Goal: Task Accomplishment & Management: Use online tool/utility

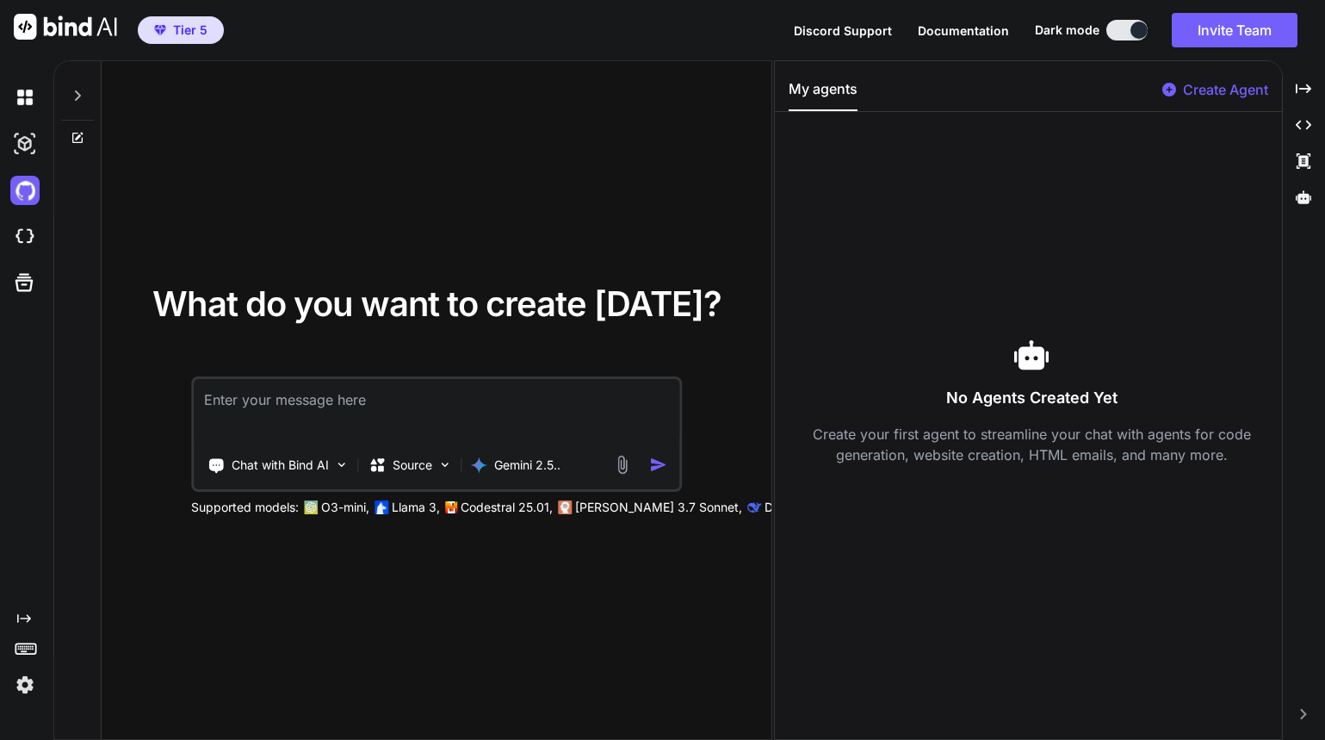
click at [327, 412] on textarea at bounding box center [437, 411] width 486 height 64
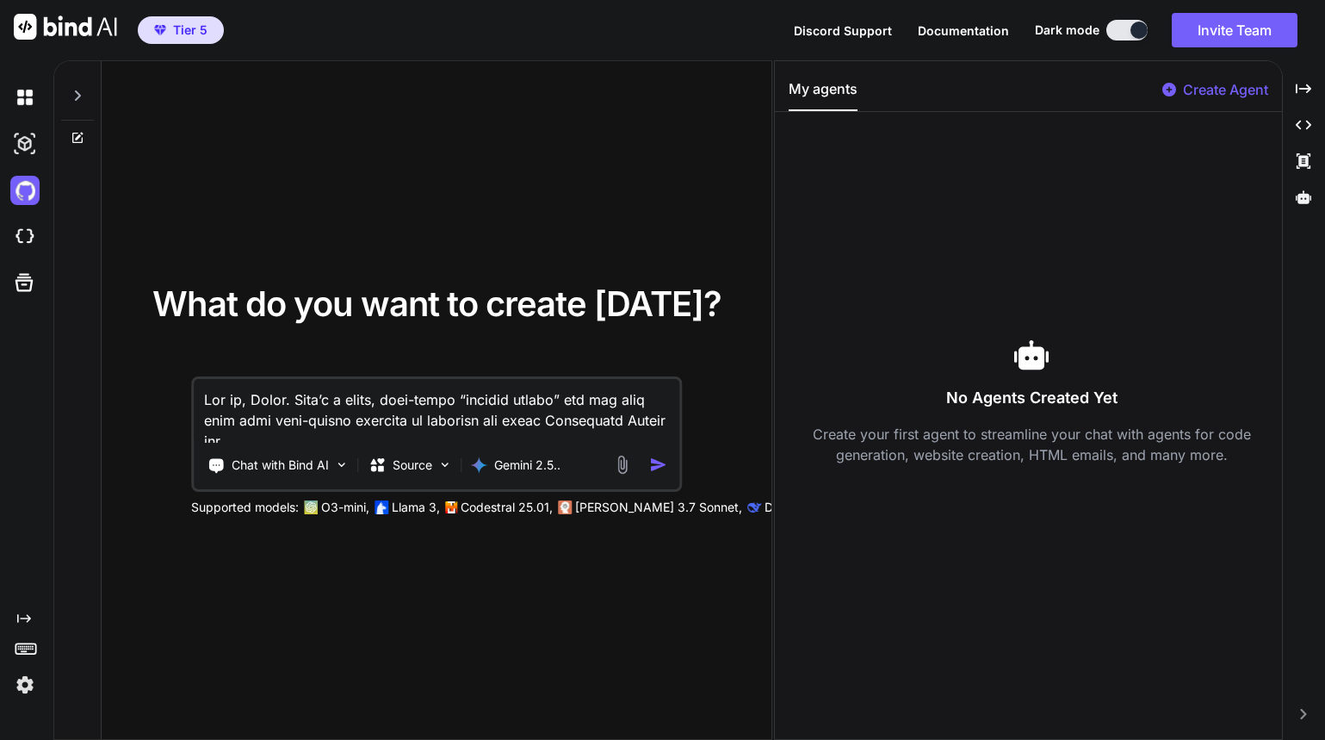
scroll to position [5107, 0]
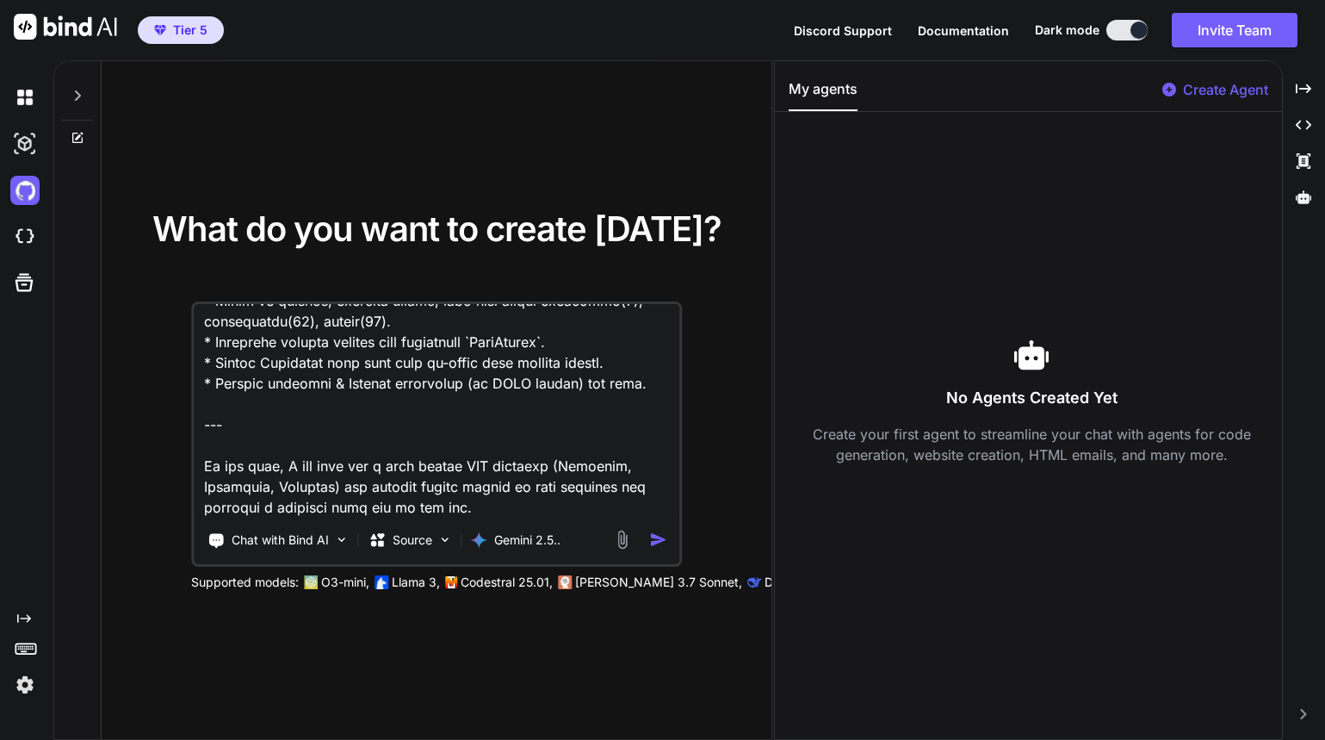
drag, startPoint x: 240, startPoint y: 505, endPoint x: 226, endPoint y: 393, distance: 113.6
click at [226, 393] on textarea at bounding box center [437, 411] width 486 height 214
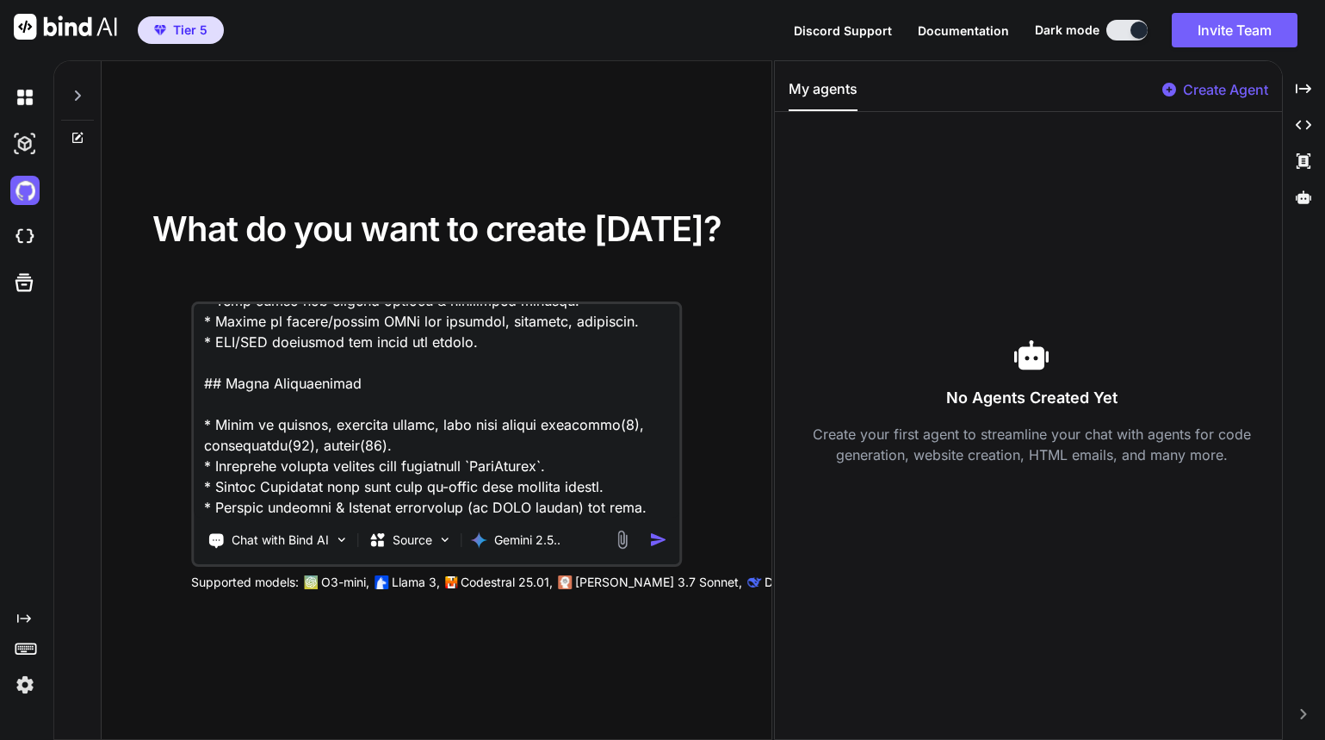
scroll to position [4984, 0]
type textarea "Got it, Ayman. Here’s a clean, copy-paste “builder prompt” you can drop into yo…"
click at [310, 548] on p "Chat with Bind AI" at bounding box center [280, 539] width 97 height 17
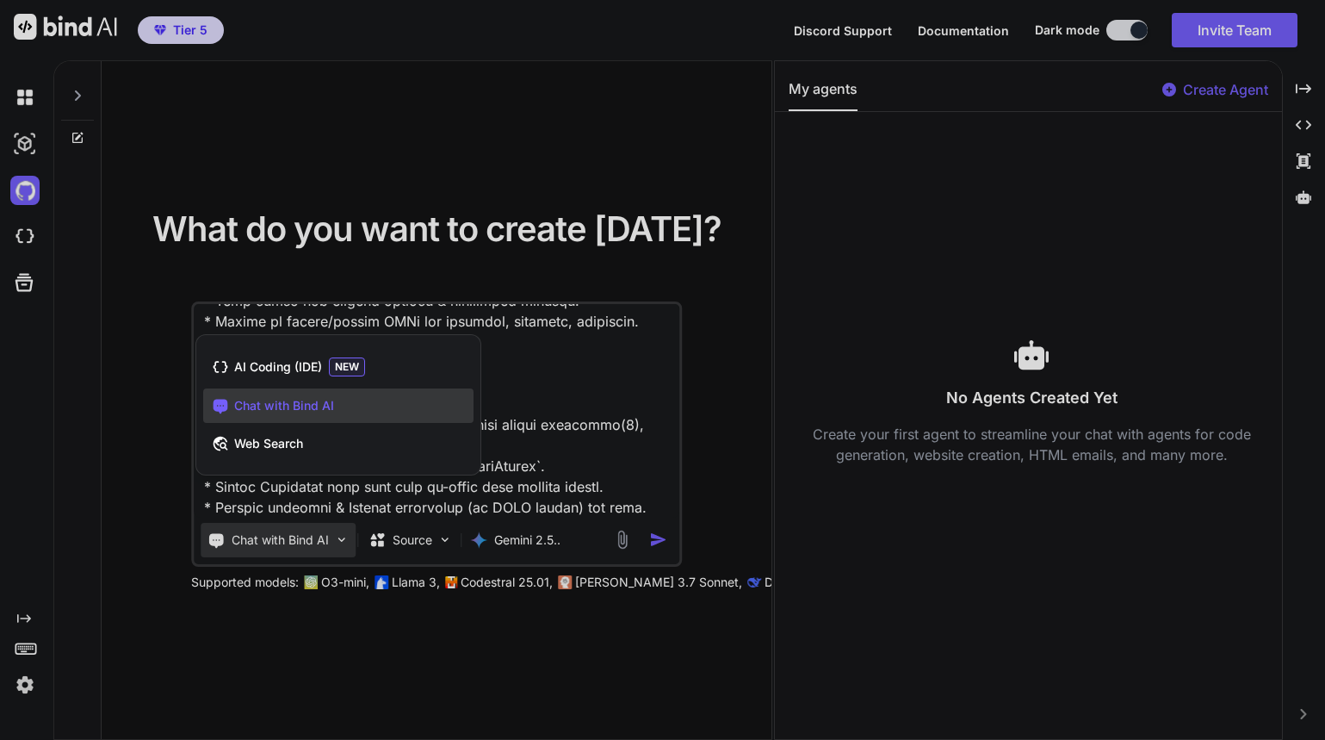
click at [310, 548] on div at bounding box center [662, 370] width 1325 height 740
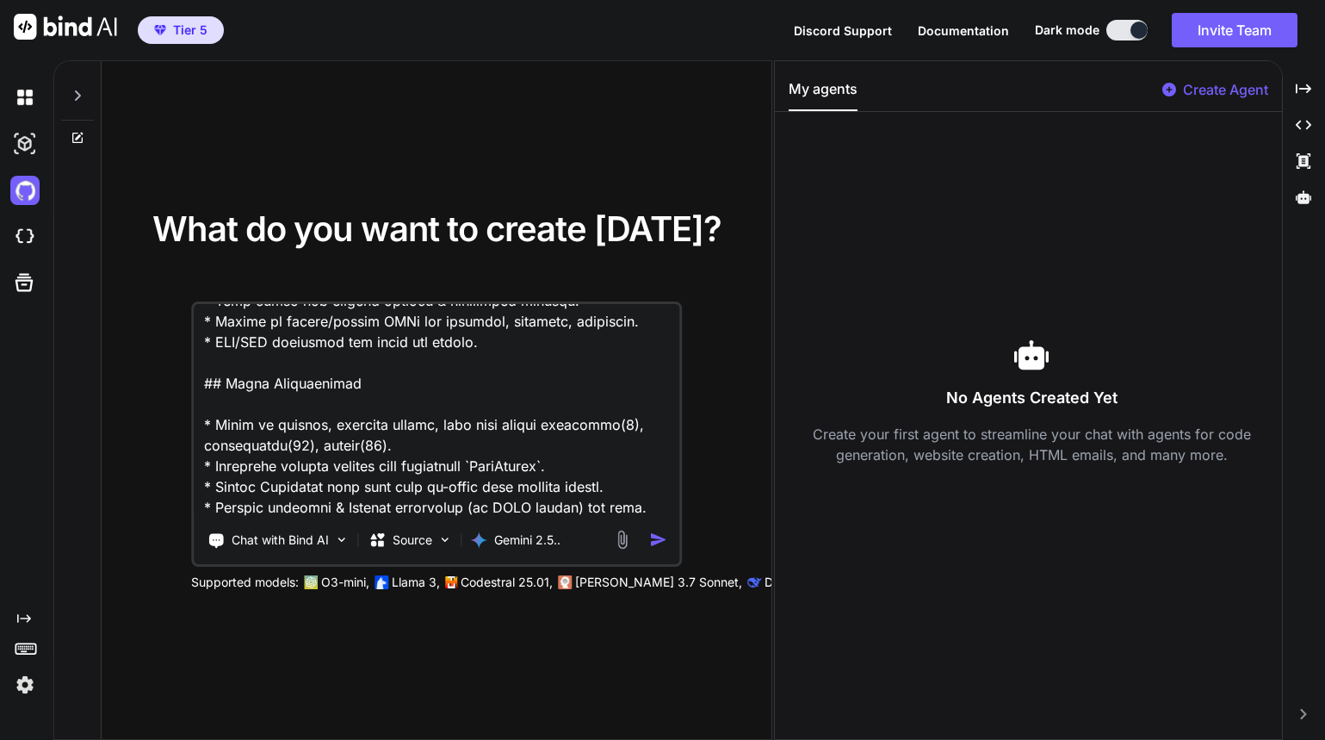
click at [654, 536] on img "button" at bounding box center [659, 539] width 18 height 18
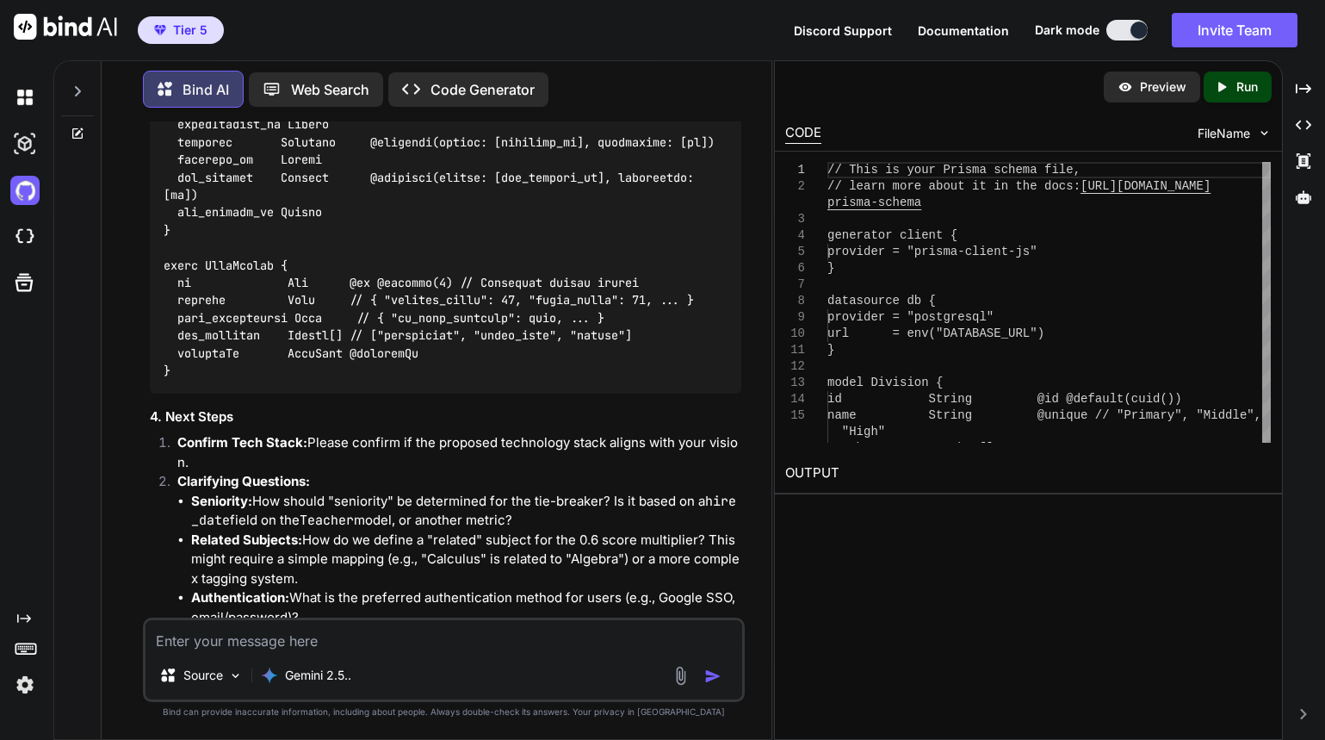
scroll to position [6712, 0]
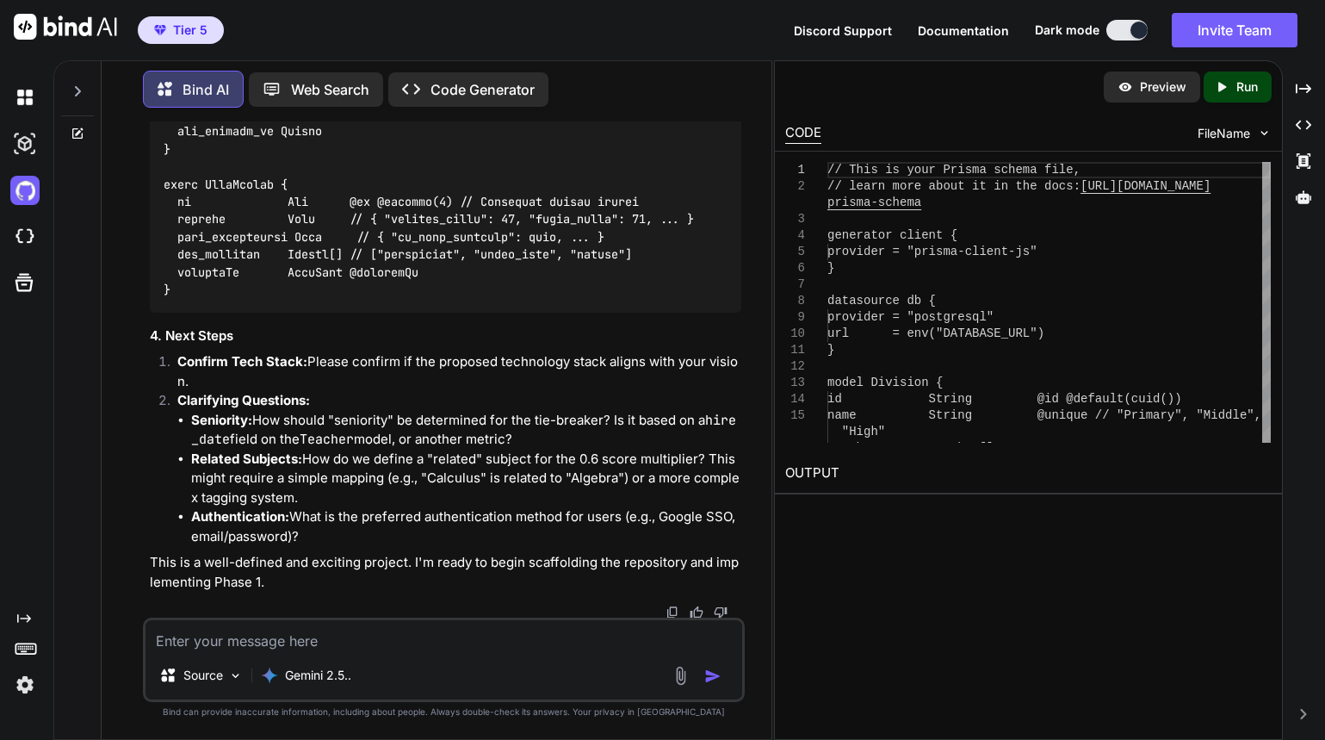
click at [387, 641] on textarea at bounding box center [444, 635] width 597 height 31
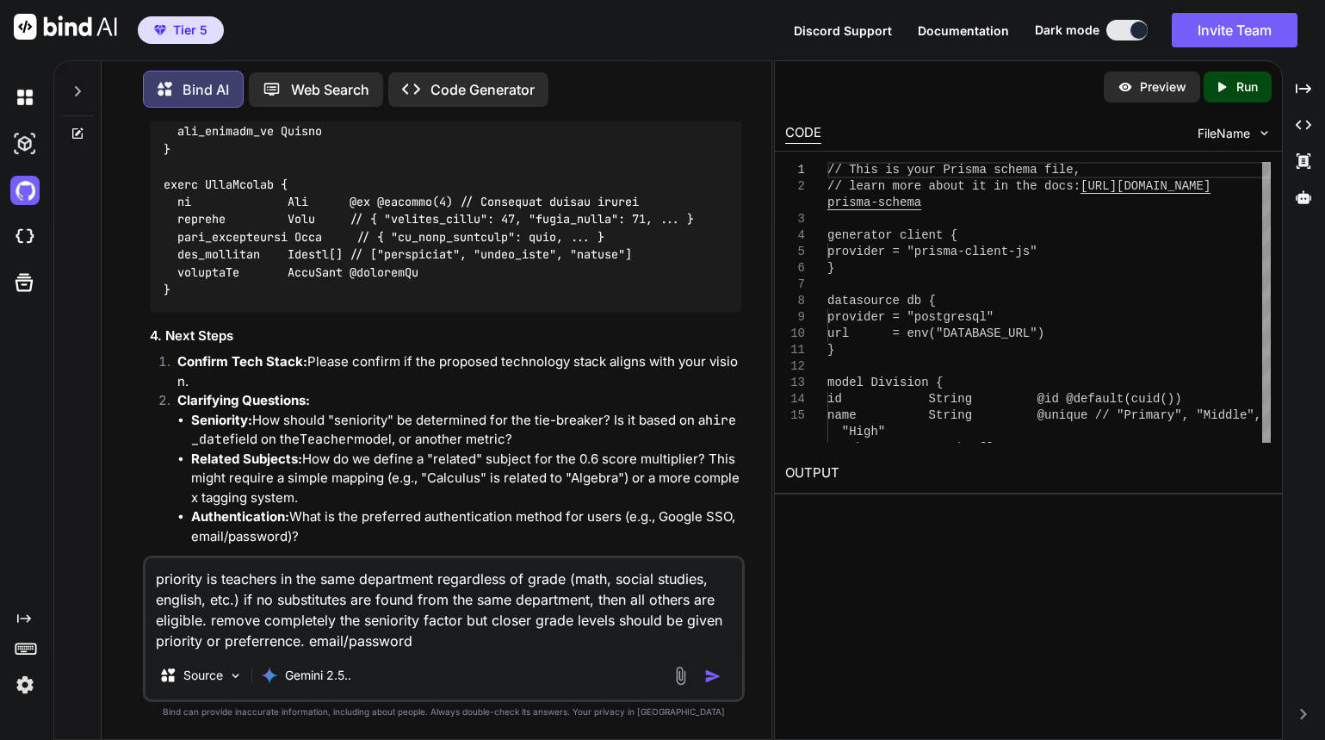
type textarea "priority is teachers in the same department regardless of grade (math, social s…"
click at [707, 678] on img "button" at bounding box center [712, 675] width 17 height 17
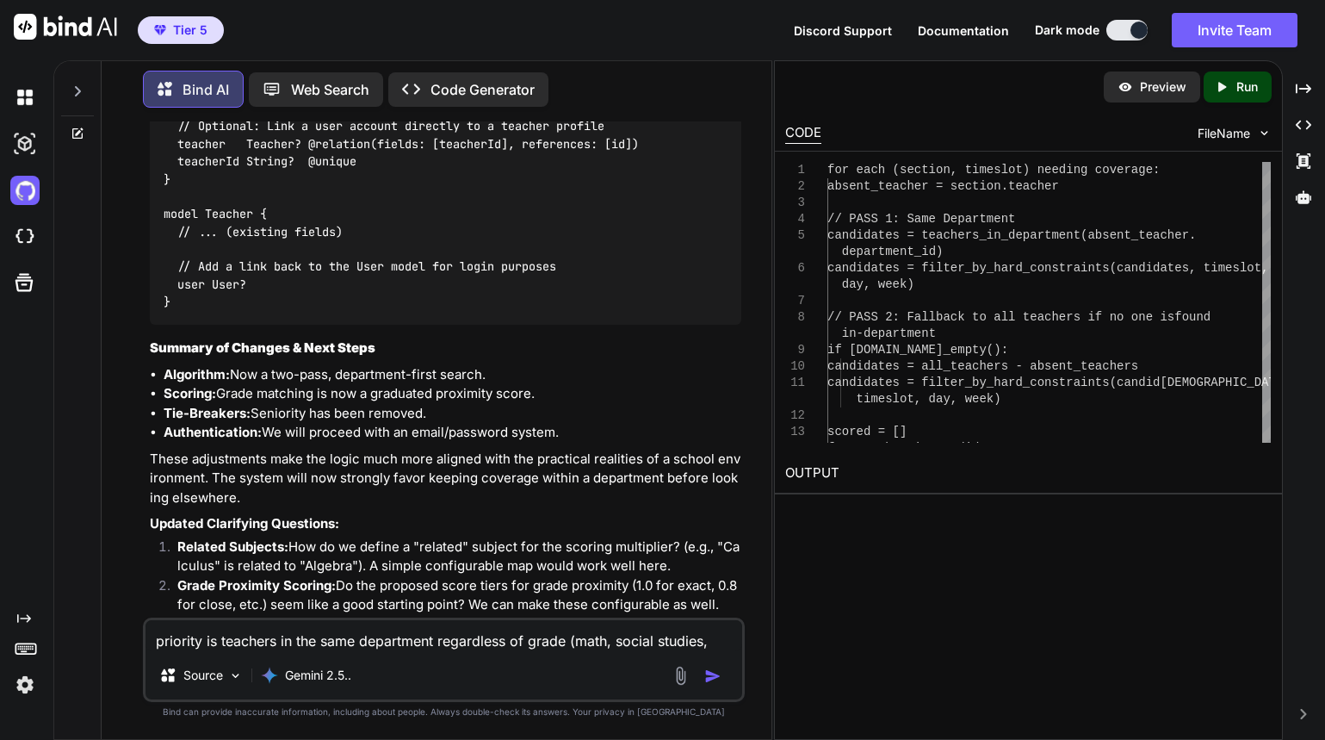
scroll to position [9629, 0]
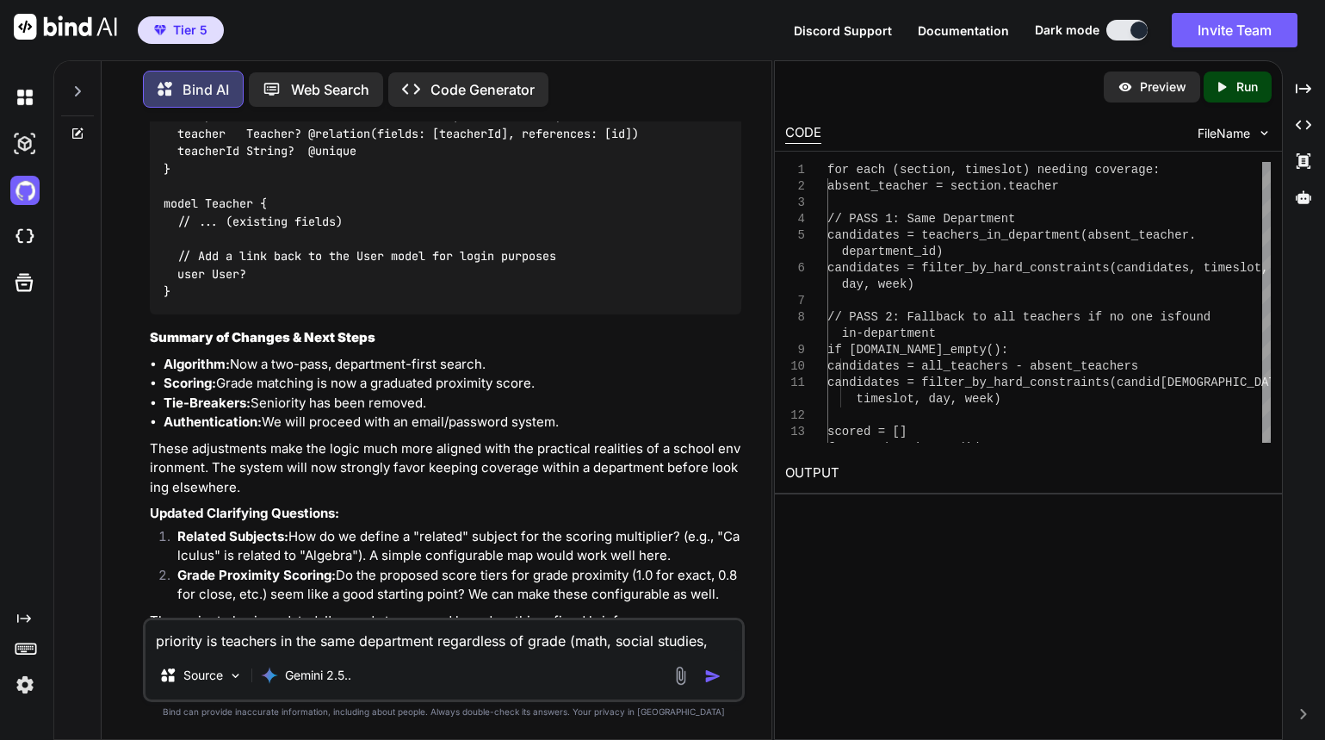
click at [461, 662] on div "Source Gemini 2.5.." at bounding box center [444, 678] width 597 height 41
click at [325, 629] on textarea "priority is teachers in the same department regardless of grade (math, social s…" at bounding box center [444, 635] width 597 height 31
type textarea "proceed"
click at [709, 672] on img "button" at bounding box center [712, 675] width 17 height 17
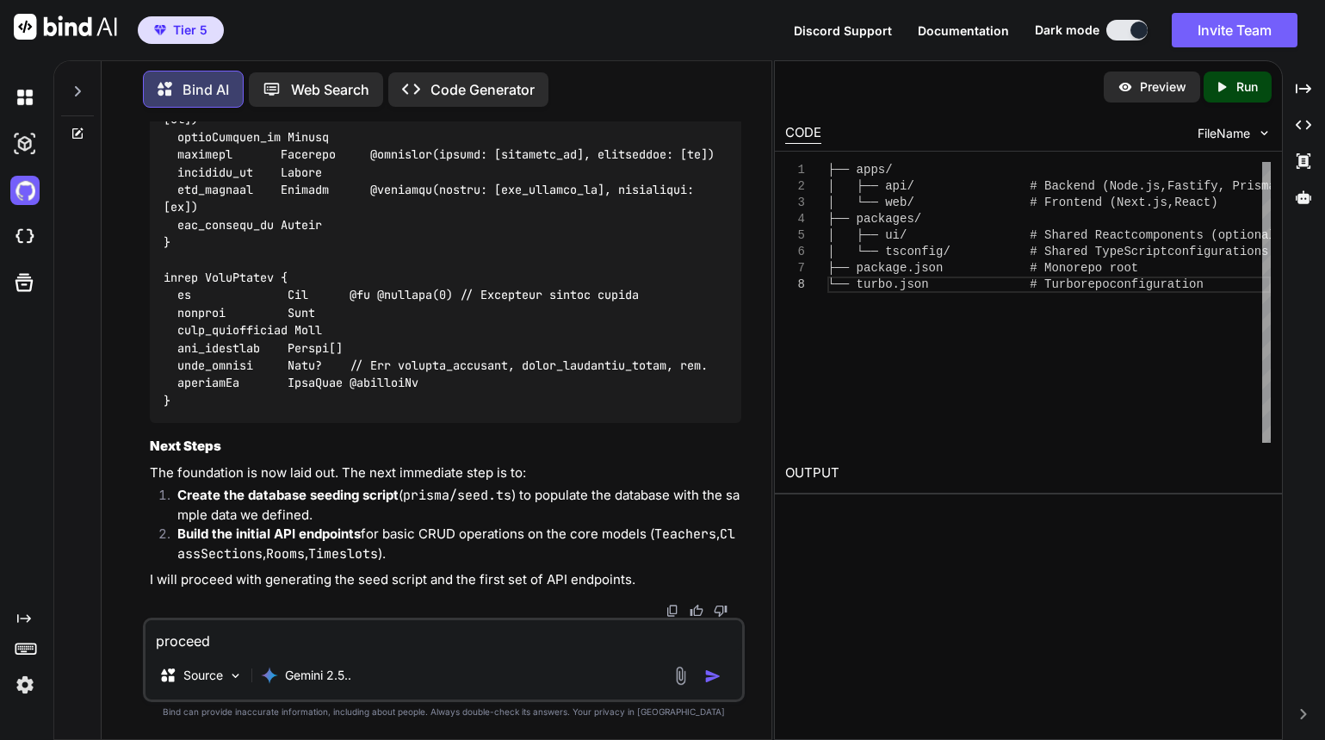
scroll to position [14004, 0]
click at [425, 633] on textarea "proceed" at bounding box center [444, 635] width 597 height 31
click at [429, 628] on textarea "proceed" at bounding box center [444, 635] width 597 height 31
type textarea "proceed"
click at [708, 678] on img "button" at bounding box center [712, 675] width 17 height 17
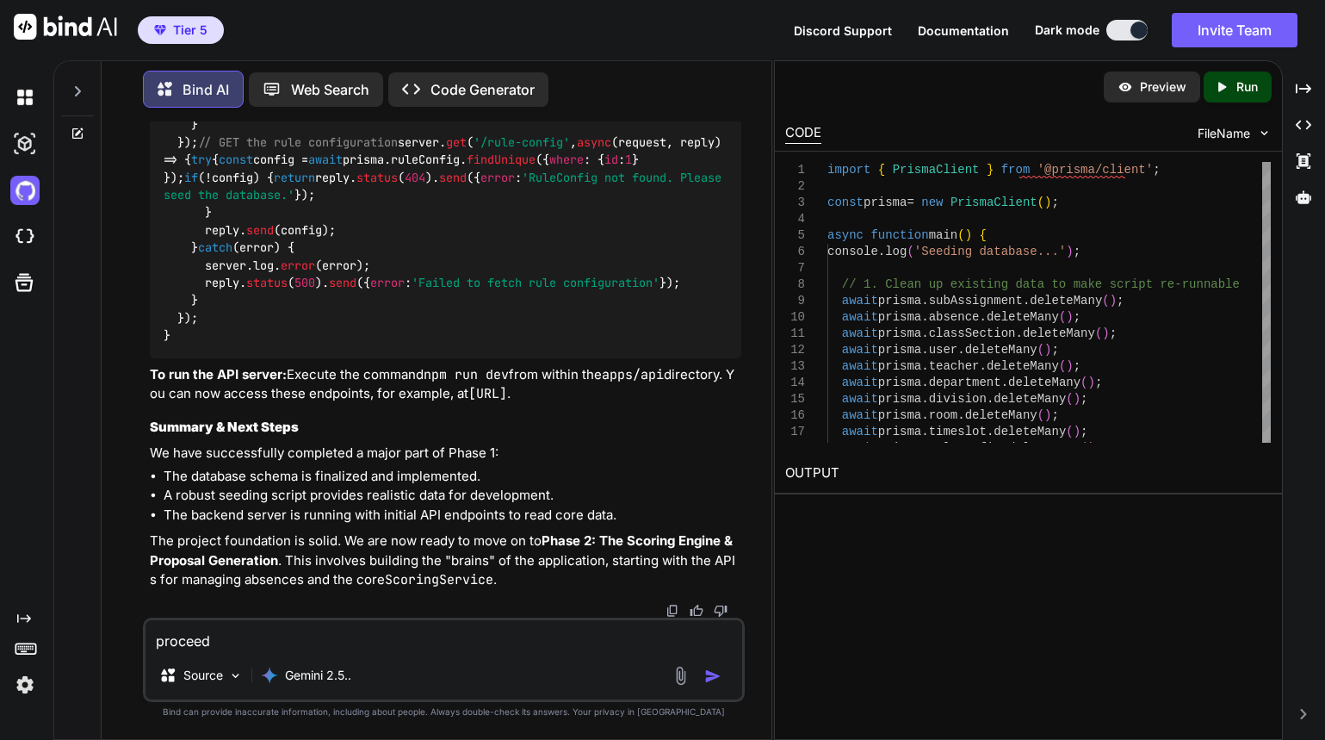
scroll to position [19481, 0]
click at [411, 637] on textarea "proceed" at bounding box center [444, 635] width 597 height 31
type textarea "proceed"
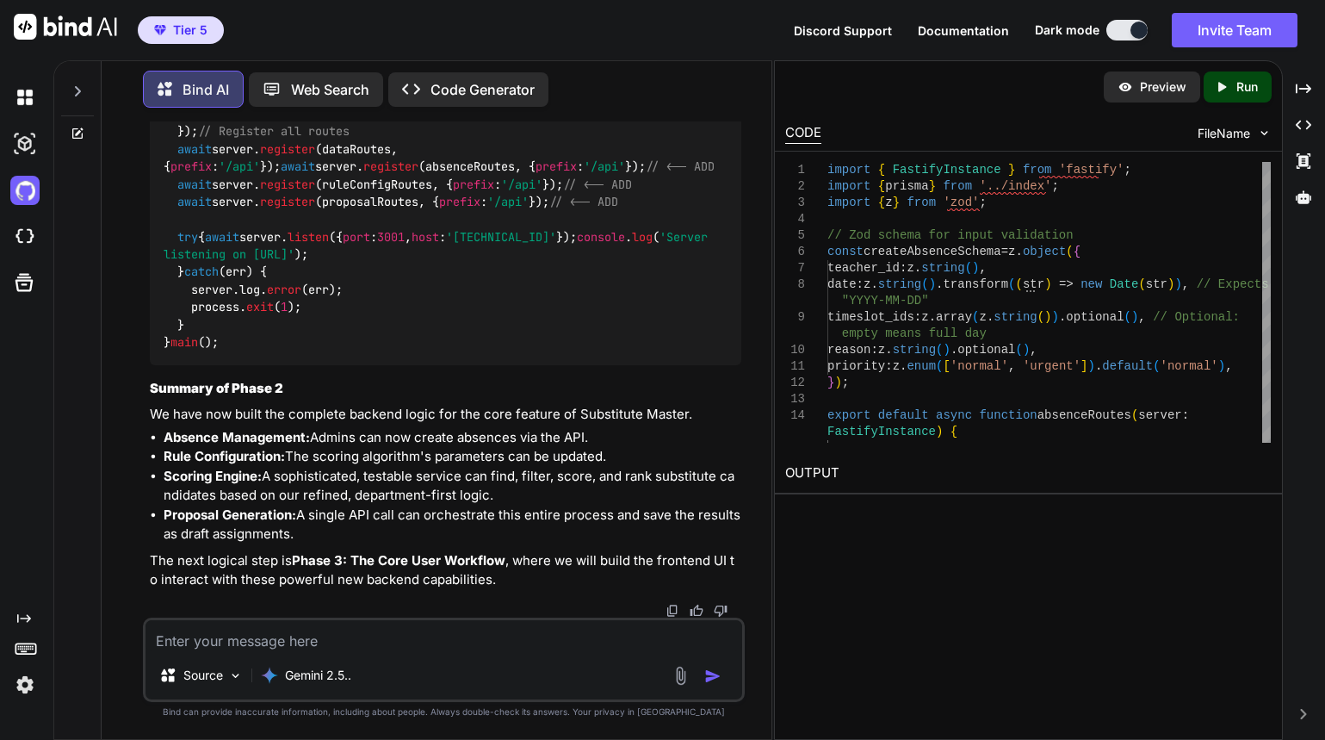
scroll to position [27402, 0]
click at [463, 646] on textarea at bounding box center [444, 635] width 597 height 31
type textarea "proceed"
click at [709, 676] on img "button" at bounding box center [712, 675] width 17 height 17
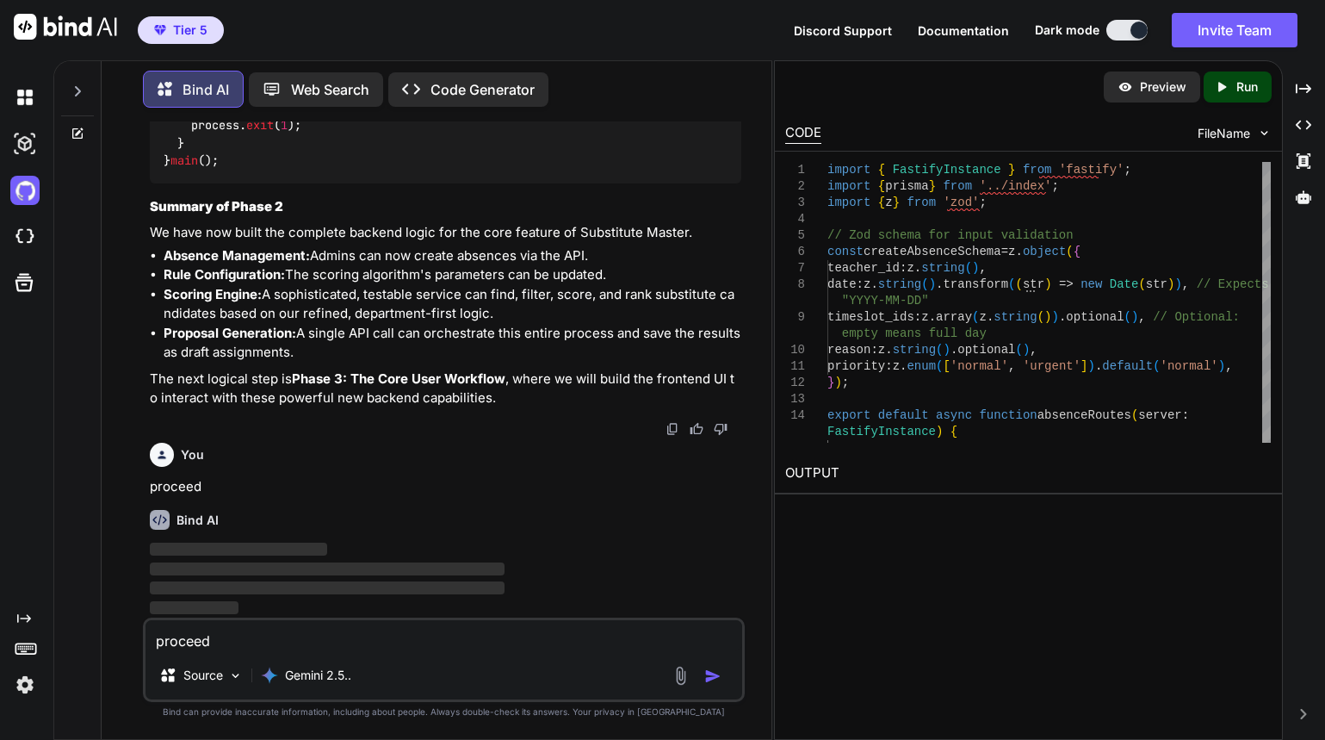
scroll to position [27583, 0]
click at [1165, 92] on p "Preview" at bounding box center [1163, 86] width 46 height 17
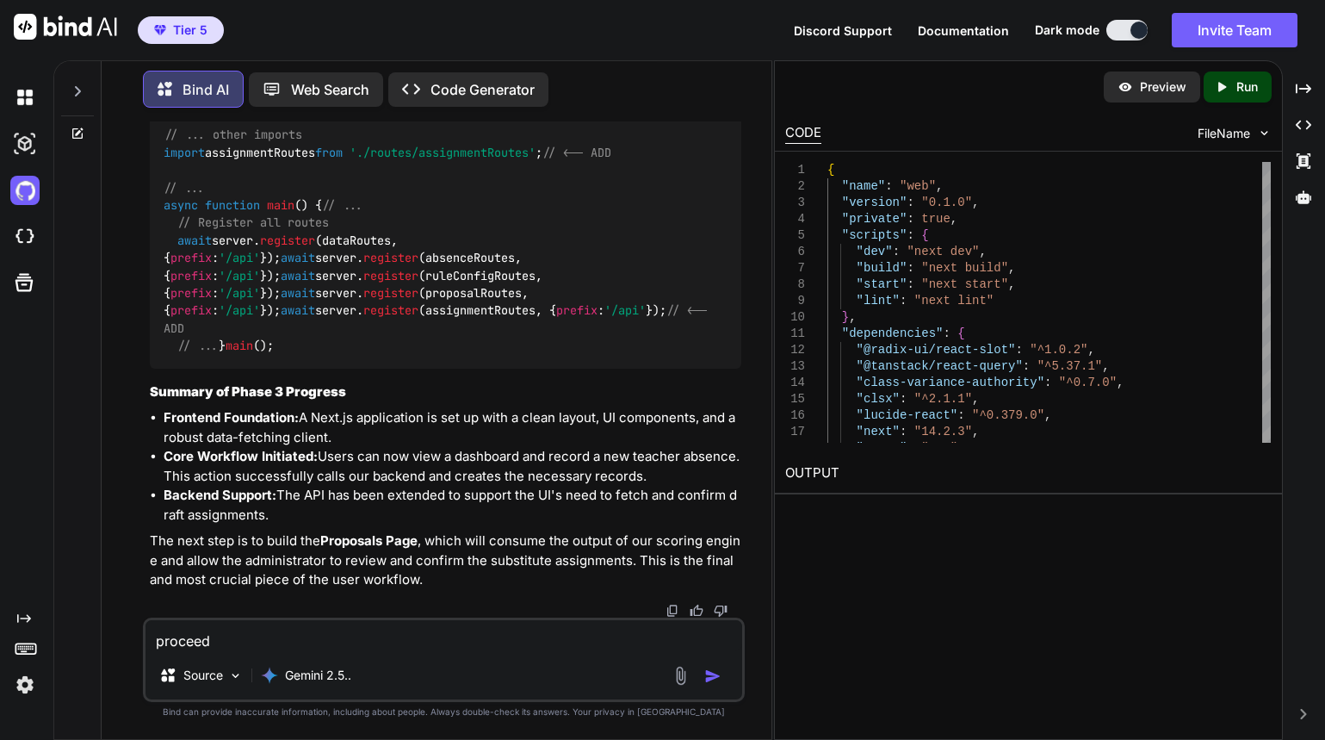
scroll to position [34531, 0]
click at [417, 647] on textarea "proceed" at bounding box center [444, 635] width 597 height 31
type textarea "proceed"
click at [709, 669] on img "button" at bounding box center [712, 675] width 17 height 17
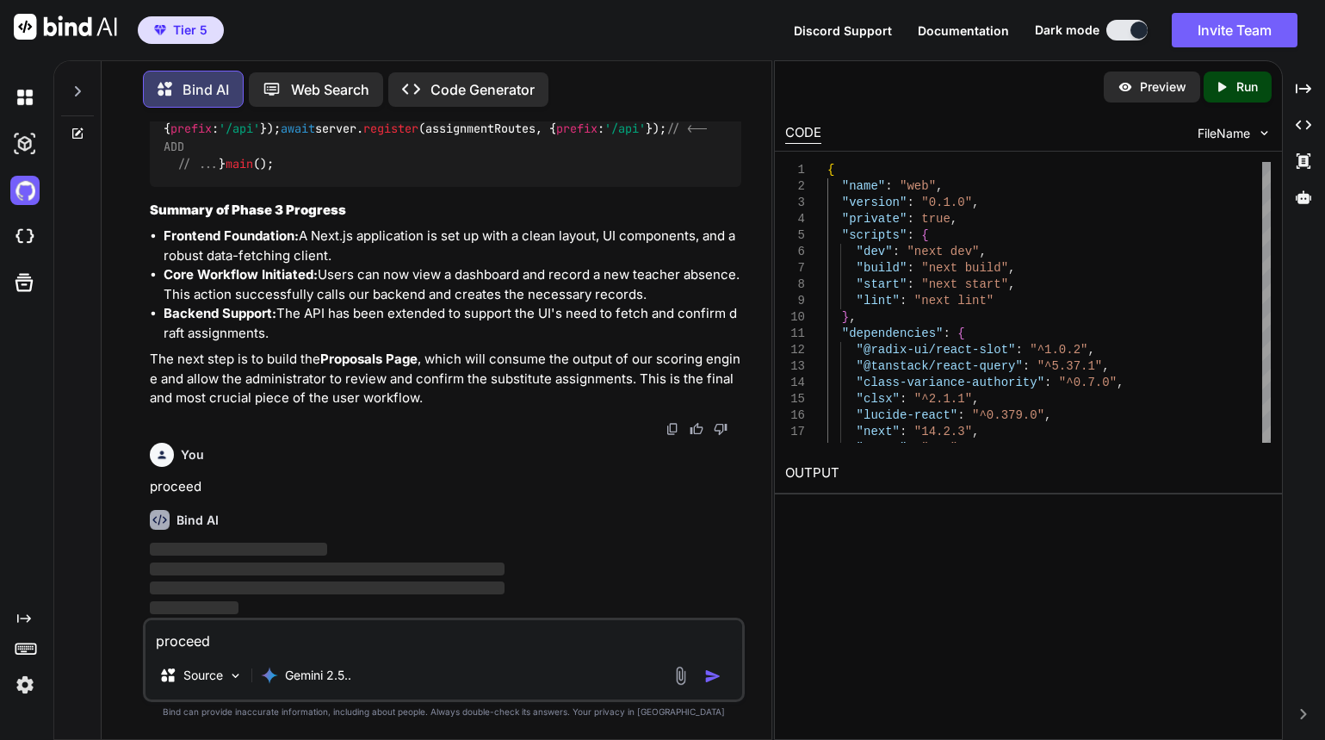
scroll to position [34713, 0]
click at [332, 686] on div "Gemini 2.5.." at bounding box center [306, 675] width 104 height 34
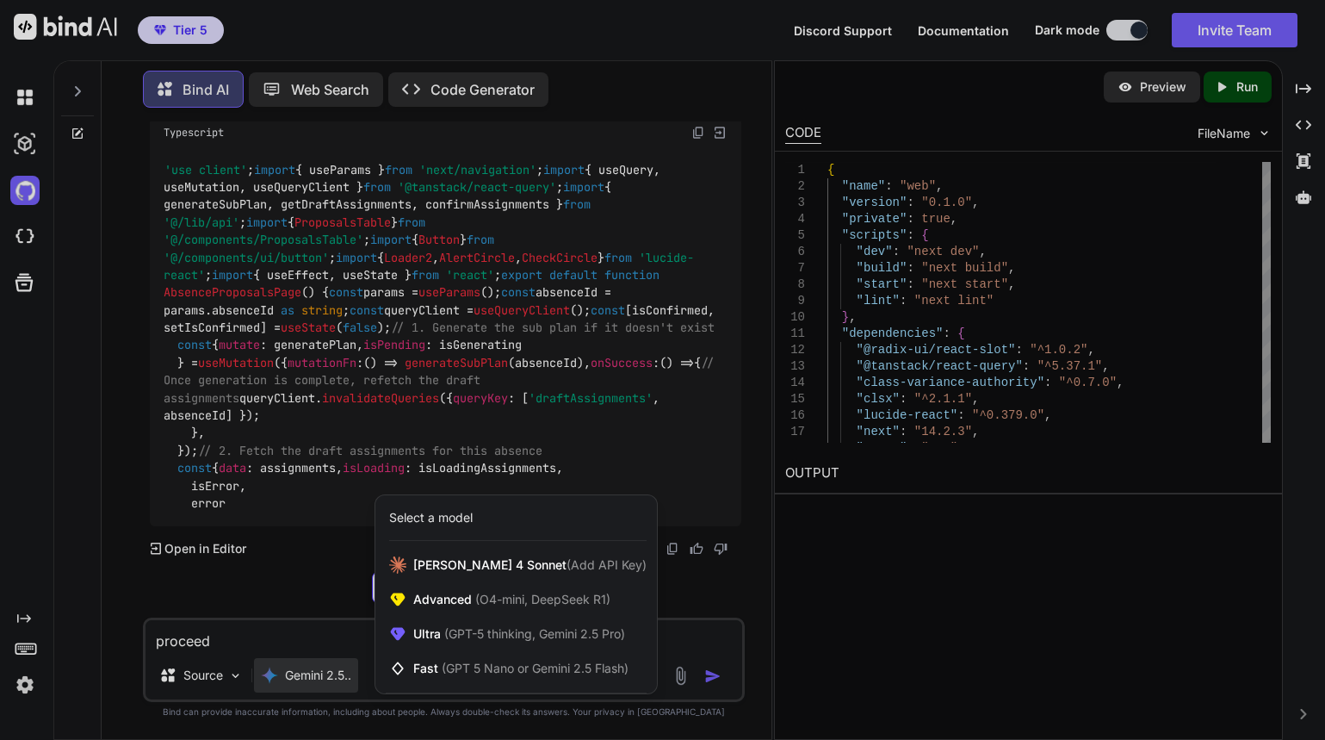
click at [542, 465] on div at bounding box center [662, 370] width 1325 height 740
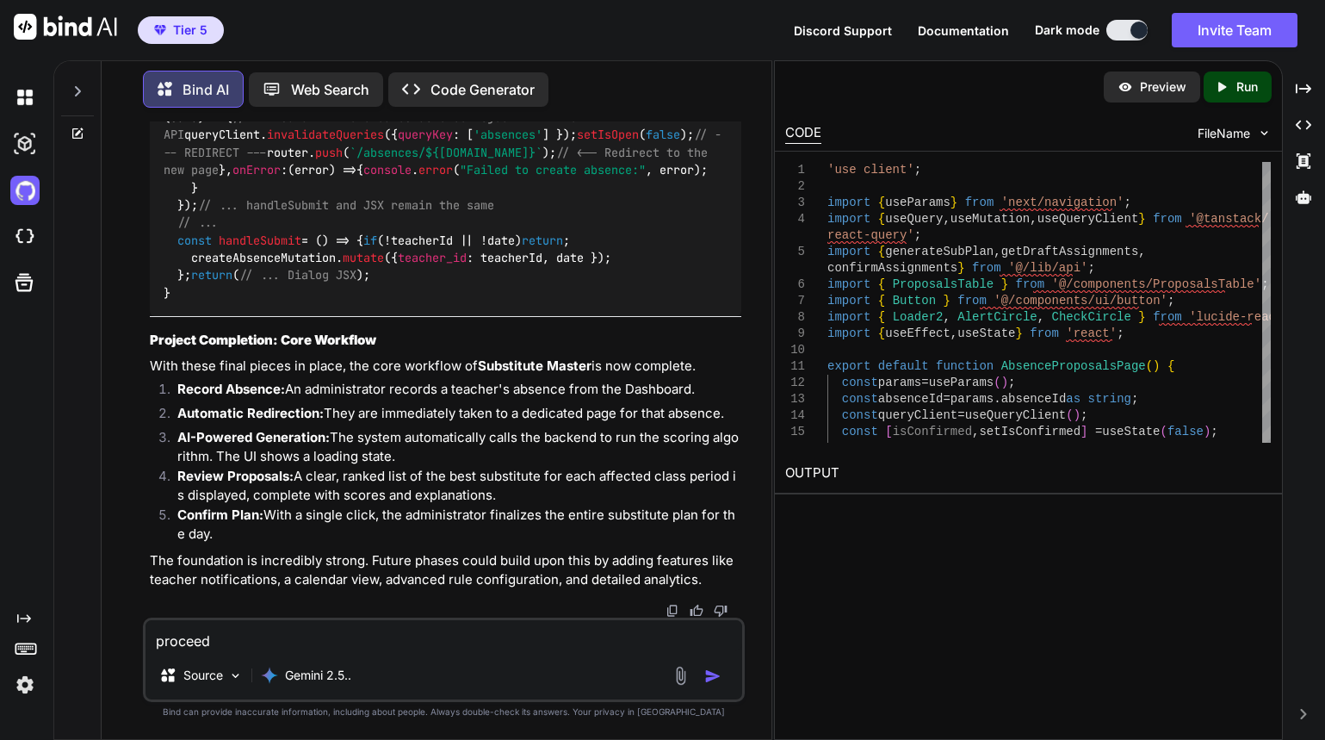
scroll to position [40619, 0]
click at [431, 640] on textarea "proceed" at bounding box center [444, 635] width 597 height 31
type textarea "how do i preview?"
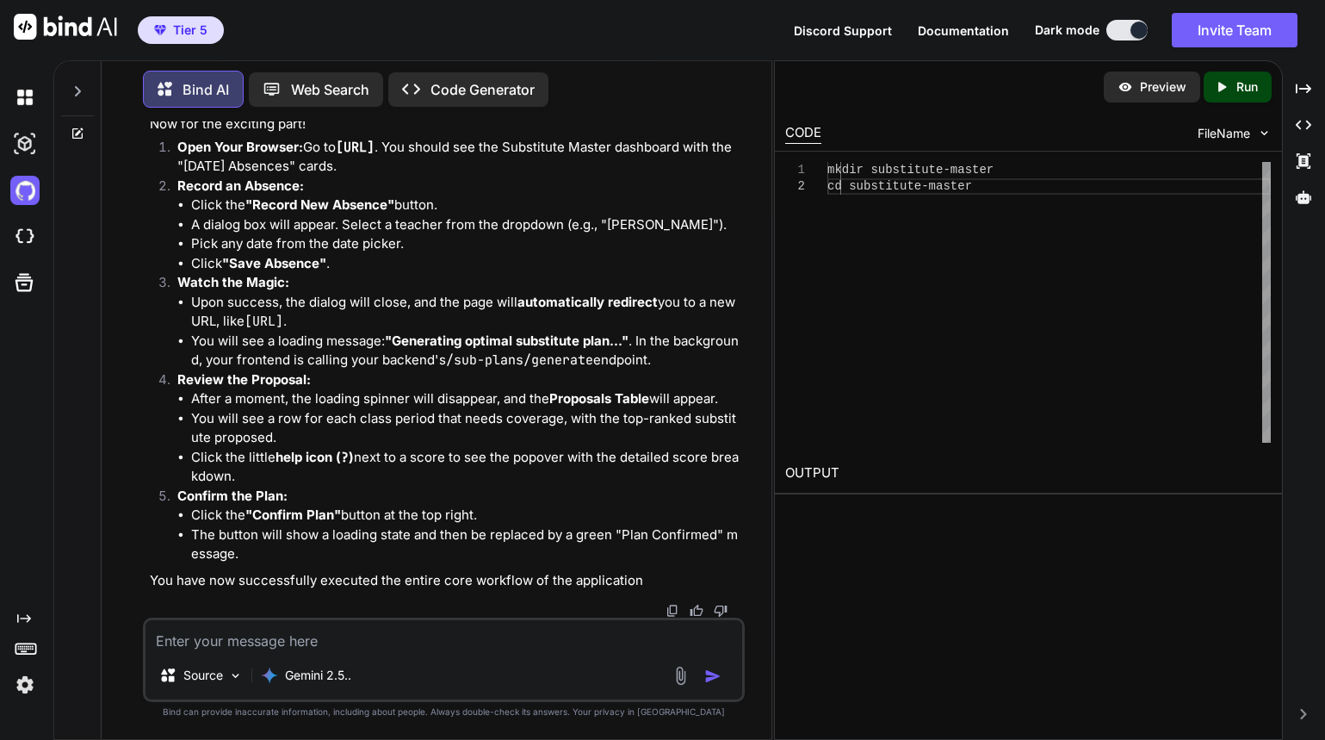
scroll to position [43688, 0]
click at [355, 646] on textarea at bounding box center [444, 635] width 597 height 31
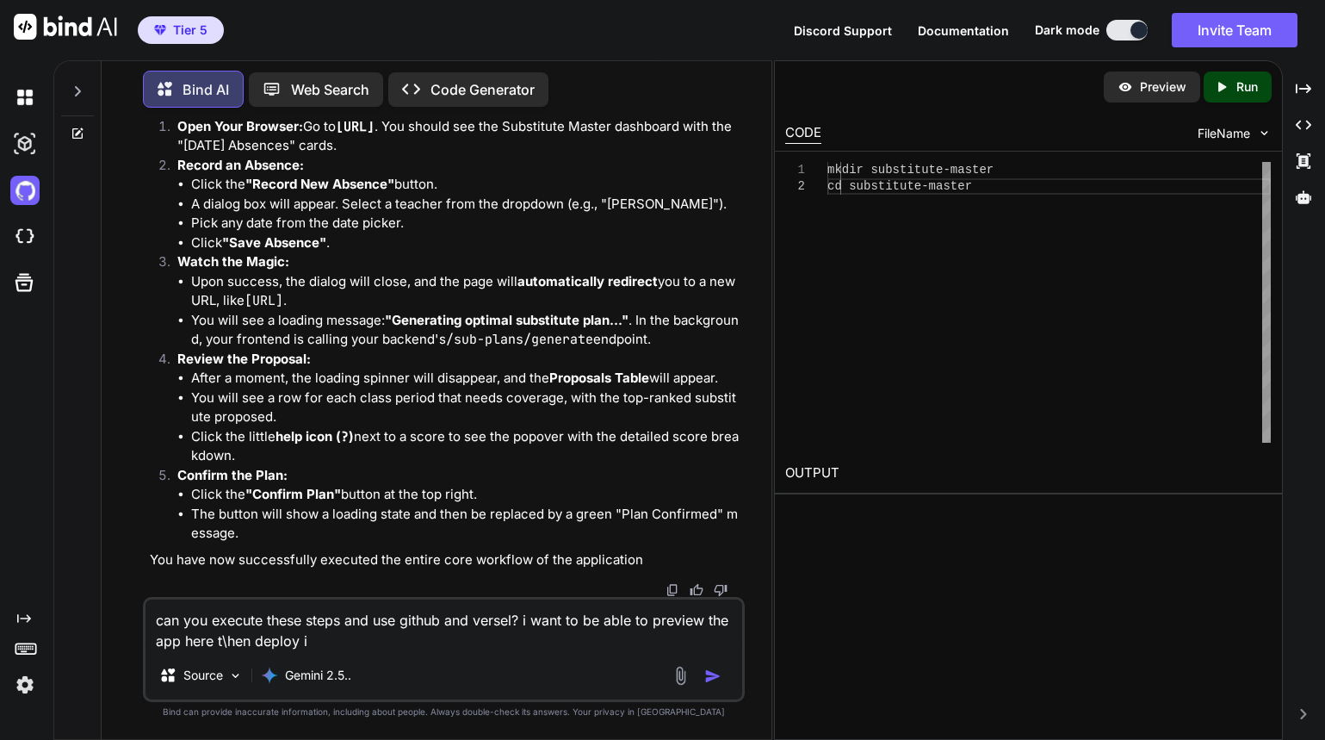
type textarea "can you execute these steps and use github and versel? i want to be able to pre…"
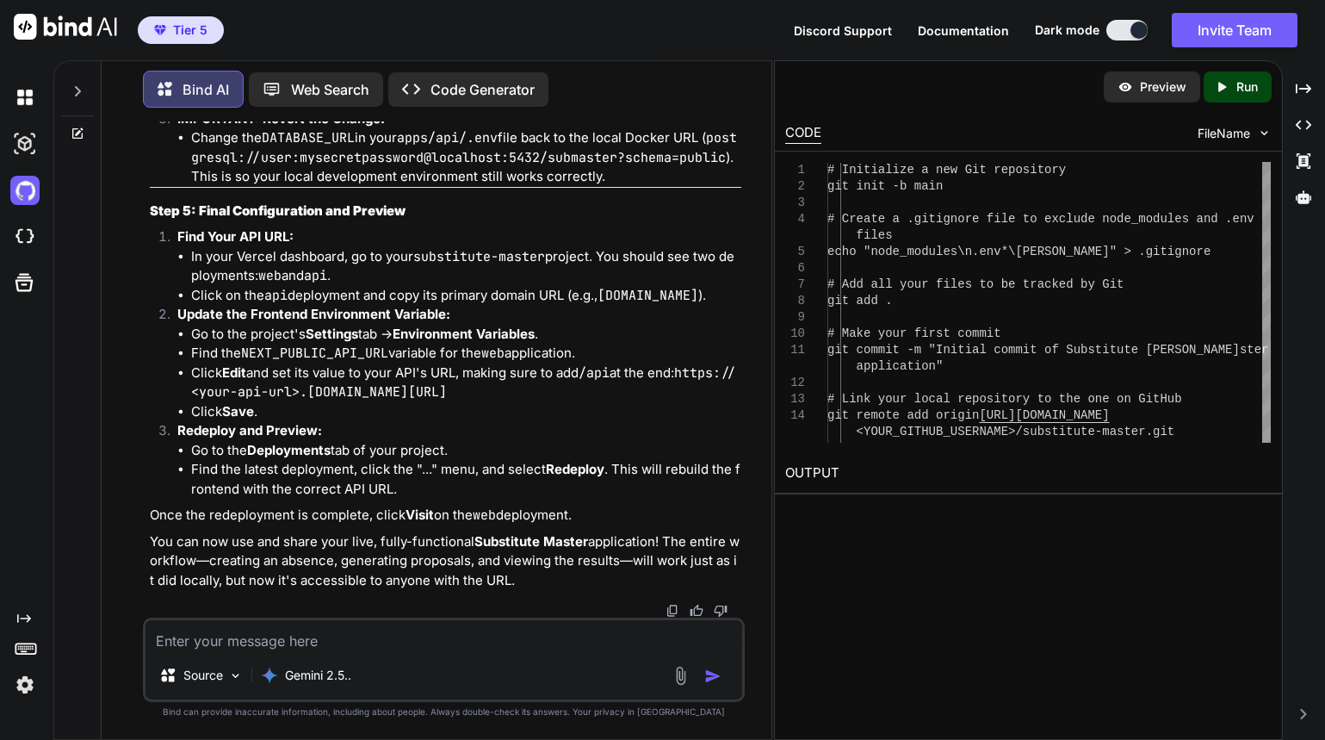
scroll to position [44406, 0]
drag, startPoint x: 330, startPoint y: 384, endPoint x: 455, endPoint y: 383, distance: 124.8
drag, startPoint x: 445, startPoint y: 383, endPoint x: 430, endPoint y: 337, distance: 49.0
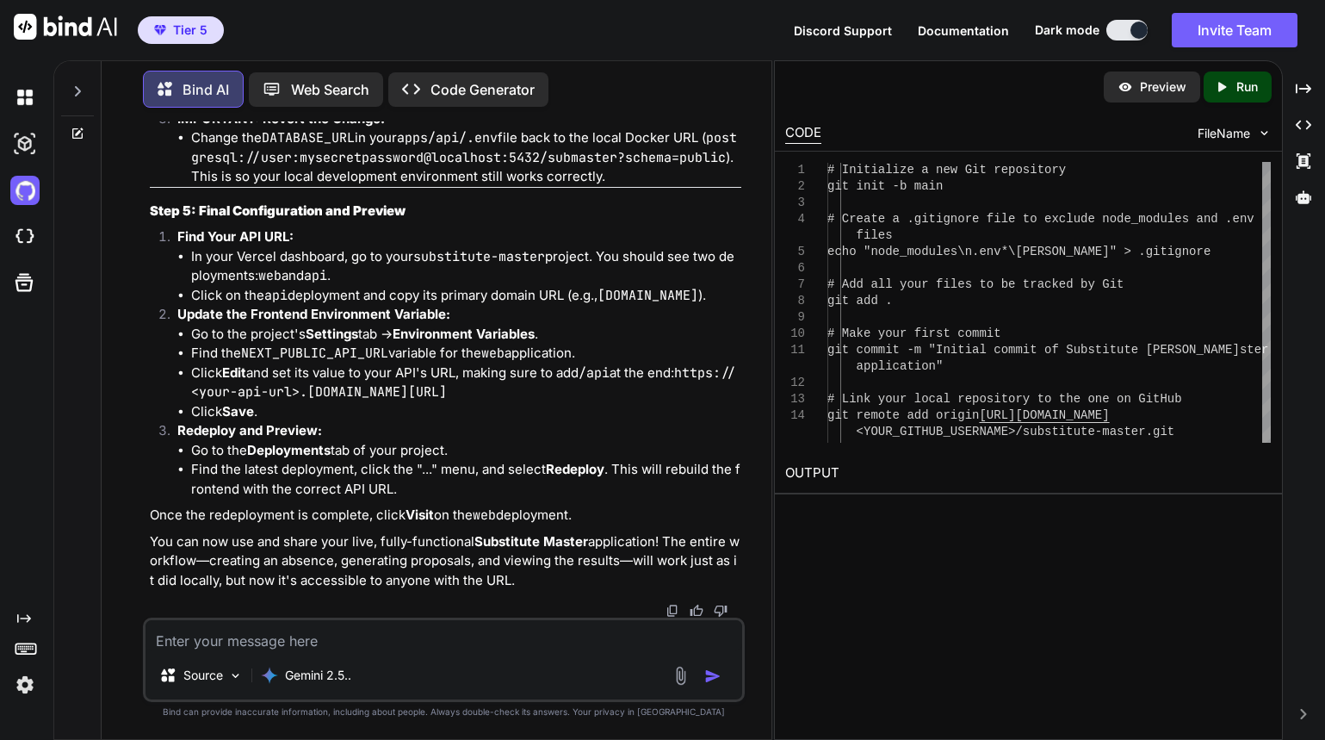
drag, startPoint x: 329, startPoint y: 381, endPoint x: 455, endPoint y: 383, distance: 126.6
copy code "substitute-master"
click at [22, 231] on img at bounding box center [24, 236] width 29 height 29
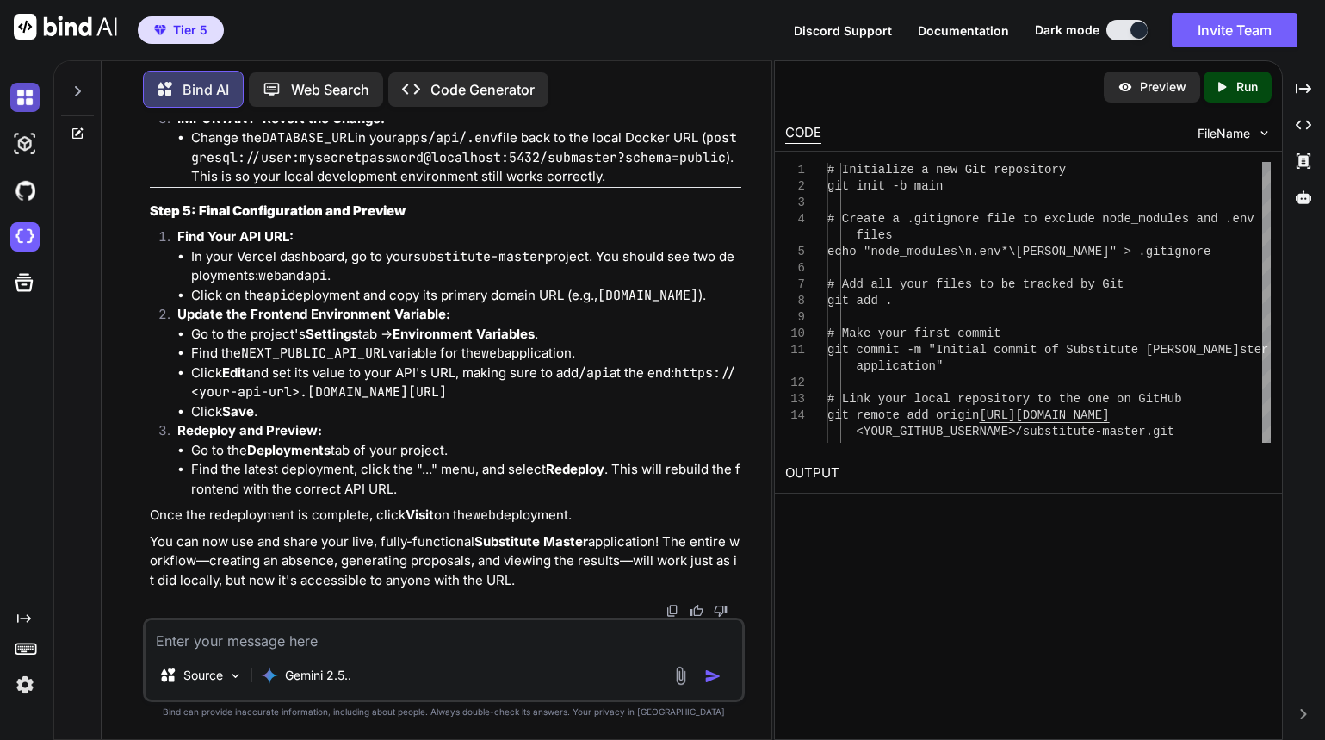
click at [31, 91] on img at bounding box center [24, 97] width 29 height 29
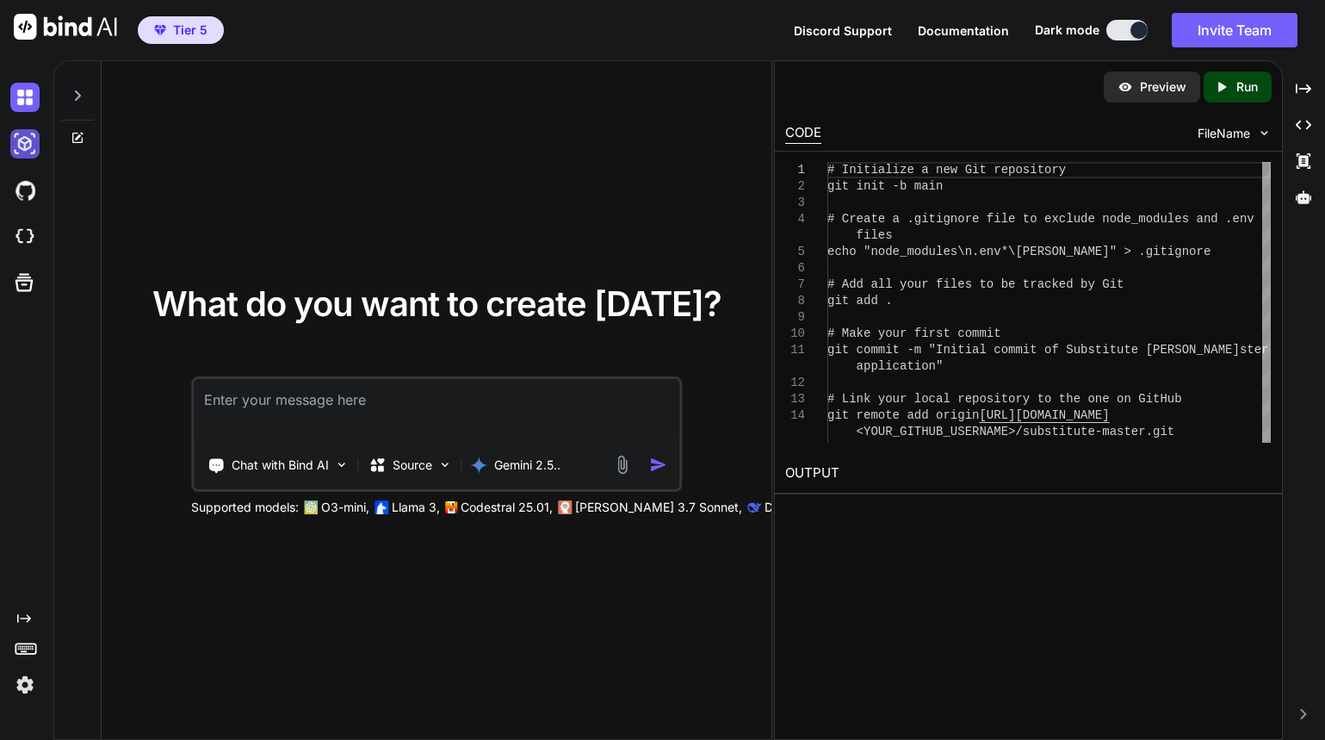
click at [18, 143] on img at bounding box center [24, 143] width 29 height 29
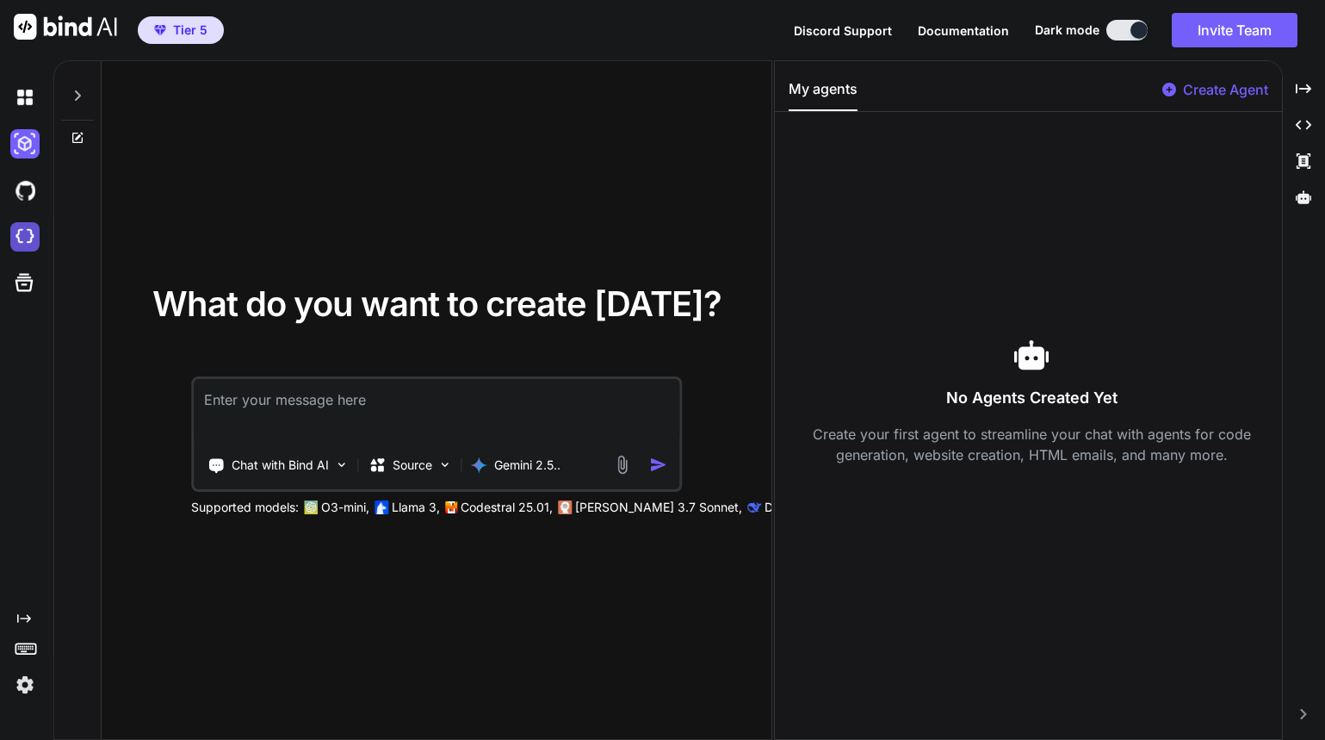
click at [29, 238] on img at bounding box center [24, 236] width 29 height 29
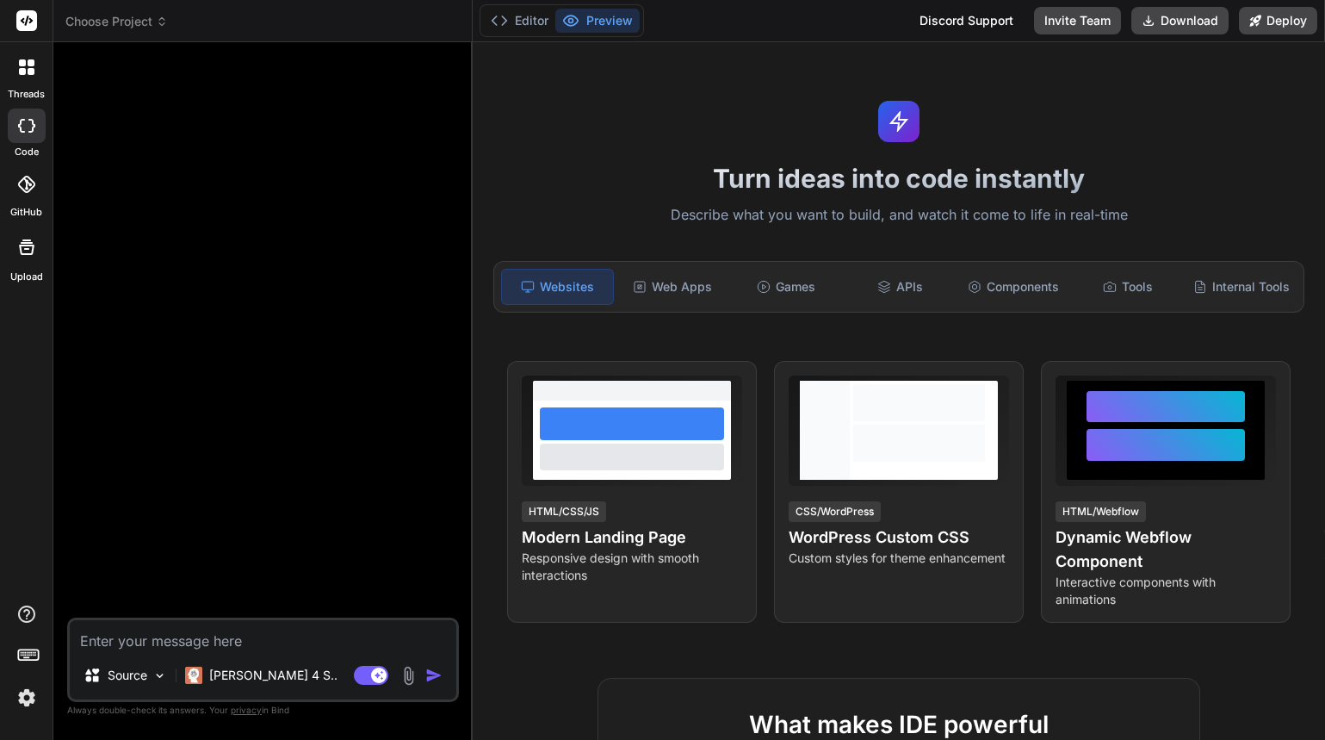
type textarea "x"
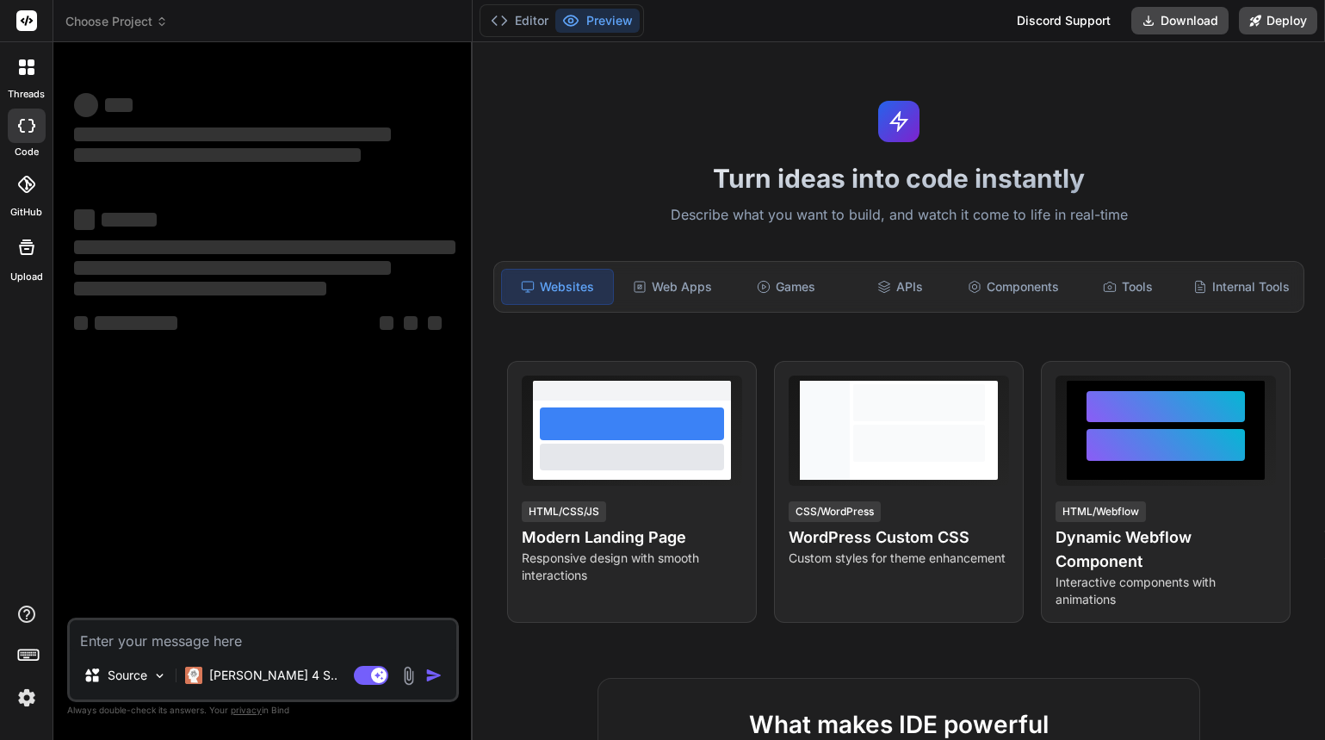
click at [31, 255] on icon at bounding box center [26, 247] width 21 height 21
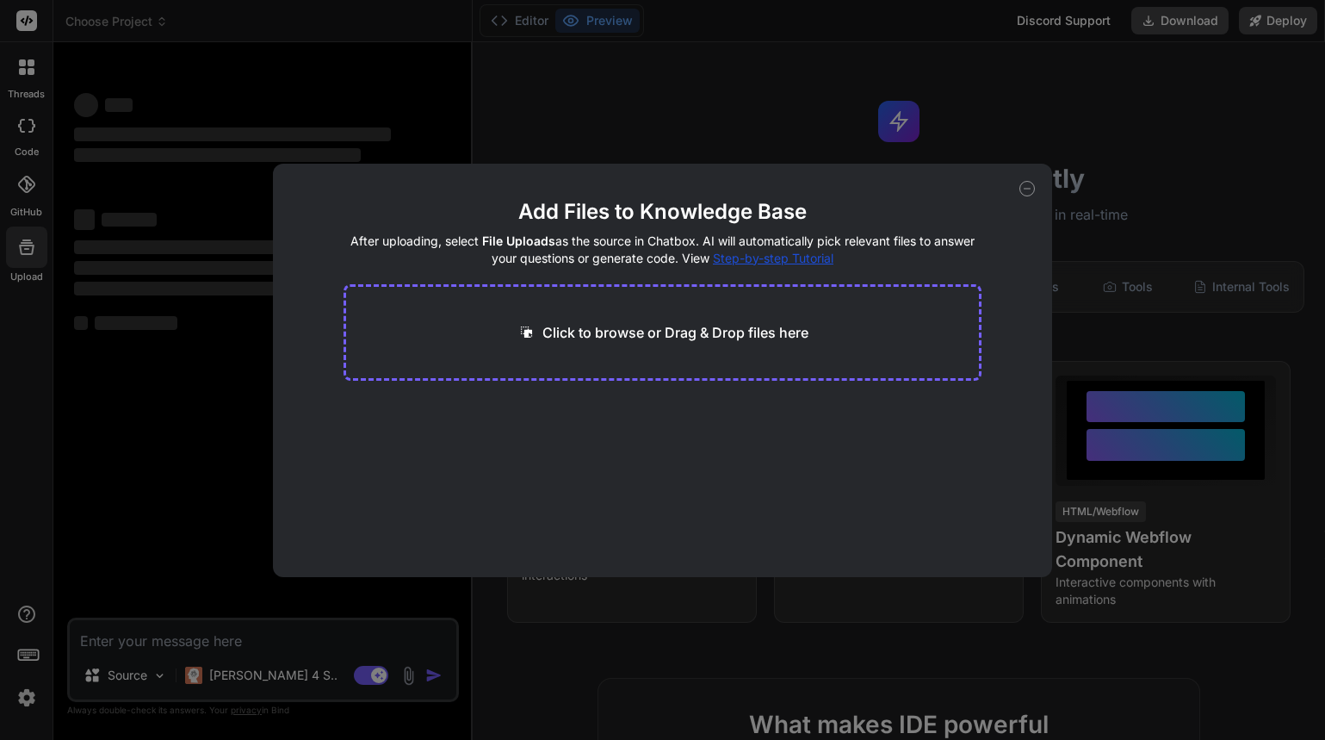
click at [739, 72] on div "Add Files to Knowledge Base After uploading, select File Uploads as the source …" at bounding box center [662, 370] width 1325 height 740
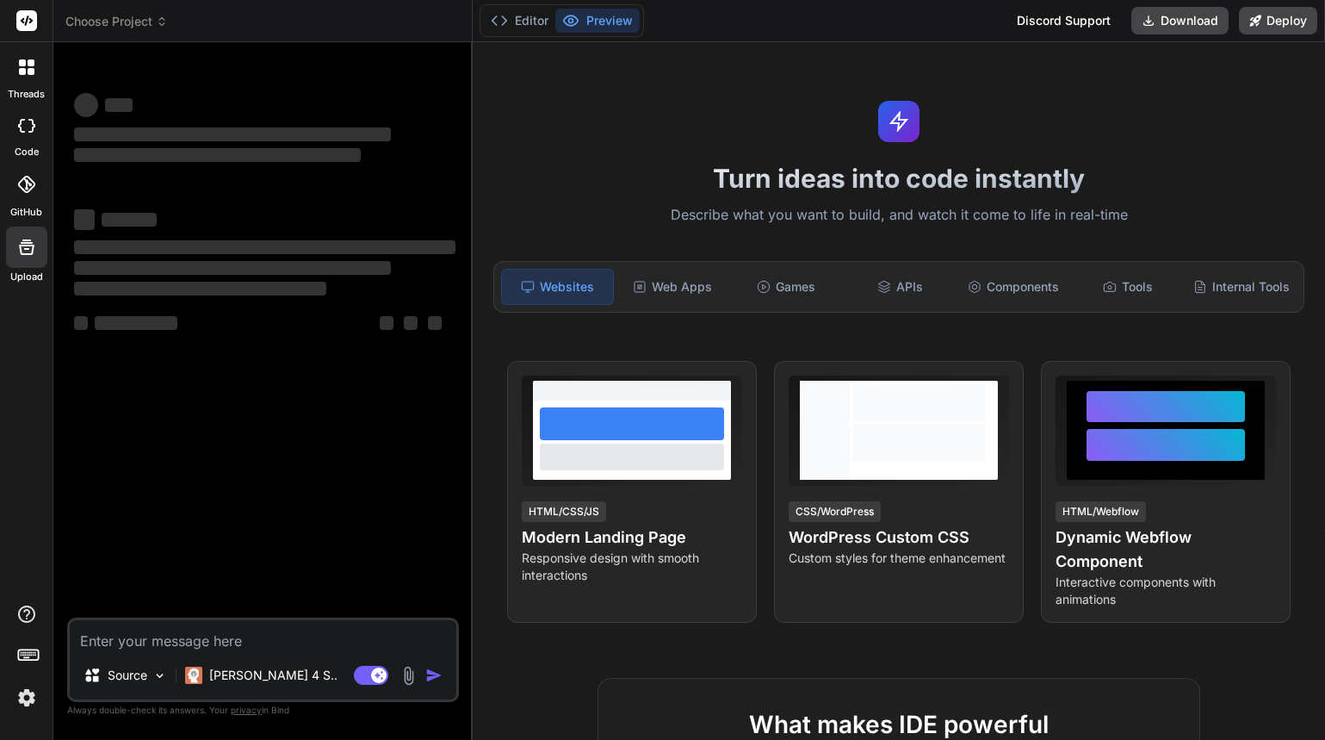
click at [28, 127] on icon at bounding box center [26, 126] width 17 height 14
click at [29, 194] on div at bounding box center [27, 184] width 38 height 38
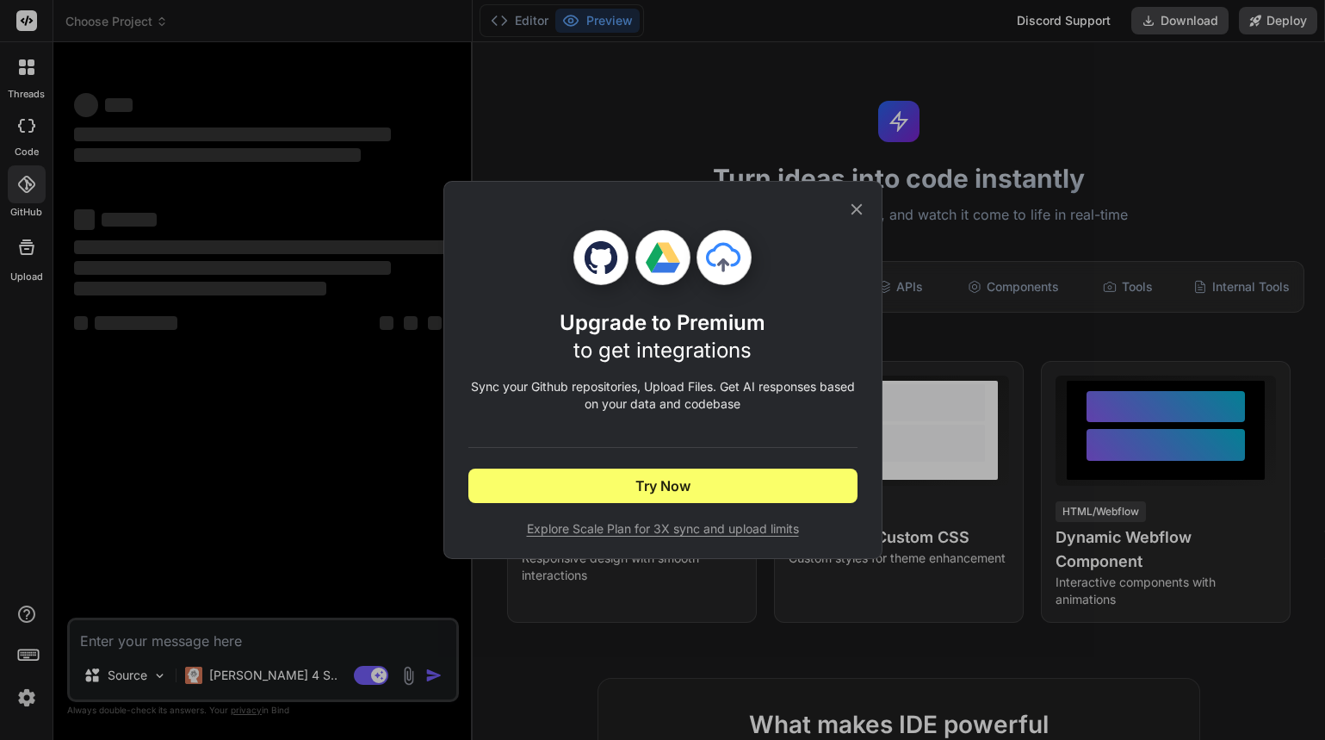
click at [856, 214] on icon at bounding box center [856, 209] width 19 height 19
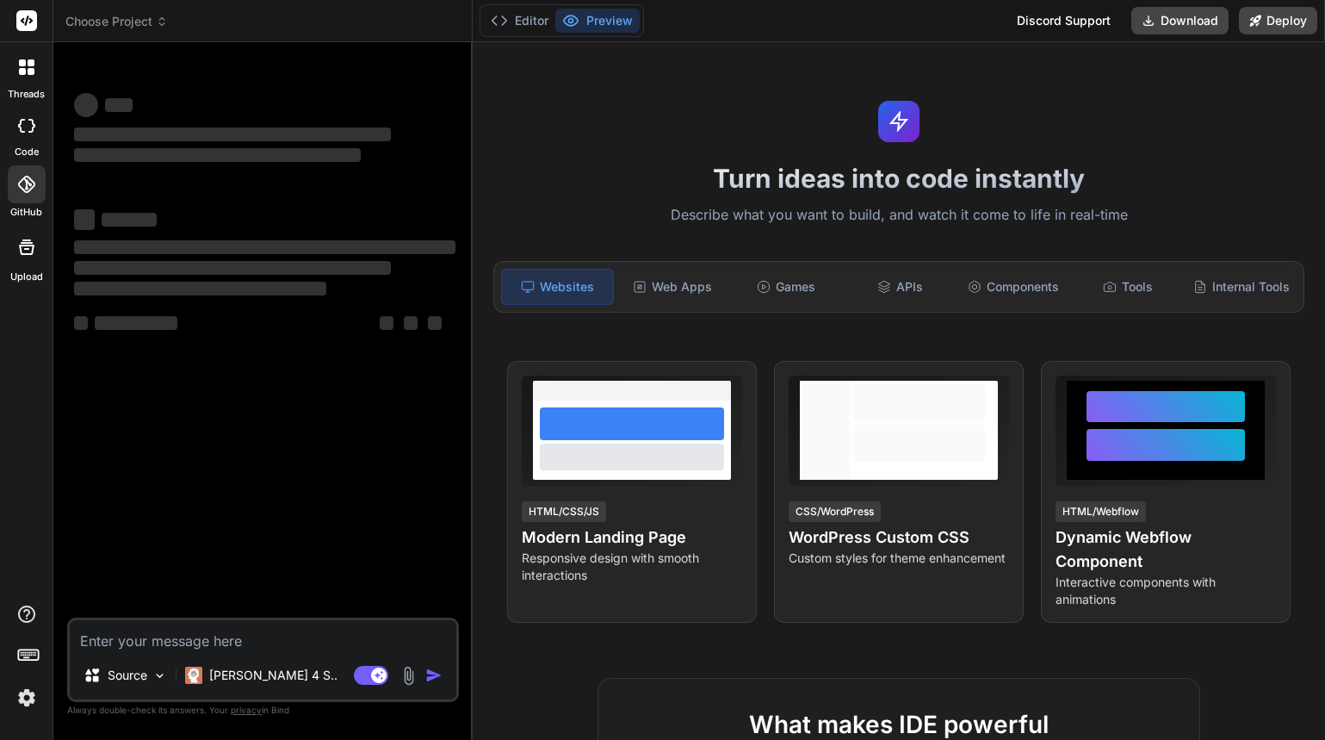
click at [24, 22] on icon at bounding box center [27, 20] width 13 height 10
click at [25, 65] on icon at bounding box center [26, 66] width 15 height 15
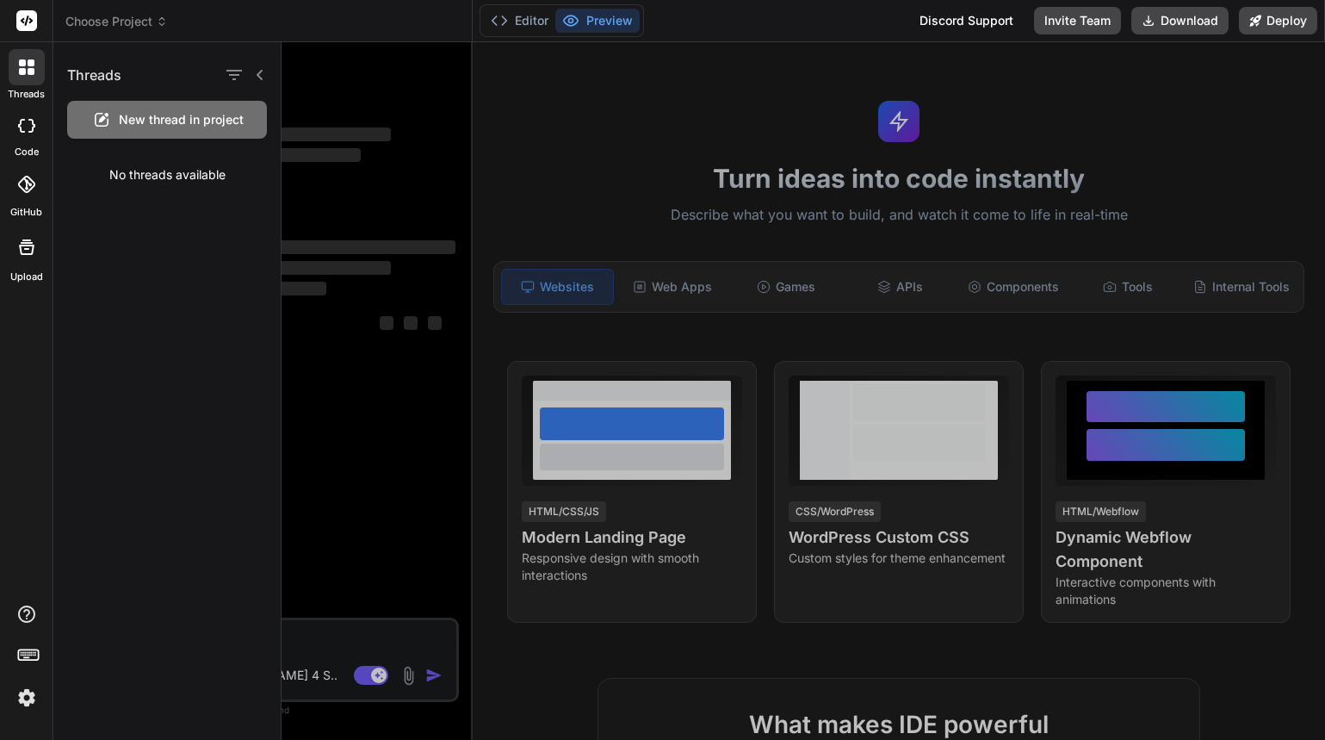
click at [32, 127] on icon at bounding box center [31, 126] width 7 height 14
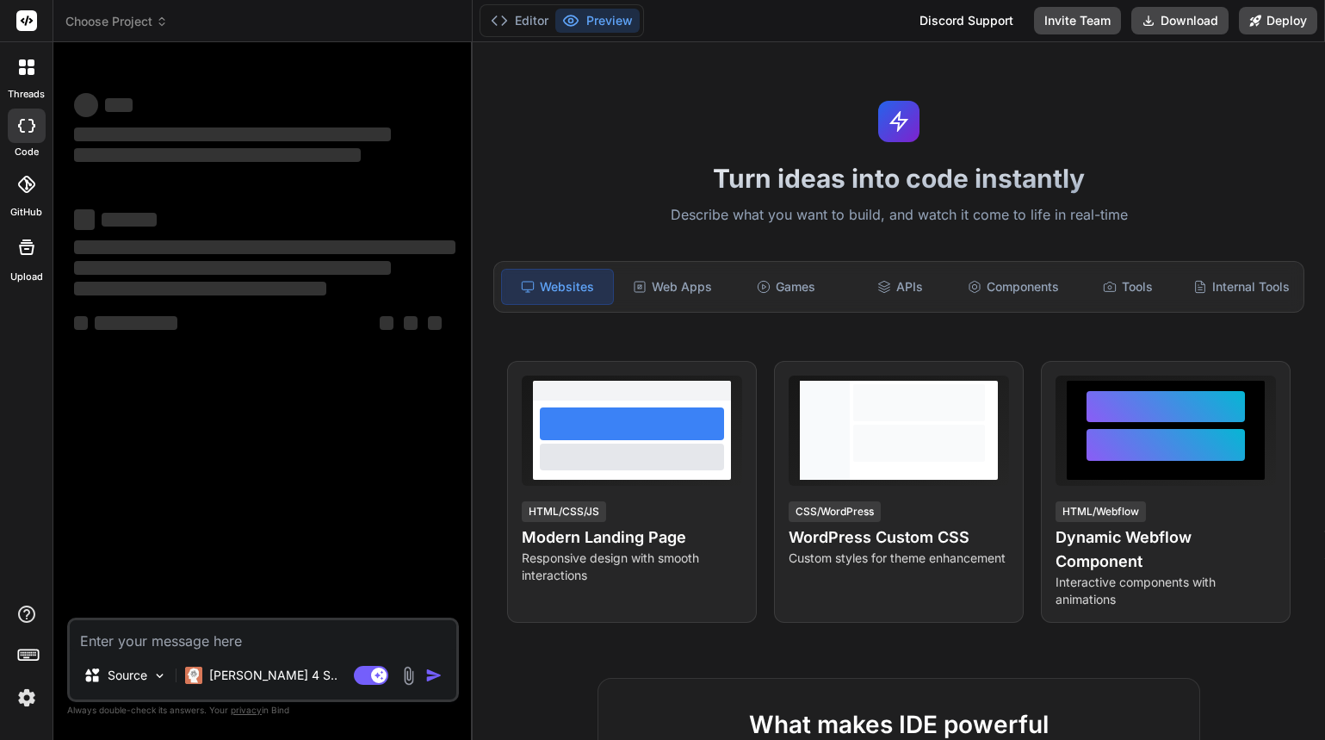
click at [16, 188] on div at bounding box center [27, 184] width 38 height 38
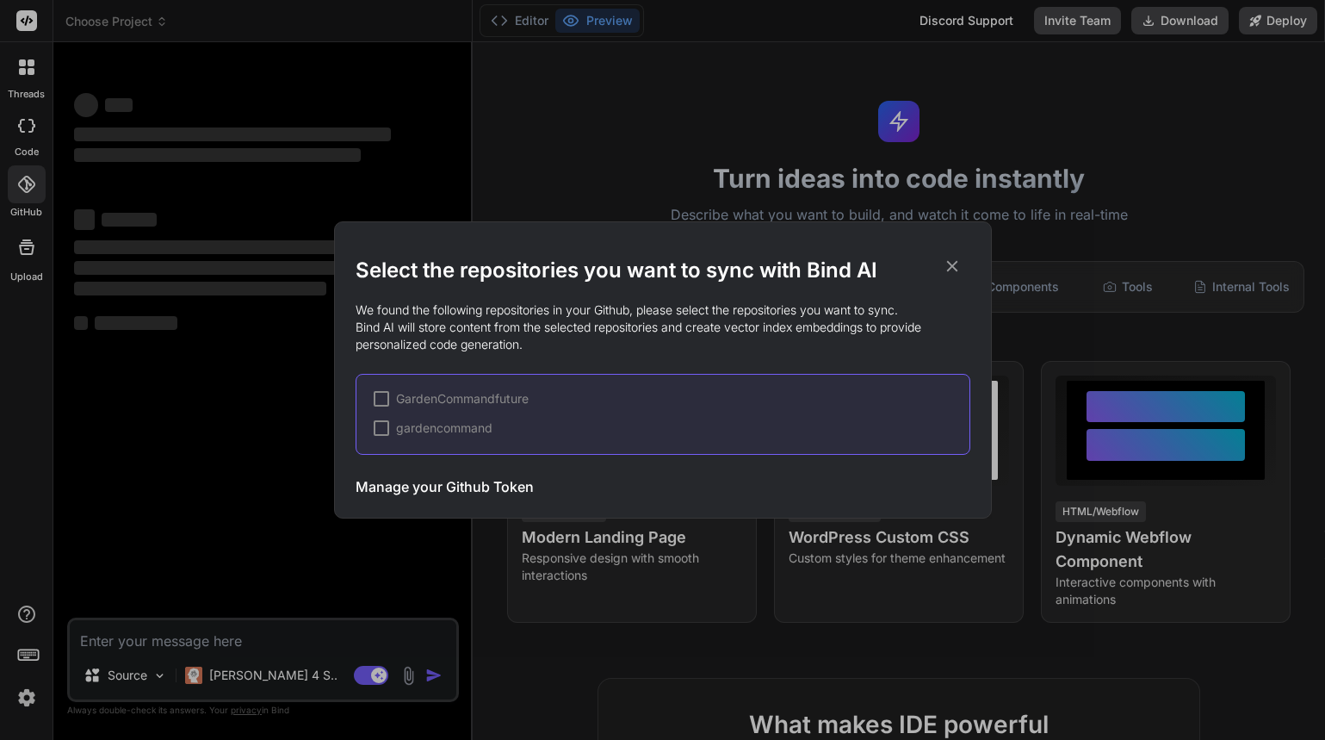
click at [955, 266] on icon at bounding box center [952, 266] width 19 height 19
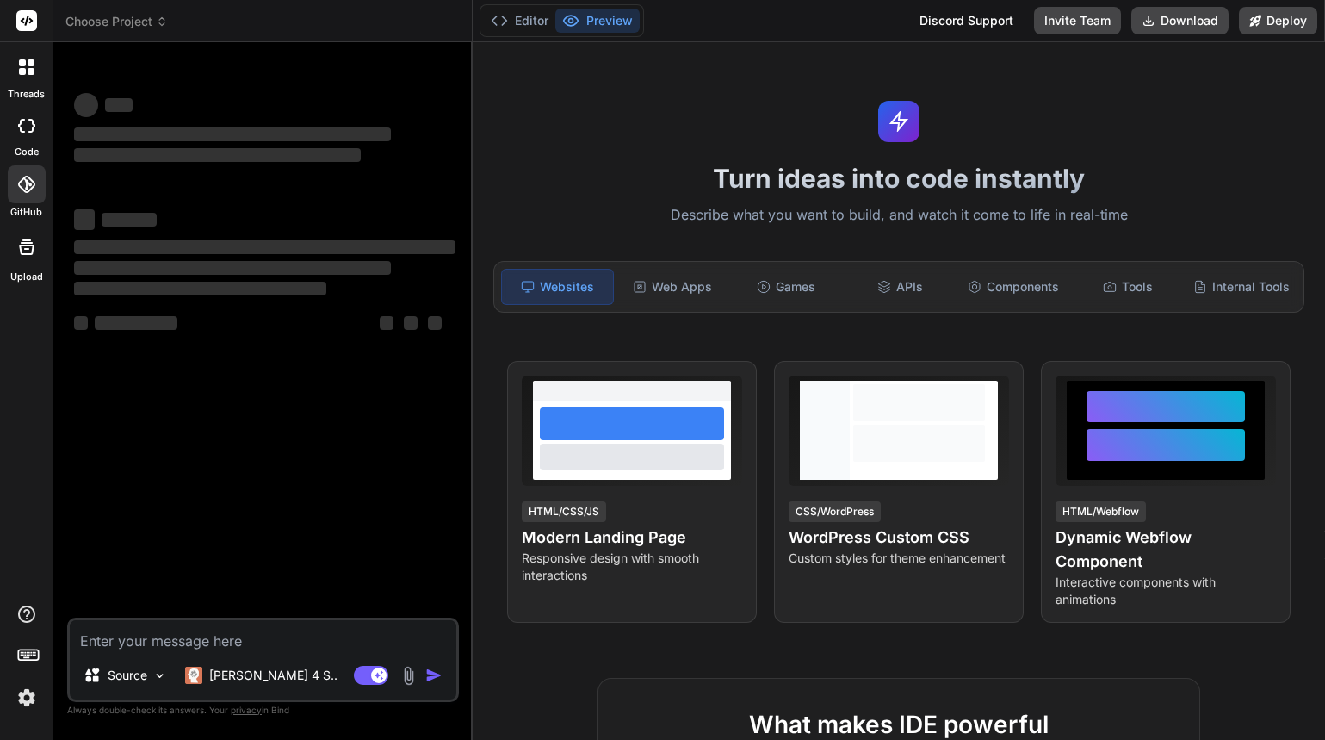
click at [31, 22] on icon at bounding box center [27, 20] width 13 height 10
click at [20, 59] on icon at bounding box center [26, 66] width 15 height 15
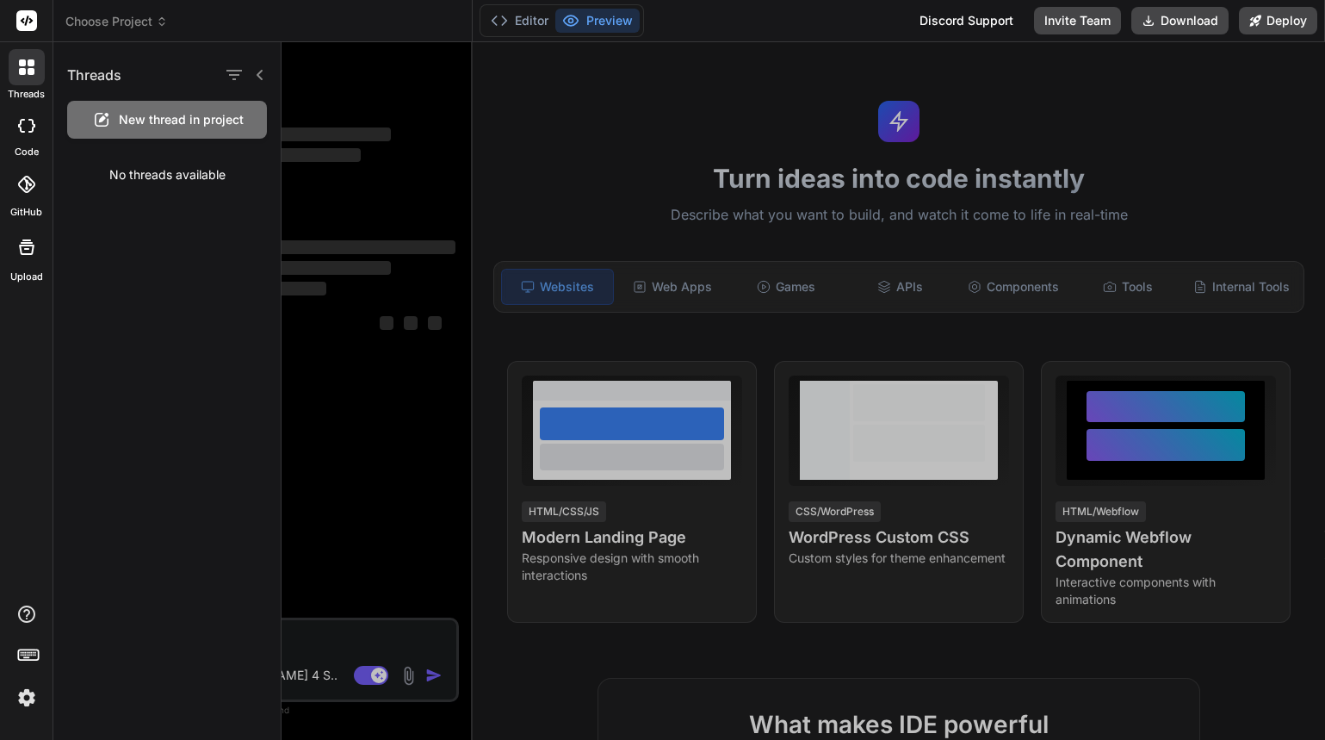
click at [149, 22] on span "Choose Project" at bounding box center [116, 21] width 102 height 17
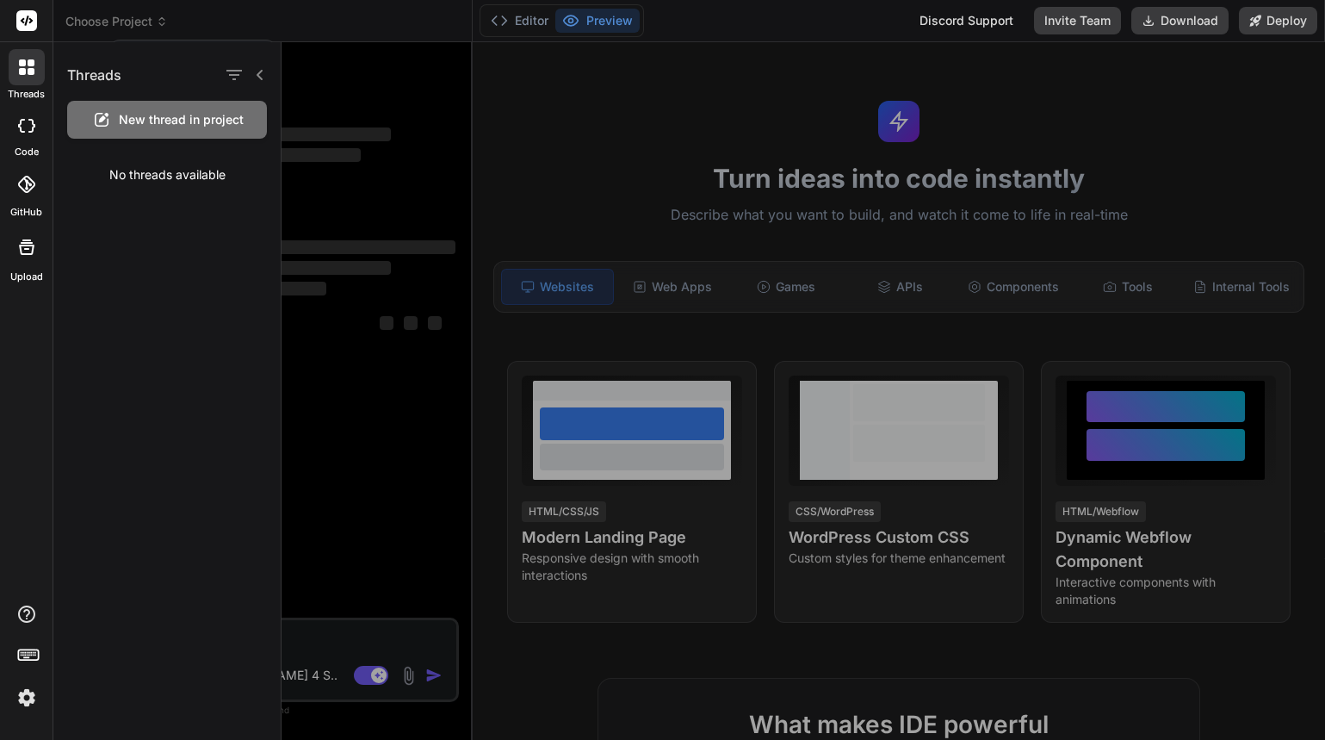
click at [164, 19] on div at bounding box center [662, 370] width 1325 height 740
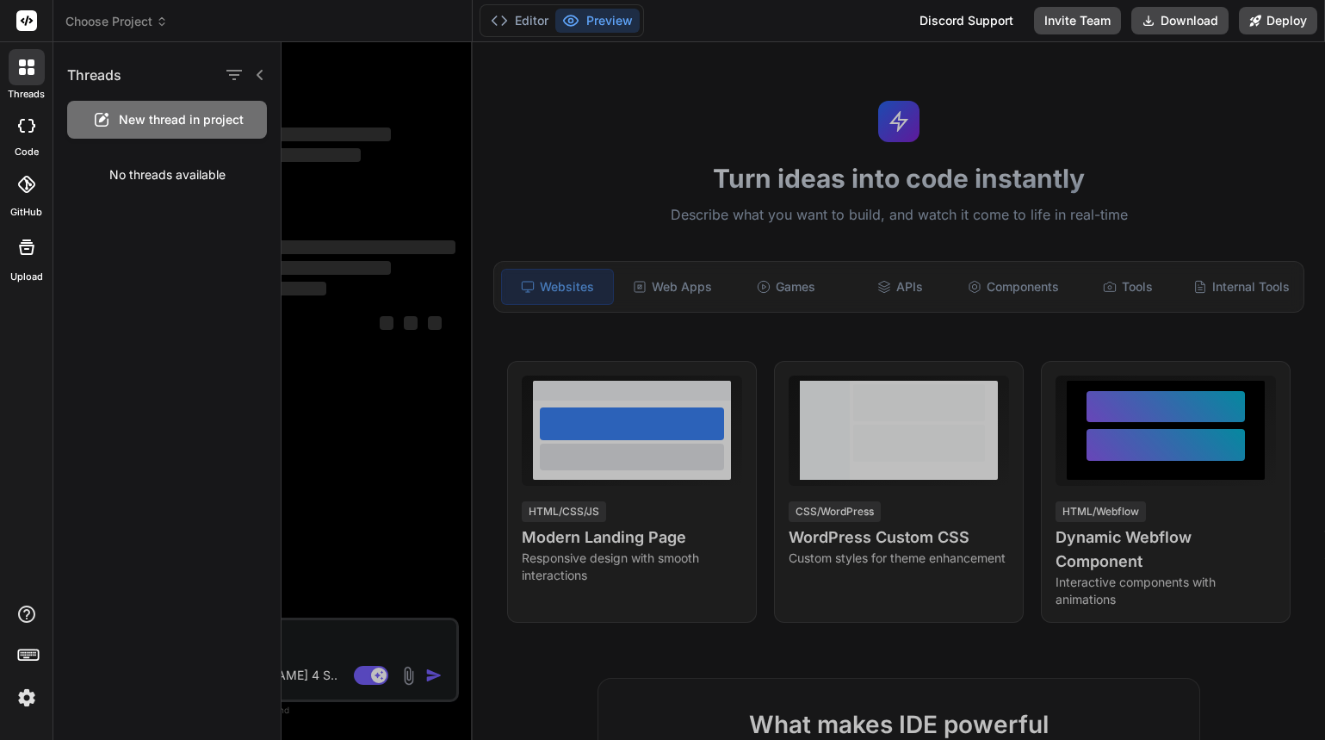
click at [164, 19] on icon at bounding box center [162, 21] width 12 height 12
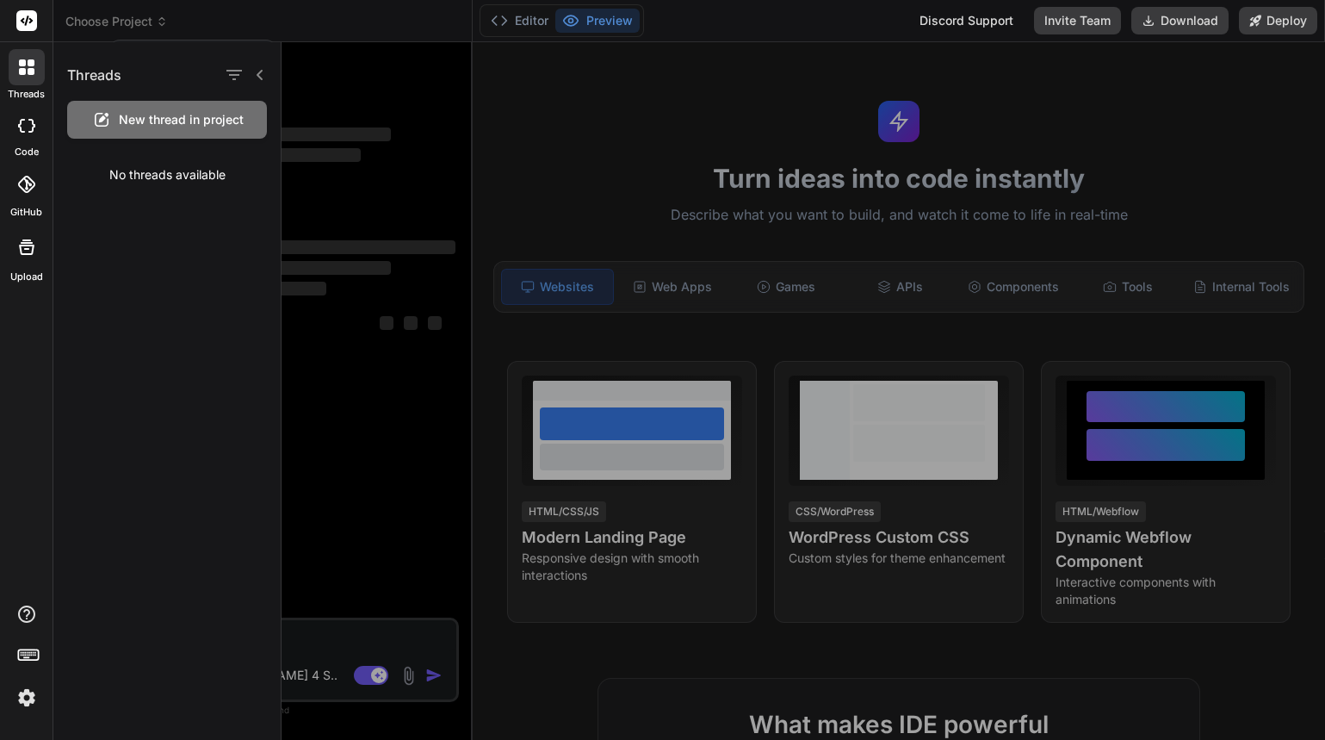
click at [164, 17] on div at bounding box center [662, 370] width 1325 height 740
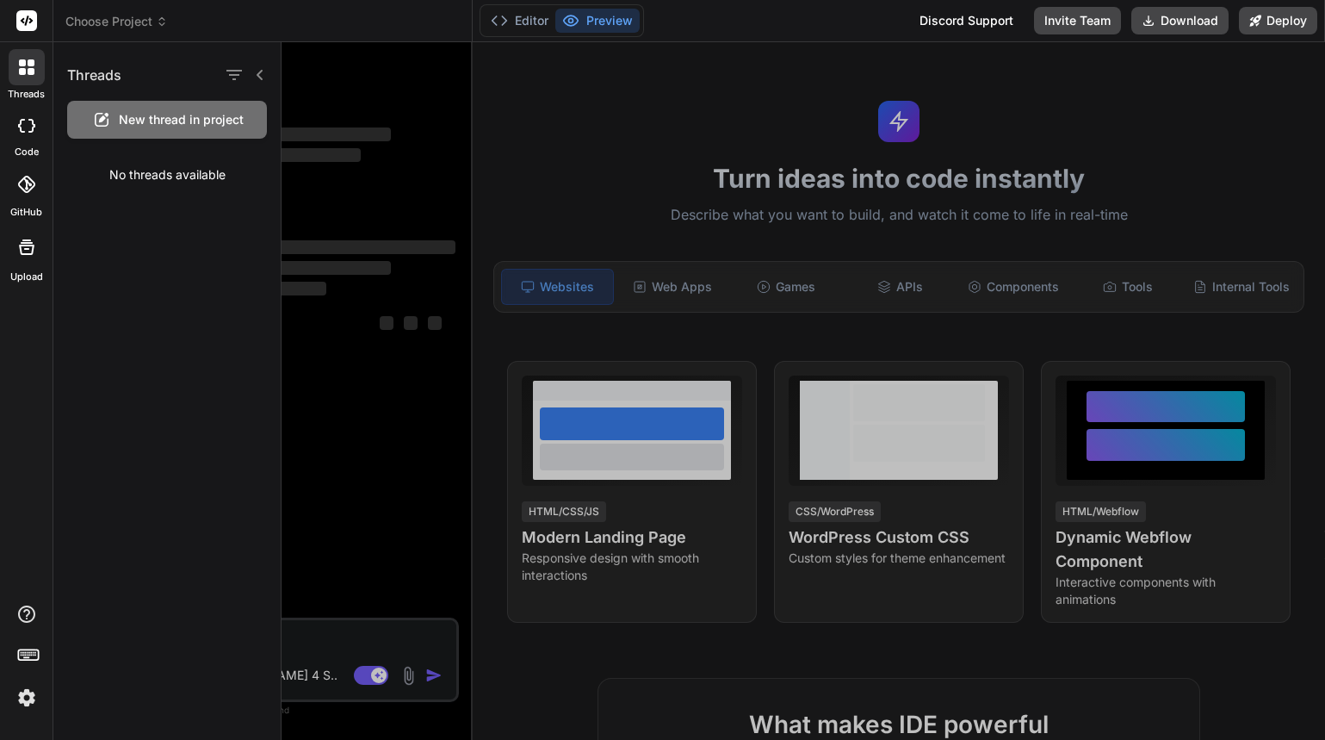
click at [160, 21] on icon at bounding box center [162, 21] width 12 height 12
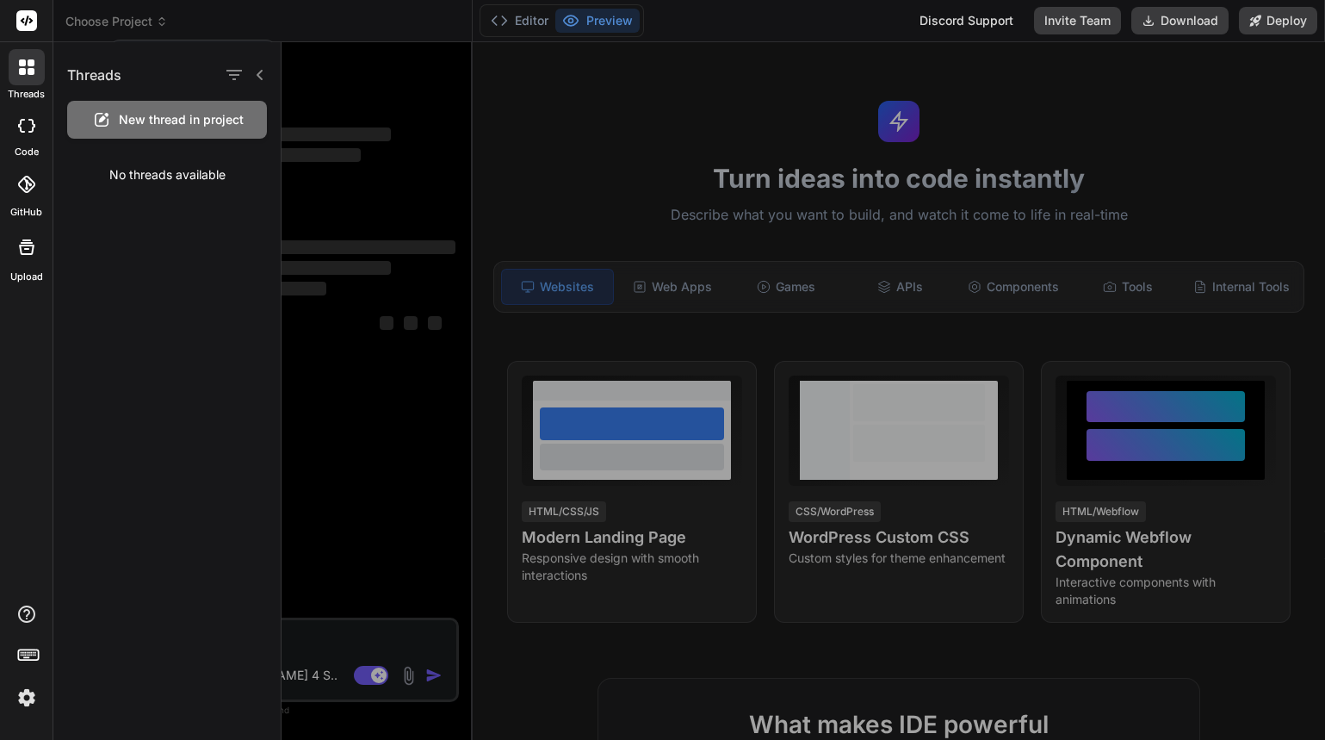
click at [27, 704] on img at bounding box center [26, 697] width 29 height 29
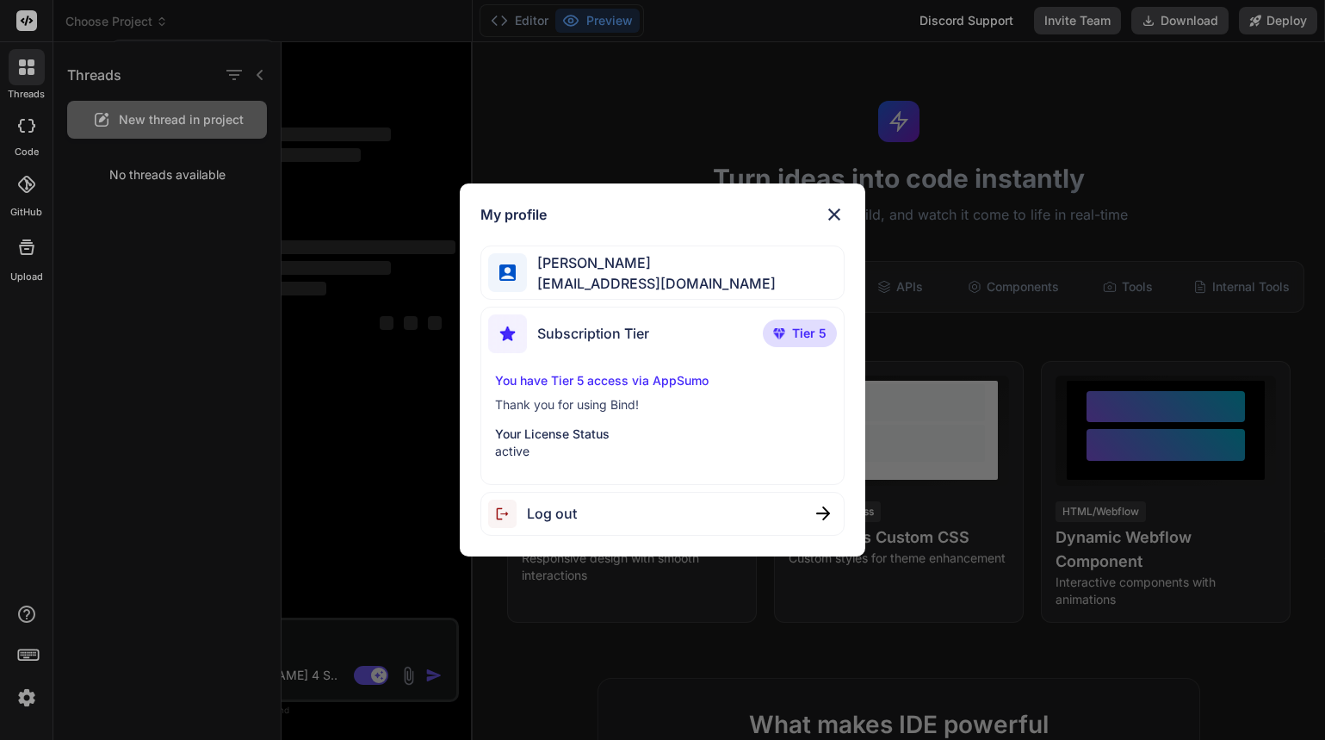
click at [26, 705] on div "My profile Ayman Shalaby vipaymanshalaby@gmail.com Subscription Tier Tier 5 You…" at bounding box center [662, 370] width 1325 height 740
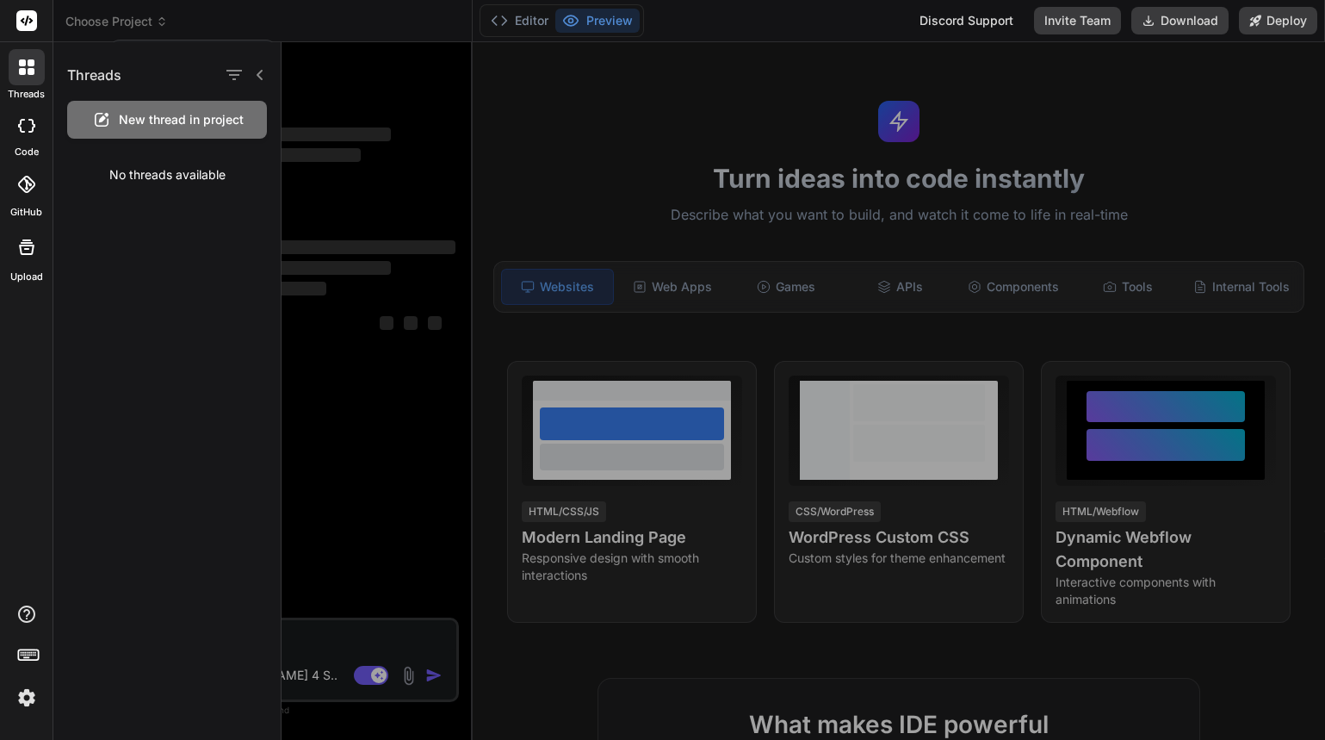
click at [33, 648] on icon at bounding box center [28, 653] width 24 height 24
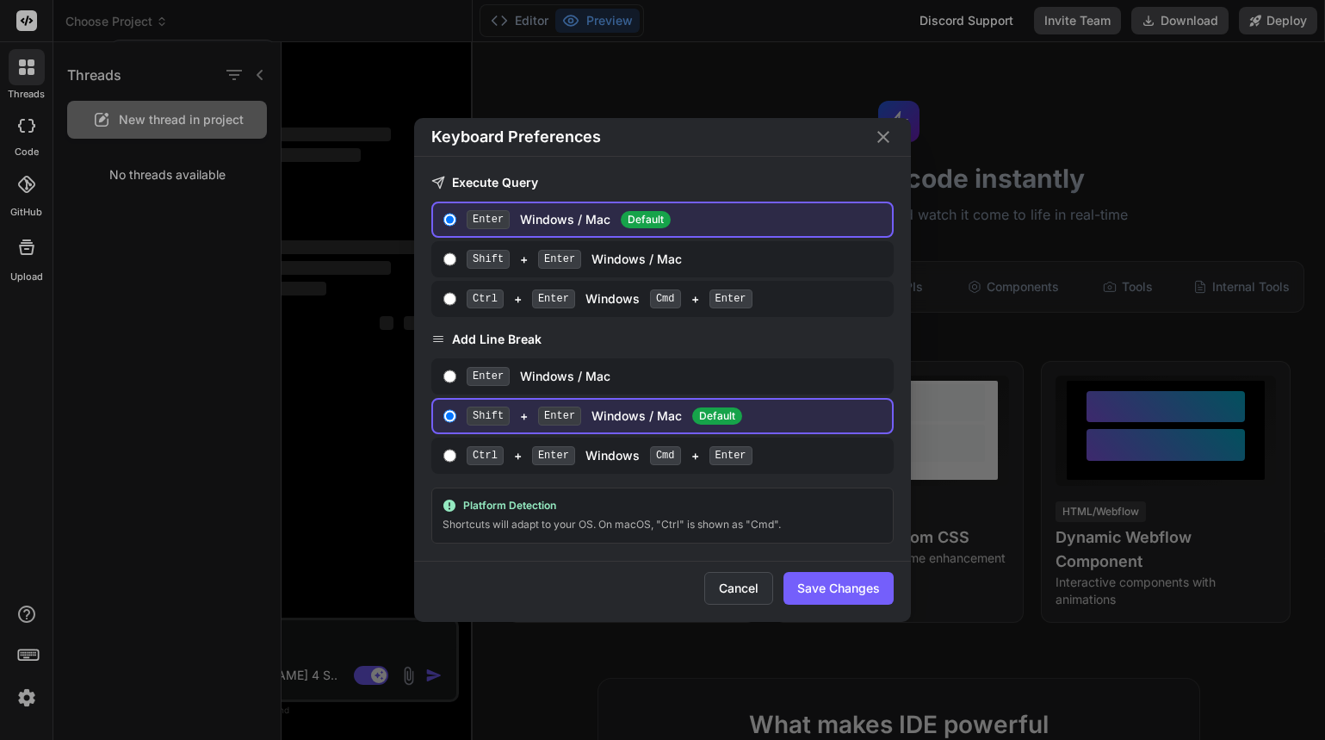
click at [745, 590] on button "Cancel" at bounding box center [738, 588] width 69 height 33
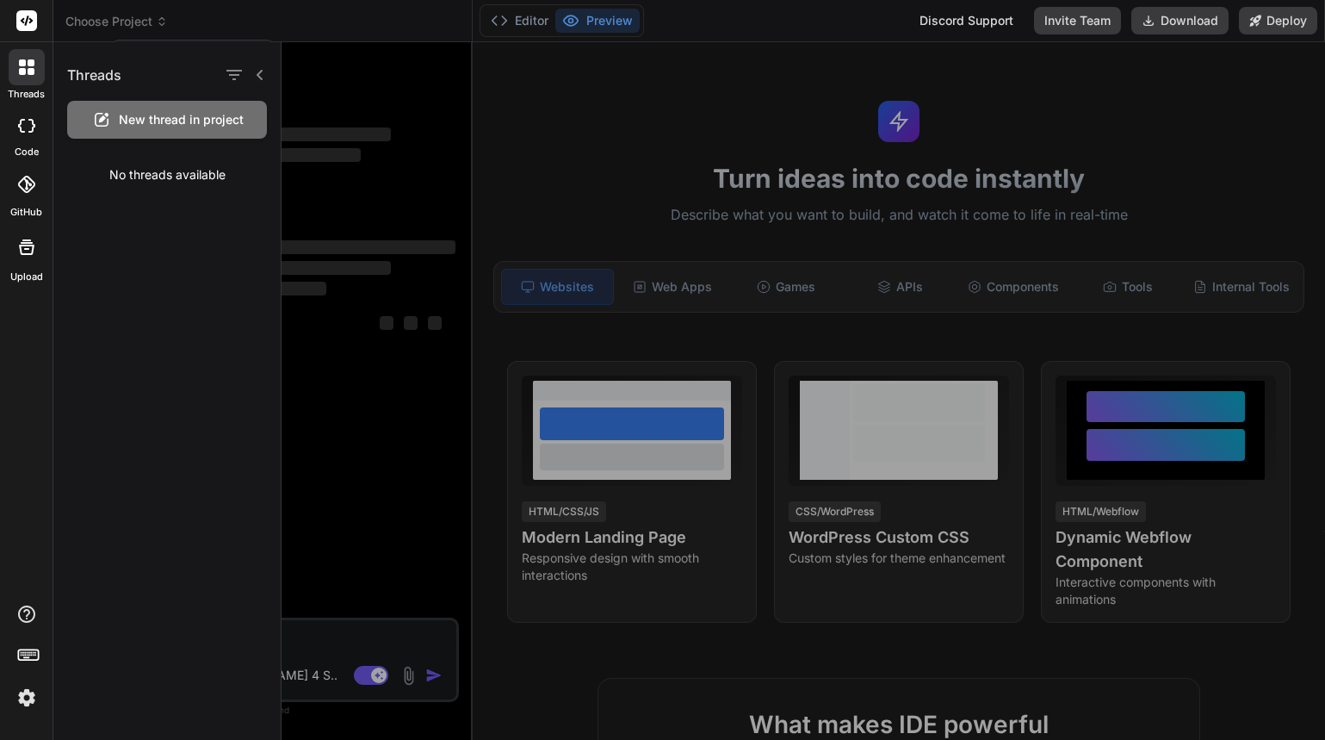
click at [36, 256] on icon at bounding box center [26, 247] width 21 height 21
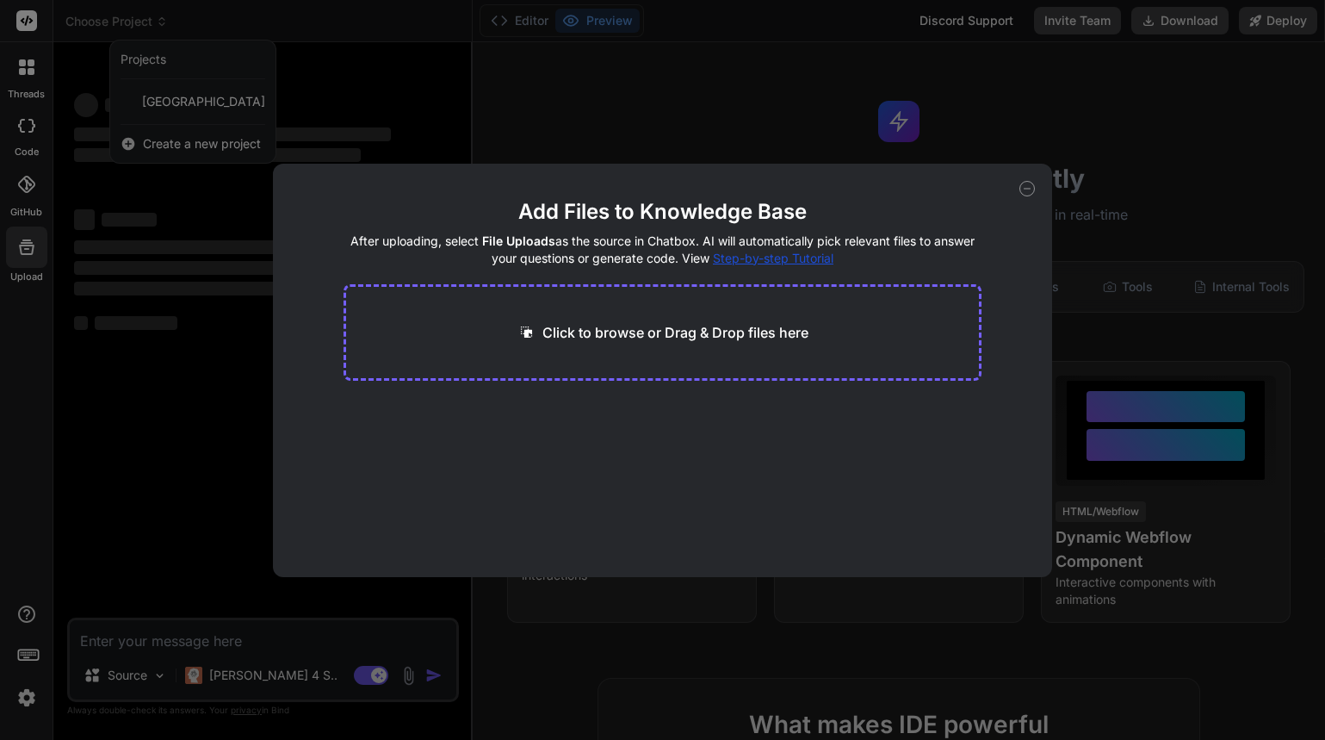
click at [28, 190] on div "Add Files to Knowledge Base After uploading, select File Uploads as the source …" at bounding box center [662, 370] width 1325 height 740
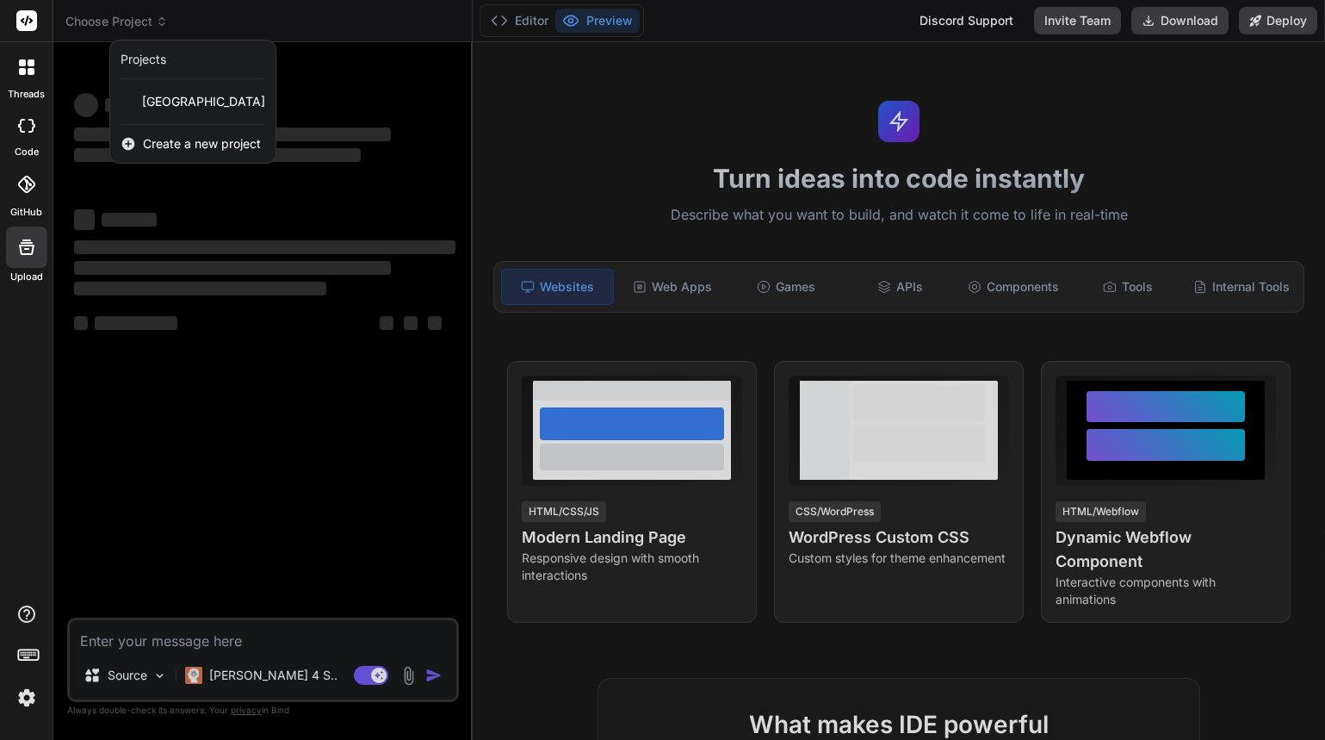
click at [31, 116] on div at bounding box center [27, 125] width 38 height 34
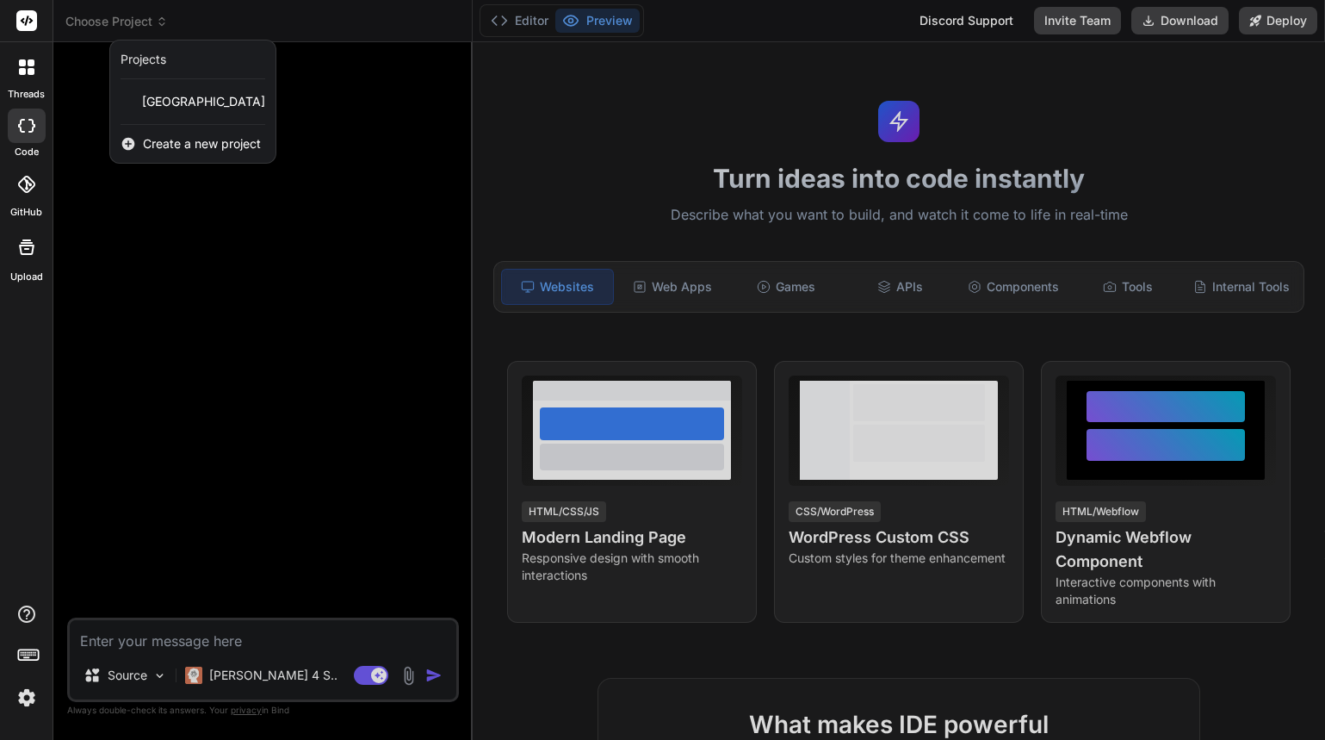
drag, startPoint x: 32, startPoint y: 149, endPoint x: 375, endPoint y: 72, distance: 352.0
click at [375, 72] on div at bounding box center [662, 370] width 1325 height 740
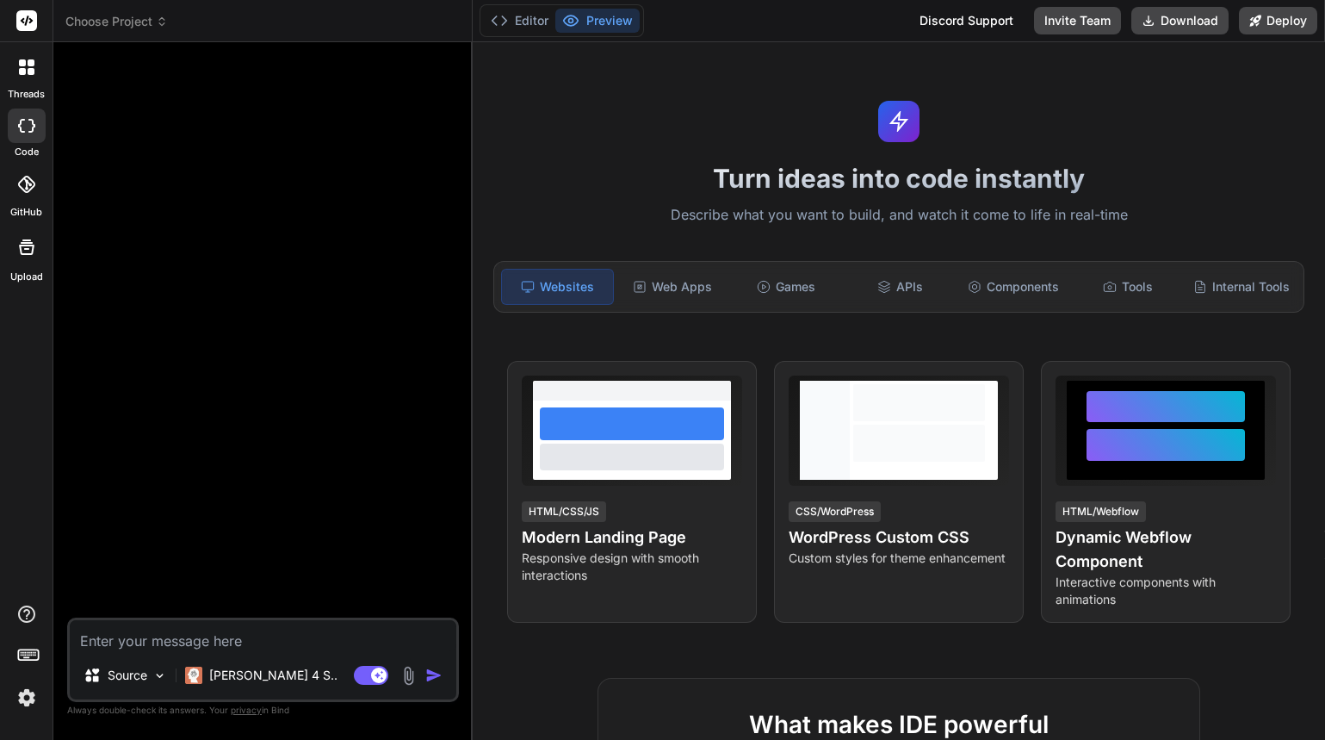
click at [158, 19] on icon at bounding box center [162, 21] width 12 height 12
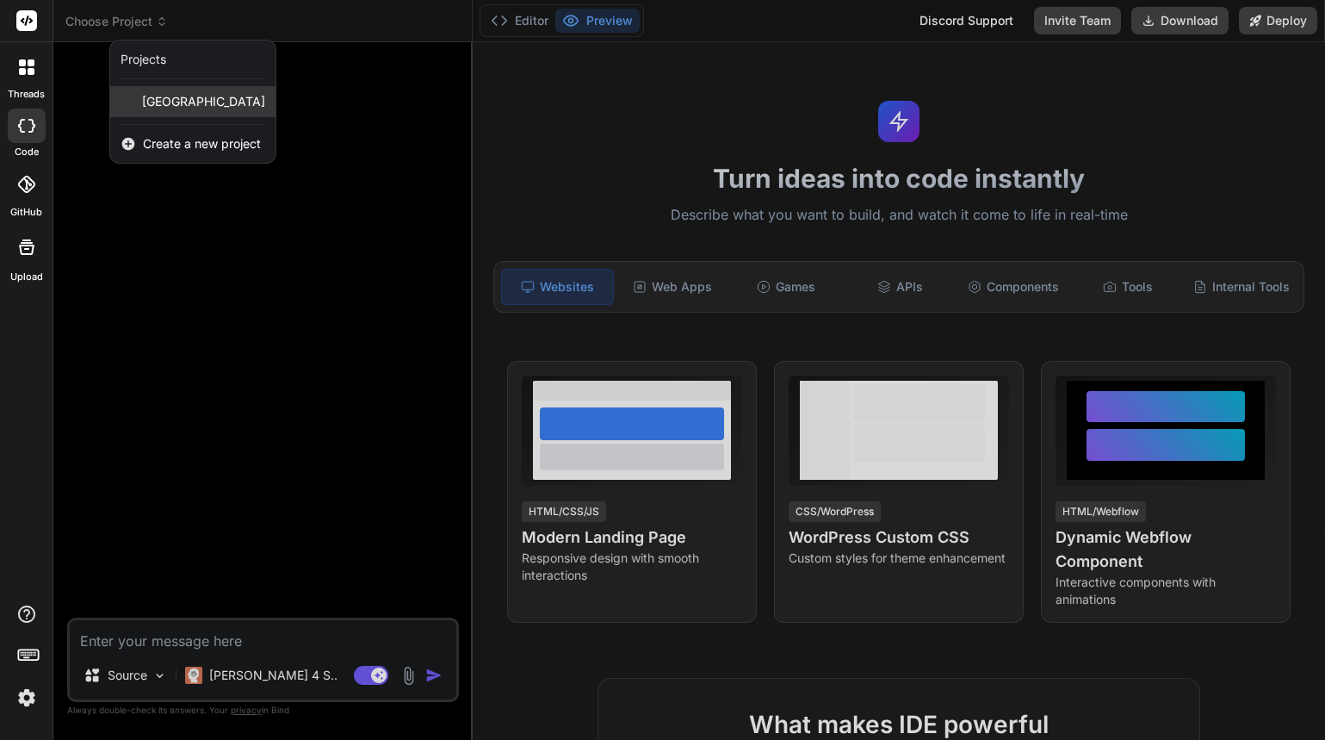
click at [180, 113] on div "newcastle" at bounding box center [192, 101] width 165 height 31
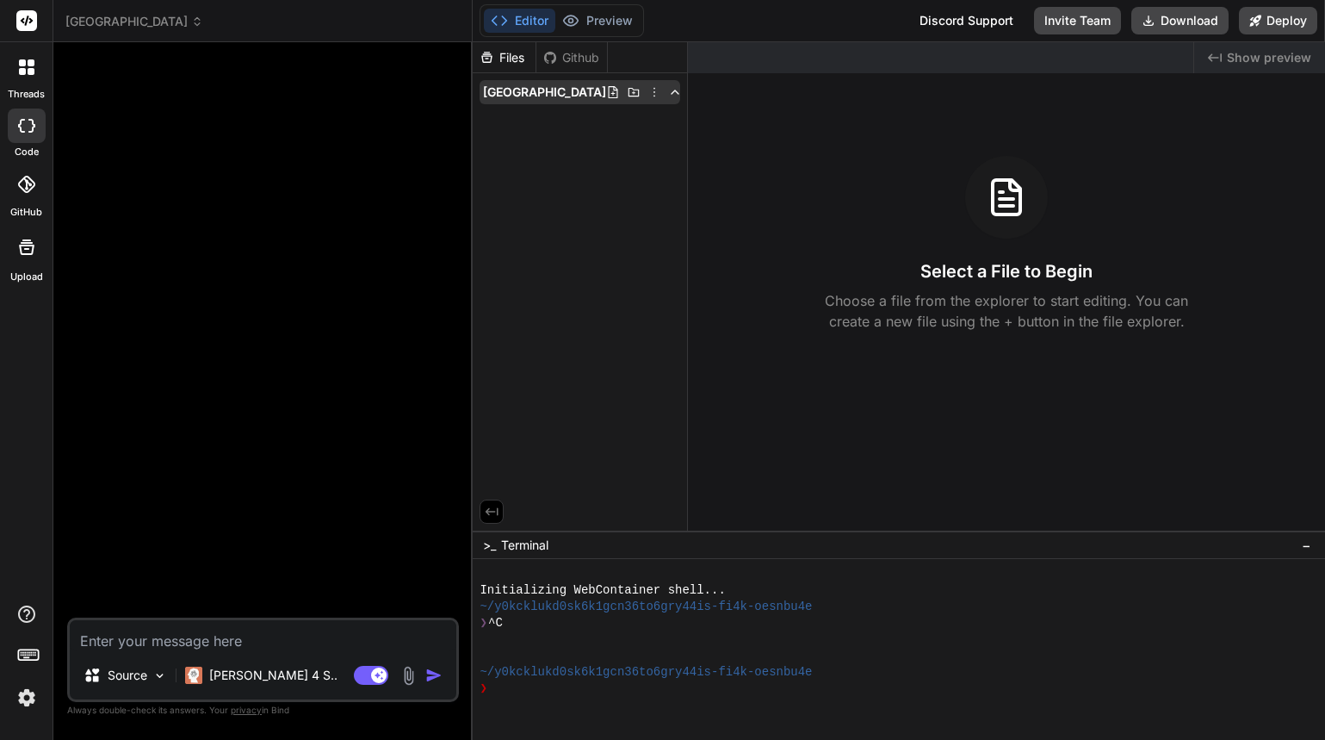
click at [541, 96] on span "newcastle" at bounding box center [544, 92] width 123 height 17
click at [1253, 55] on span "Show preview" at bounding box center [1269, 57] width 84 height 17
click at [546, 86] on div "newcastle" at bounding box center [580, 92] width 201 height 24
click at [251, 97] on div at bounding box center [265, 336] width 388 height 561
click at [27, 77] on div at bounding box center [27, 67] width 36 height 36
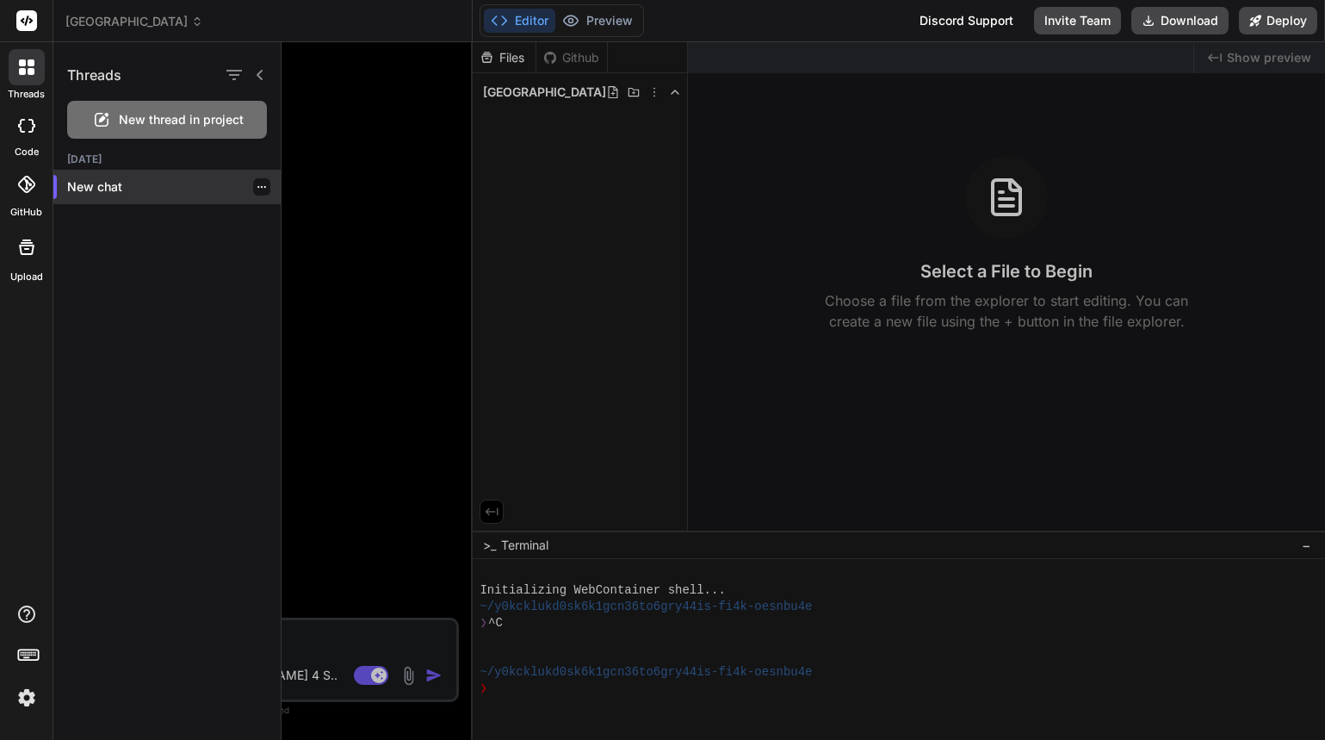
click at [96, 195] on div "New chat" at bounding box center [166, 187] width 227 height 34
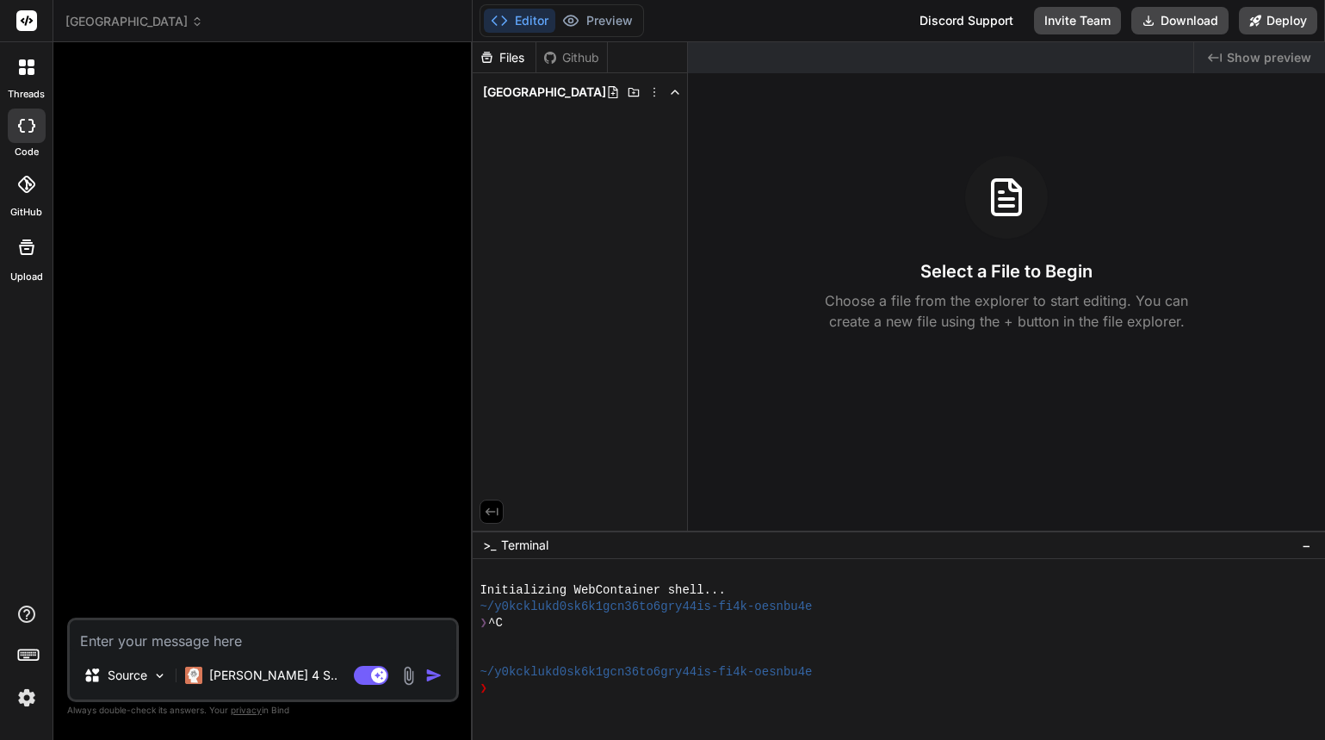
click at [25, 76] on div at bounding box center [27, 67] width 36 height 36
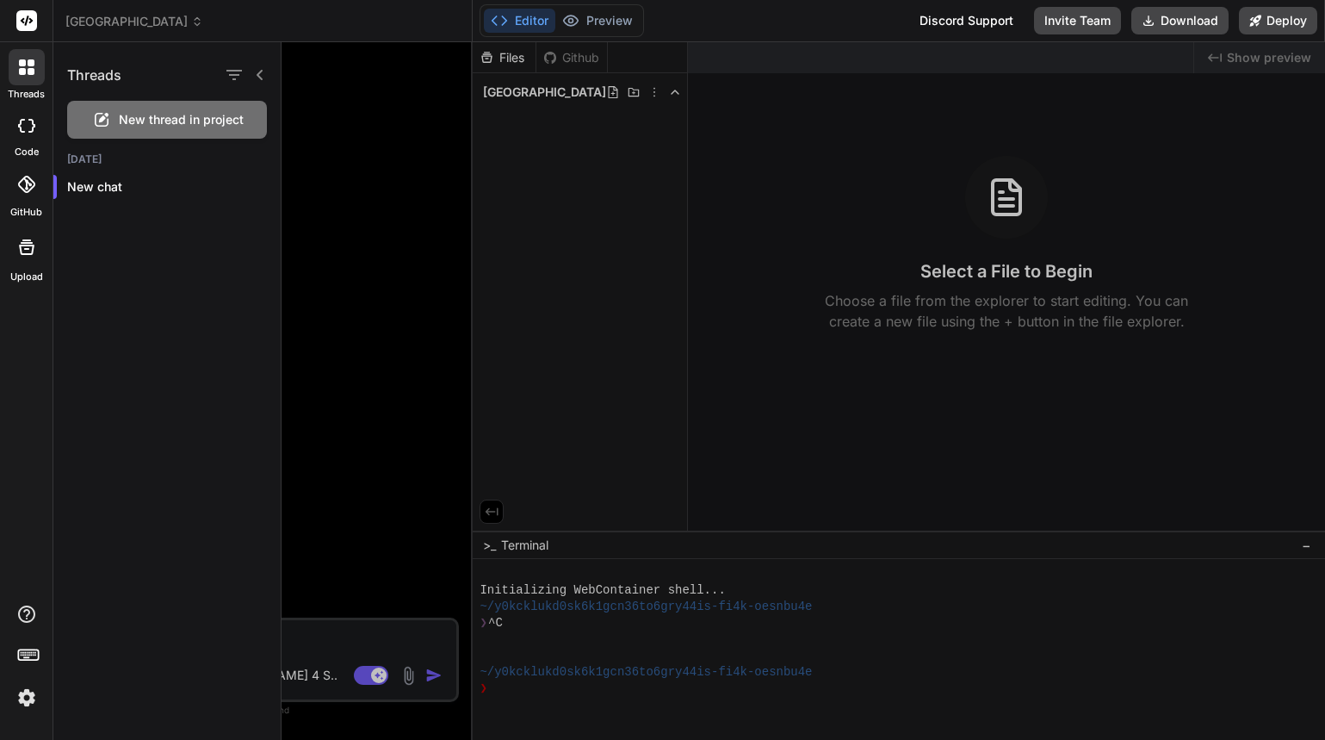
click at [351, 104] on div at bounding box center [804, 390] width 1044 height 697
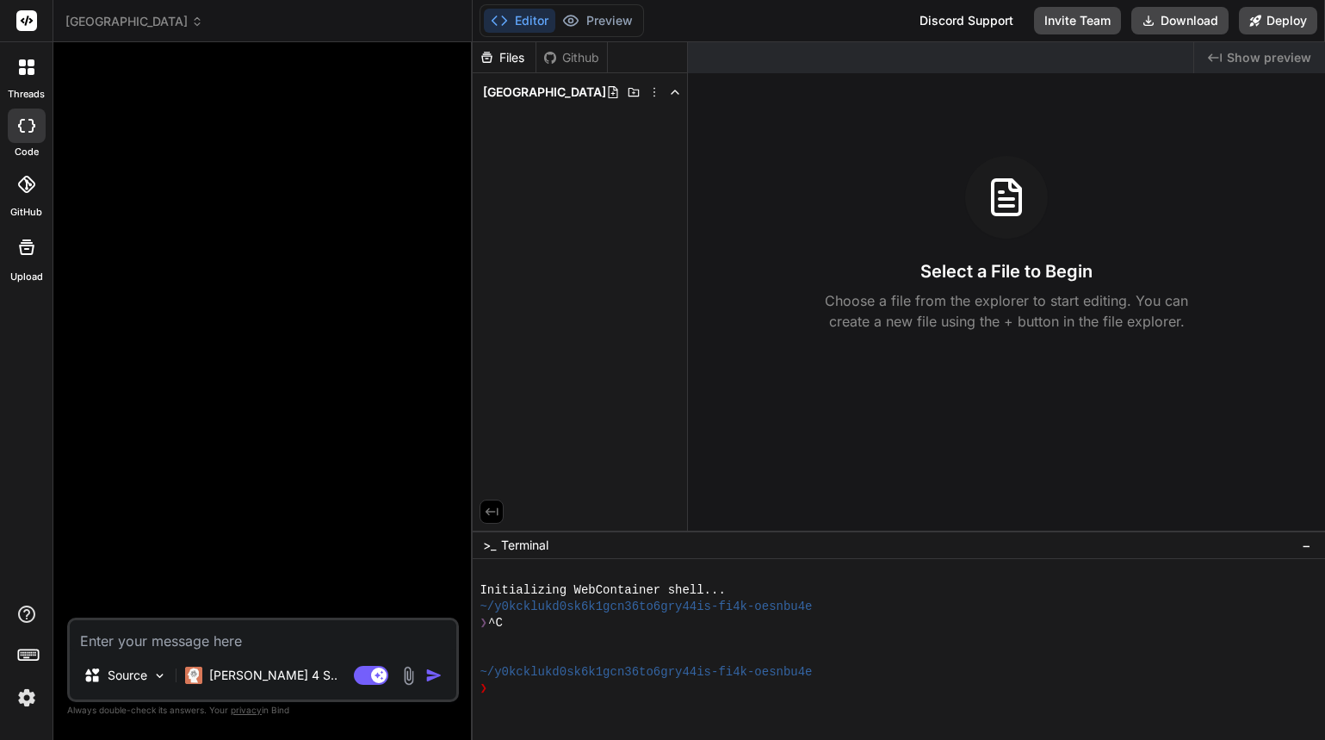
click at [34, 122] on icon at bounding box center [26, 126] width 17 height 14
click at [19, 74] on icon at bounding box center [22, 71] width 7 height 7
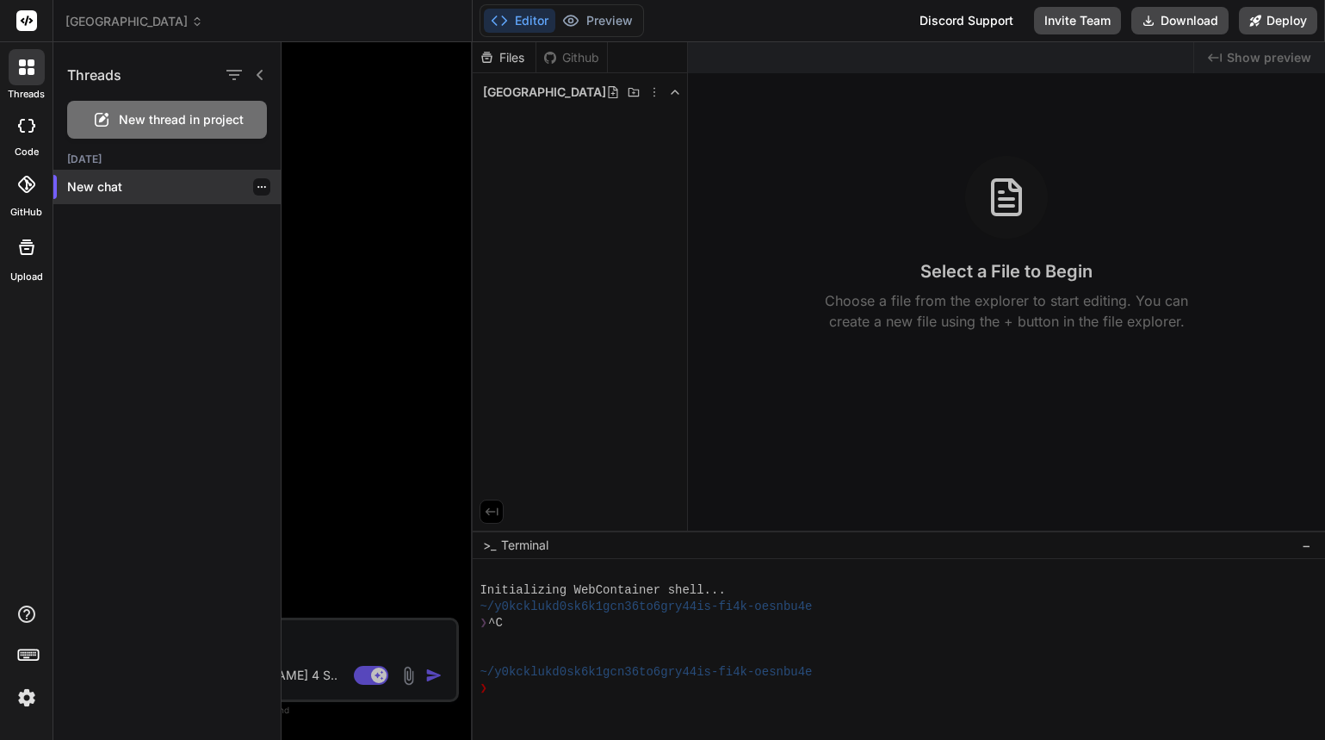
click at [135, 184] on p "New chat" at bounding box center [174, 186] width 214 height 17
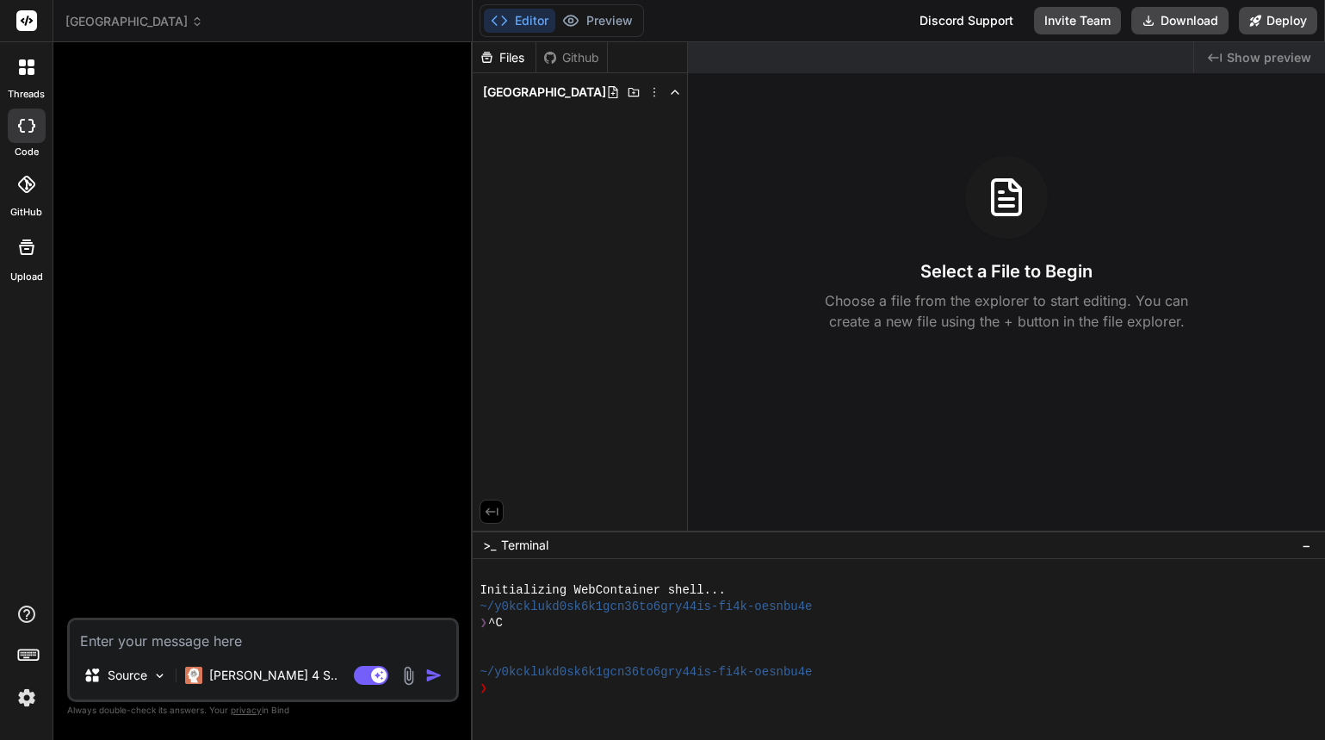
click at [29, 72] on icon at bounding box center [31, 71] width 7 height 7
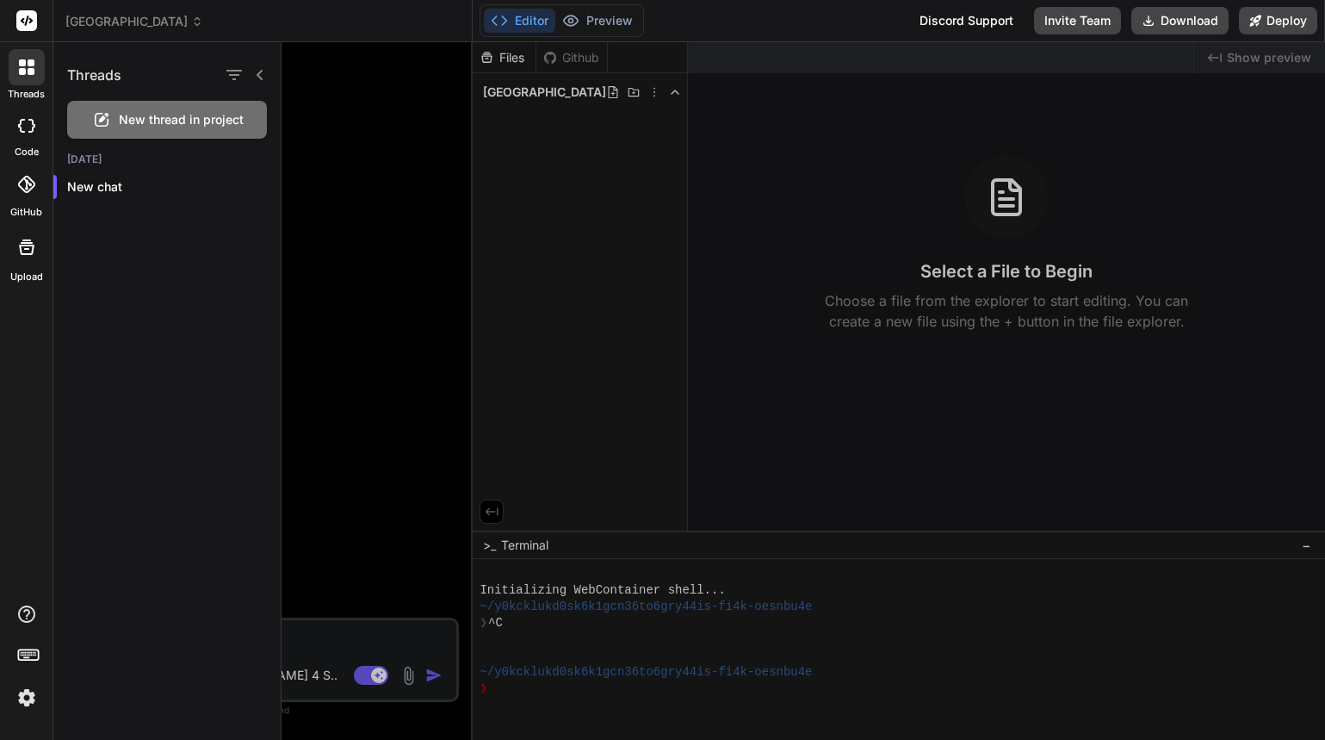
click at [376, 152] on div at bounding box center [804, 390] width 1044 height 697
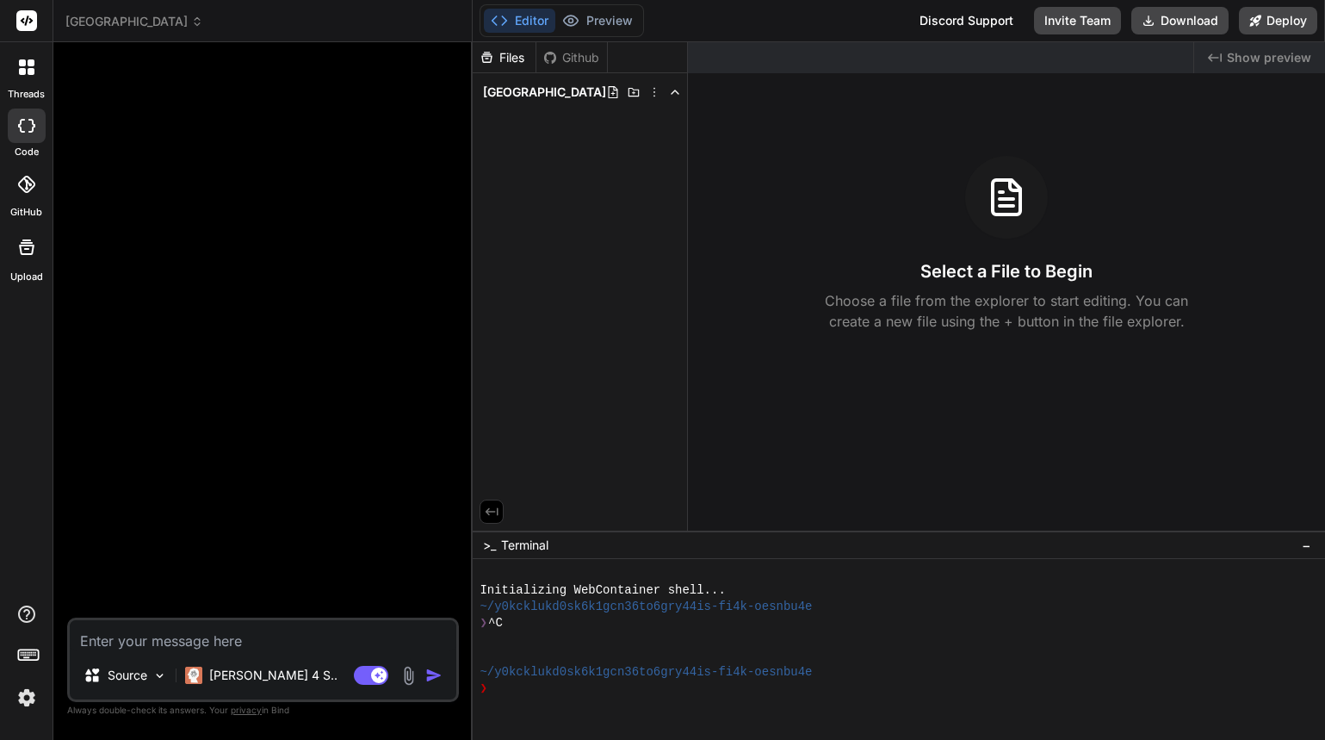
click at [90, 21] on span "newcastle" at bounding box center [134, 21] width 138 height 17
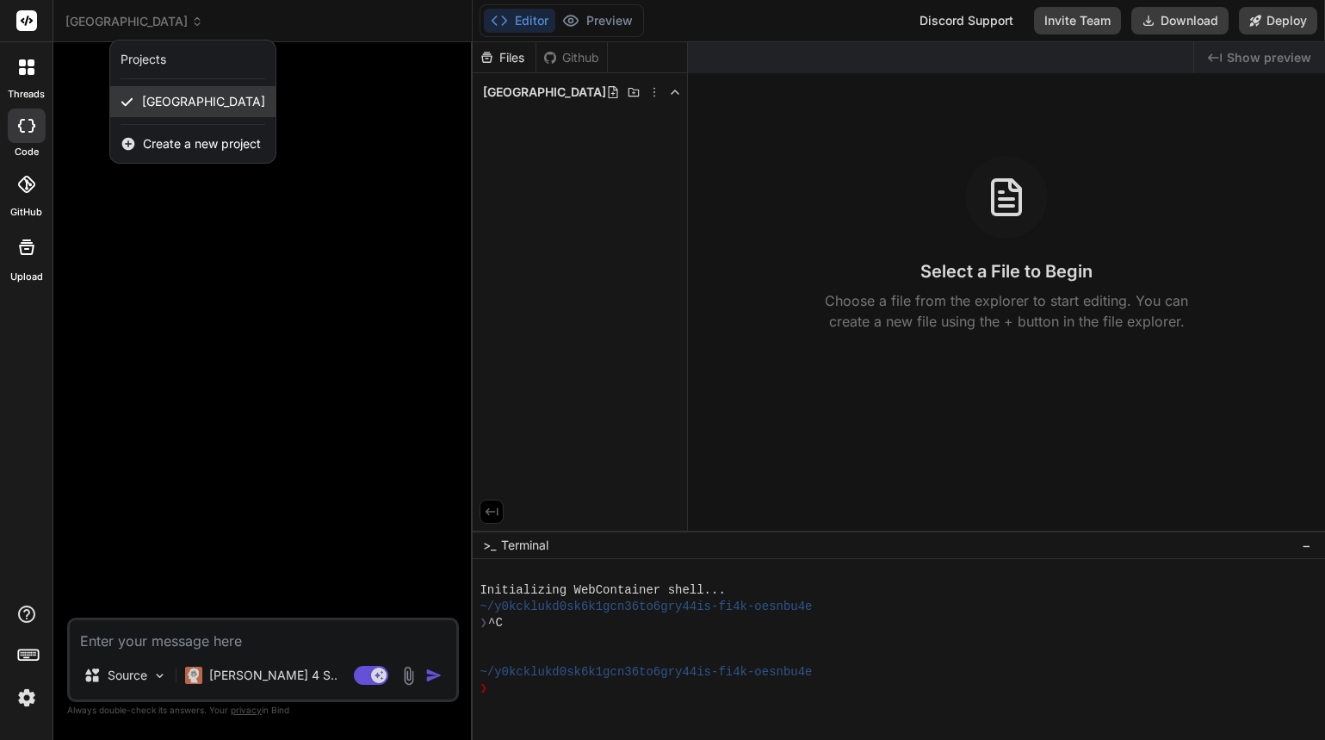
click at [157, 93] on span "newcastle" at bounding box center [203, 101] width 123 height 17
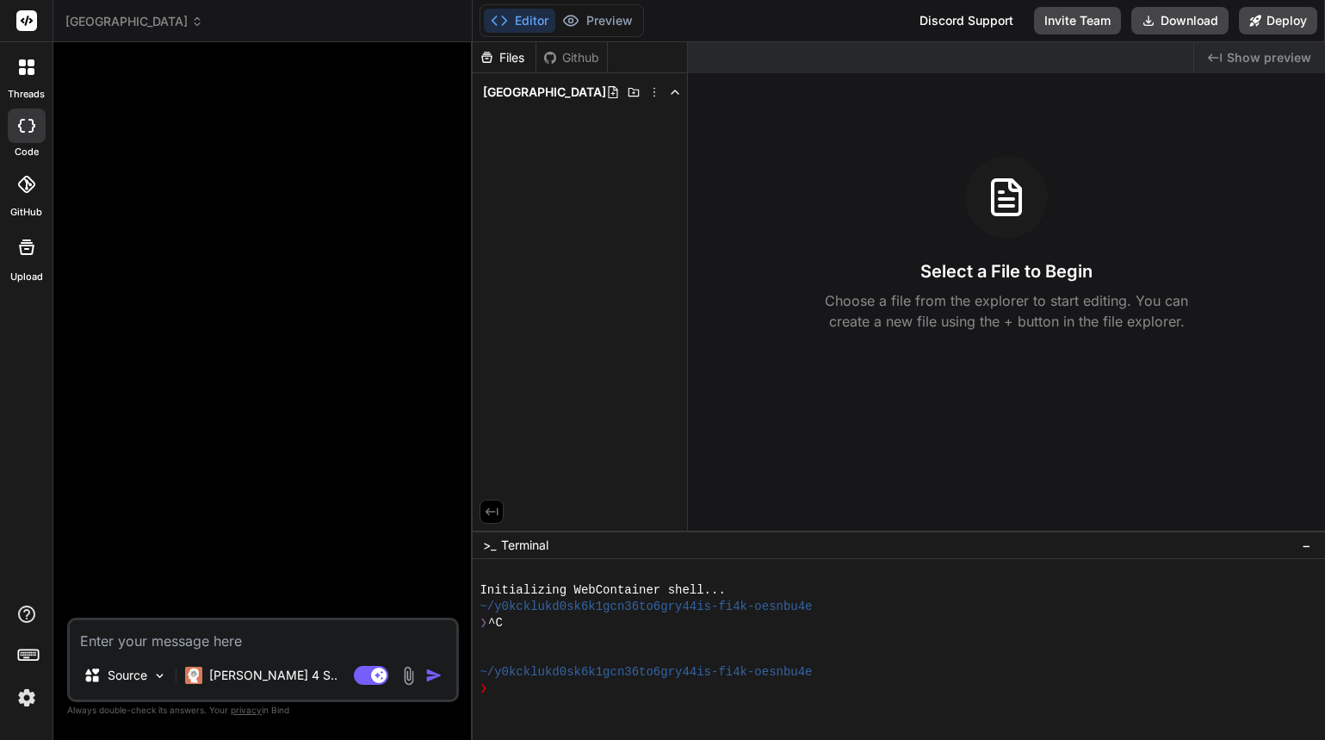
click at [1243, 55] on span "Show preview" at bounding box center [1269, 57] width 84 height 17
click at [539, 93] on span "newcastle" at bounding box center [544, 92] width 123 height 17
click at [668, 94] on icon at bounding box center [675, 92] width 14 height 14
click at [668, 92] on icon at bounding box center [675, 92] width 14 height 14
click at [518, 60] on div "Files" at bounding box center [504, 57] width 63 height 17
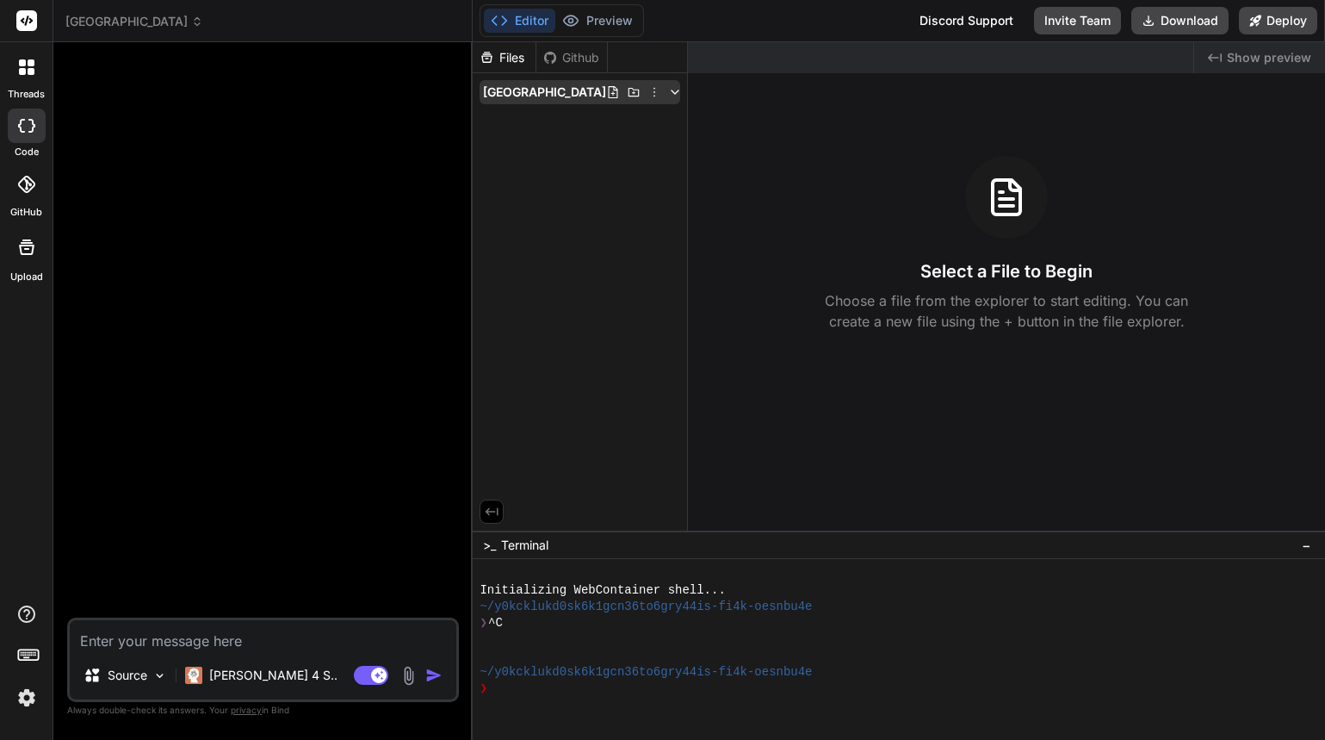
click at [669, 94] on icon at bounding box center [675, 92] width 14 height 14
click at [611, 90] on icon at bounding box center [613, 92] width 9 height 12
click at [627, 93] on icon at bounding box center [634, 92] width 14 height 14
click at [592, 56] on div "Github" at bounding box center [571, 57] width 71 height 17
click at [23, 22] on icon at bounding box center [27, 20] width 13 height 10
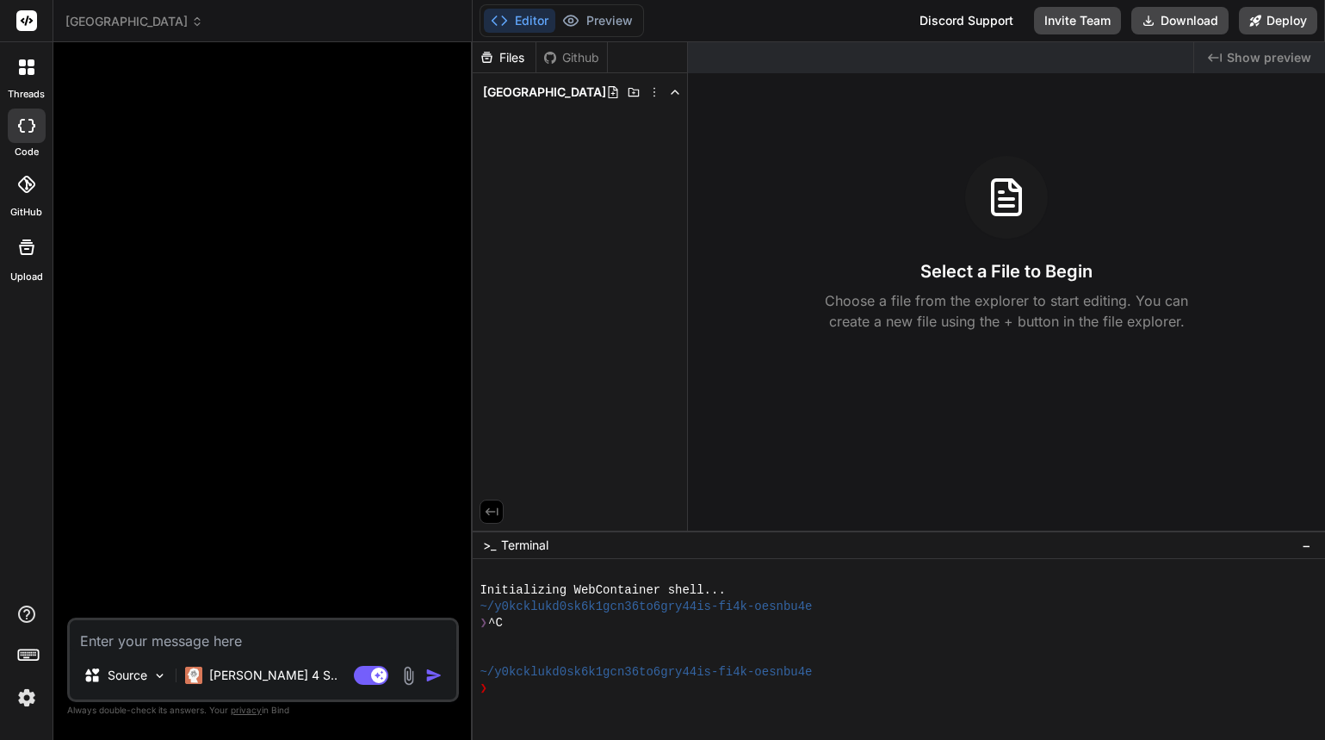
click at [24, 75] on div at bounding box center [27, 67] width 36 height 36
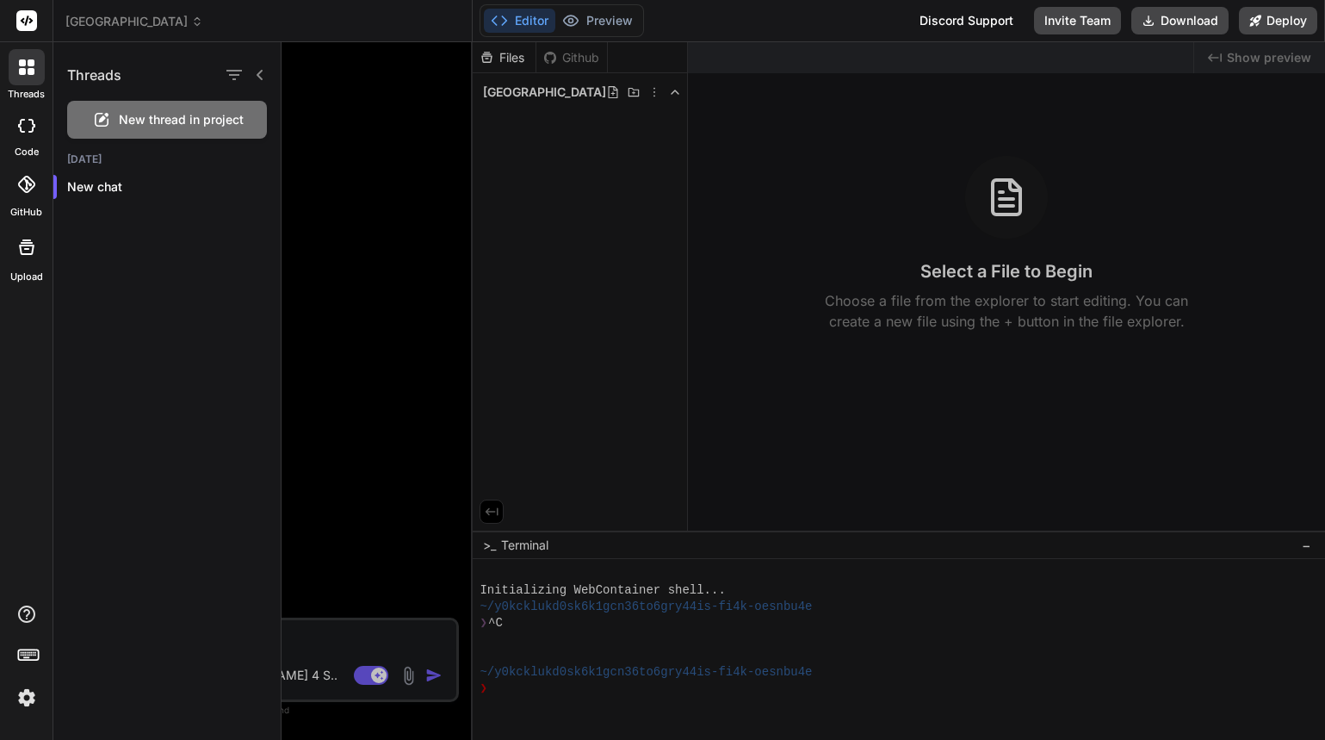
click at [14, 133] on div at bounding box center [27, 125] width 38 height 34
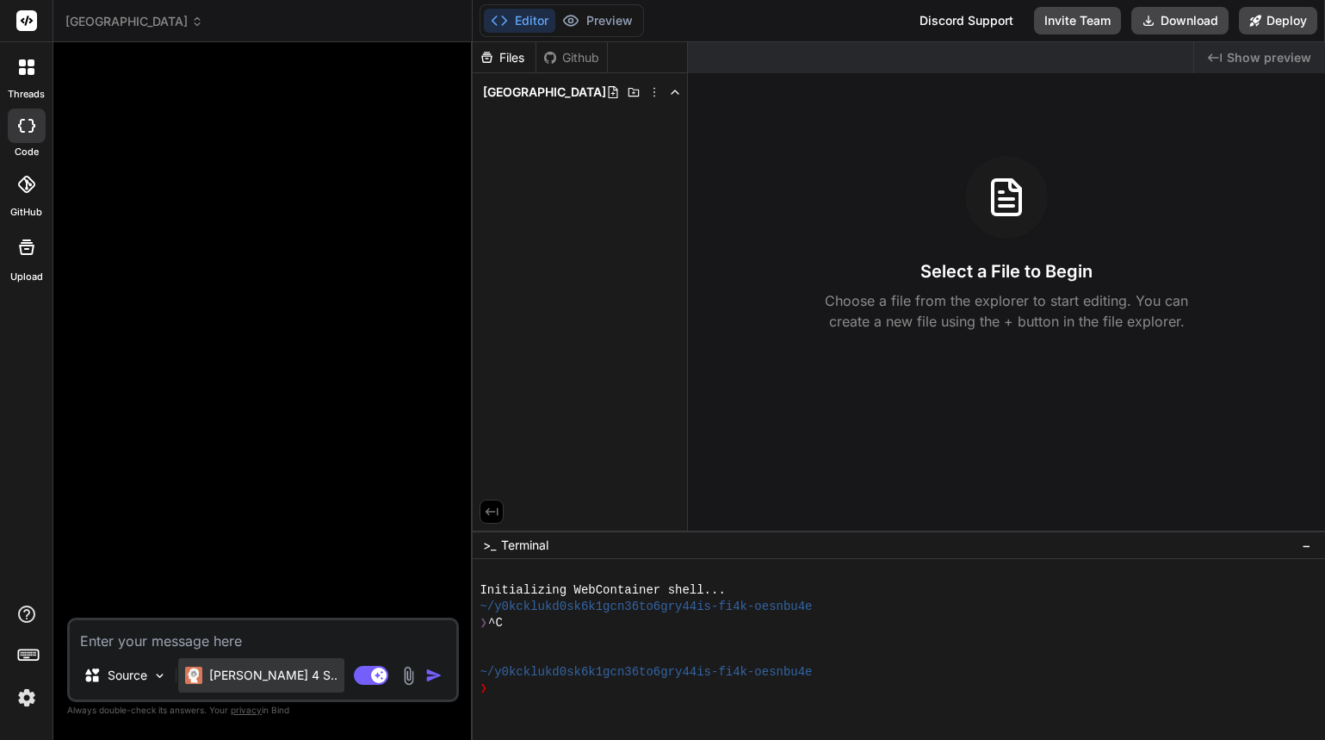
click at [213, 677] on p "Claude 4 S.." at bounding box center [273, 674] width 128 height 17
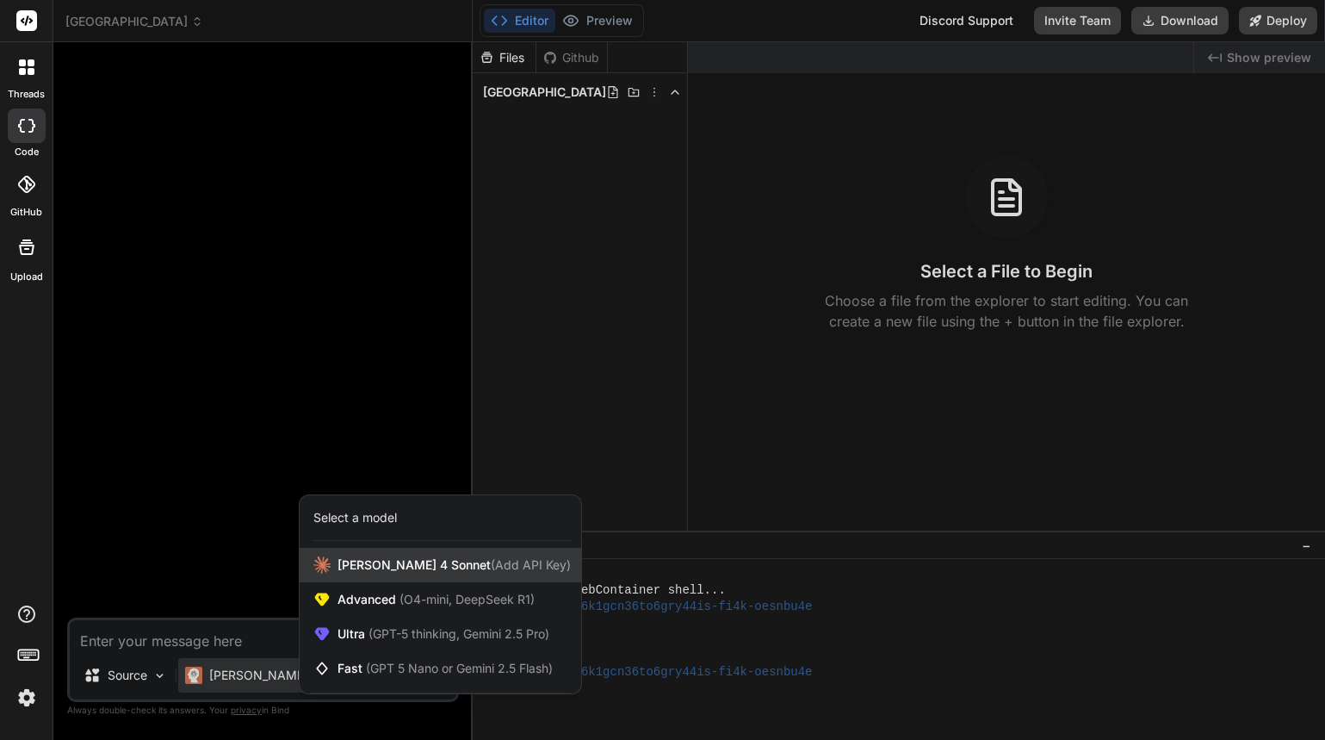
click at [453, 579] on div "Claude 4 Sonnet (Add API Key)" at bounding box center [441, 565] width 282 height 34
type textarea "x"
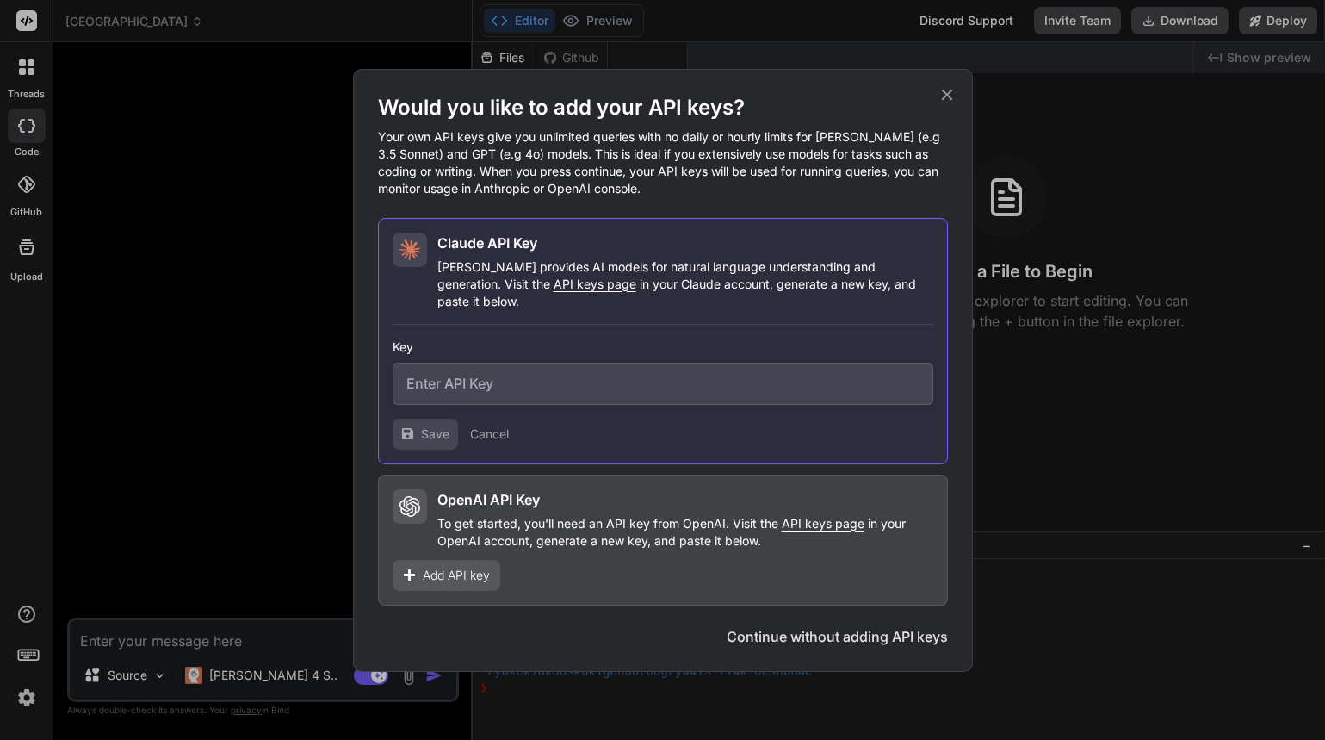
click at [530, 381] on input "text" at bounding box center [663, 383] width 541 height 42
paste input "sk-ant-api03-bV2yK8rL13CU1f1RBLMf-lln8aaYeWHZ_KBFVO3pZsm4J83C7J1jJJot3G7xKbcMU0…"
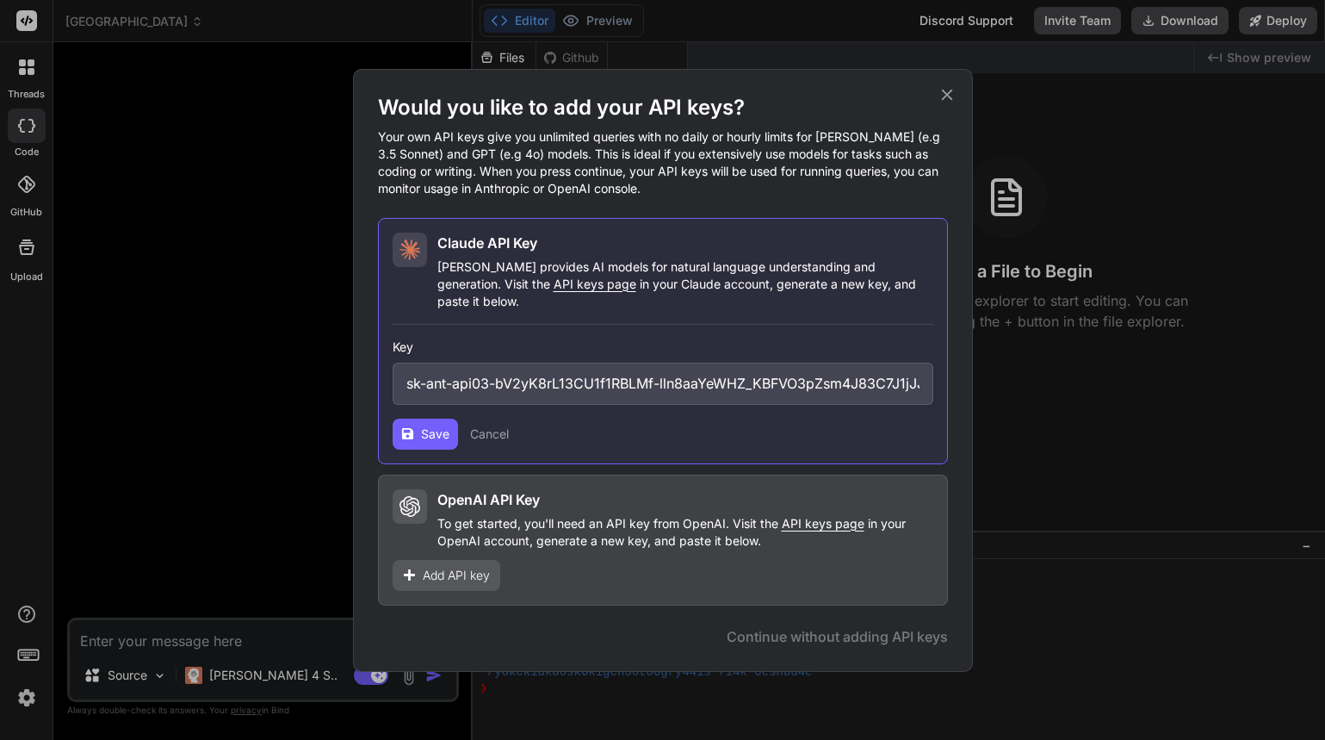
scroll to position [0, 355]
type input "sk-ant-api03-bV2yK8rL13CU1f1RBLMf-lln8aaYeWHZ_KBFVO3pZsm4J83C7J1jJJot3G7xKbcMU0…"
click at [429, 425] on span "Save" at bounding box center [435, 433] width 28 height 17
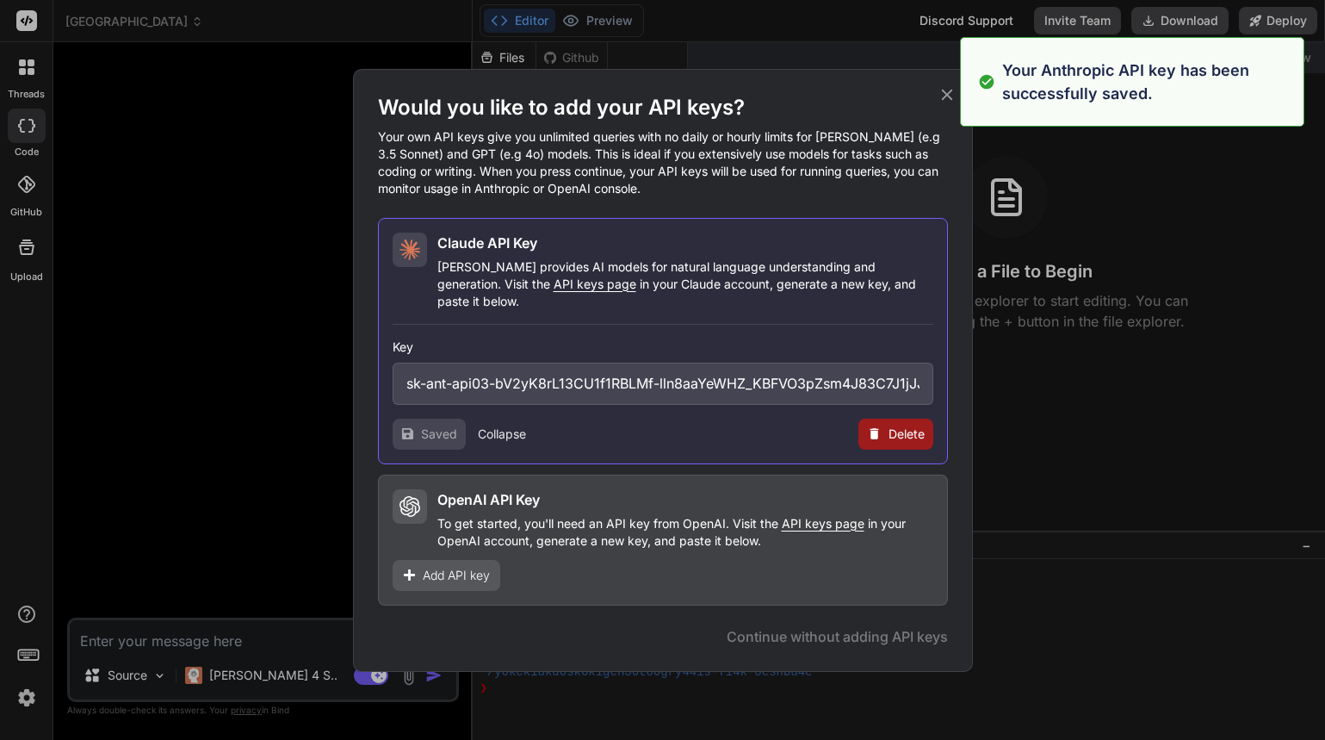
type textarea "x"
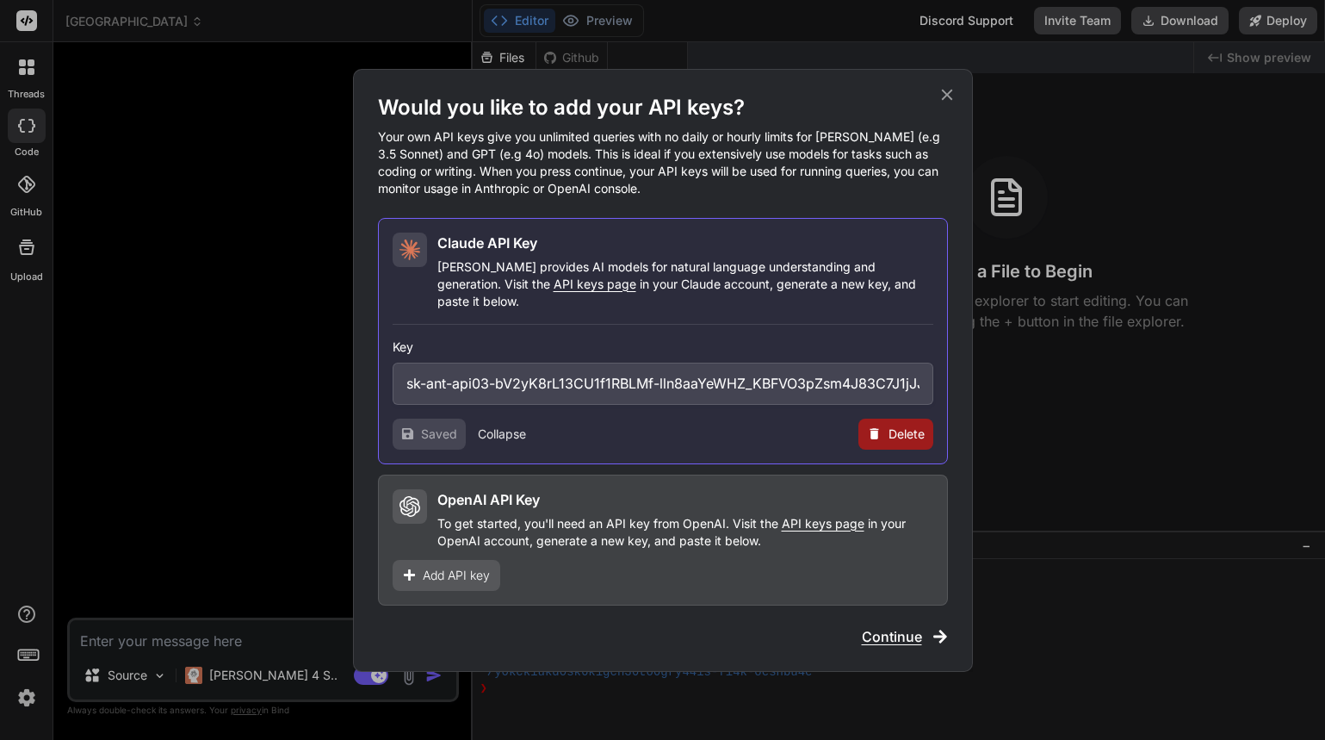
click at [445, 567] on span "Add API key" at bounding box center [456, 575] width 67 height 17
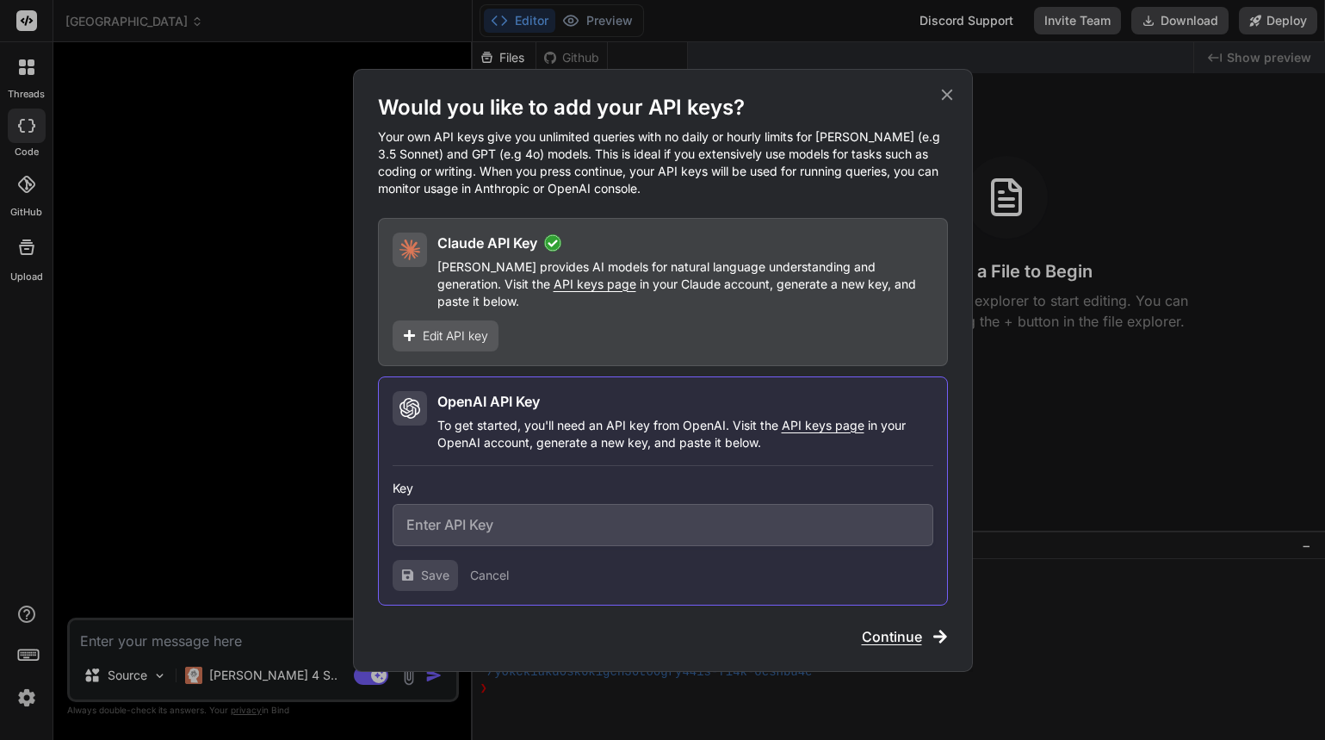
click at [467, 523] on input "text" at bounding box center [663, 525] width 541 height 42
paste input "sk-proj-WuvhdgbnuwTeGVdnrMpDT3BlbkFJTc5441Y1vESxpSmRqQjz"
type input "sk-proj-WuvhdgbnuwTeGVdnrMpDT3BlbkFJTc5441Y1vESxpSmRqQjz"
click at [438, 572] on span "Save" at bounding box center [435, 575] width 28 height 17
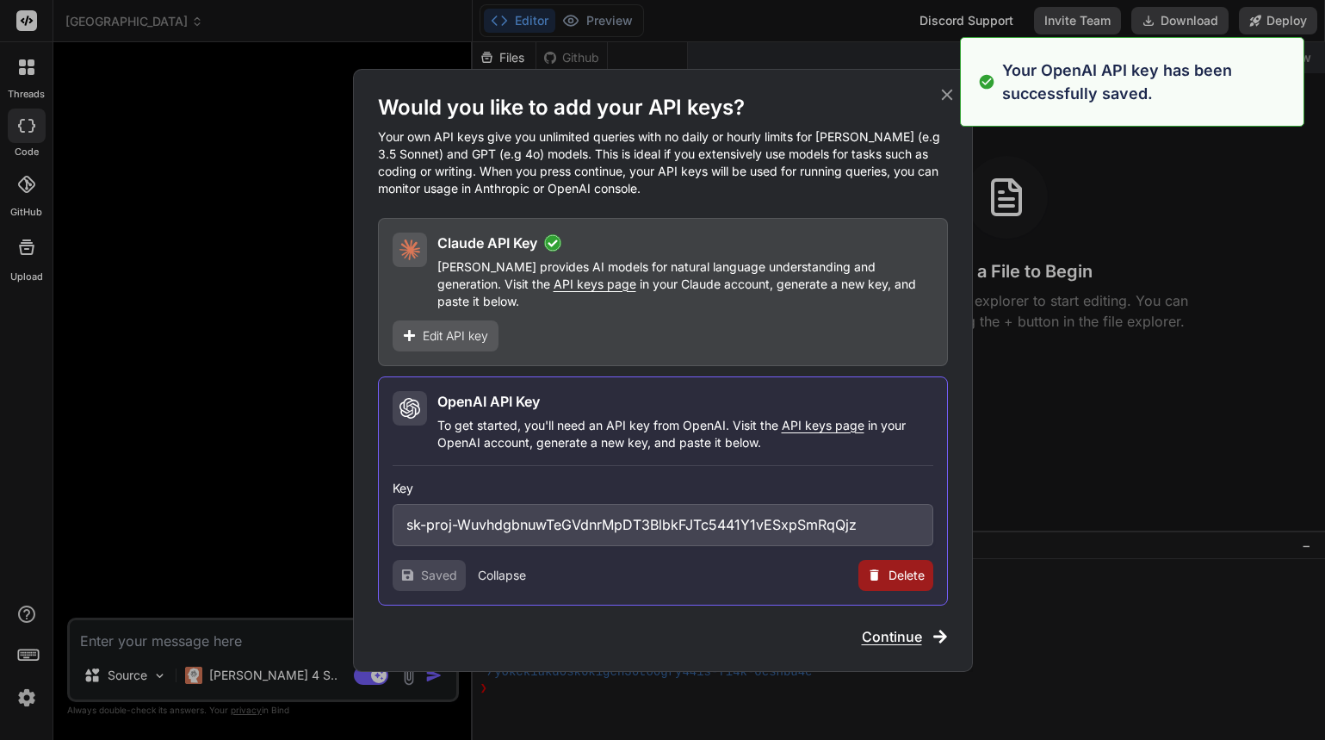
click at [888, 634] on span "Continue" at bounding box center [892, 636] width 60 height 21
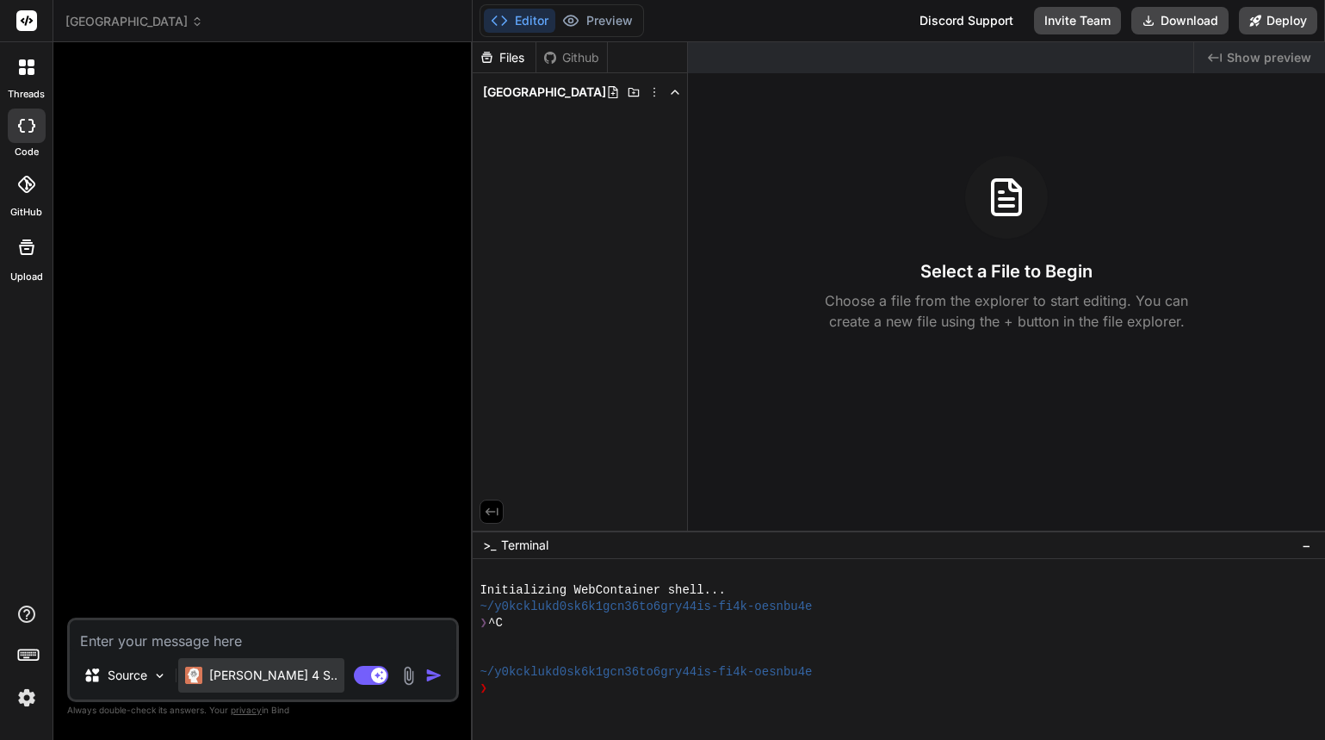
click at [250, 680] on p "Claude 4 S.." at bounding box center [273, 674] width 128 height 17
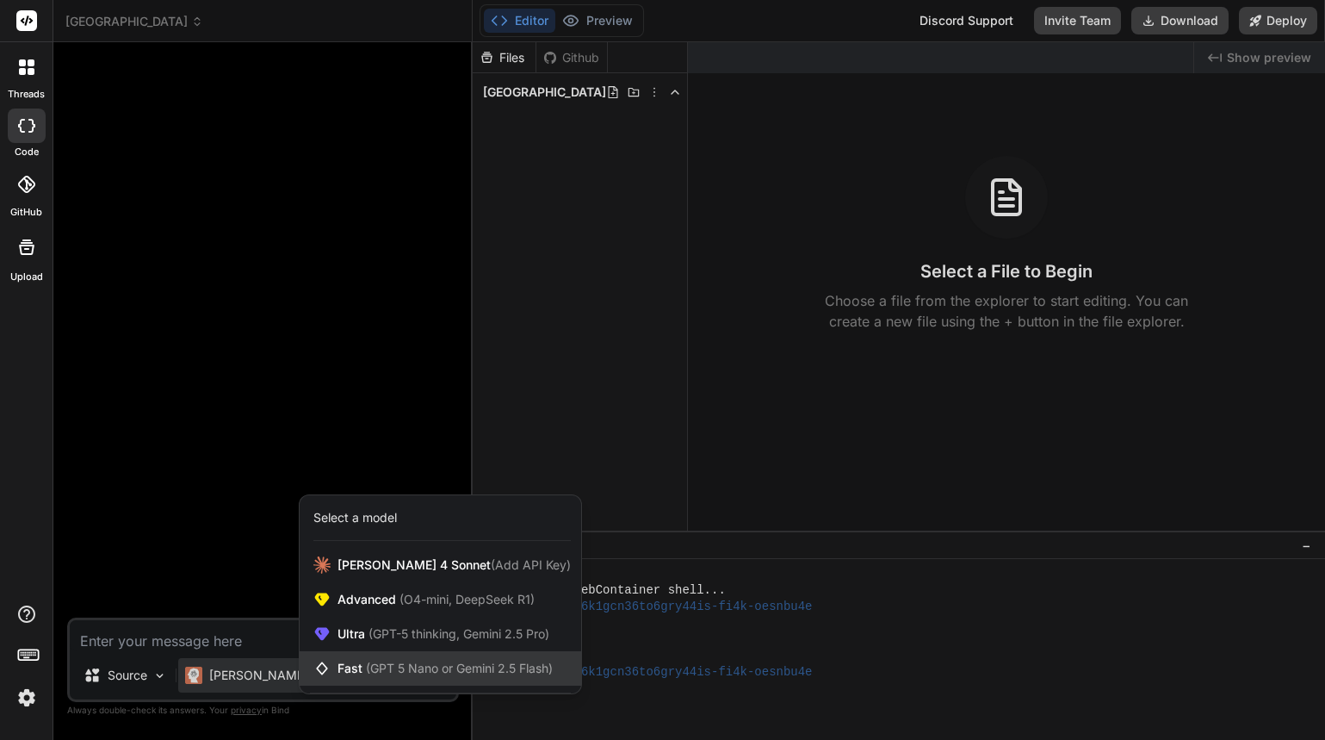
click at [413, 669] on span "(GPT 5 Nano or Gemini 2.5 Flash)" at bounding box center [459, 667] width 187 height 15
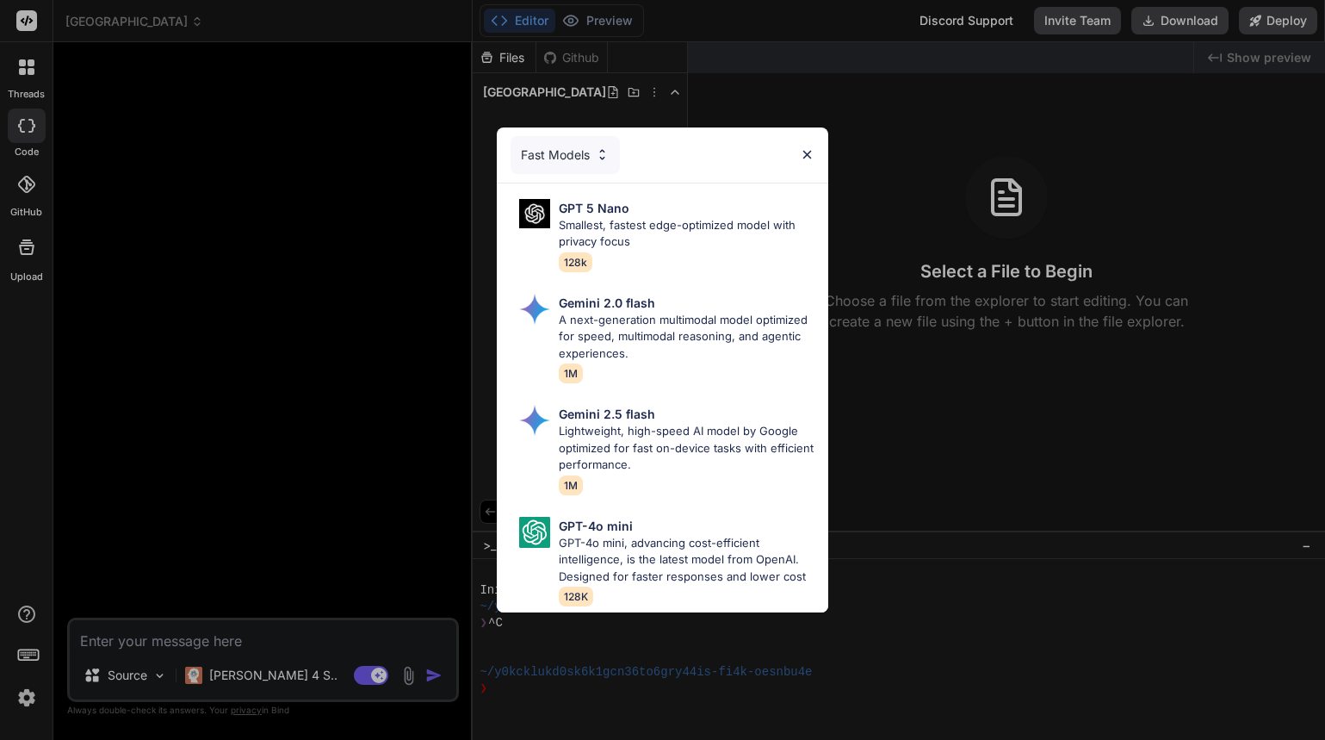
click at [250, 682] on div "Fast Models GPT 5 Nano Smallest, fastest edge-optimized model with privacy focu…" at bounding box center [662, 370] width 1325 height 740
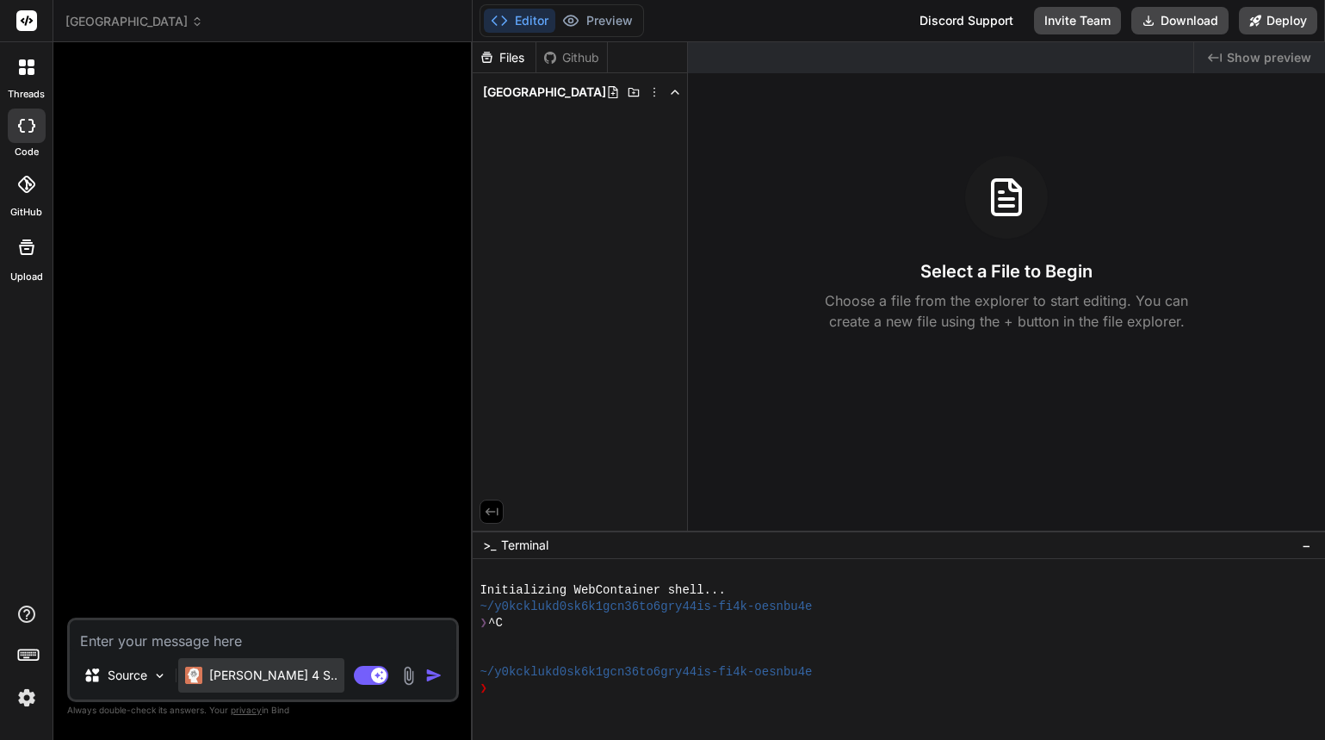
click at [251, 681] on p "Claude 4 S.." at bounding box center [273, 674] width 128 height 17
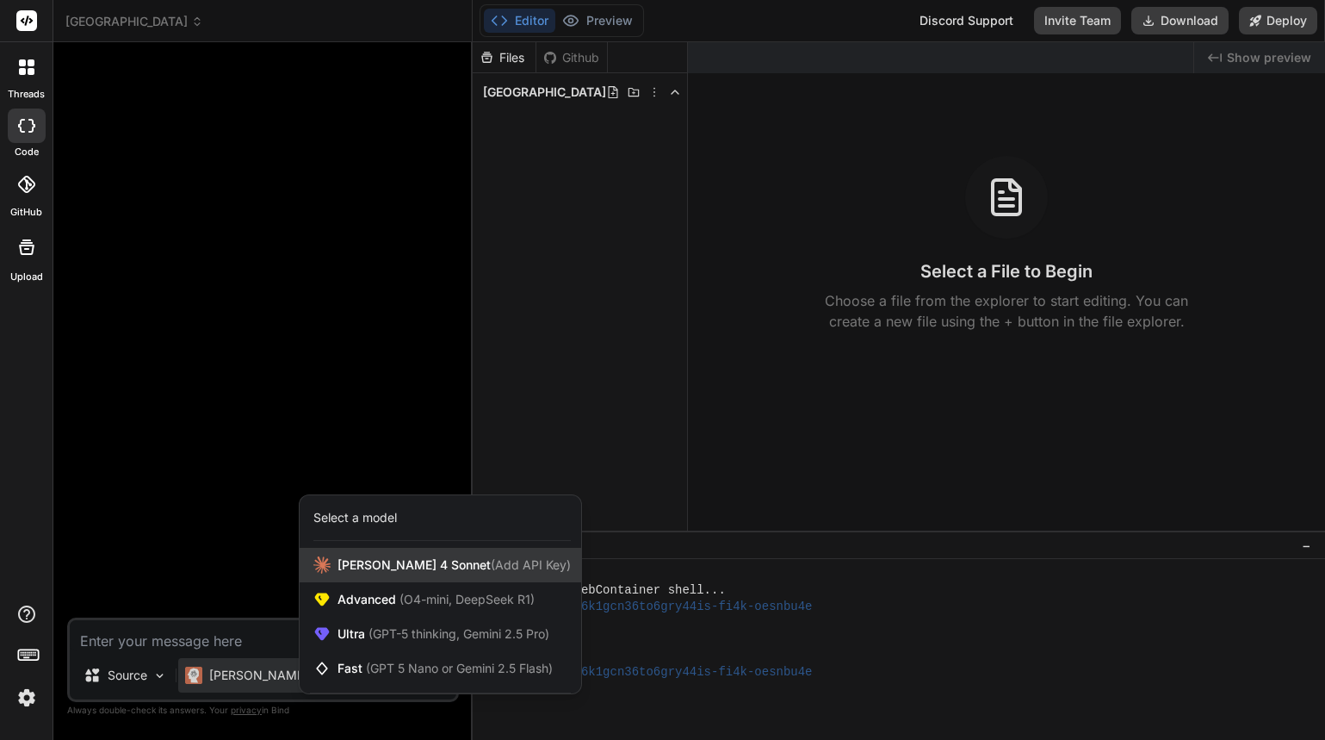
click at [425, 557] on span "Claude 4 Sonnet (Add API Key)" at bounding box center [454, 564] width 233 height 17
type textarea "x"
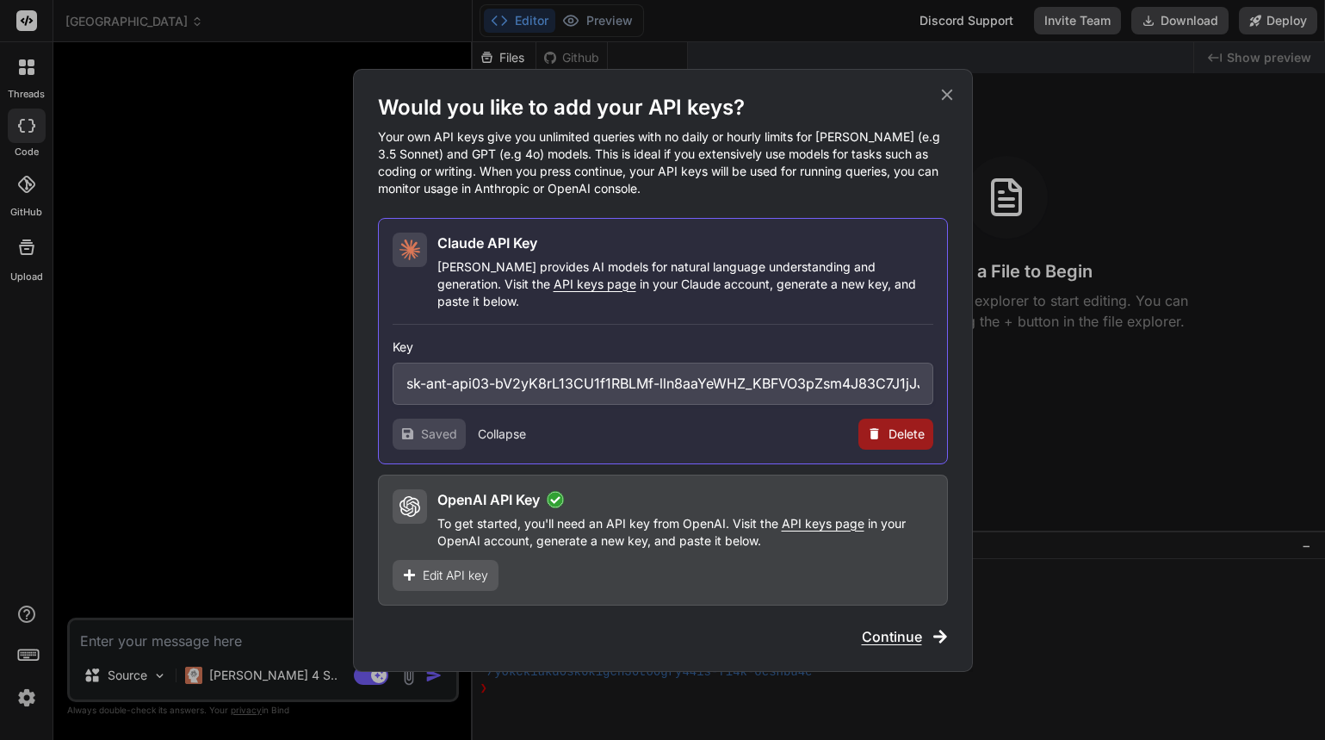
click at [895, 626] on span "Continue" at bounding box center [892, 636] width 60 height 21
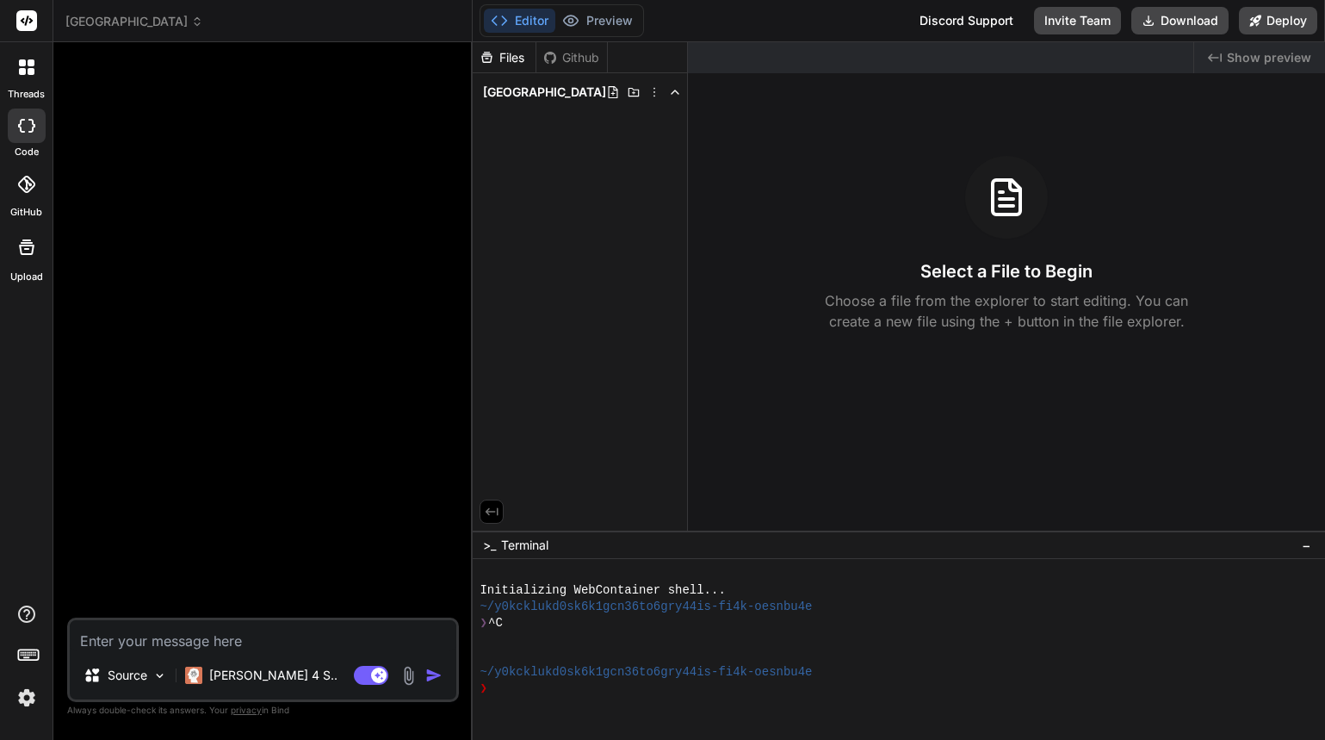
click at [277, 643] on textarea at bounding box center [263, 635] width 387 height 31
type textarea "r"
type textarea "x"
type textarea "re"
type textarea "x"
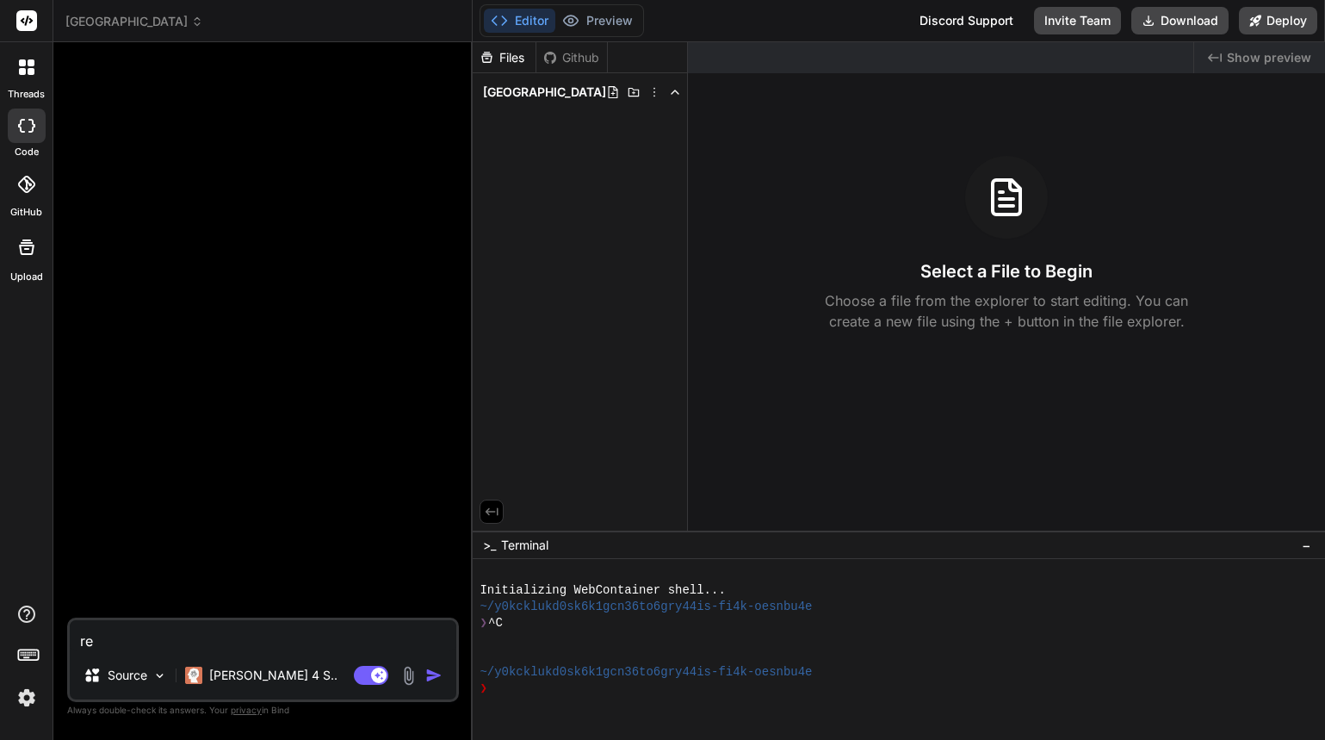
type textarea "rev"
type textarea "x"
type textarea "revi"
type textarea "x"
type textarea "revie"
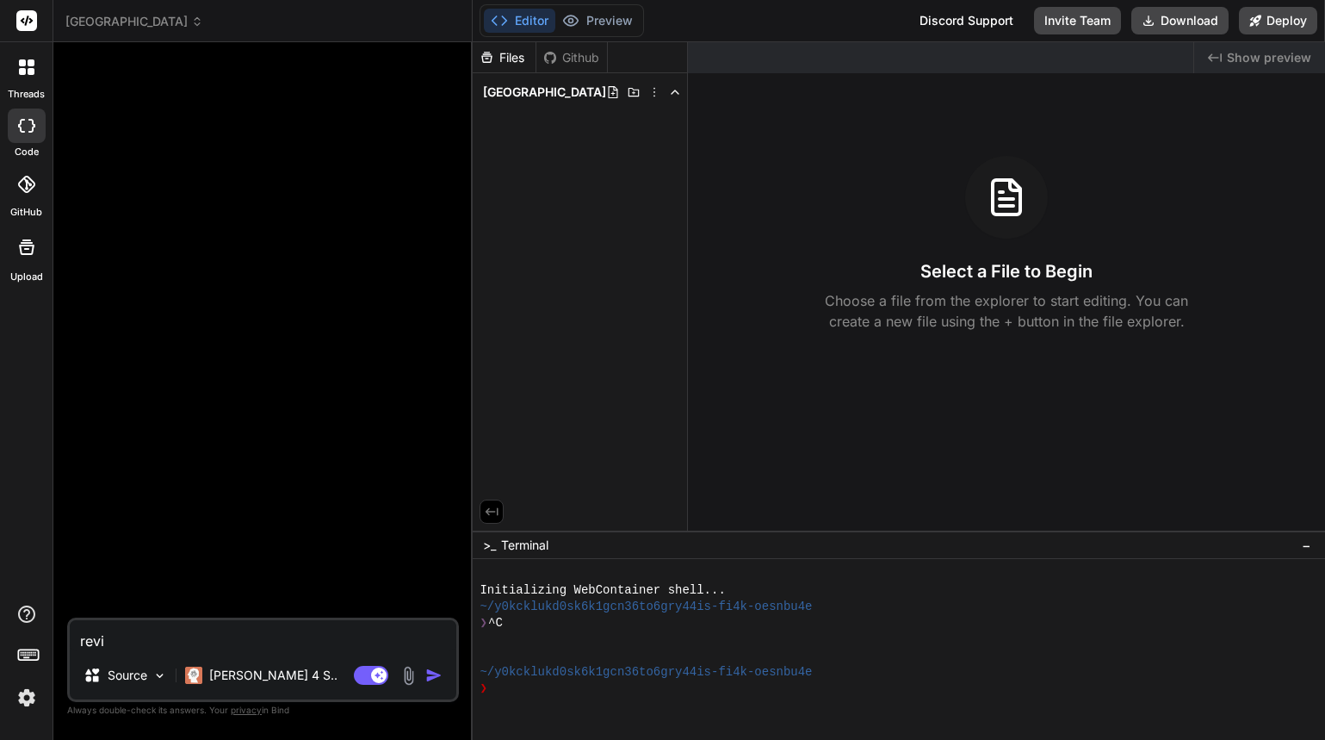
type textarea "x"
type textarea "review"
type textarea "x"
type textarea "review"
type textarea "x"
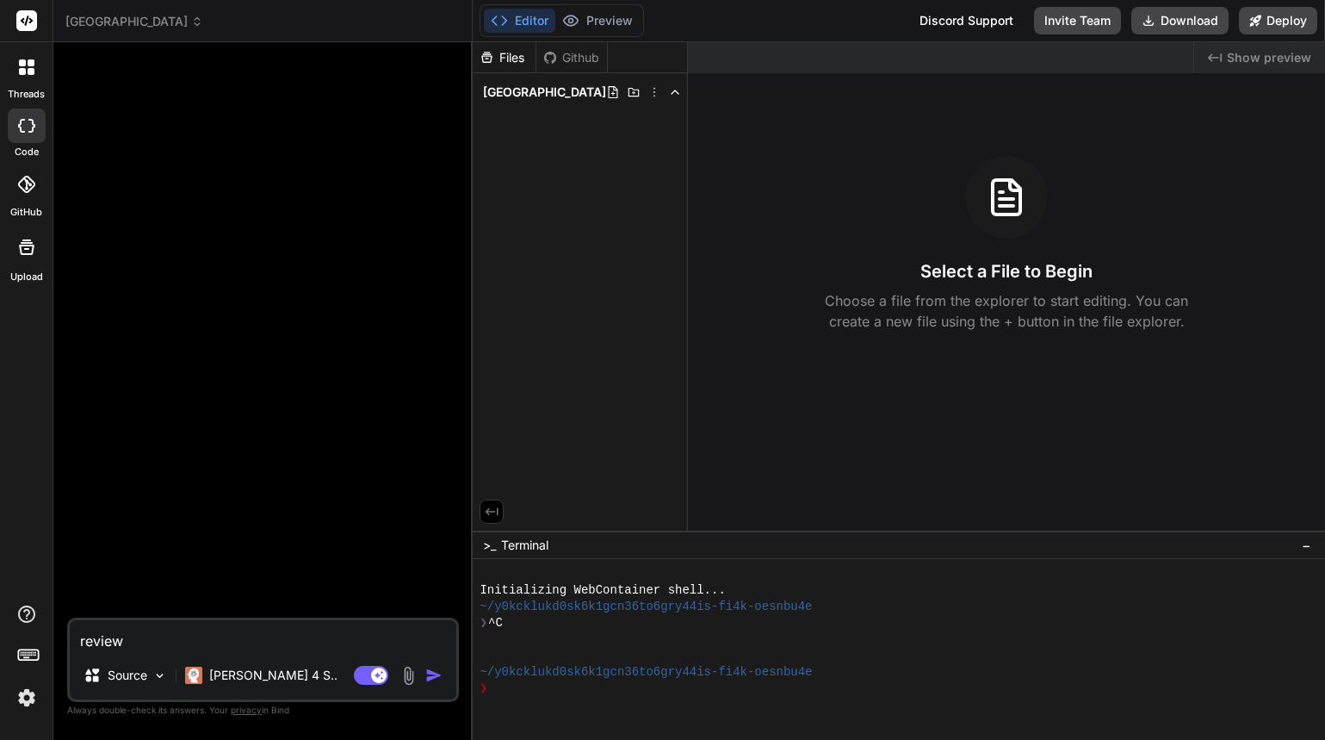
type textarea "review t"
type textarea "x"
type textarea "review th"
type textarea "x"
type textarea "review the"
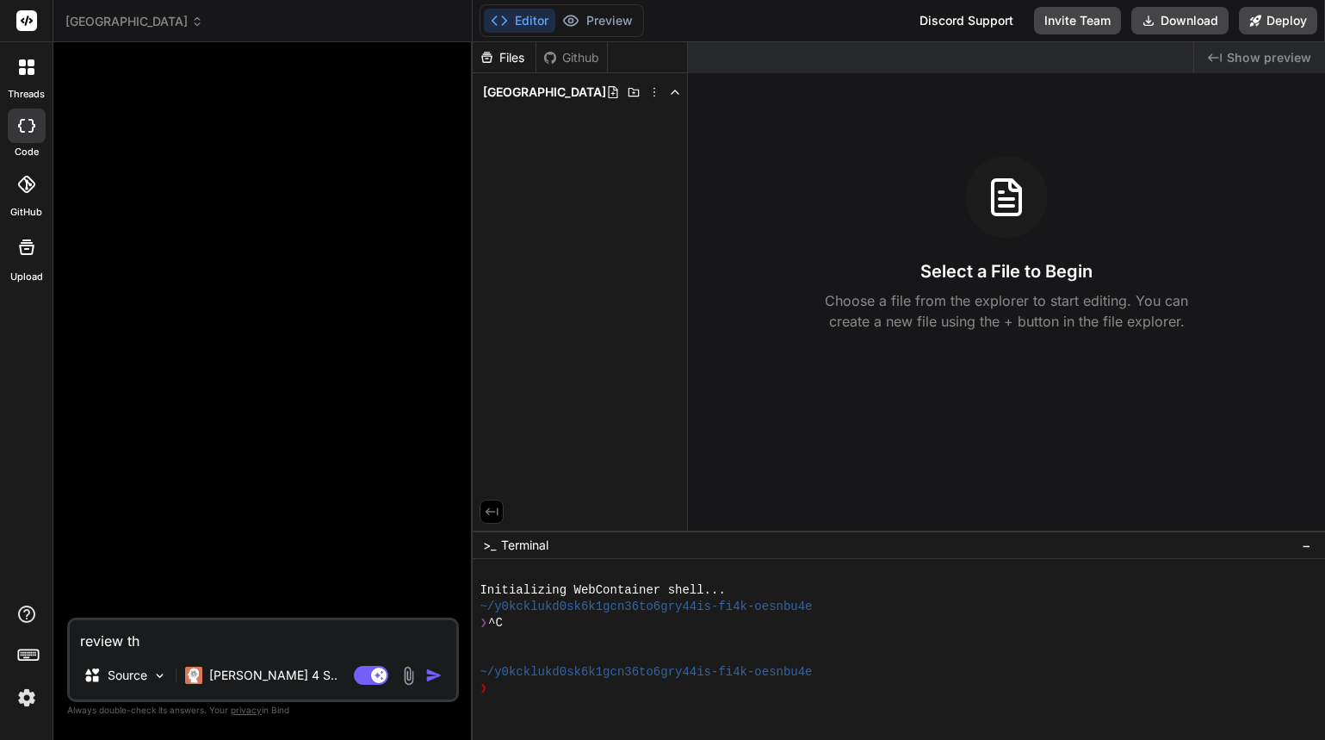
type textarea "x"
type textarea "review the"
type textarea "x"
type textarea "review the a"
type textarea "x"
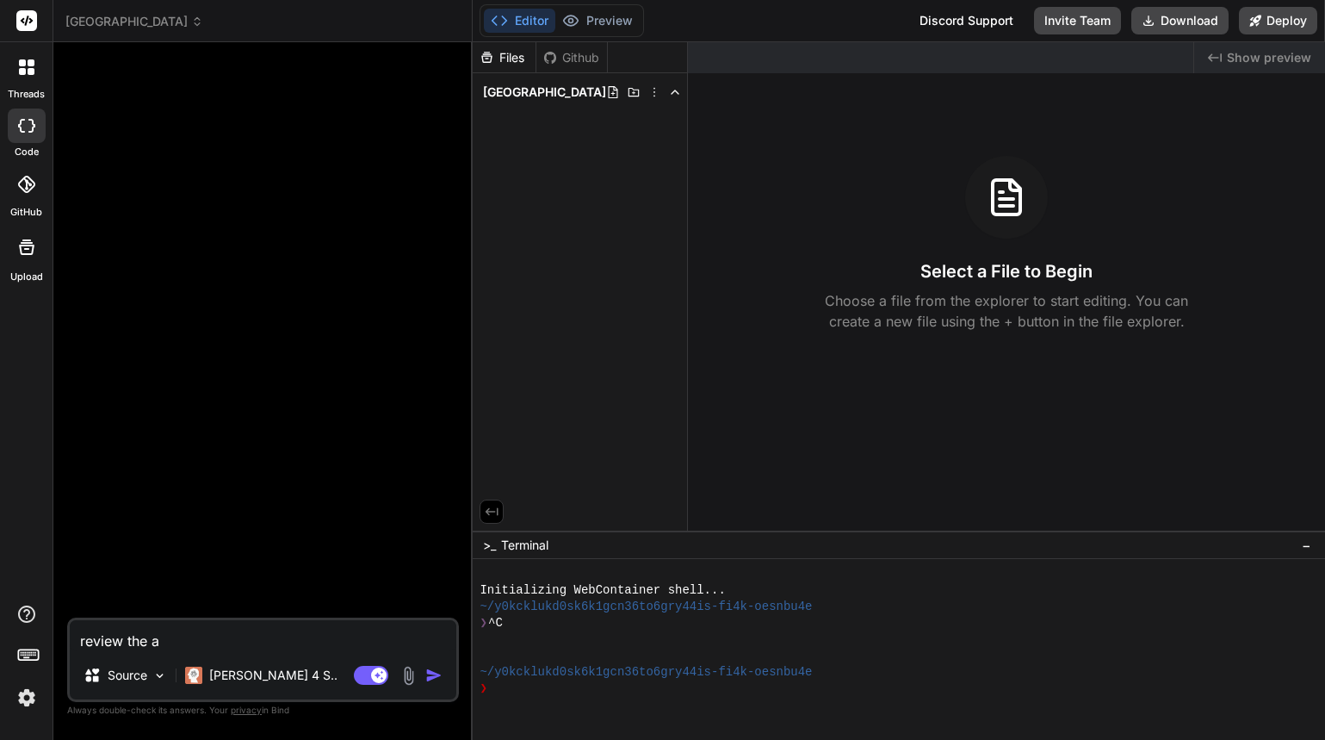
type textarea "review the ar"
type textarea "x"
type textarea "review the arc"
type textarea "x"
type textarea "review the arch"
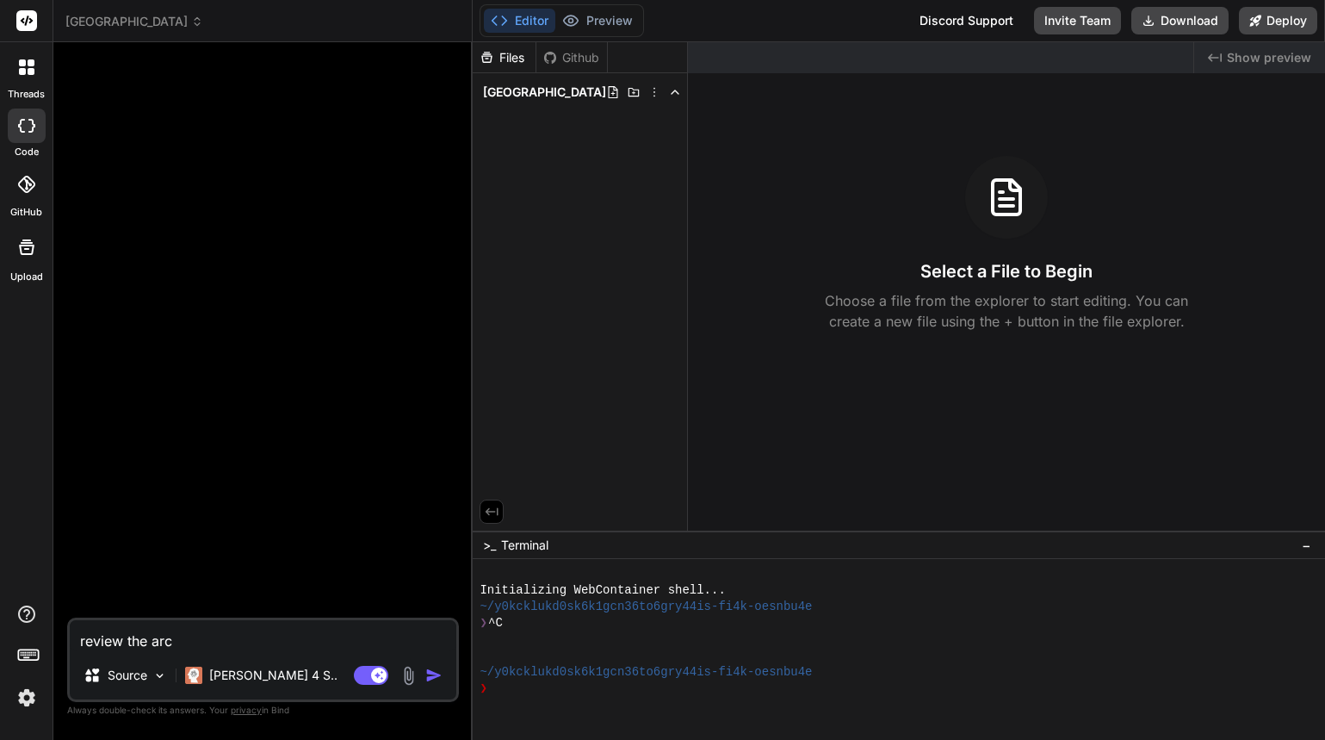
type textarea "x"
type textarea "review the archi"
type textarea "x"
type textarea "review the archit"
type textarea "x"
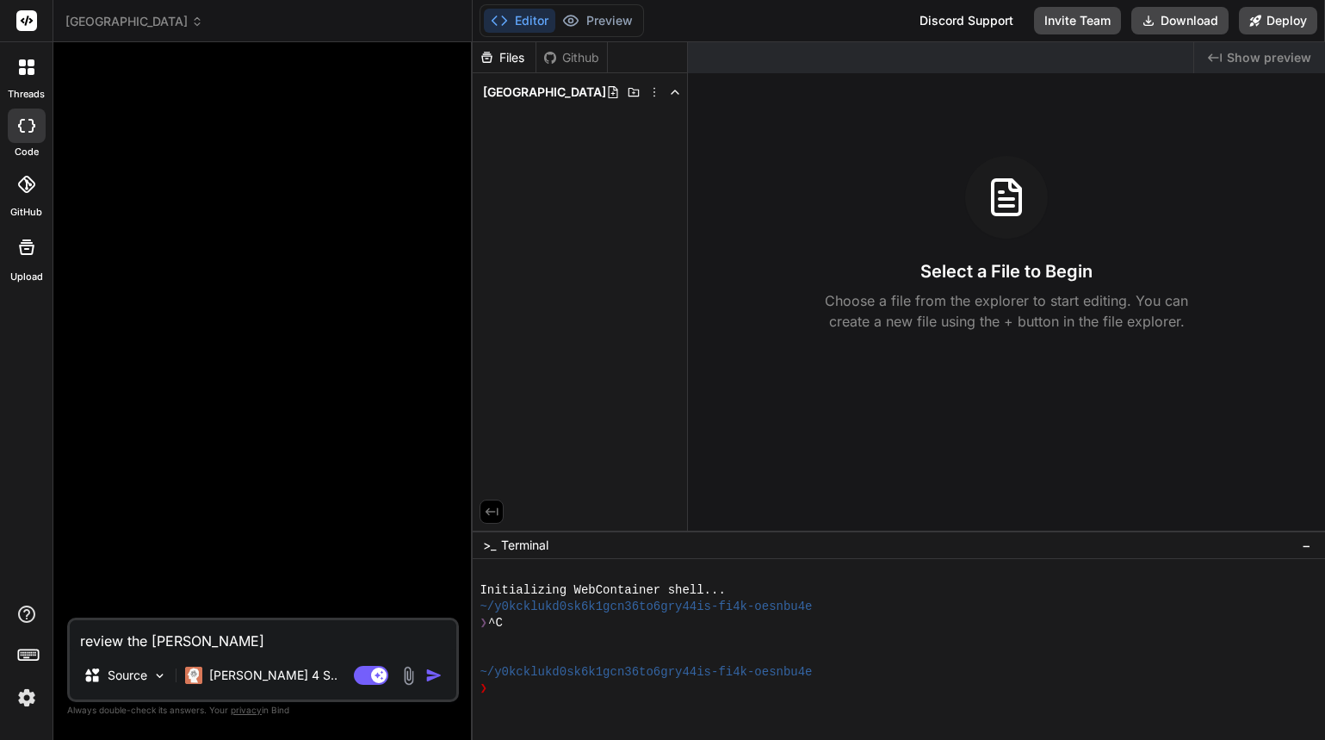
type textarea "review the archite"
type textarea "x"
type textarea "review the architec"
type textarea "x"
type textarea "review the architecu"
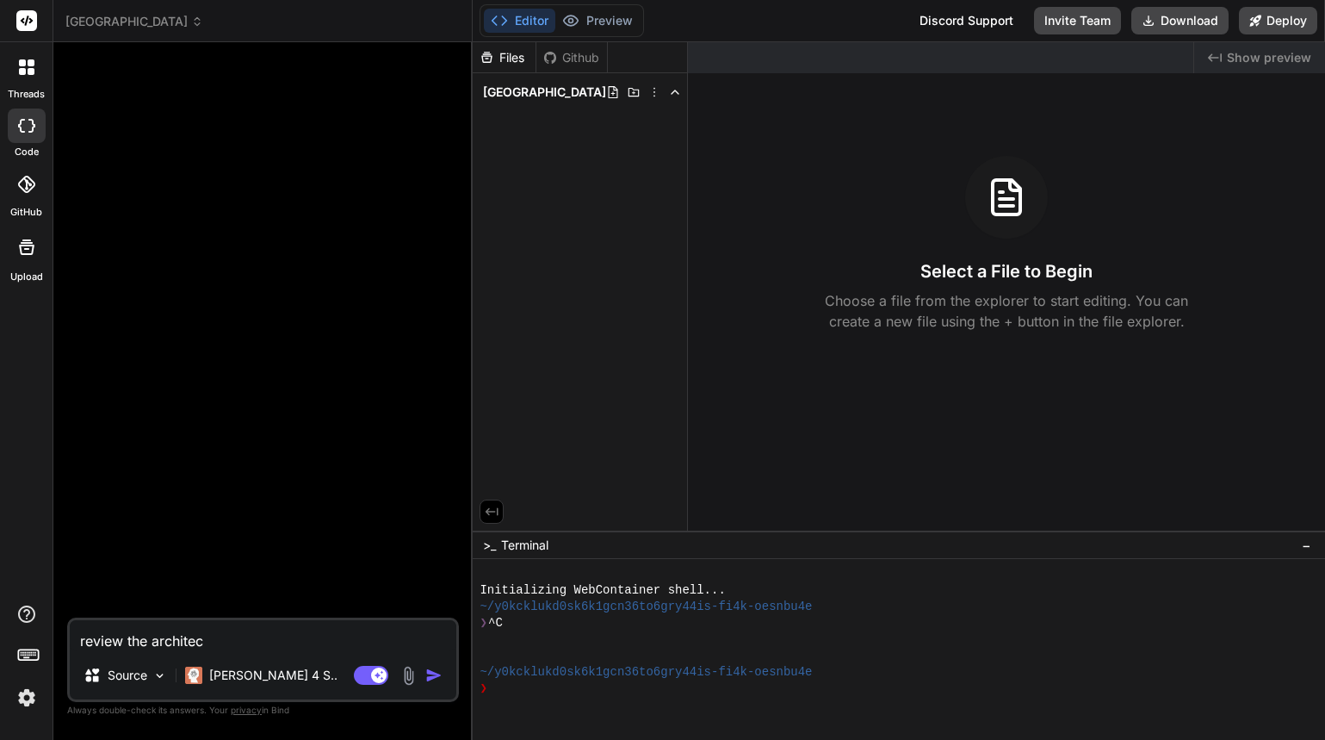
type textarea "x"
type textarea "review the architecur"
type textarea "x"
type textarea "review the architecure"
type textarea "x"
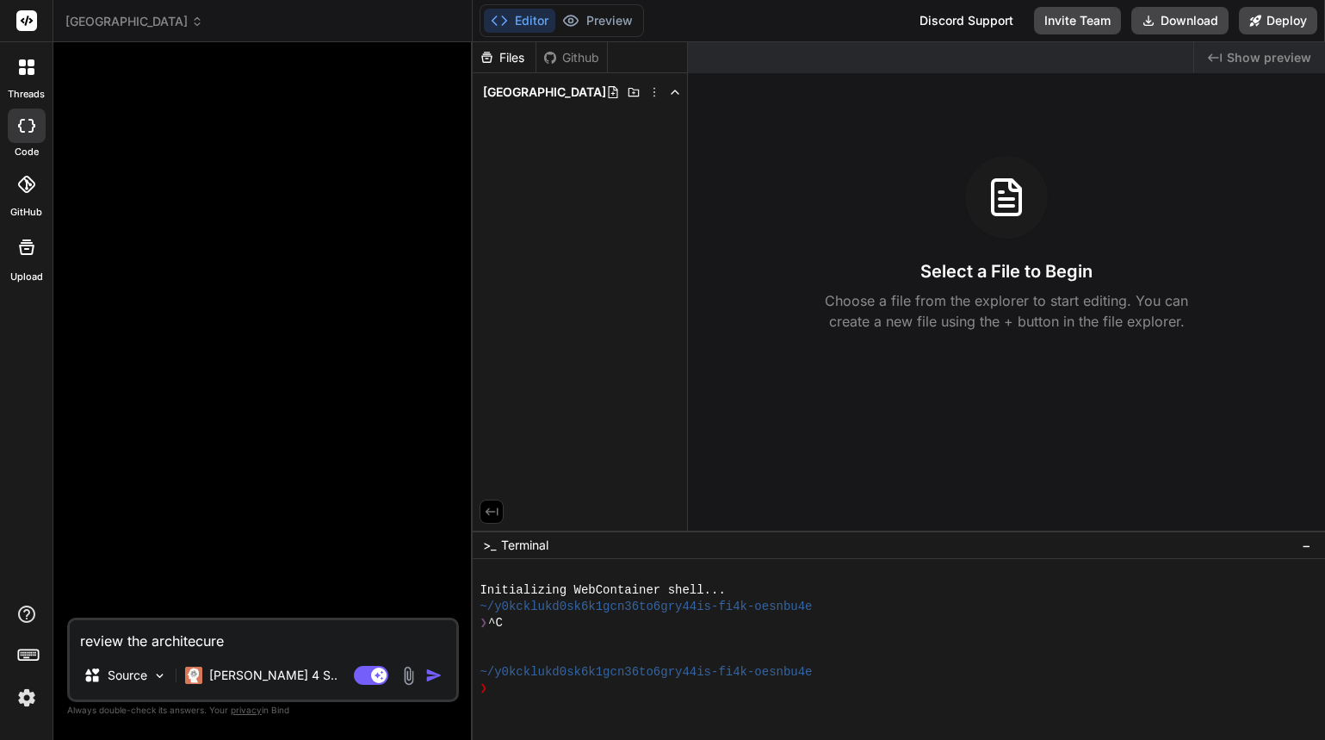
type textarea "review the architecure"
type textarea "x"
type textarea "review the architecure a"
type textarea "x"
type textarea "review the architecure an"
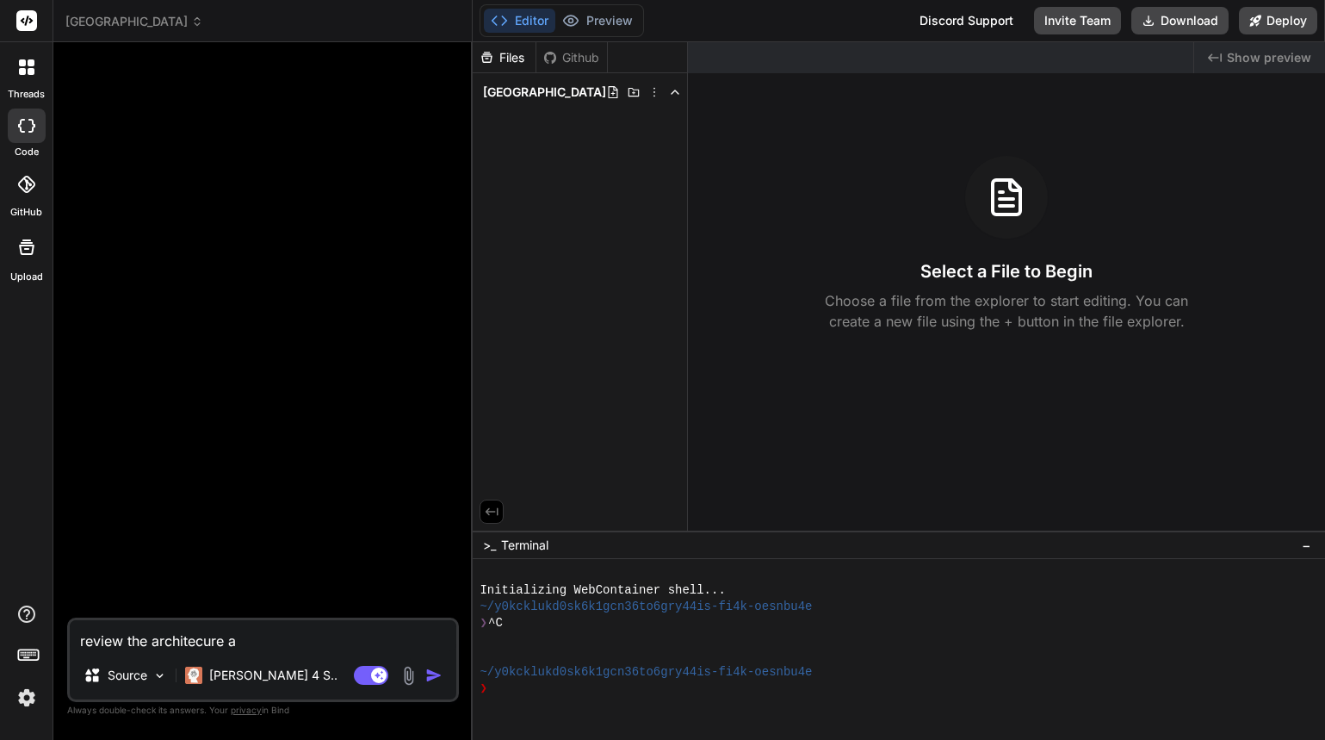
type textarea "x"
type textarea "review the architecure and"
type textarea "x"
type textarea "review the architecure and"
type textarea "x"
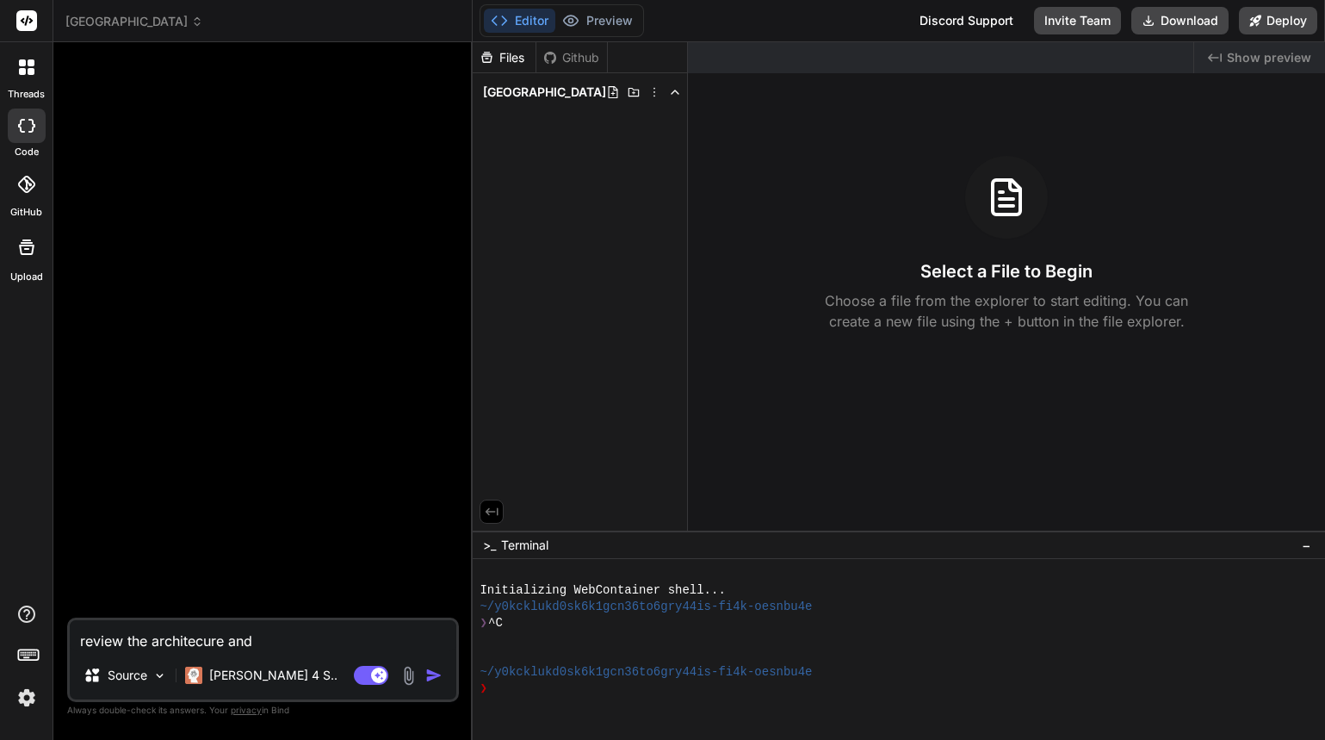
type textarea "review the architecure and c"
type textarea "x"
type textarea "review the architecure and co"
type textarea "x"
type textarea "review the architecure and cod"
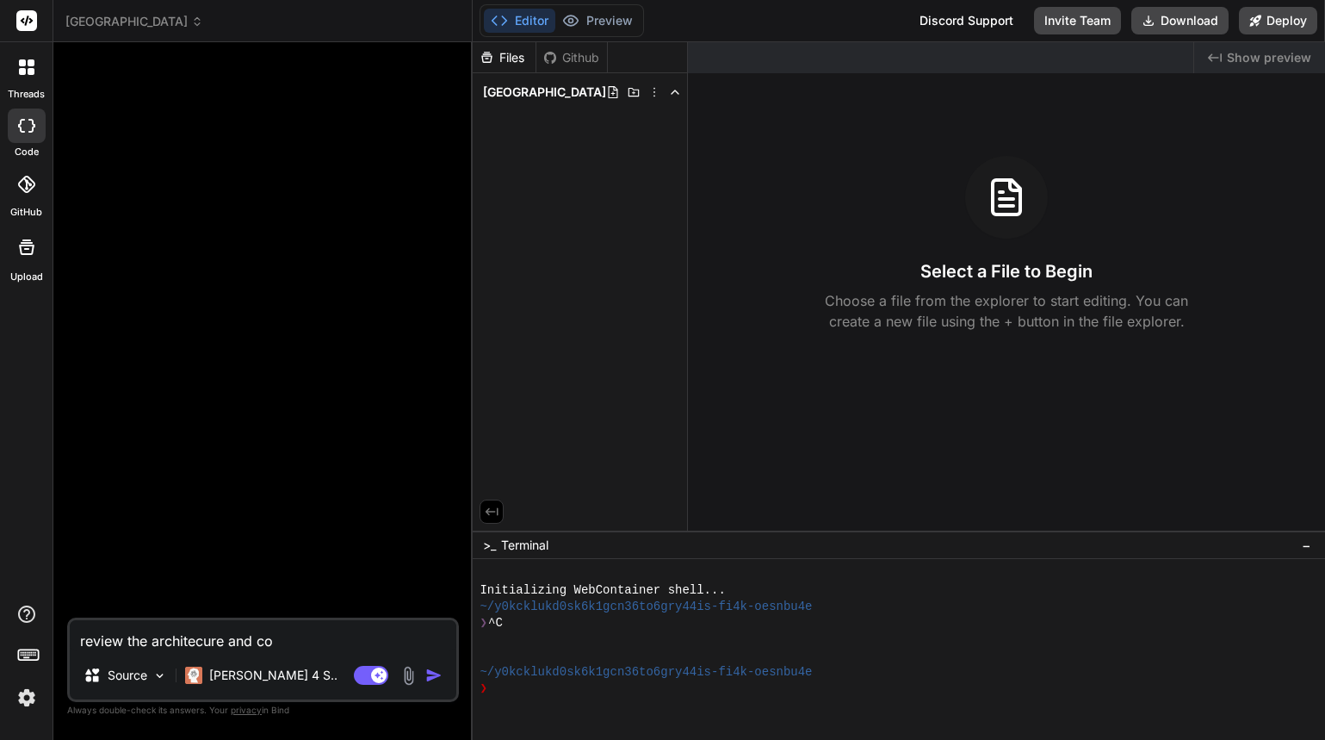
type textarea "x"
type textarea "review the architecure and code"
type textarea "x"
type textarea "review the architecure and code"
type textarea "x"
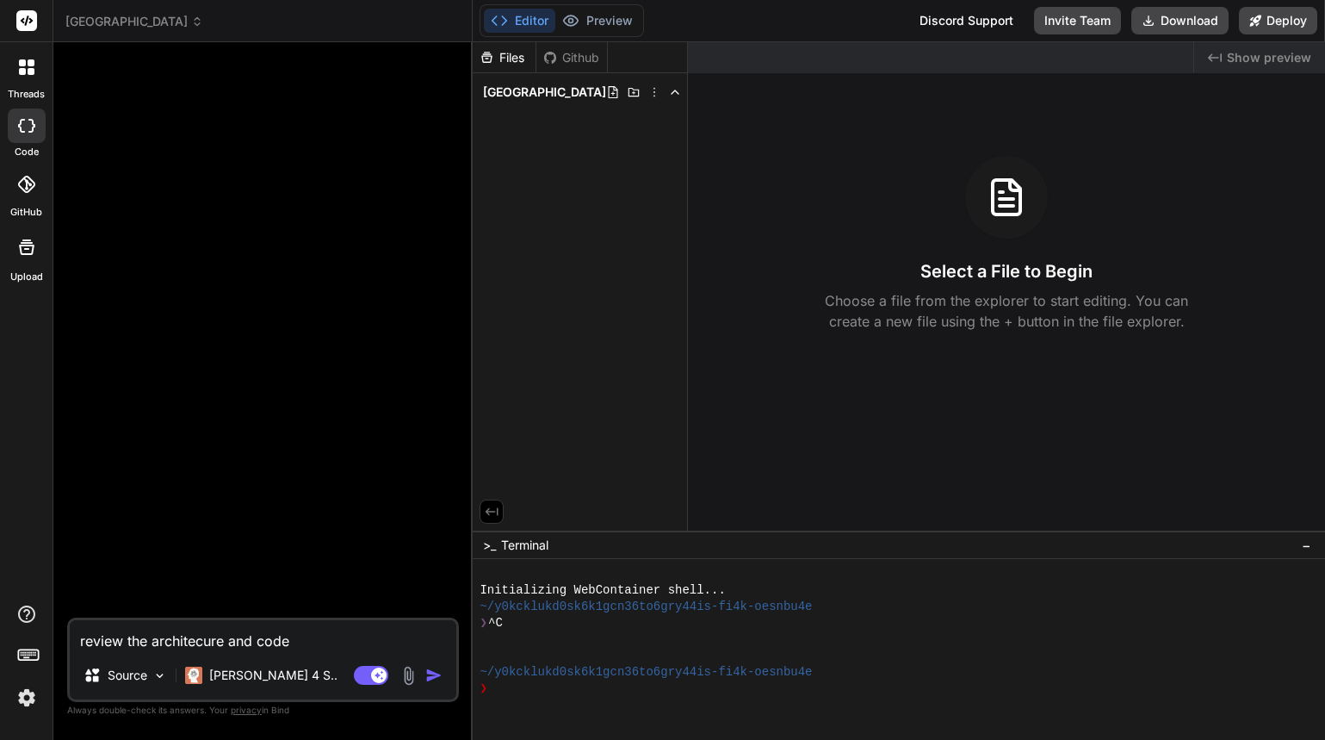
type textarea "review the architecure and code f"
type textarea "x"
type textarea "review the architecure and code fo"
type textarea "x"
type textarea "review the architecure and code for"
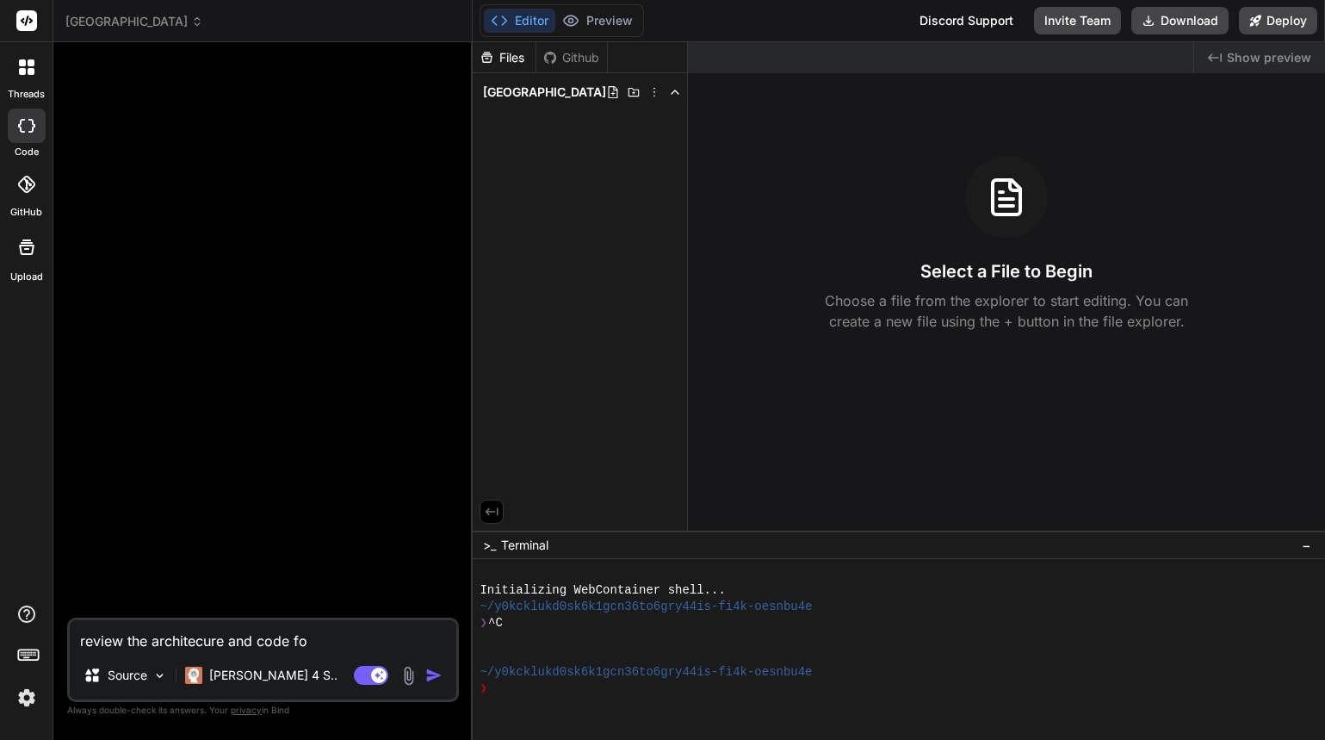
type textarea "x"
type textarea "review the architecure and code for"
type textarea "x"
type textarea "review the architecure and code for t"
type textarea "x"
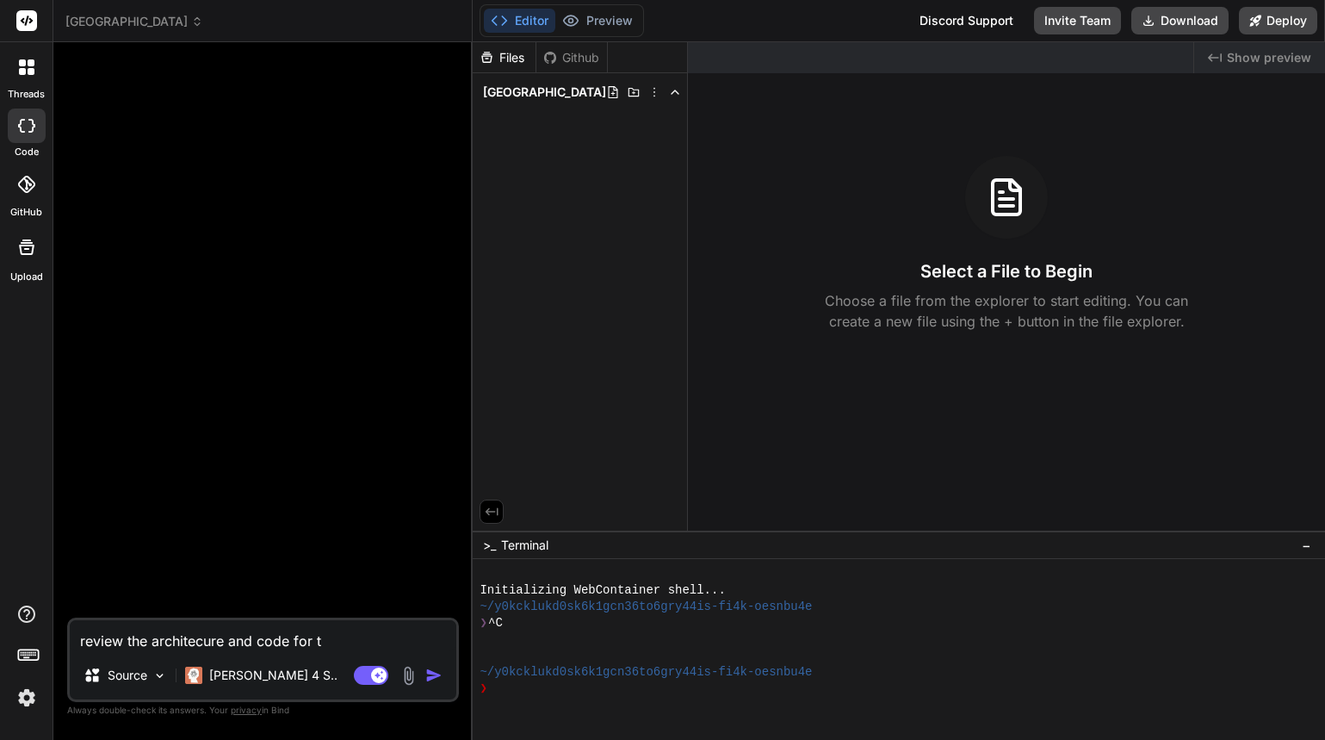
type textarea "review the architecure and code for th"
type textarea "x"
type textarea "review the architecure and code for thi"
type textarea "x"
type textarea "review the architecure and code for this"
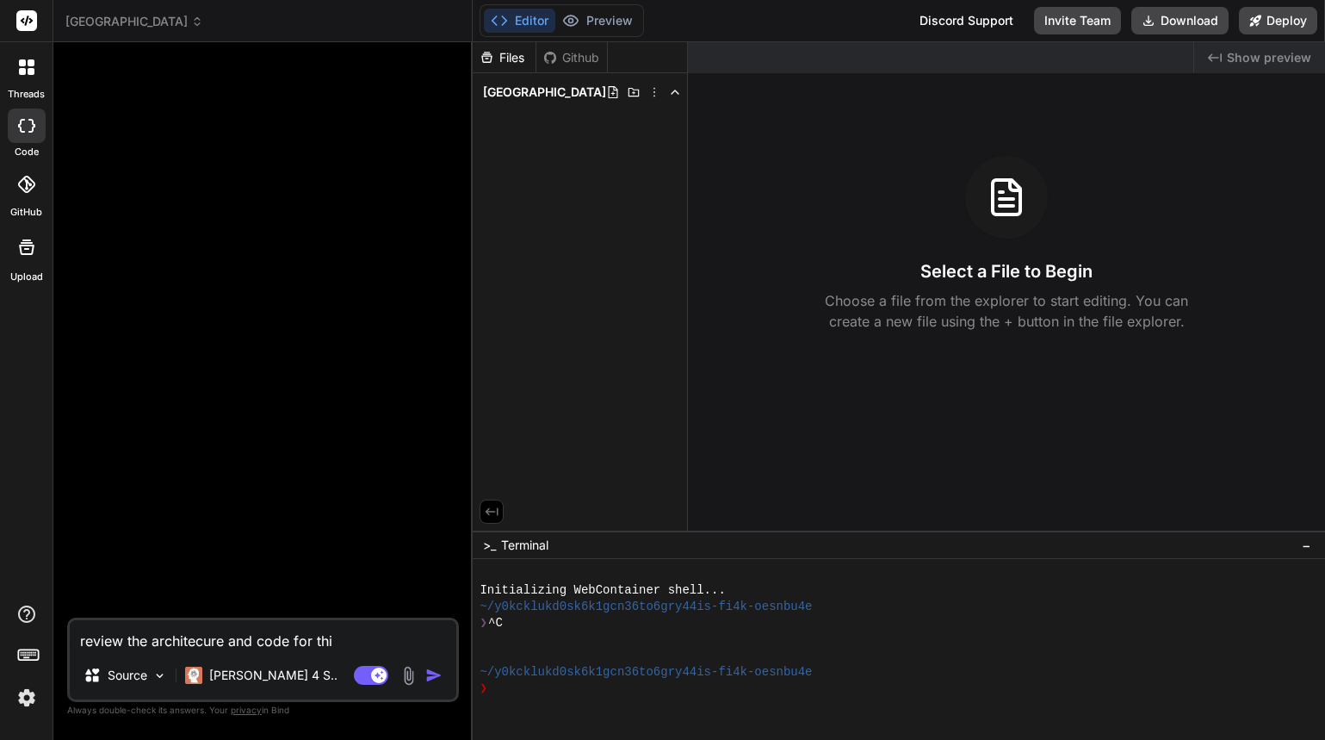
type textarea "x"
type textarea "review the architecure and code for this"
type textarea "x"
type textarea "review the architecure and code for this p"
type textarea "x"
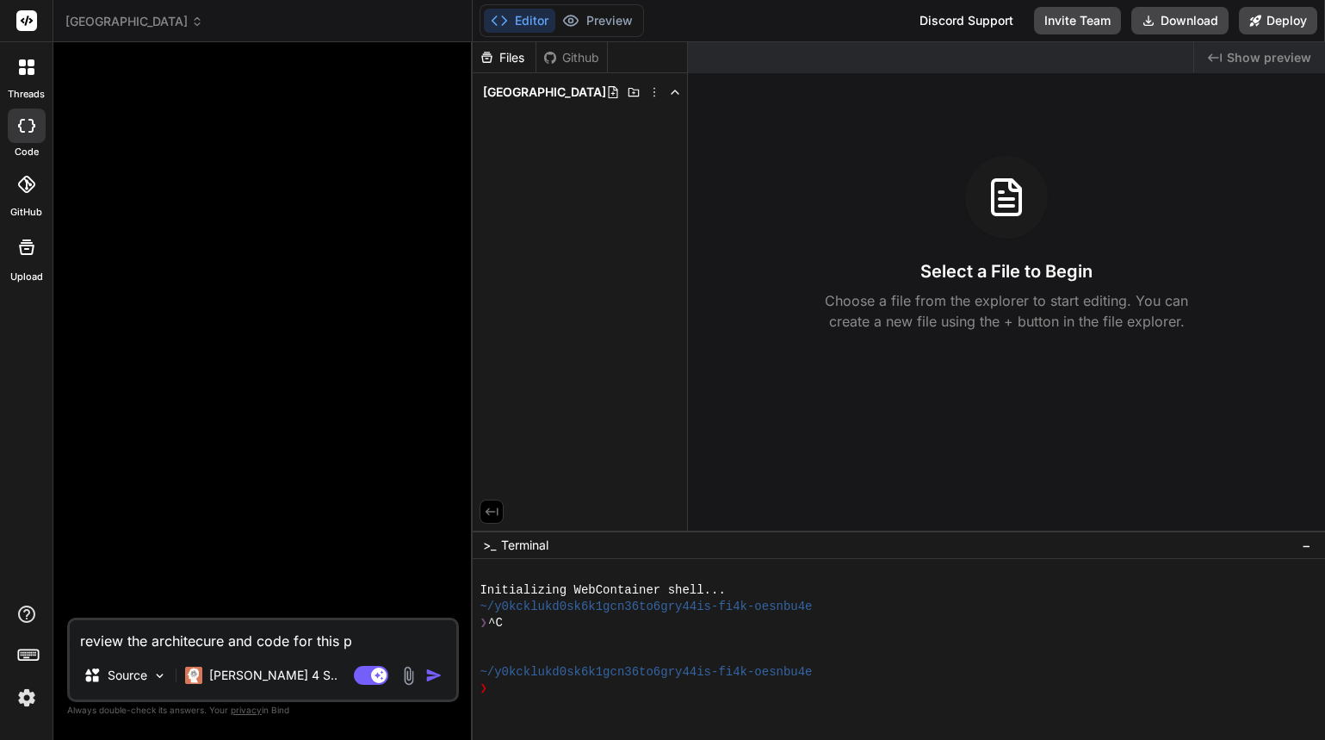
type textarea "review the architecure and code for this pr"
type textarea "x"
type textarea "review the architecure and code for this pro"
type textarea "x"
type textarea "review the architecure and code for this proj"
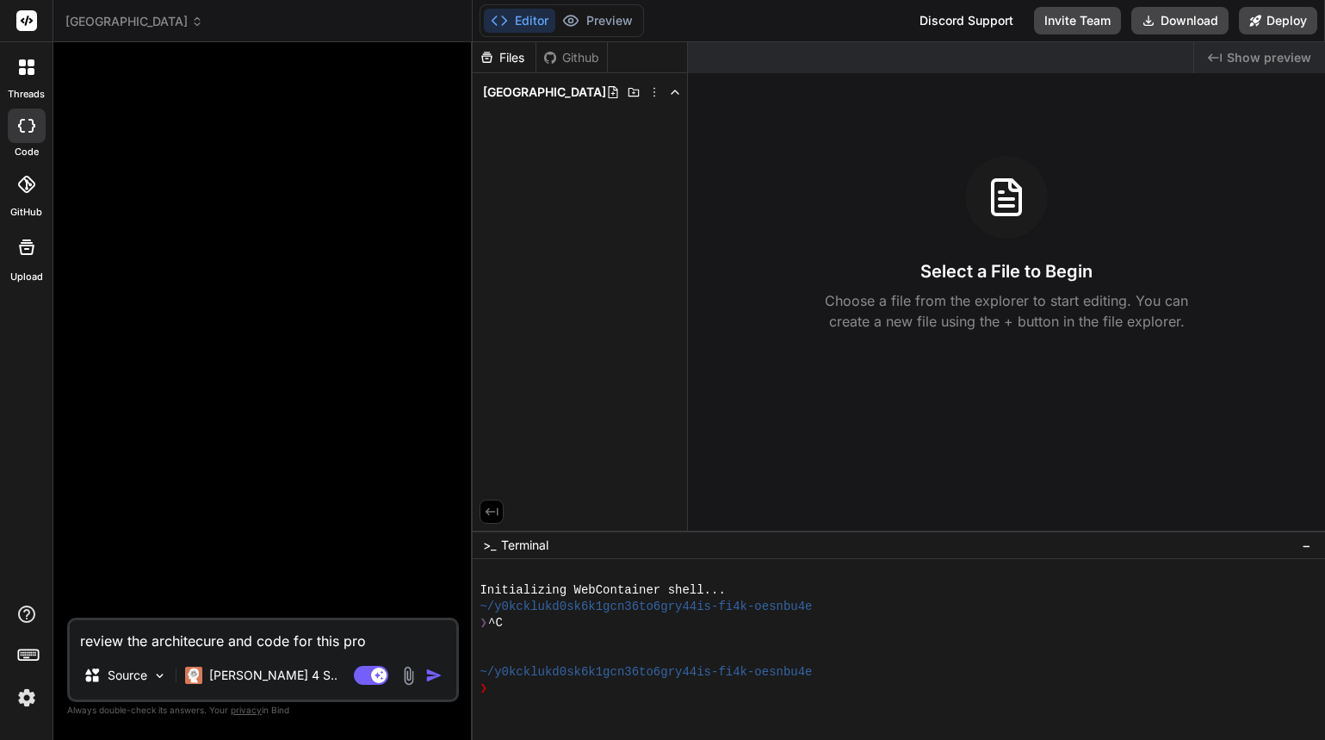
type textarea "x"
type textarea "review the architecure and code for this proje"
type textarea "x"
type textarea "review the architecure and code for this projec"
type textarea "x"
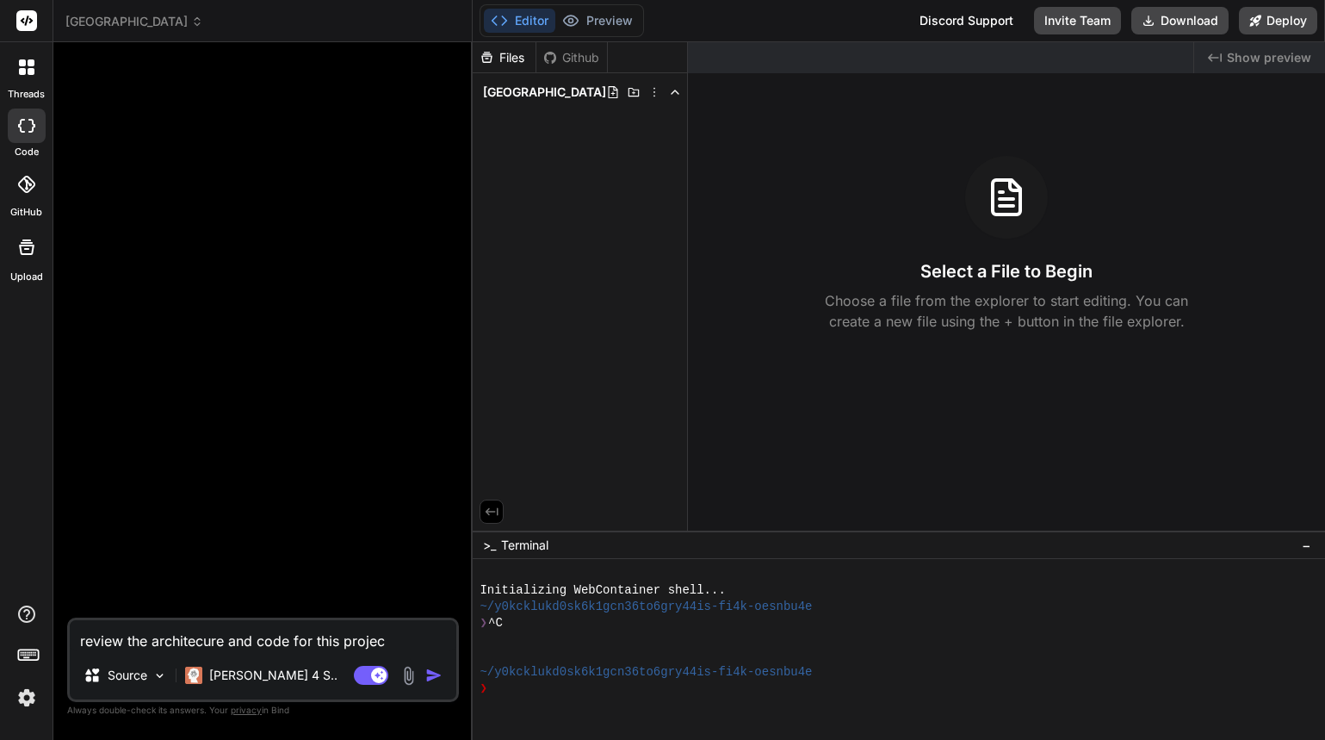
type textarea "review the architecure and code for this project"
type textarea "x"
type textarea "review the architecure and code for this project"
click at [428, 669] on img "button" at bounding box center [433, 674] width 17 height 17
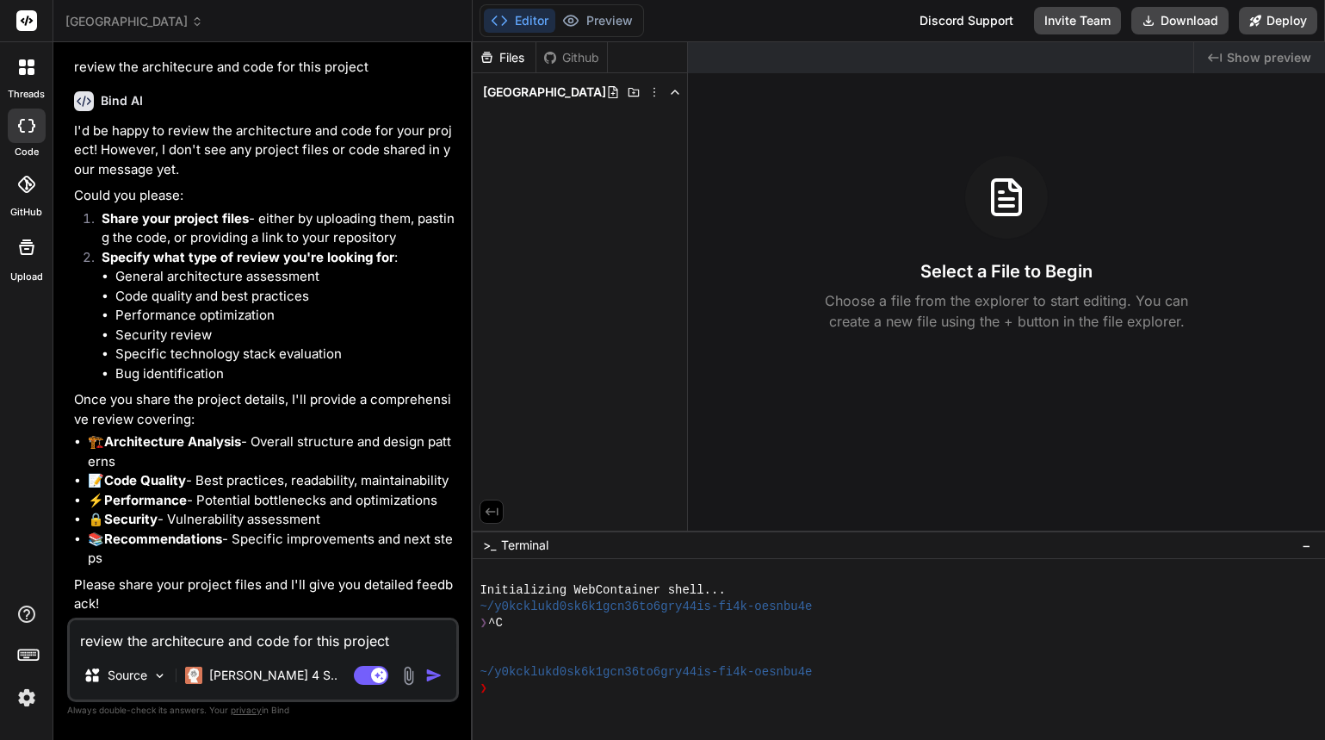
scroll to position [55, 0]
click at [130, 571] on label "Documentation" at bounding box center [122, 574] width 85 height 17
click at [213, 634] on textarea "review the architecure and code for this project" at bounding box center [263, 635] width 387 height 31
click at [152, 688] on div "Source" at bounding box center [125, 675] width 97 height 34
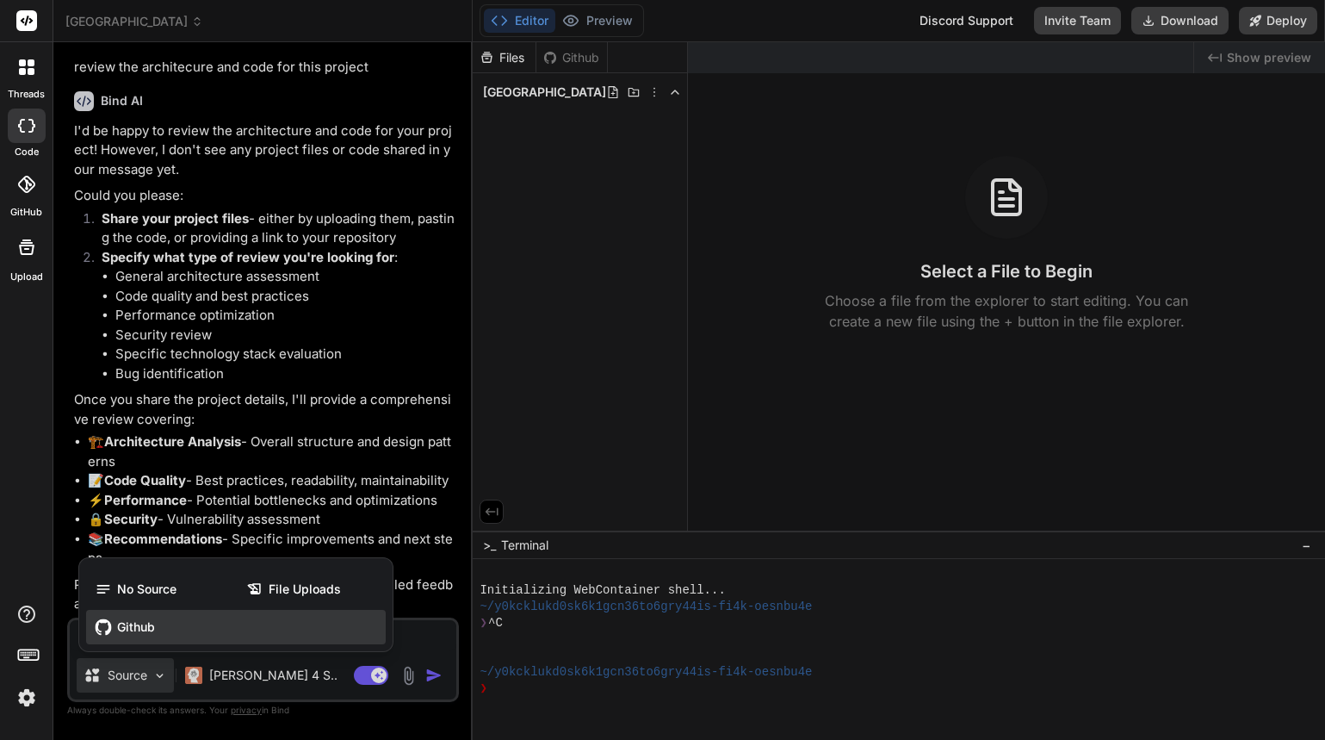
click at [135, 624] on span "Github" at bounding box center [136, 626] width 38 height 17
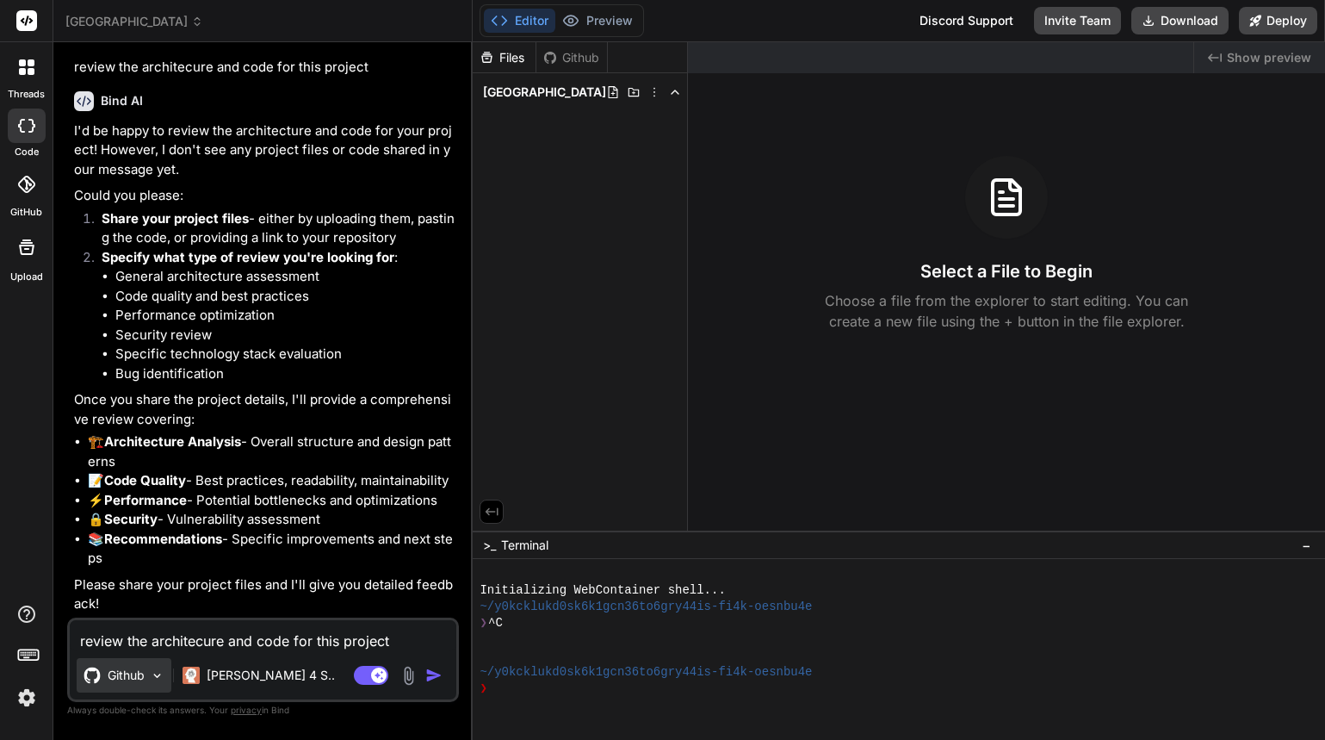
click at [149, 671] on div "Github" at bounding box center [124, 675] width 95 height 34
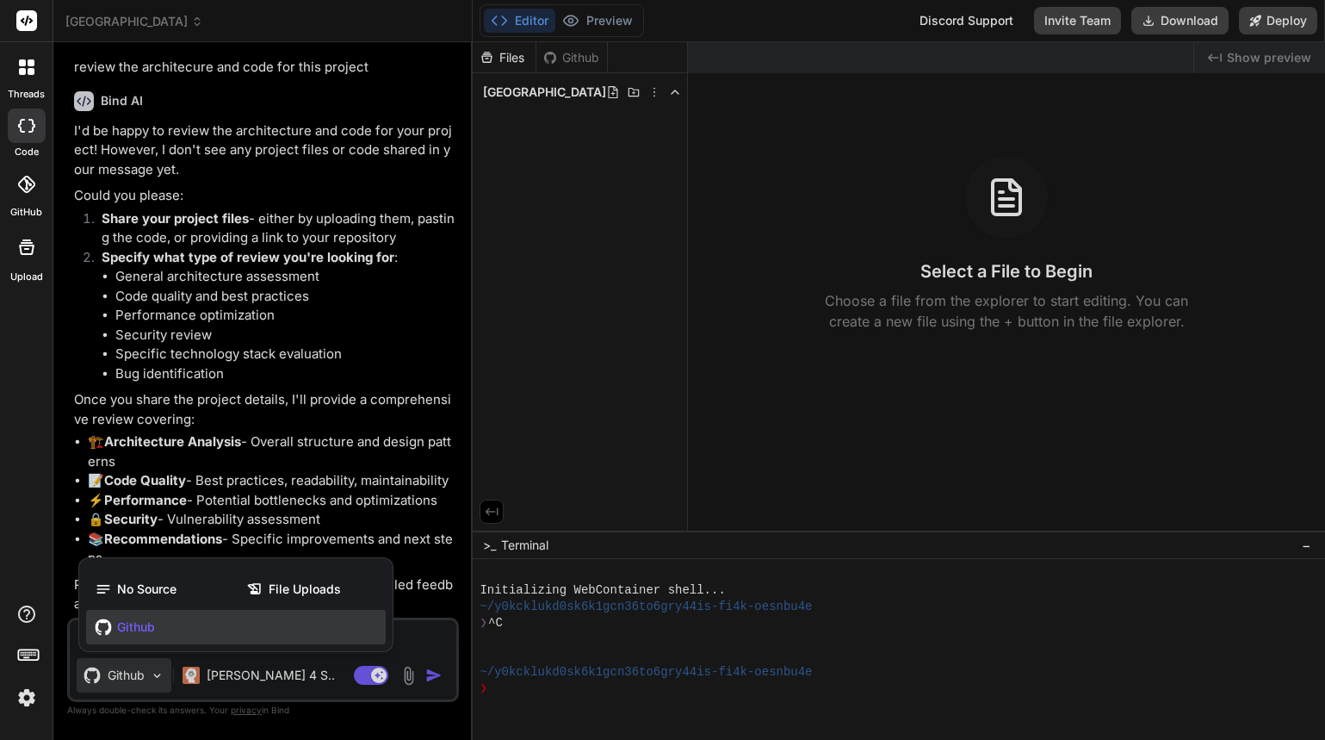
click at [149, 671] on div at bounding box center [662, 370] width 1325 height 740
type textarea "x"
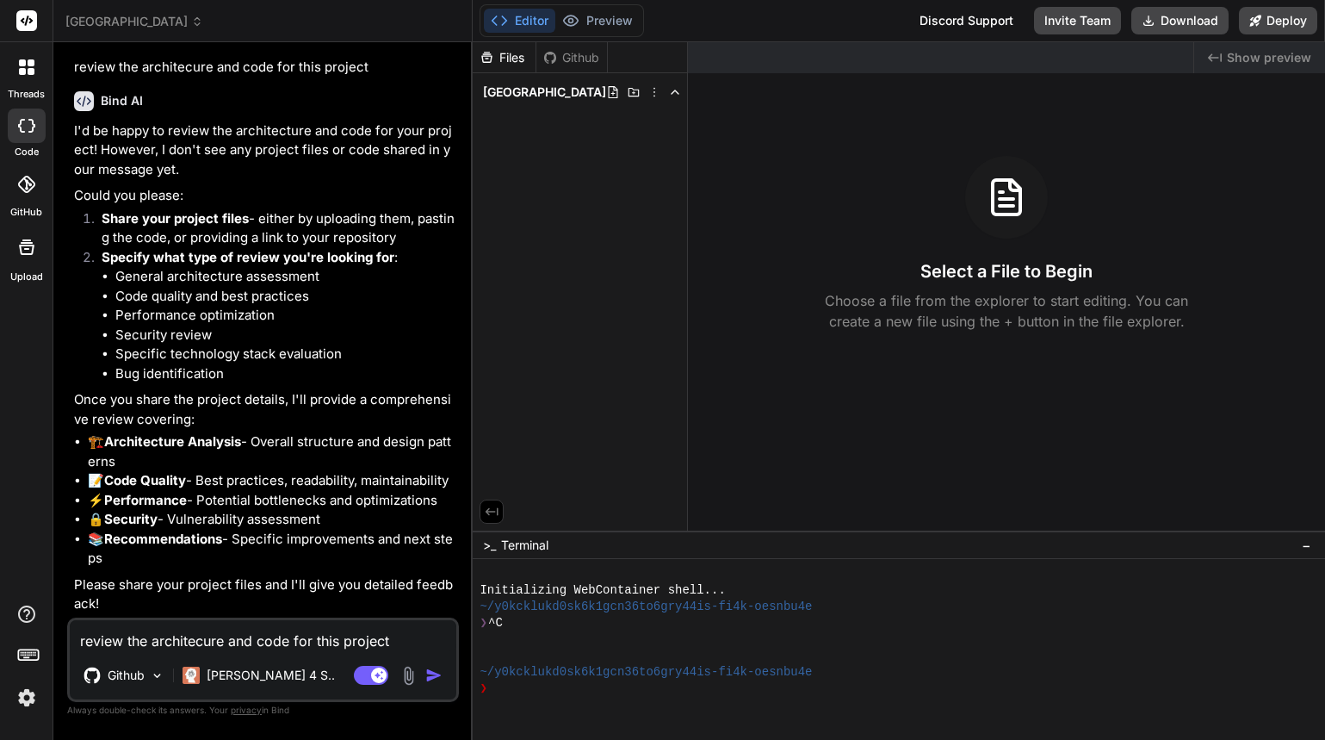
click at [288, 624] on textarea "review the architecure and code for this project" at bounding box center [263, 635] width 387 height 31
paste textarea "Got it, Ayman. Here’s a clean, copy-paste “builder prompt” you can drop into yo…"
type textarea "Got it, Ayman. Here’s a clean, copy-paste “builder prompt” you can drop into yo…"
type textarea "x"
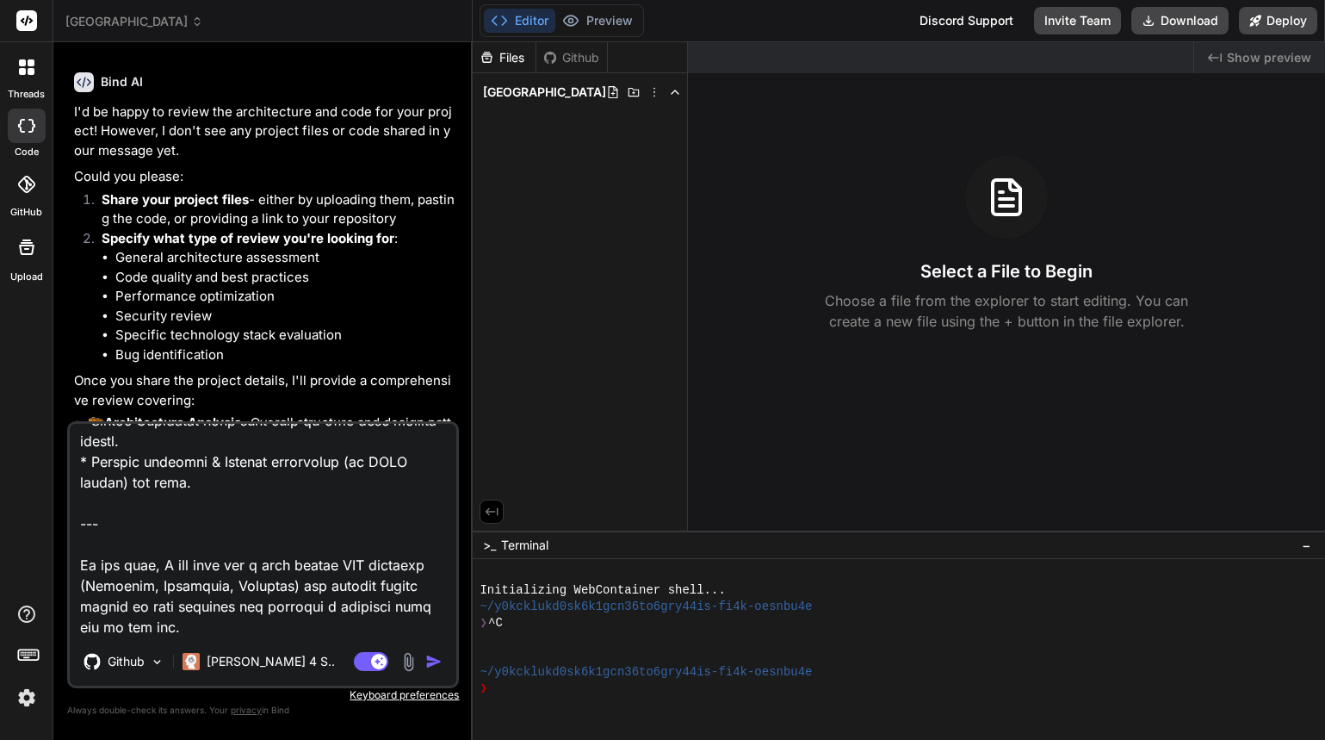
scroll to position [5996, 0]
drag, startPoint x: 186, startPoint y: 608, endPoint x: 64, endPoint y: 502, distance: 161.8
click at [64, 502] on div "Bind AI Web Search Created with Pixso. Code Generator You review the architecur…" at bounding box center [262, 390] width 419 height 697
type textarea "Got it, Ayman. Here’s a clean, copy-paste “builder prompt” you can drop into yo…"
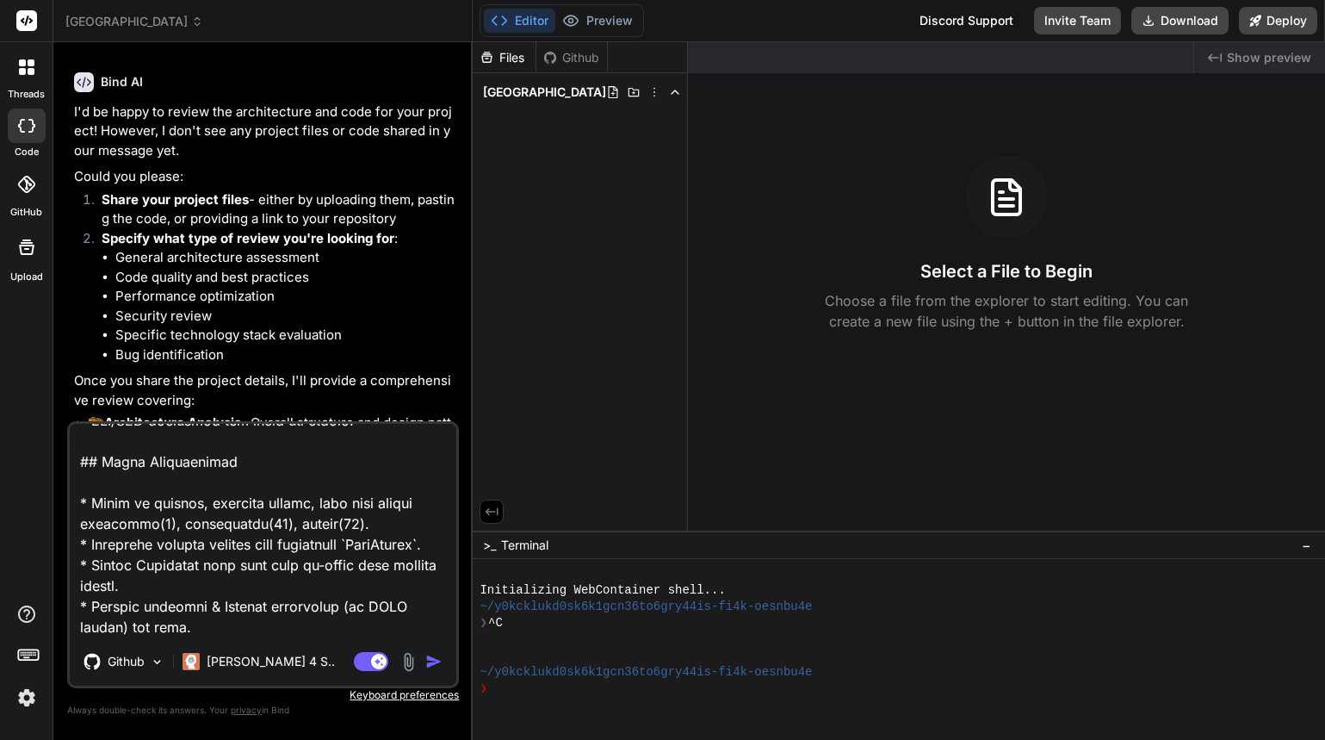
type textarea "x"
type textarea "Got it, Ayman. Here’s a clean, copy-paste “builder prompt” you can drop into yo…"
type textarea "x"
type textarea "Got it, Ayman. Here’s a clean, copy-paste “builder prompt” you can drop into yo…"
type textarea "x"
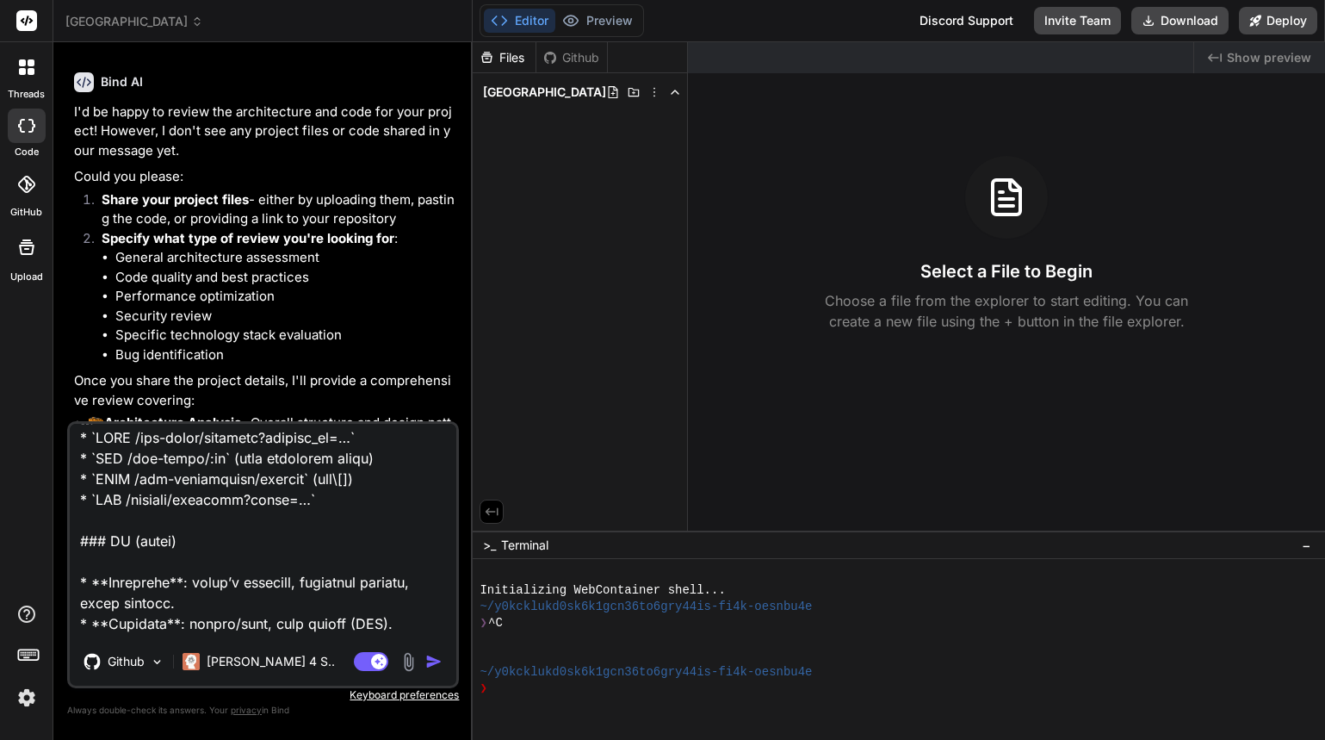
scroll to position [0, 0]
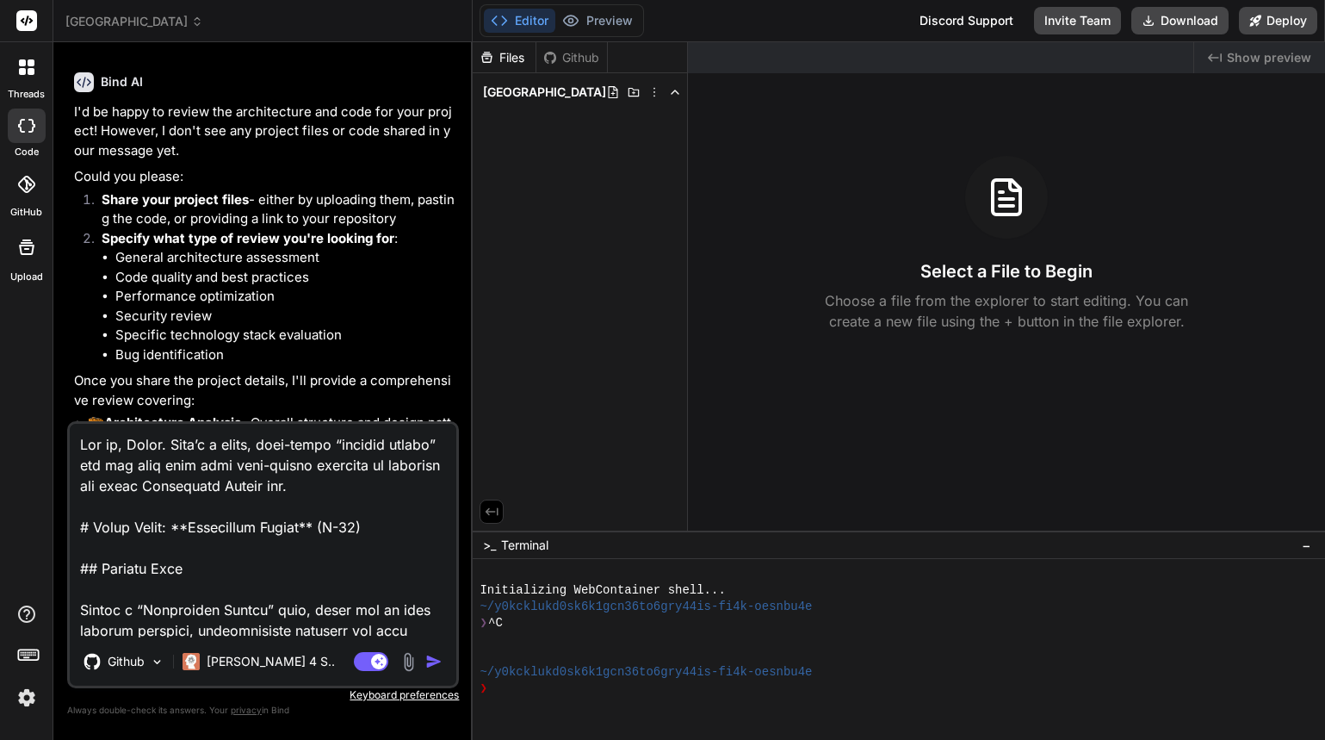
drag, startPoint x: 100, startPoint y: 501, endPoint x: 82, endPoint y: 435, distance: 68.7
click at [82, 435] on textarea at bounding box center [263, 531] width 387 height 214
type textarea "# Build Brief: **Substitute Master** (K-12) ## Product Goal Create a “Substitut…"
type textarea "x"
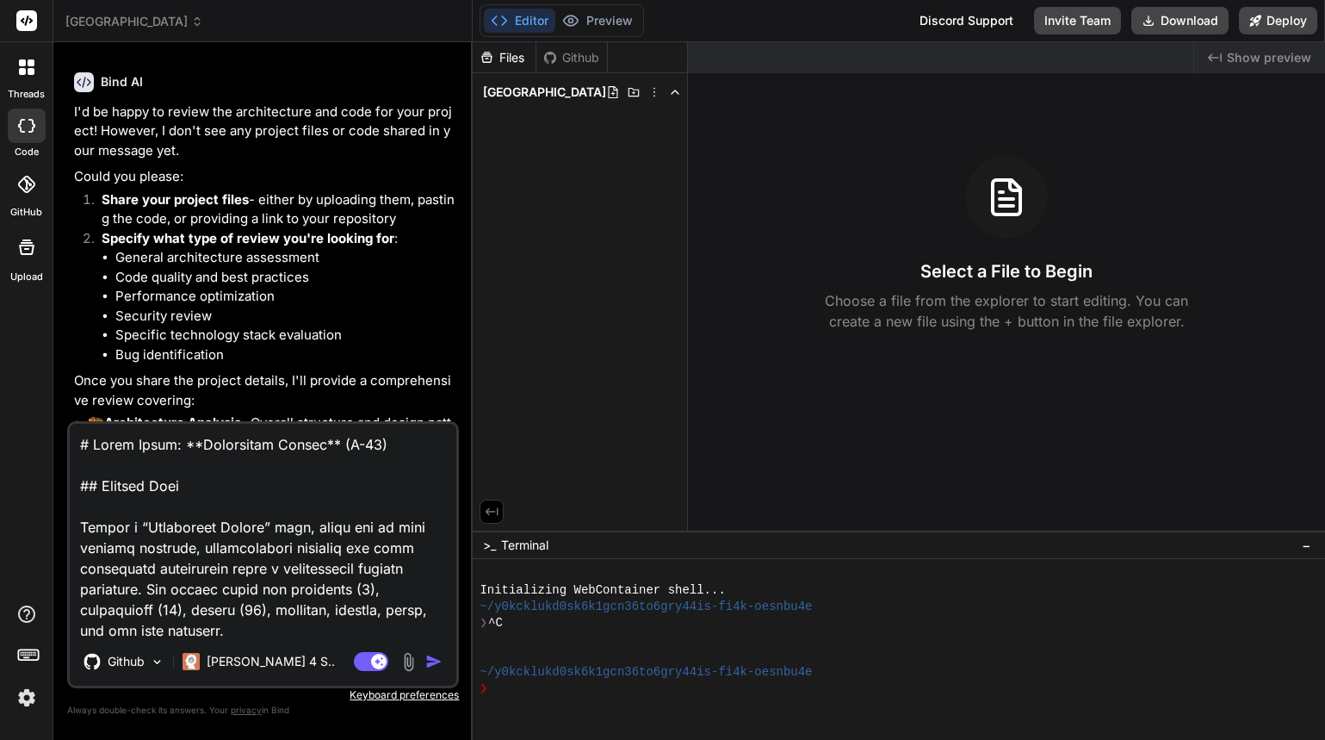
type textarea "# Build Brief: **Substitute Master** (K-12) ## Product Goal Create a “Substitut…"
type textarea "x"
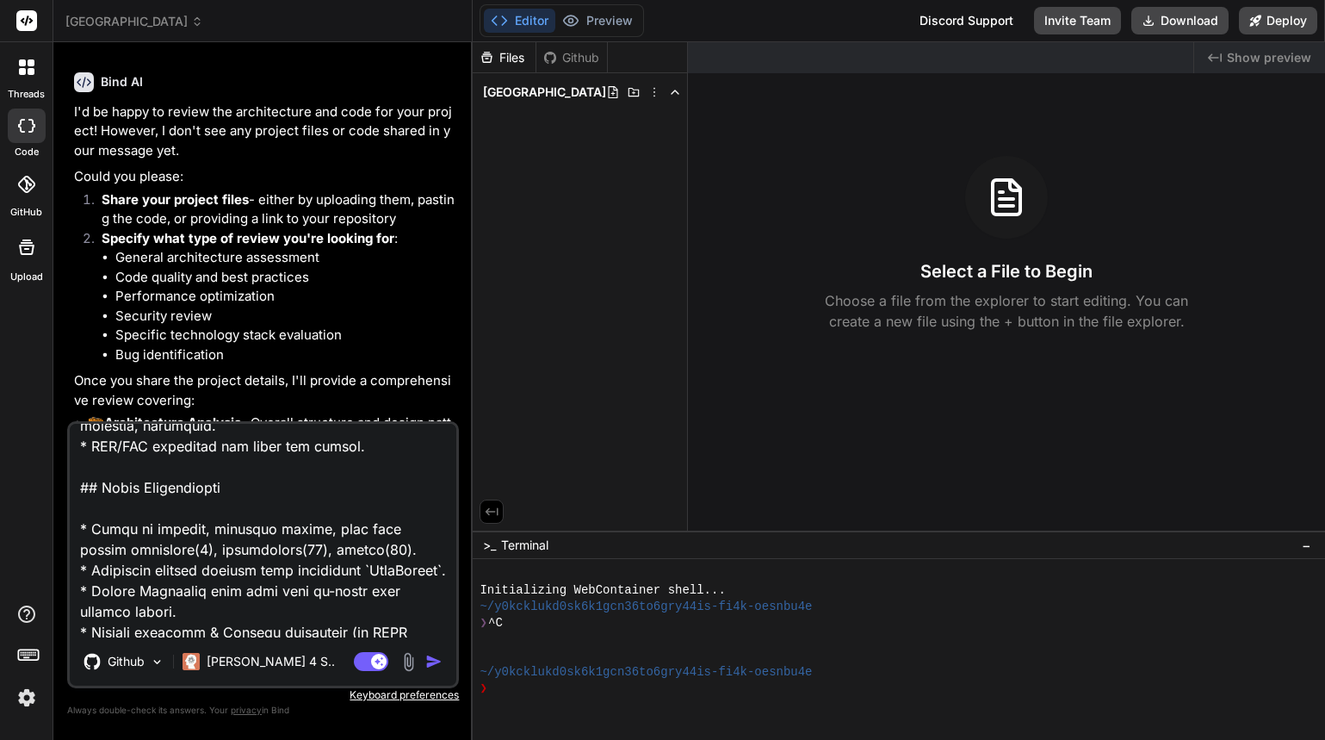
scroll to position [5769, 0]
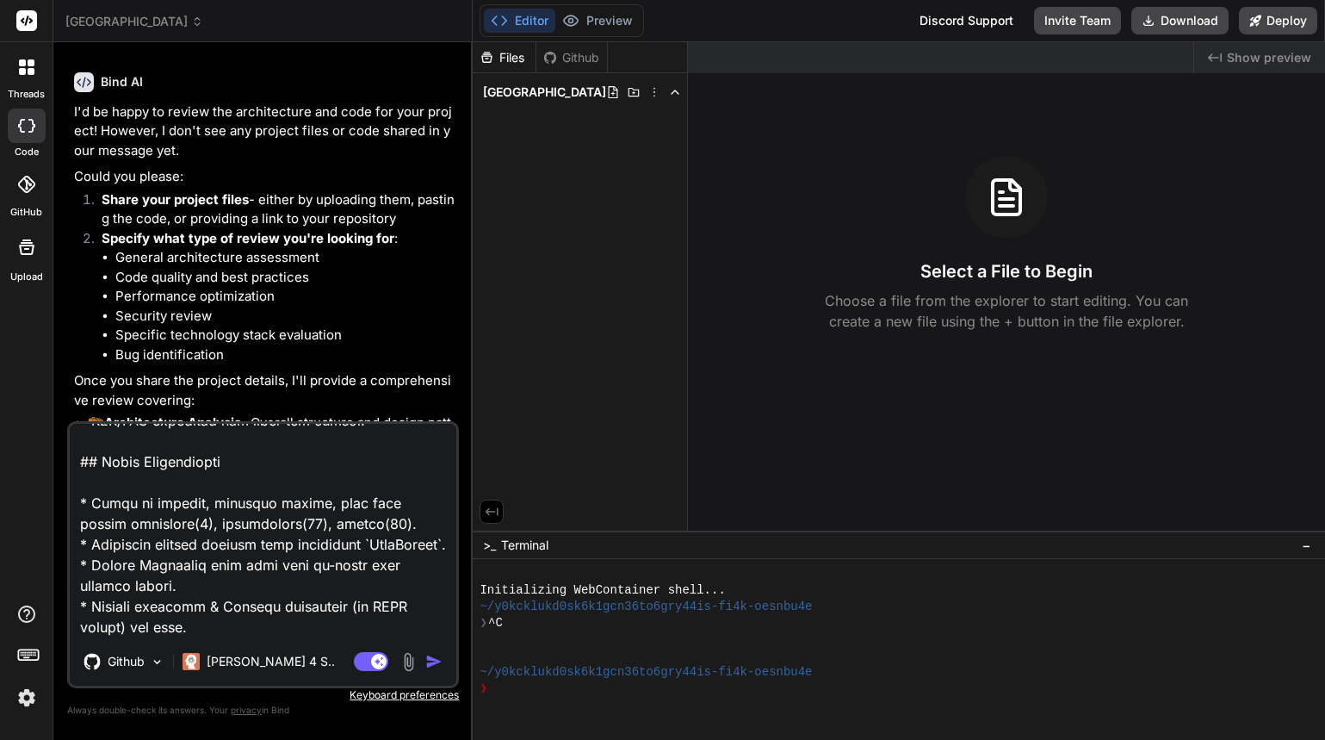
type textarea "# Build Brief: **Substitute Master** (K-12) ## Product Goal Create a “Substitut…"
click at [425, 667] on img "button" at bounding box center [433, 661] width 17 height 17
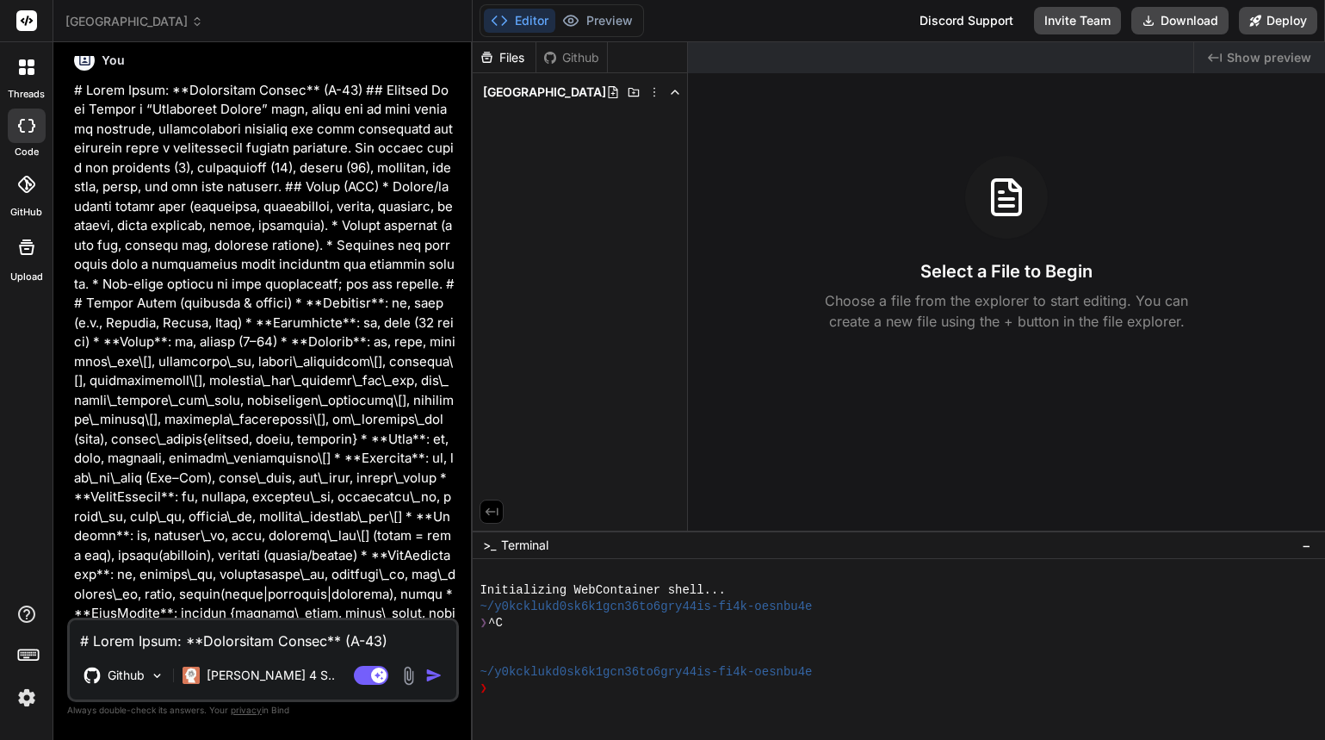
scroll to position [616, 0]
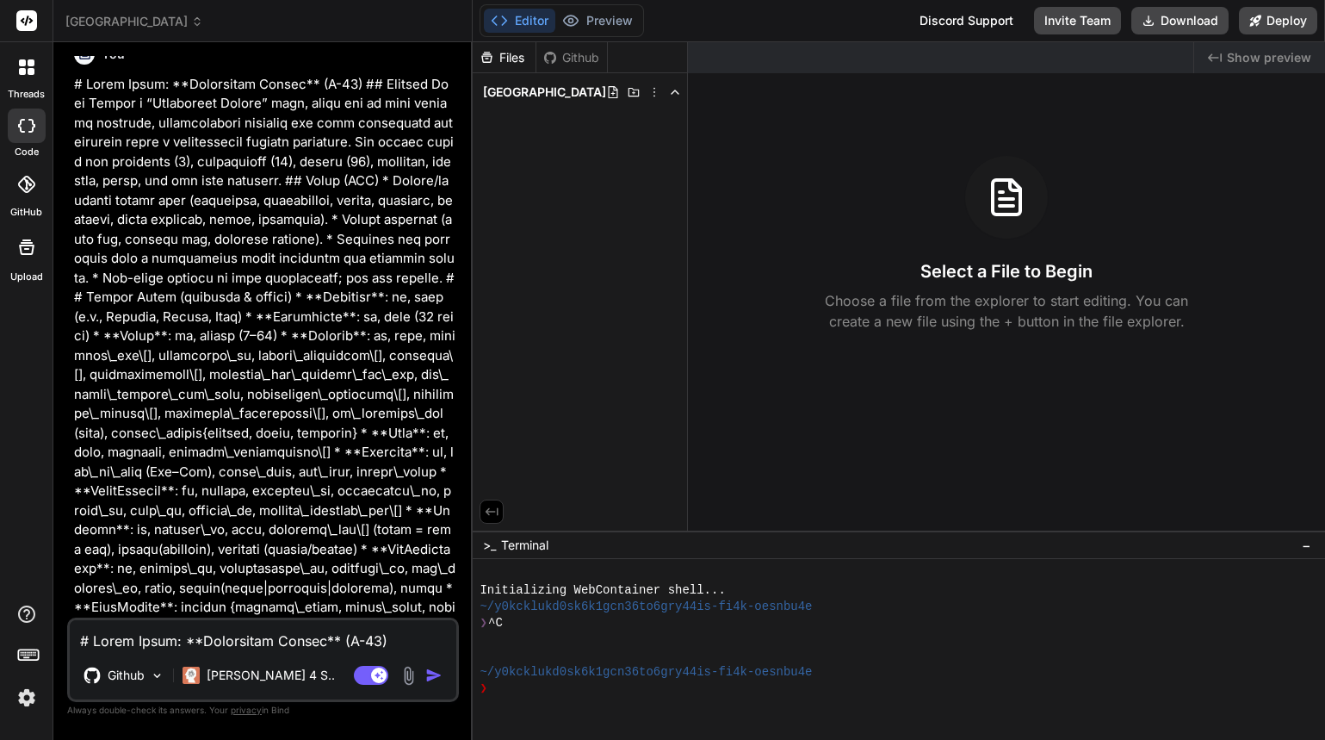
type textarea "x"
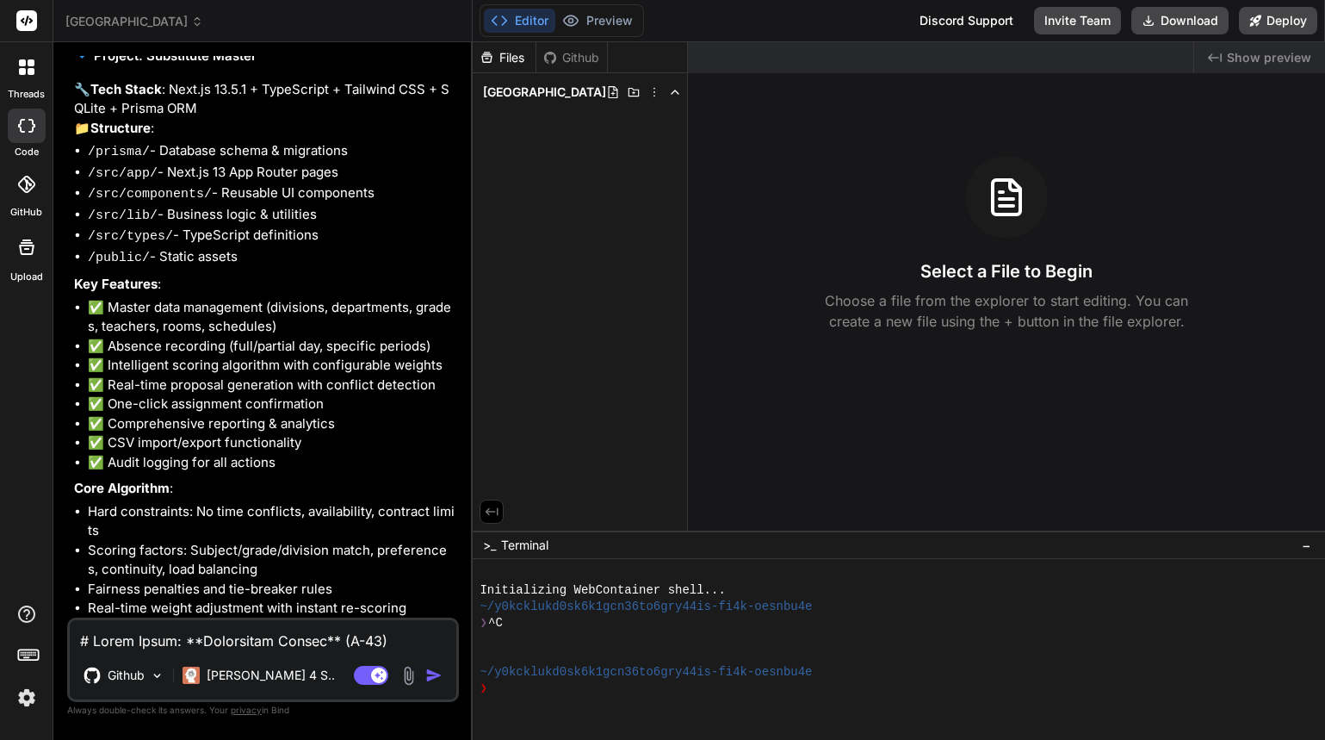
scroll to position [3688, 0]
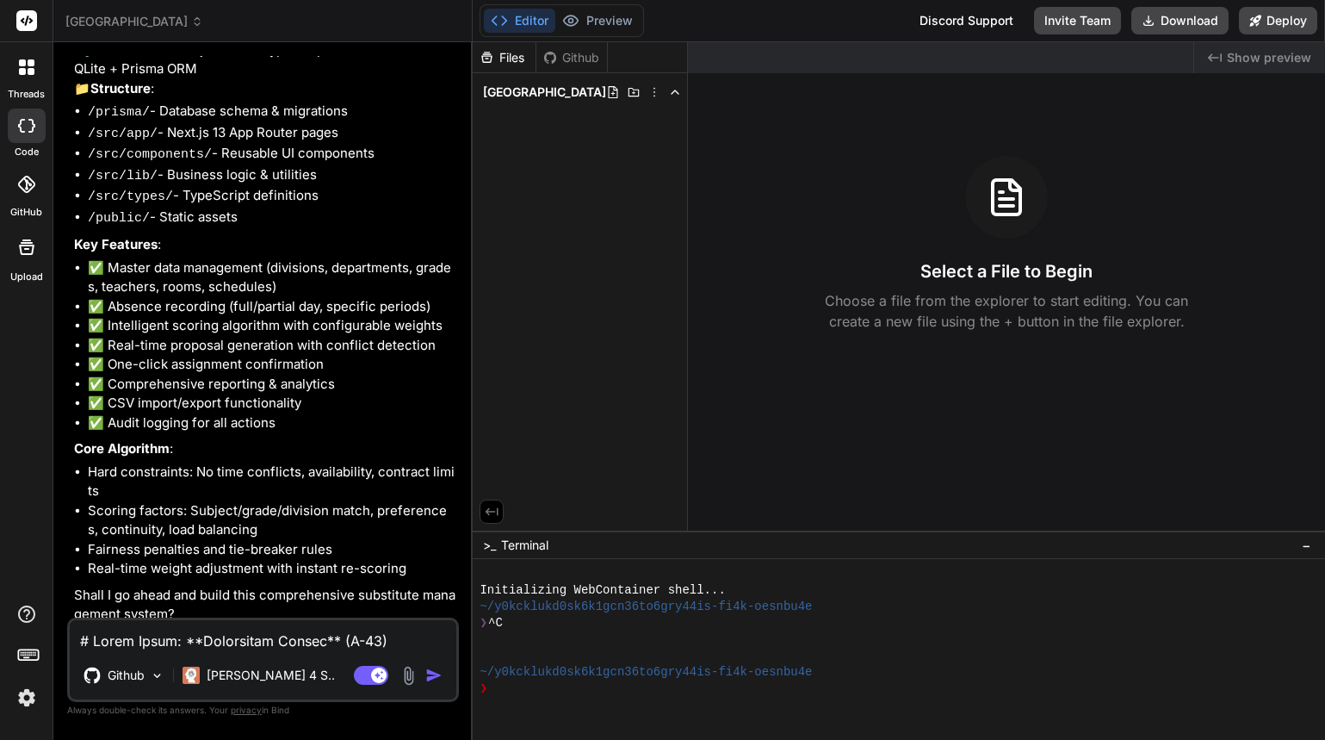
click at [271, 647] on textarea at bounding box center [263, 635] width 387 height 31
type textarea "y"
type textarea "x"
type textarea "ye"
type textarea "x"
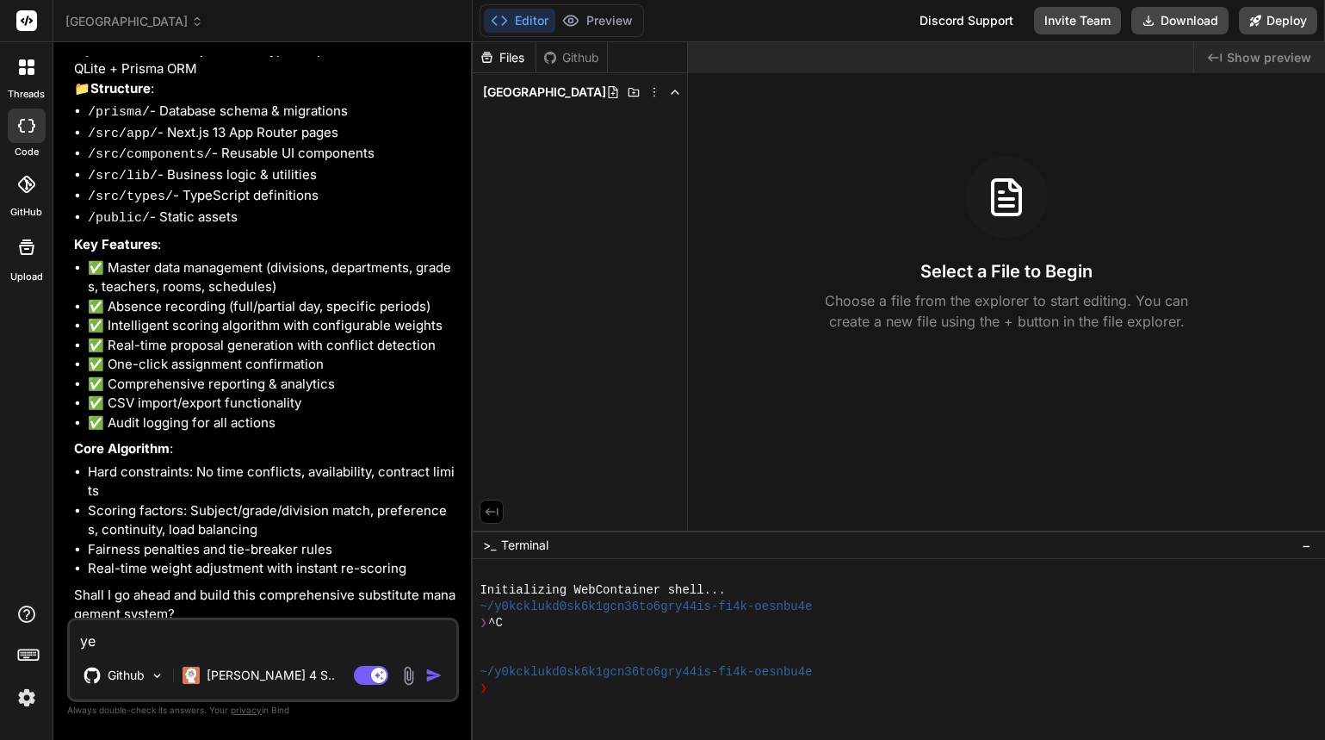
type textarea "yes"
type textarea "x"
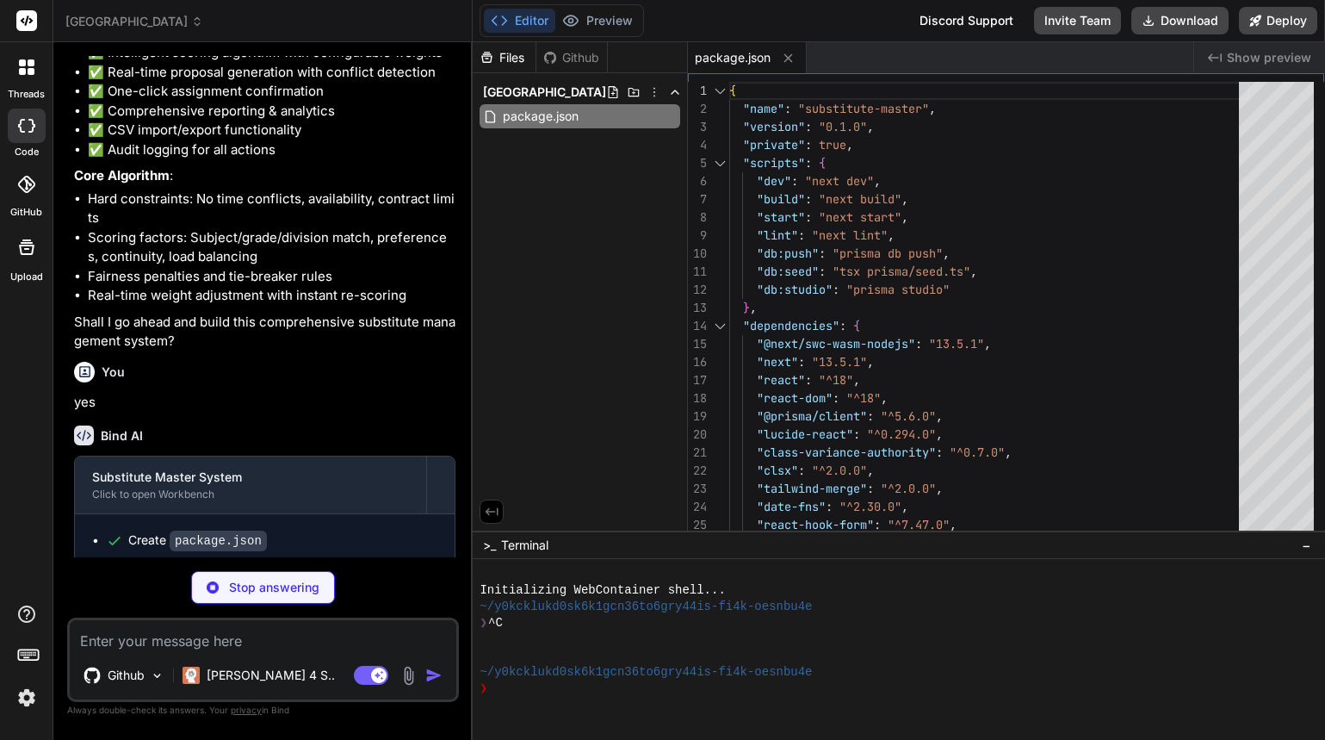
scroll to position [3987, 0]
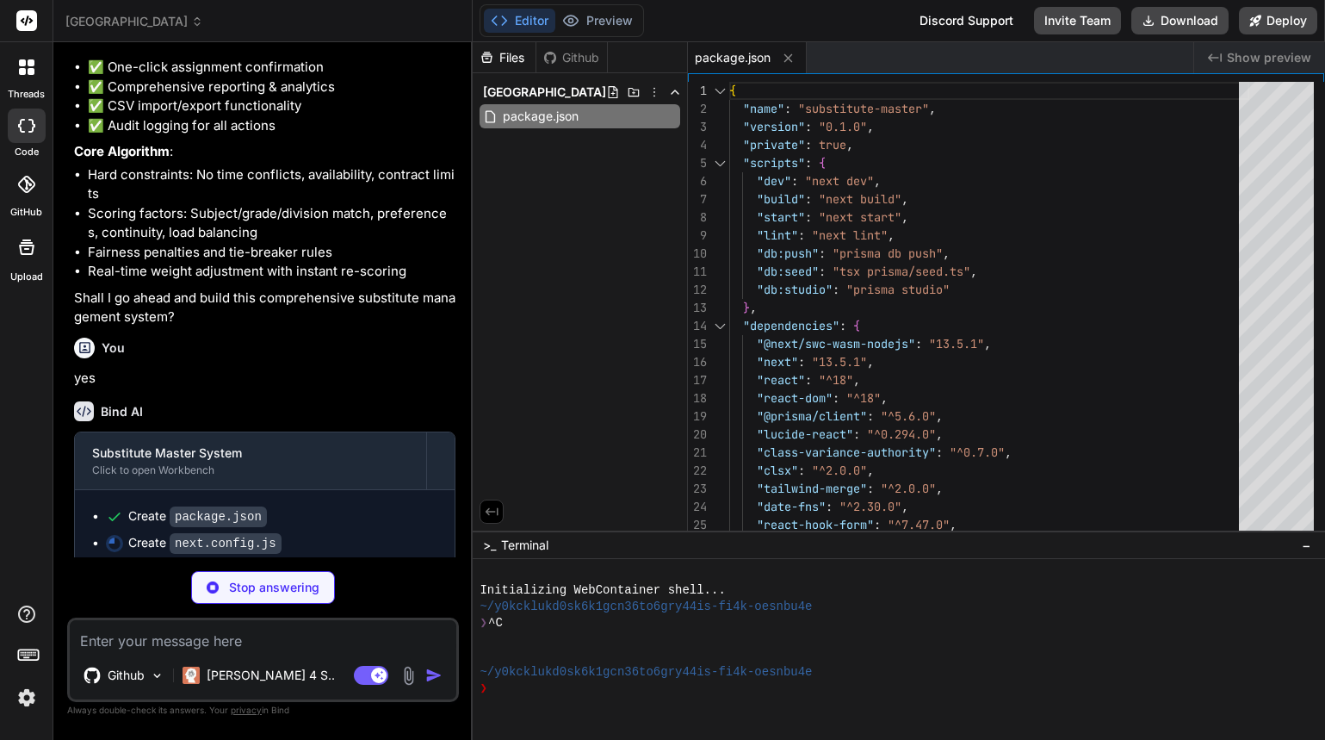
type textarea "x"
type textarea "} return config } } module.exports = nextConfig"
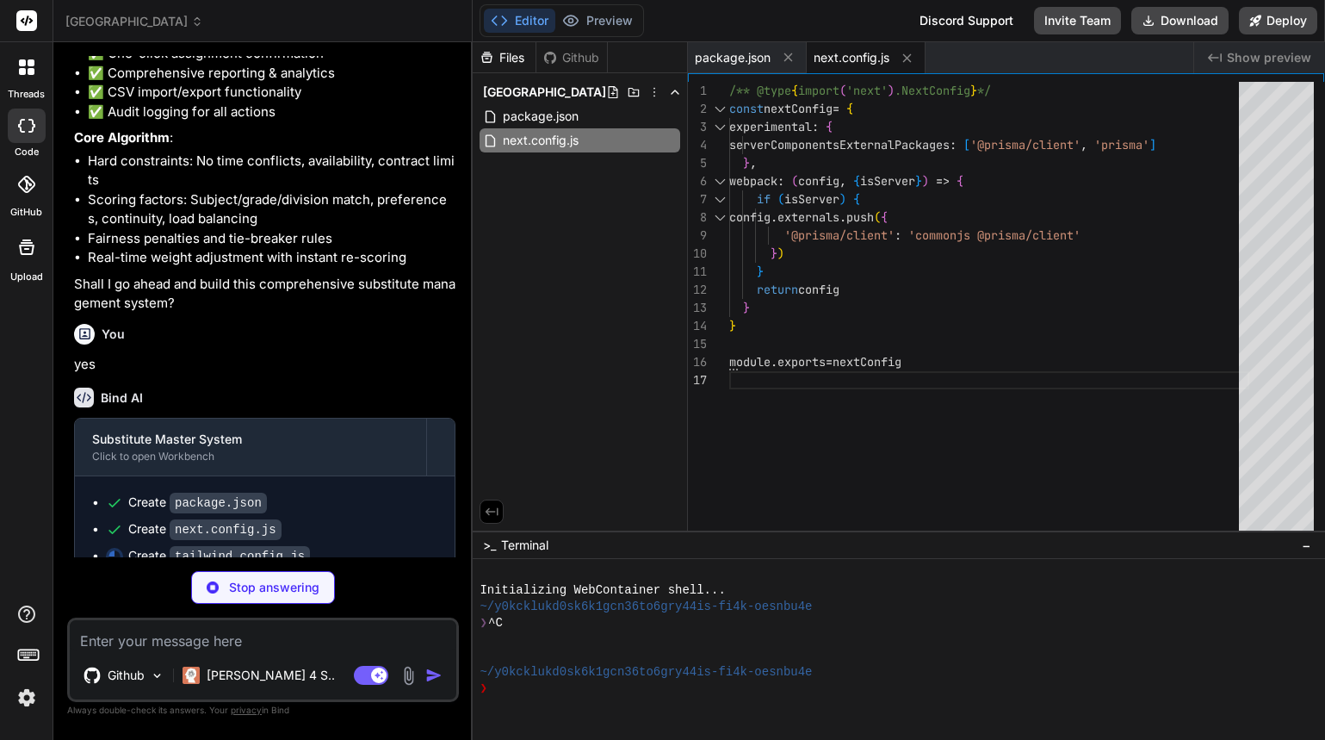
scroll to position [4014, 0]
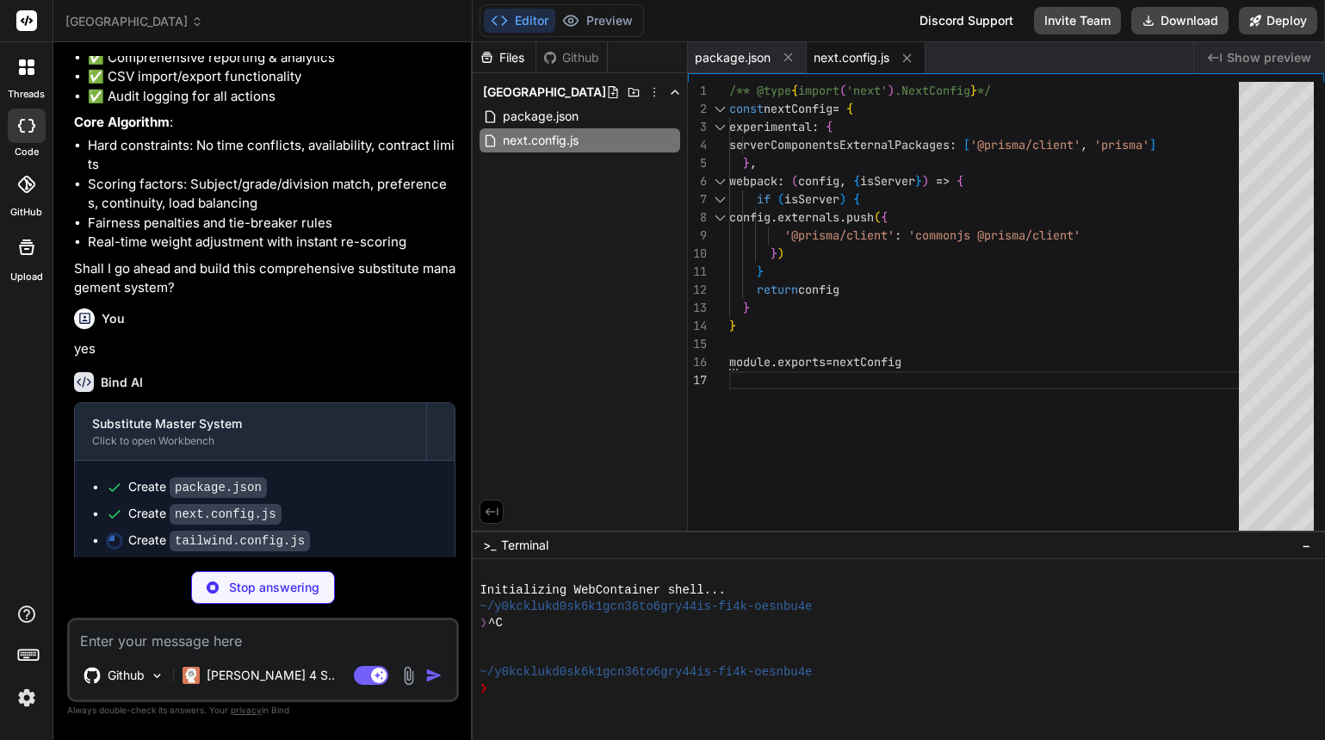
type textarea "x"
type textarea ""accordion-up": "accordion-up 0.2s ease-out", }, }, }, plugins: [], }"
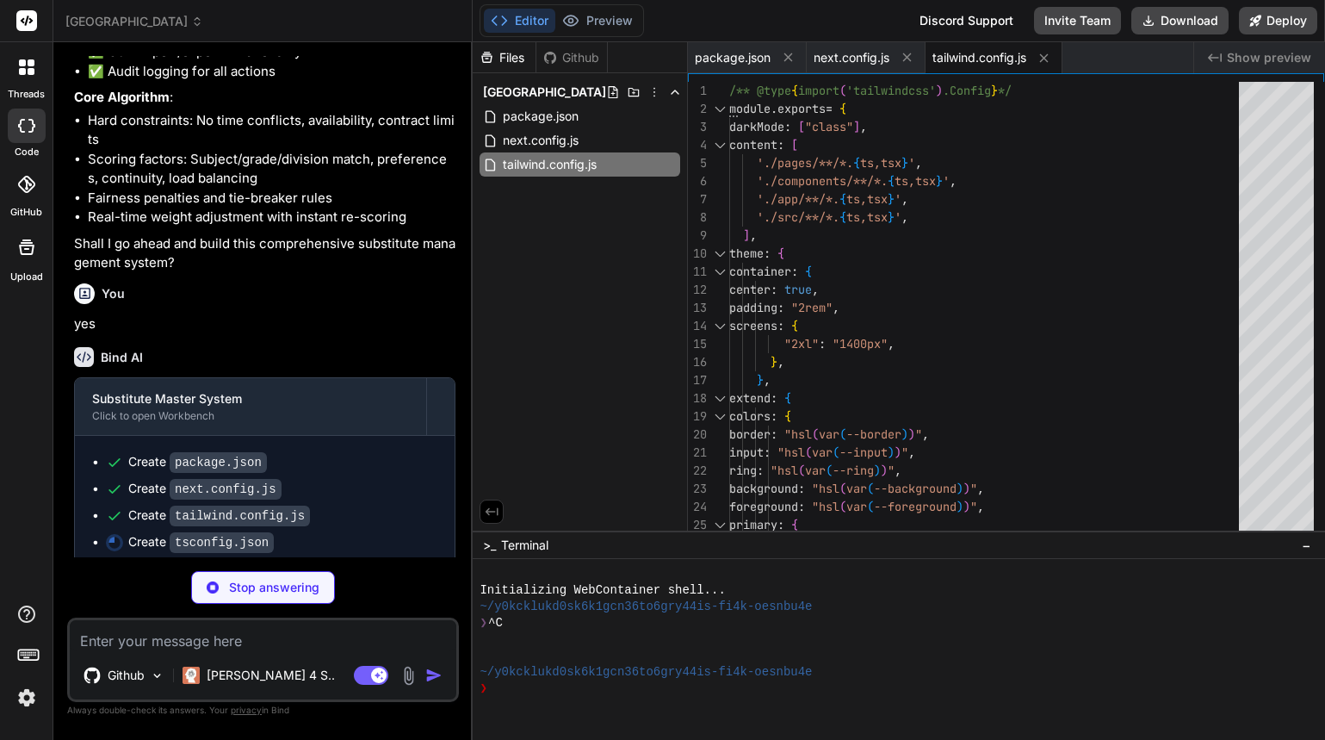
scroll to position [4041, 0]
type textarea "x"
type textarea ""baseUrl": ".", "paths": { "@/*": ["./src/*"] } }, "include": ["next-env.d.ts",…"
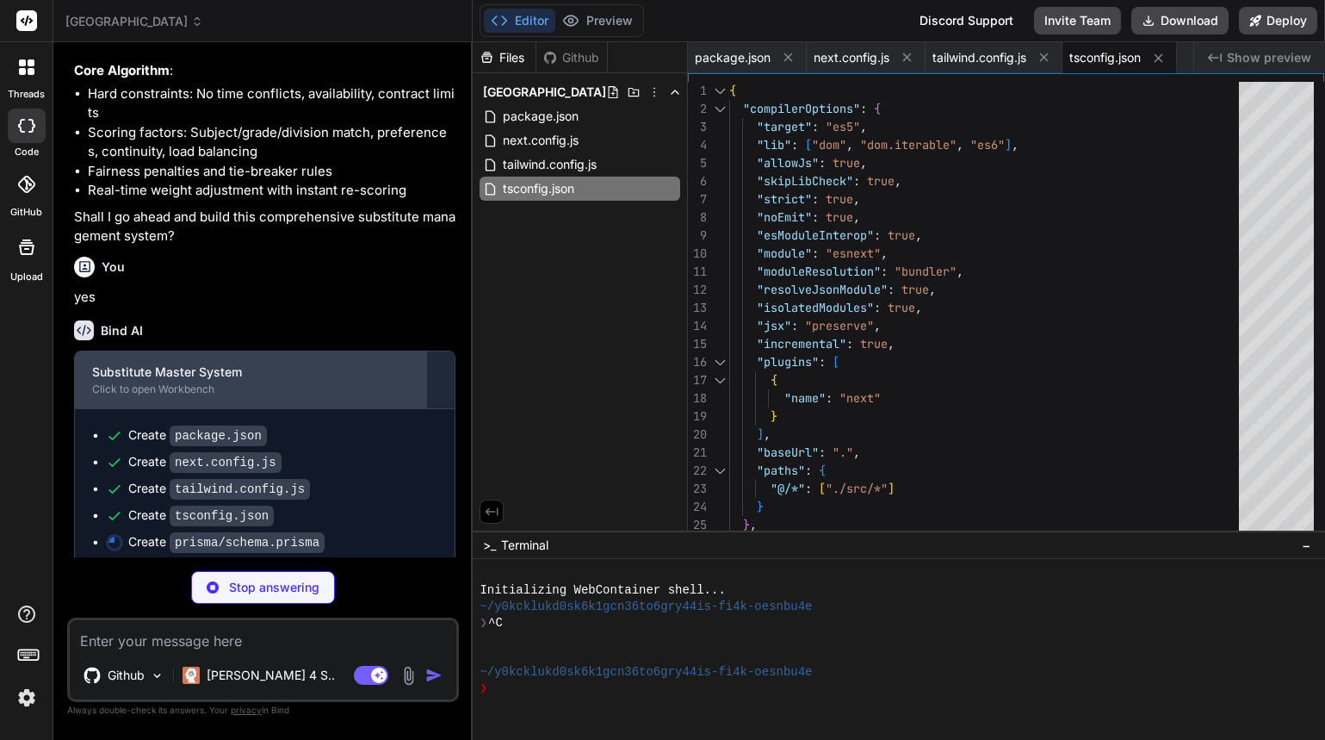
scroll to position [4067, 0]
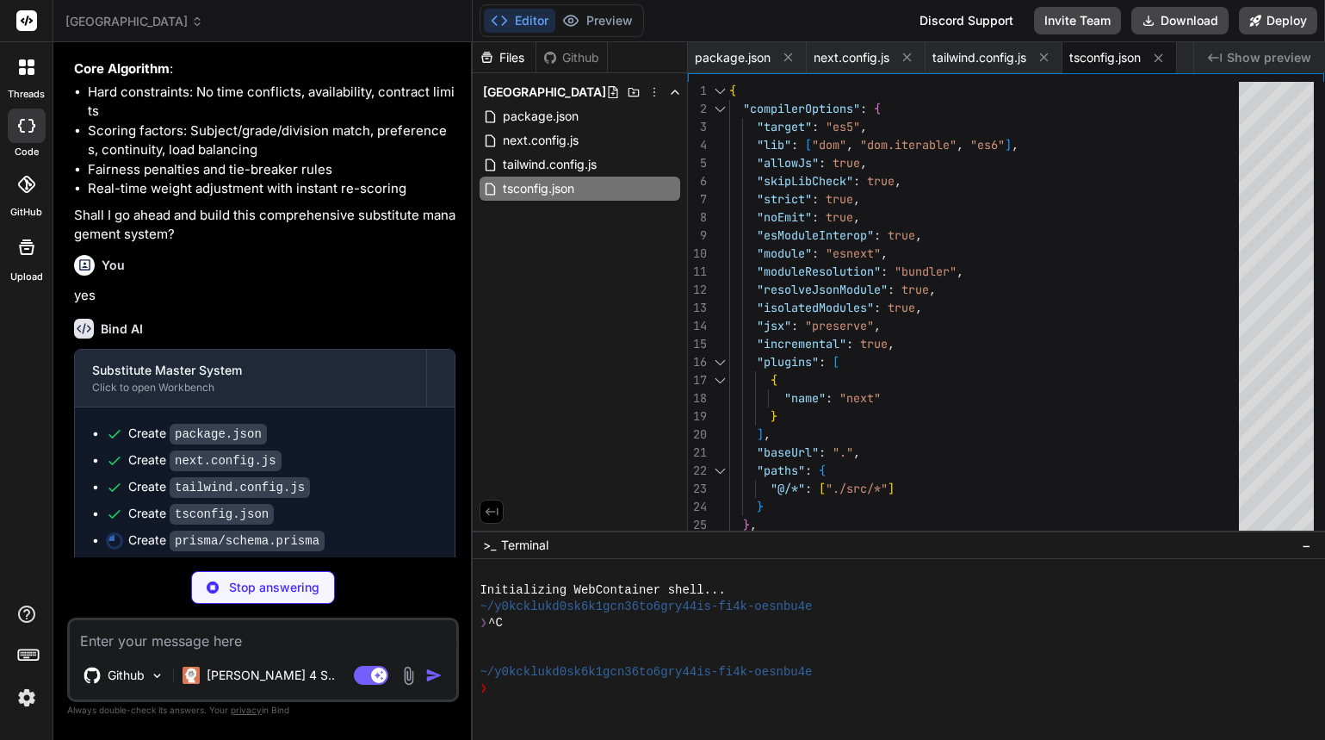
type textarea "x"
type textarea "[id]) @@index([entityType]) @@index([entityId]) @@index([timestamp]) }"
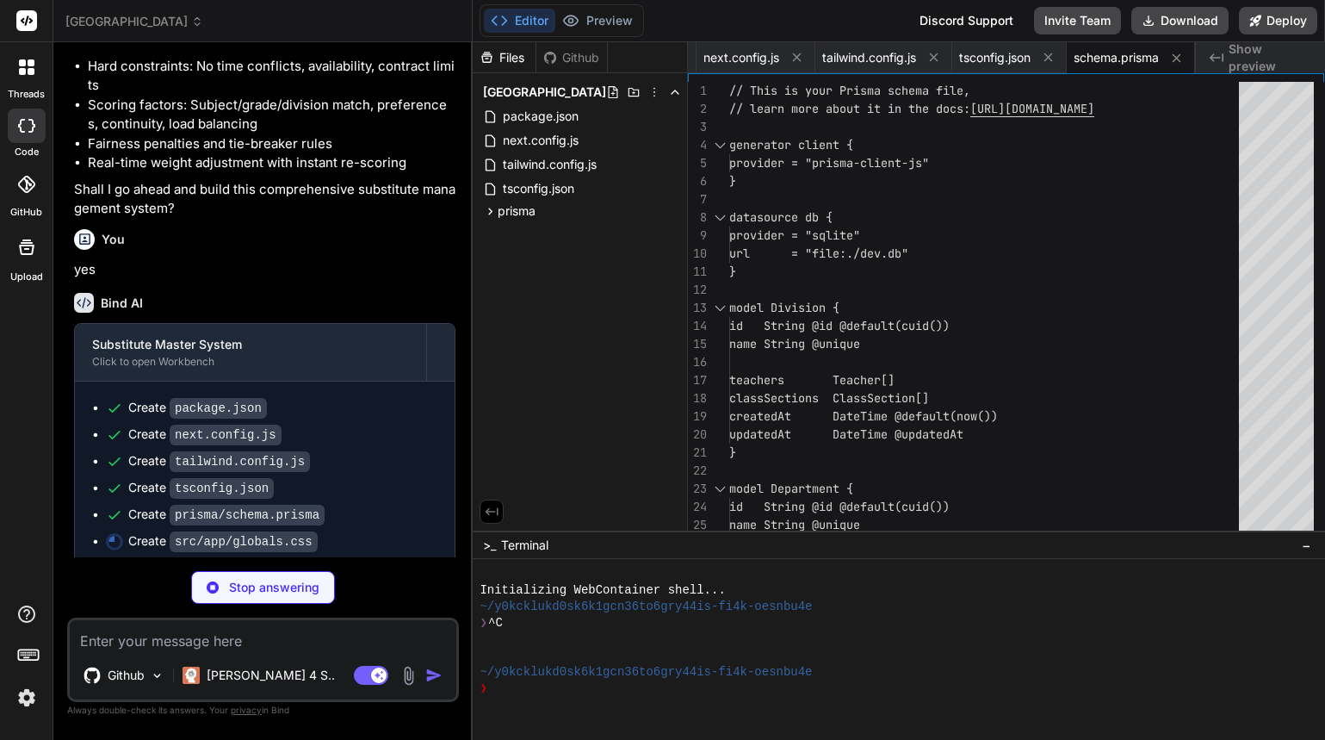
scroll to position [4094, 0]
type textarea "x"
type textarea "@layer base { * { @apply border-border; } body { @apply bg-background text-fore…"
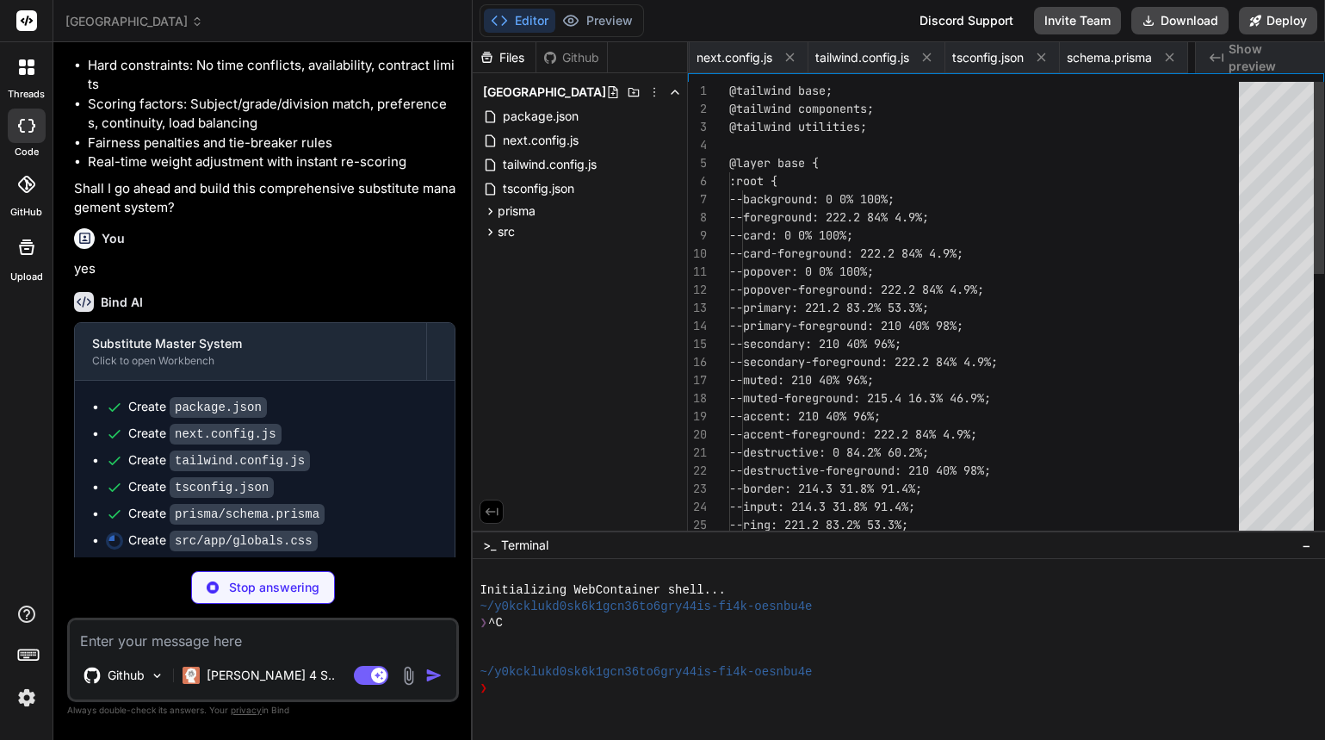
scroll to position [0, 225]
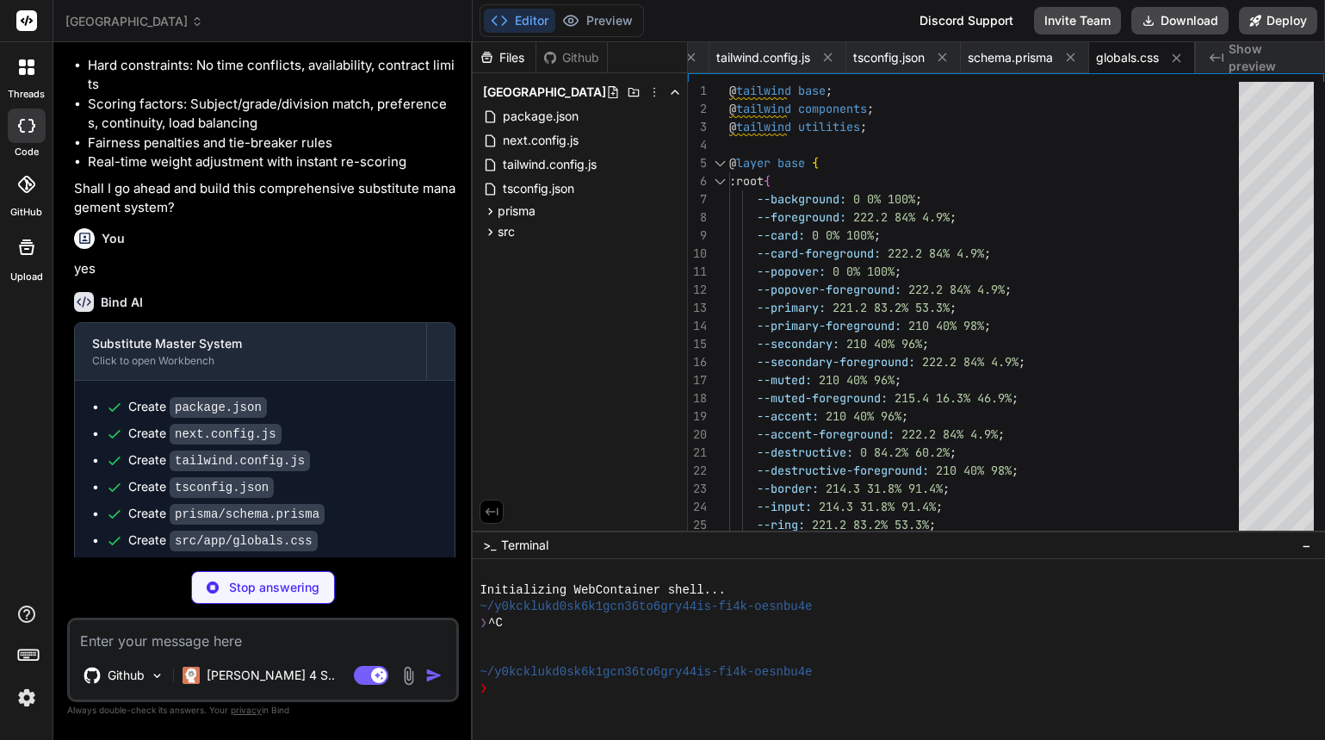
type textarea "x"
type textarea "</html> ) }"
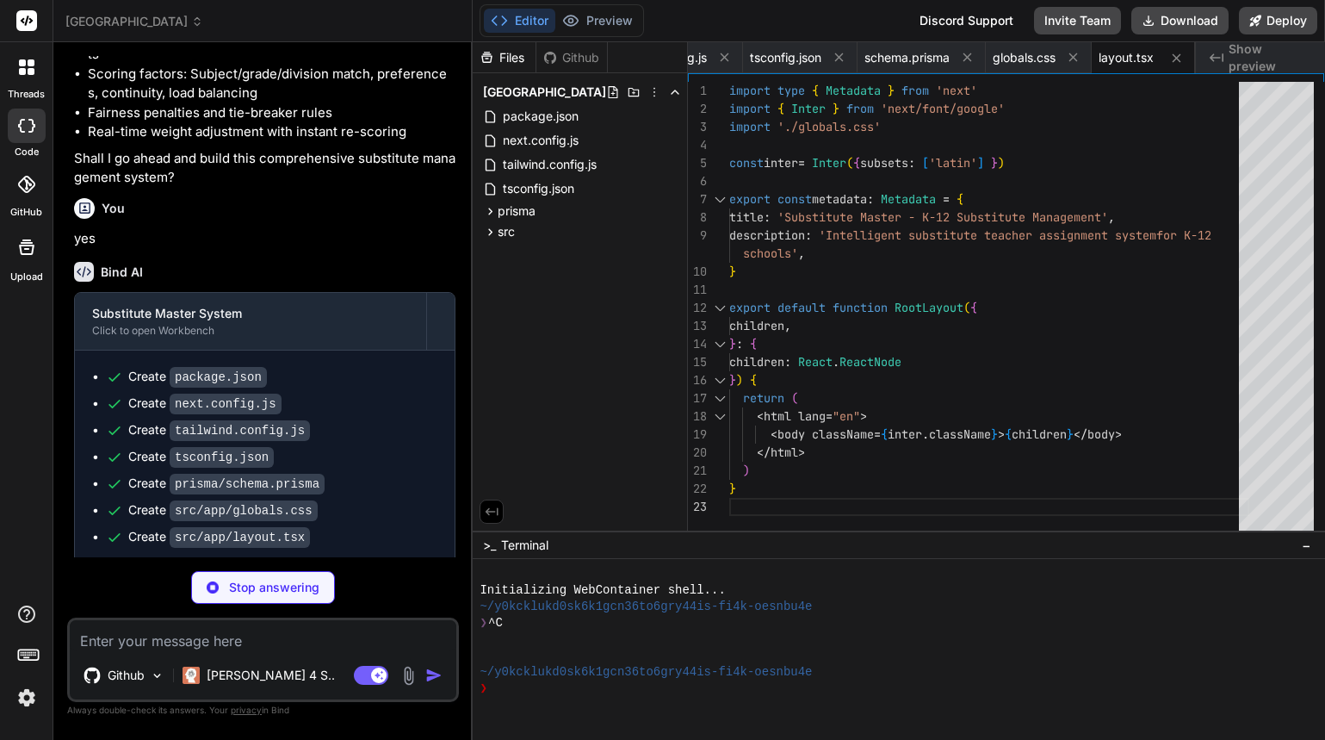
scroll to position [4147, 0]
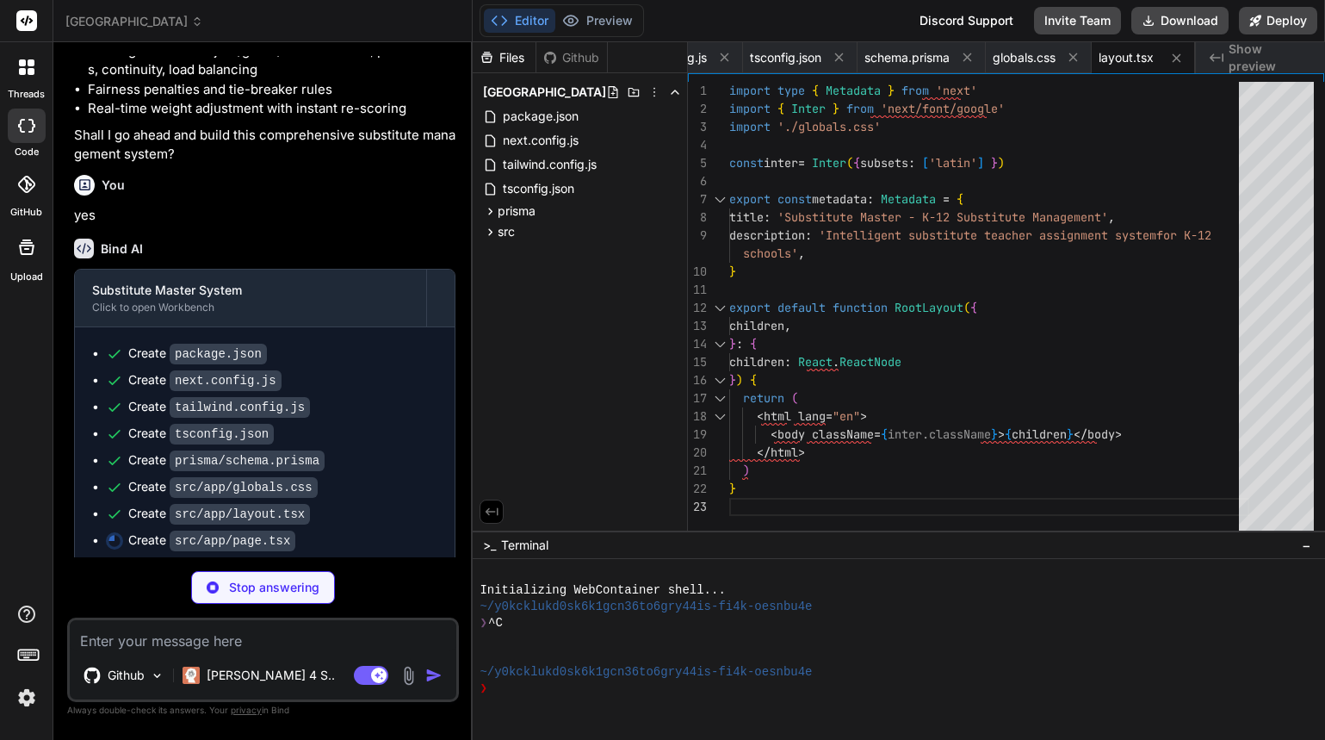
type textarea "x"
type textarea "</div> </main> </div> ) }"
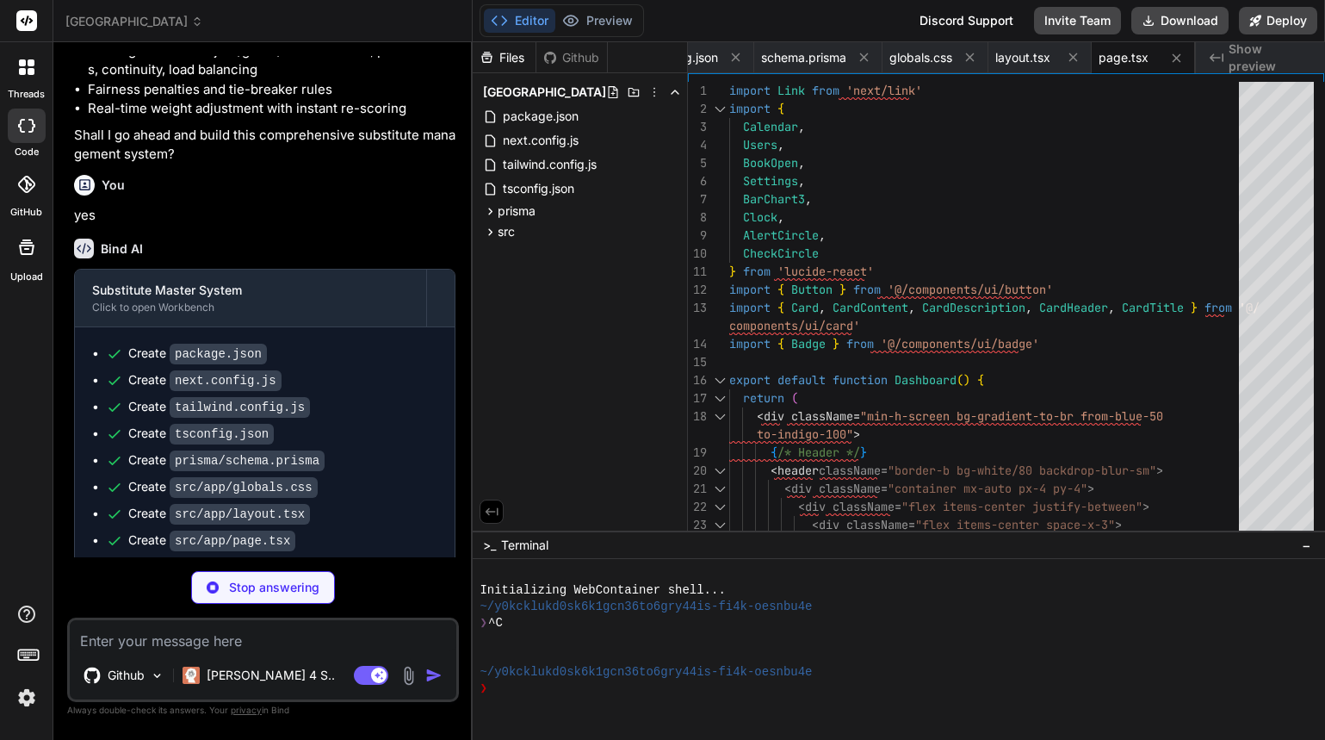
type textarea "x"
type textarea "import { type ClassValue, clsx } from "clsx" import { twMerge } from "tailwind-…"
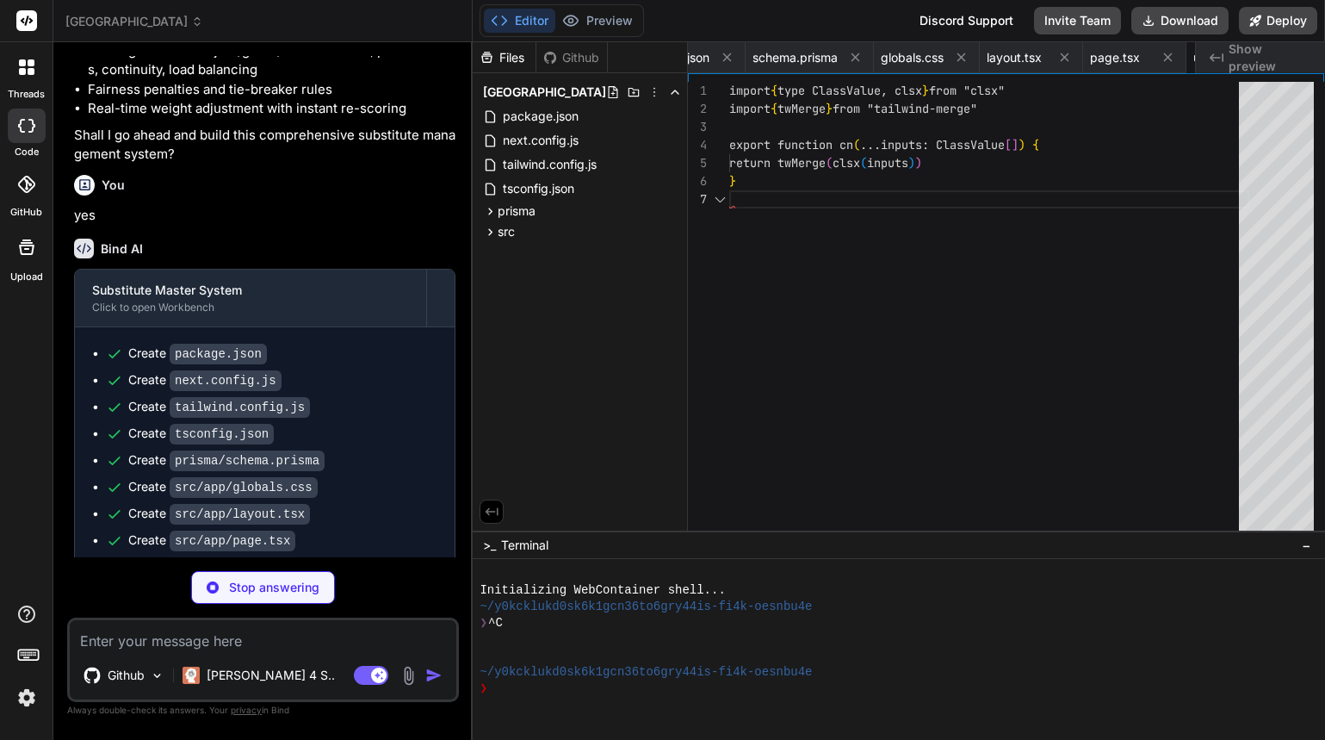
scroll to position [0, 535]
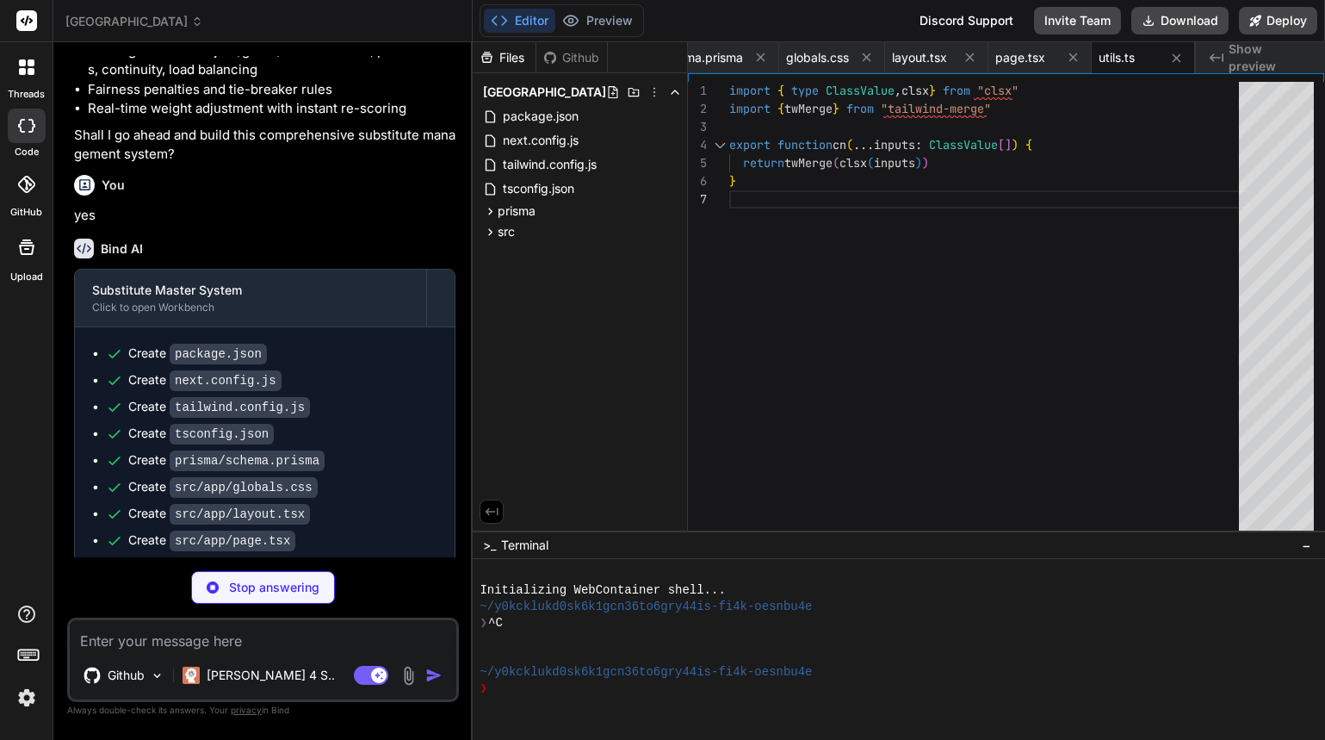
type textarea "x"
type textarea "export { Button, buttonVariants }"
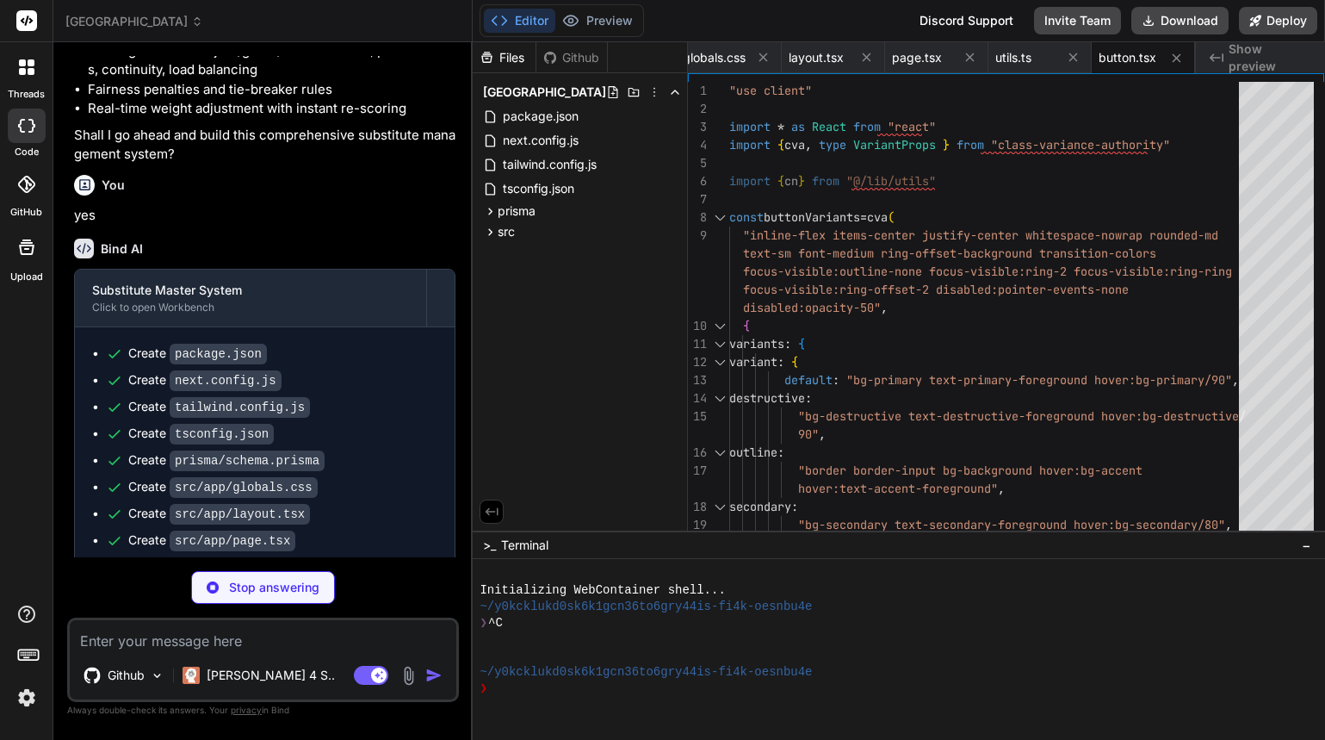
type textarea "x"
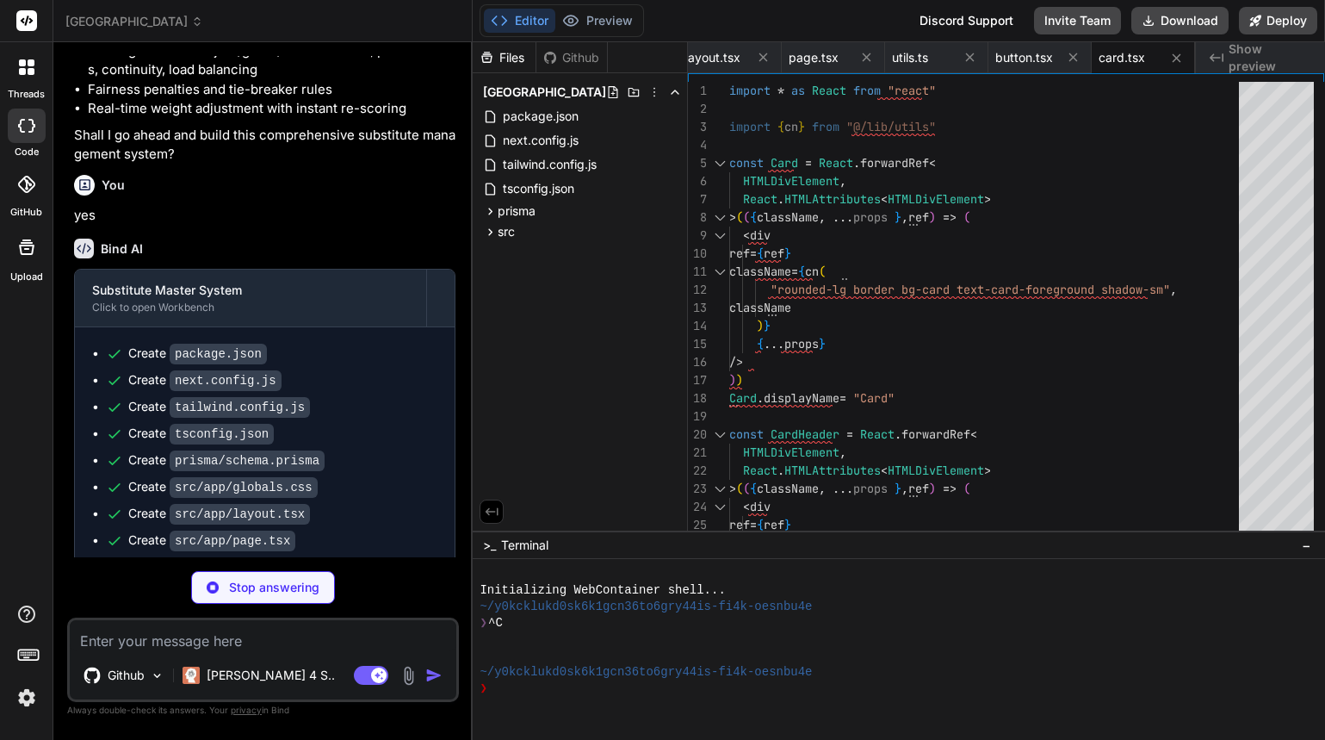
type textarea "x"
type textarea "export { Badge, badgeVariants }"
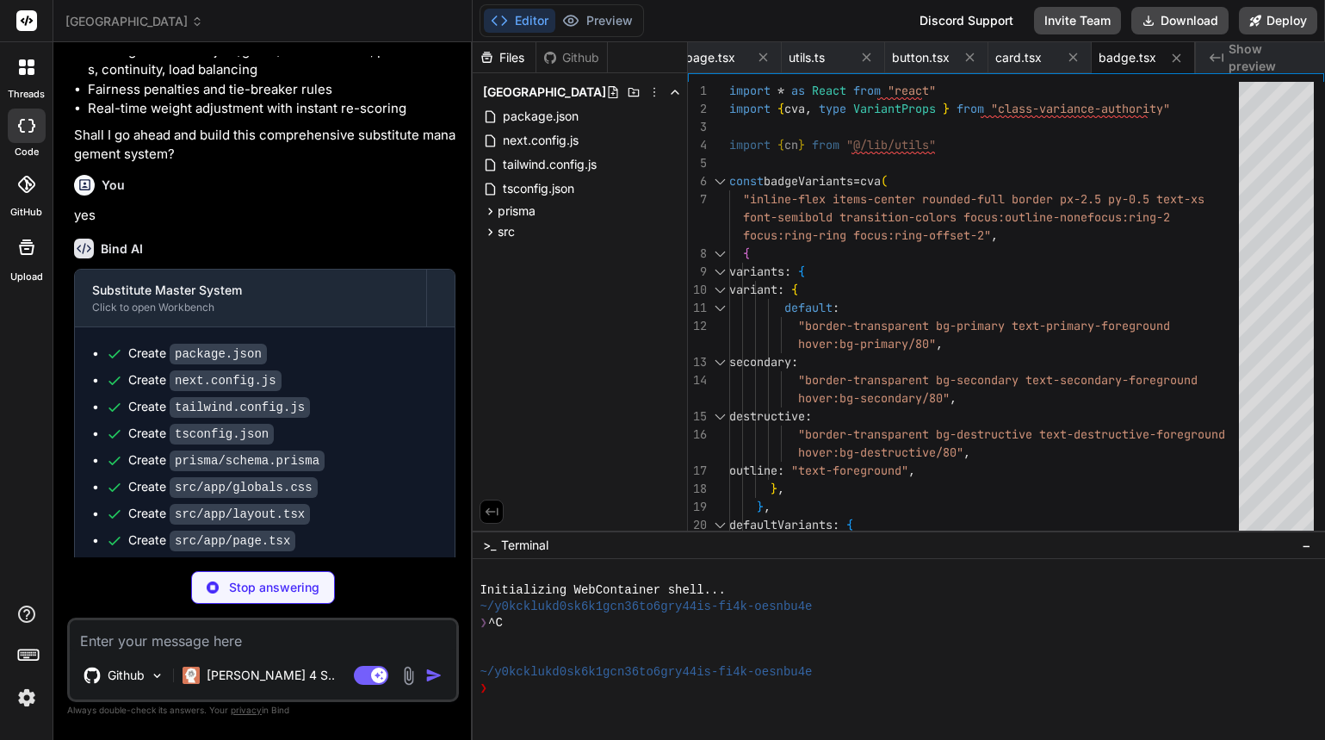
type textarea "x"
type textarea "candidates: SubCandidate[] requiredCoverage: boolean }"
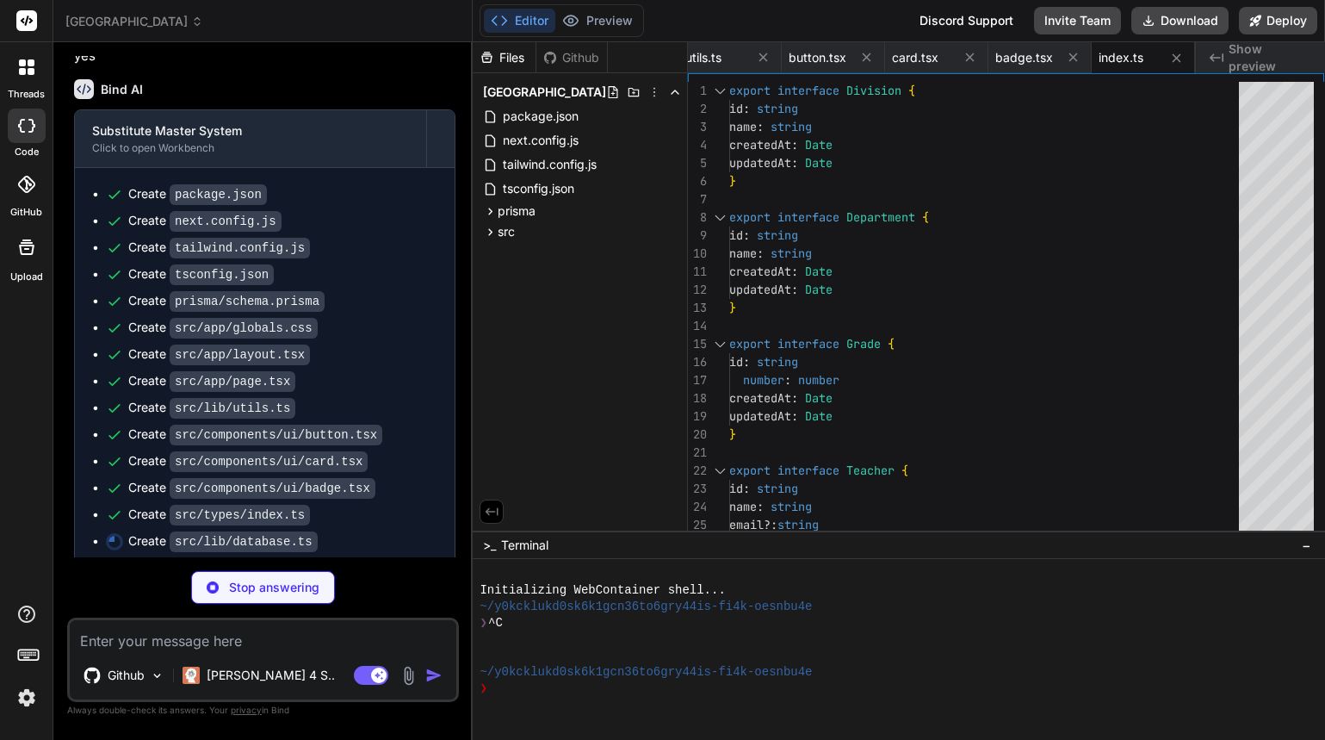
scroll to position [4308, 0]
type textarea "x"
type textarea "import { PrismaClient } from '@prisma/client' const globalForPrisma = globalThi…"
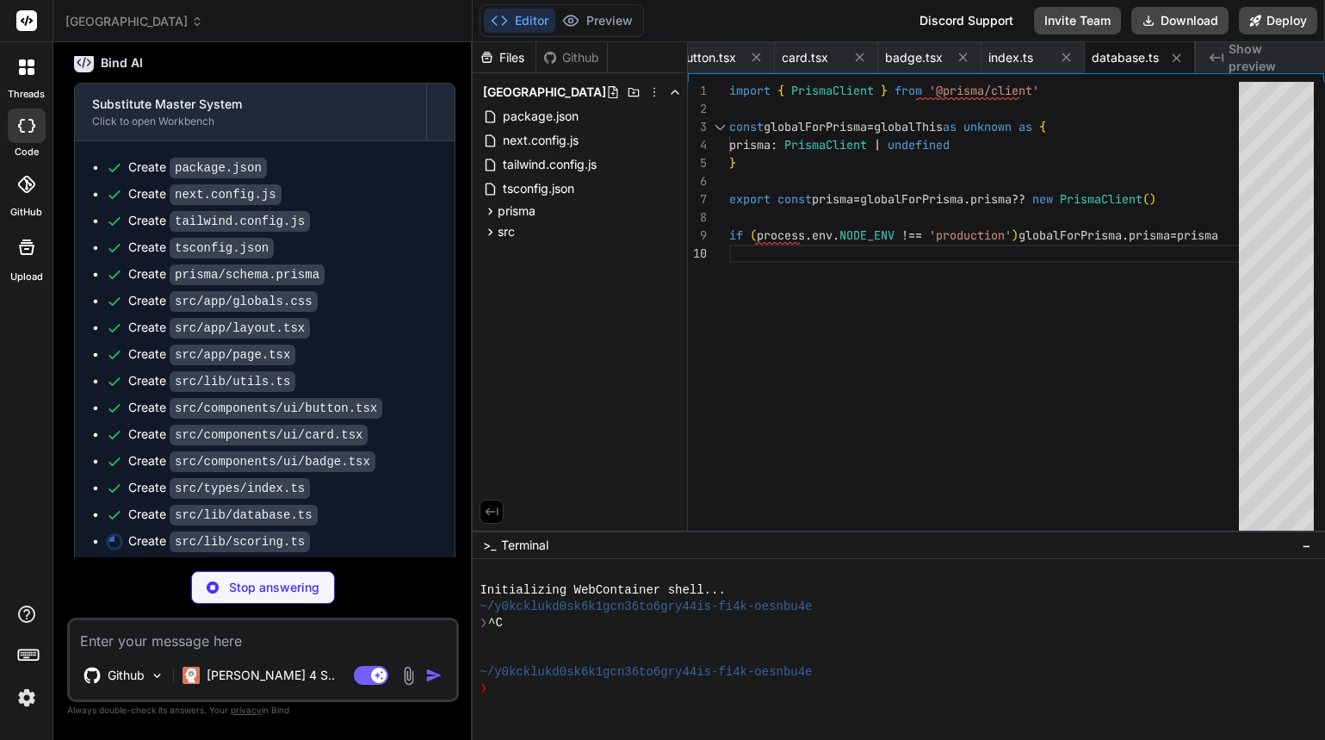
scroll to position [4334, 0]
type textarea "x"
type textarea "} }"
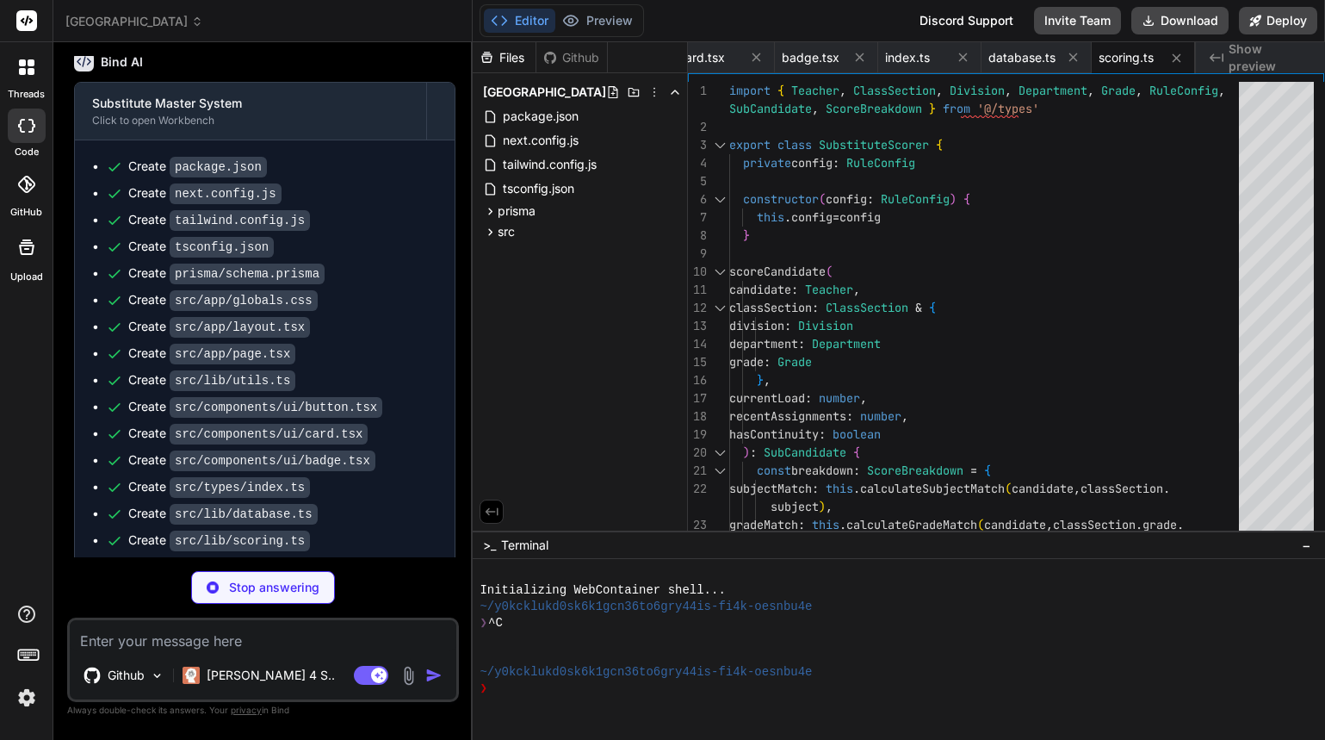
type textarea "x"
type textarea "console.error(e) process.exit(1) }) .finally(async () => { await prisma.$discon…"
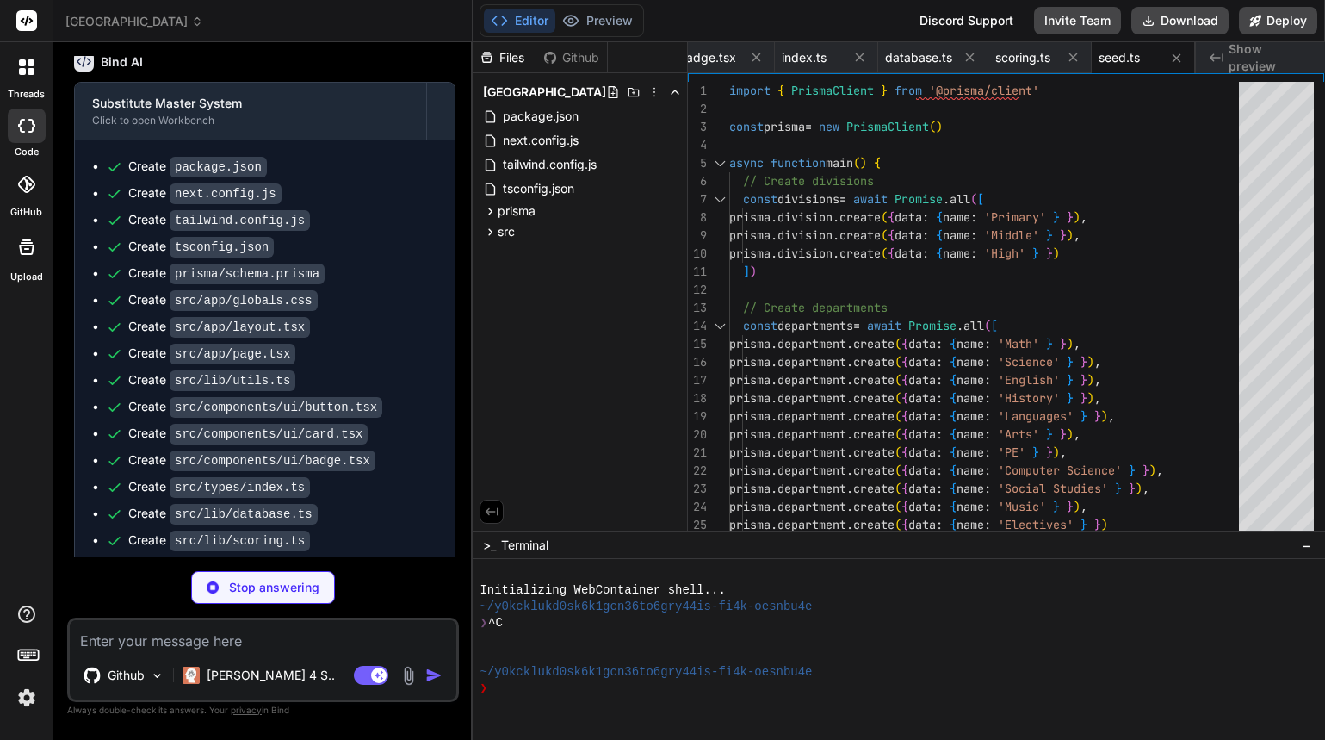
type textarea "x"
type textarea "}"
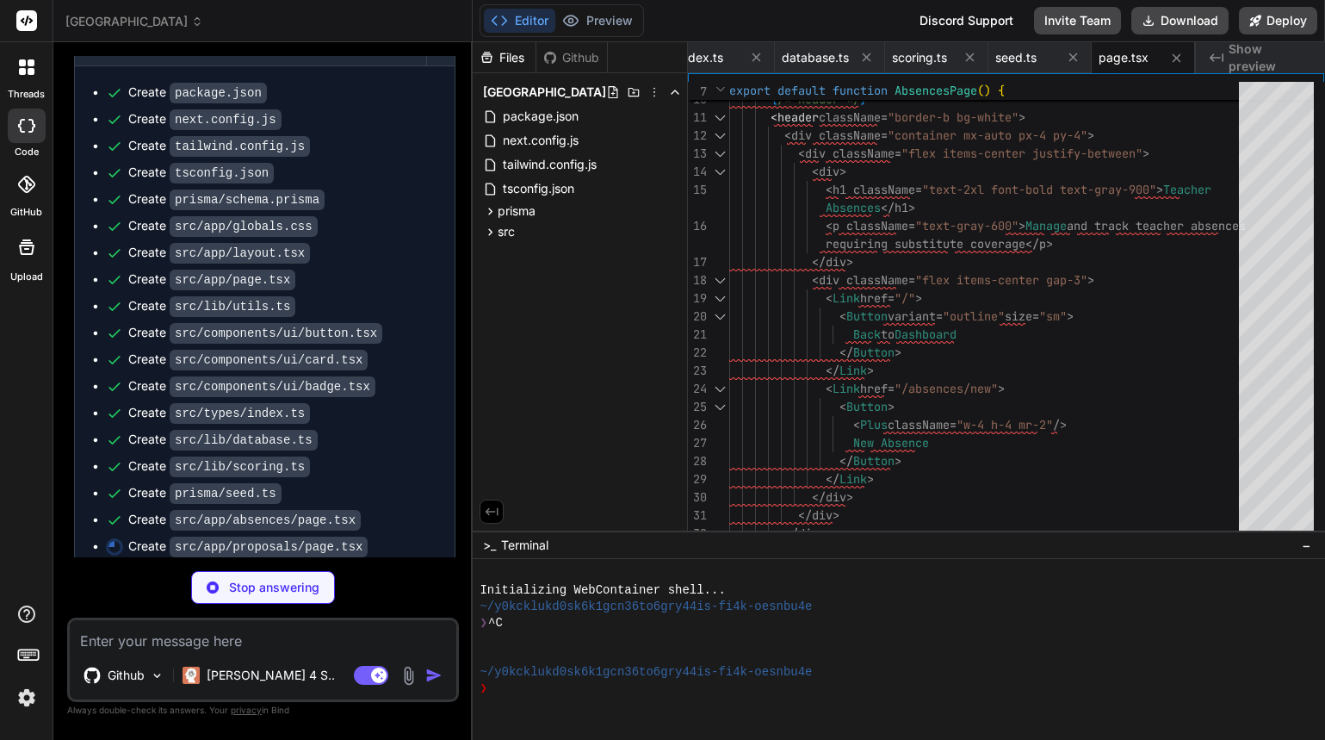
scroll to position [4414, 0]
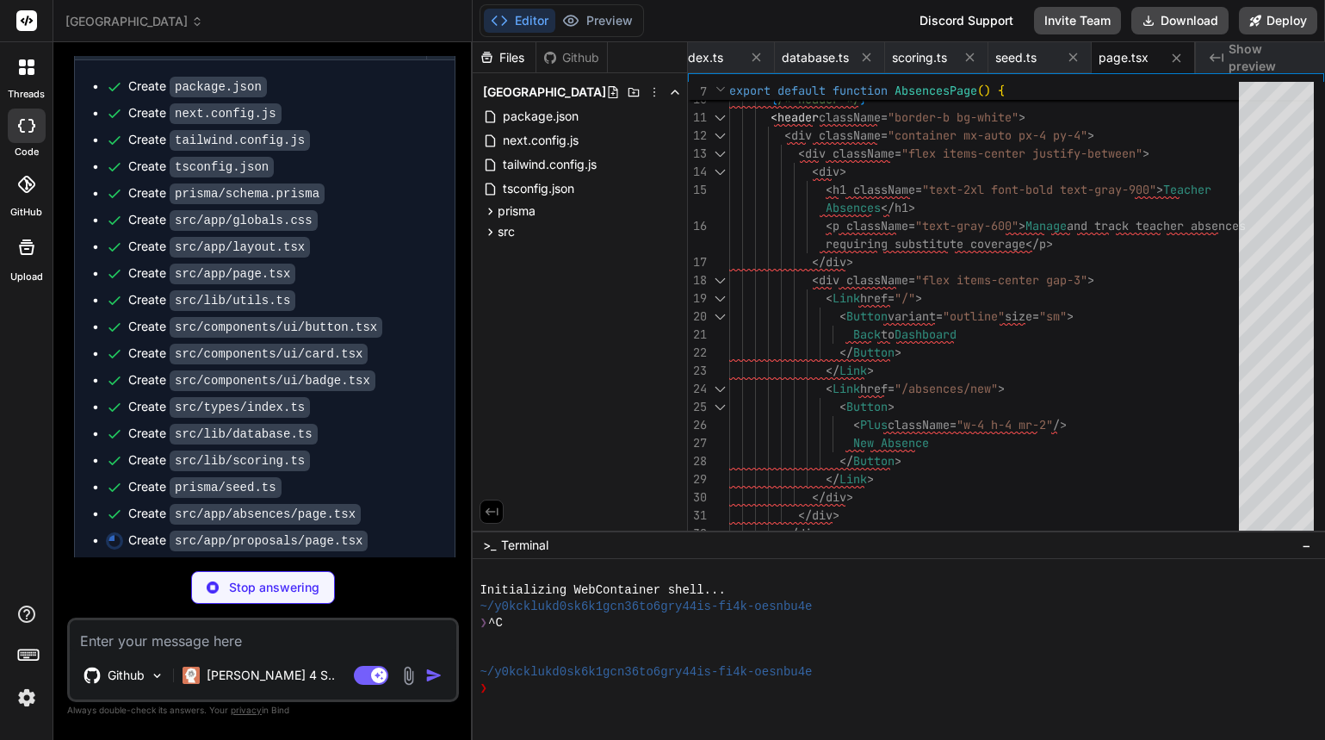
type textarea "x"
type textarea "</Card> </div> </main> </div> ) }"
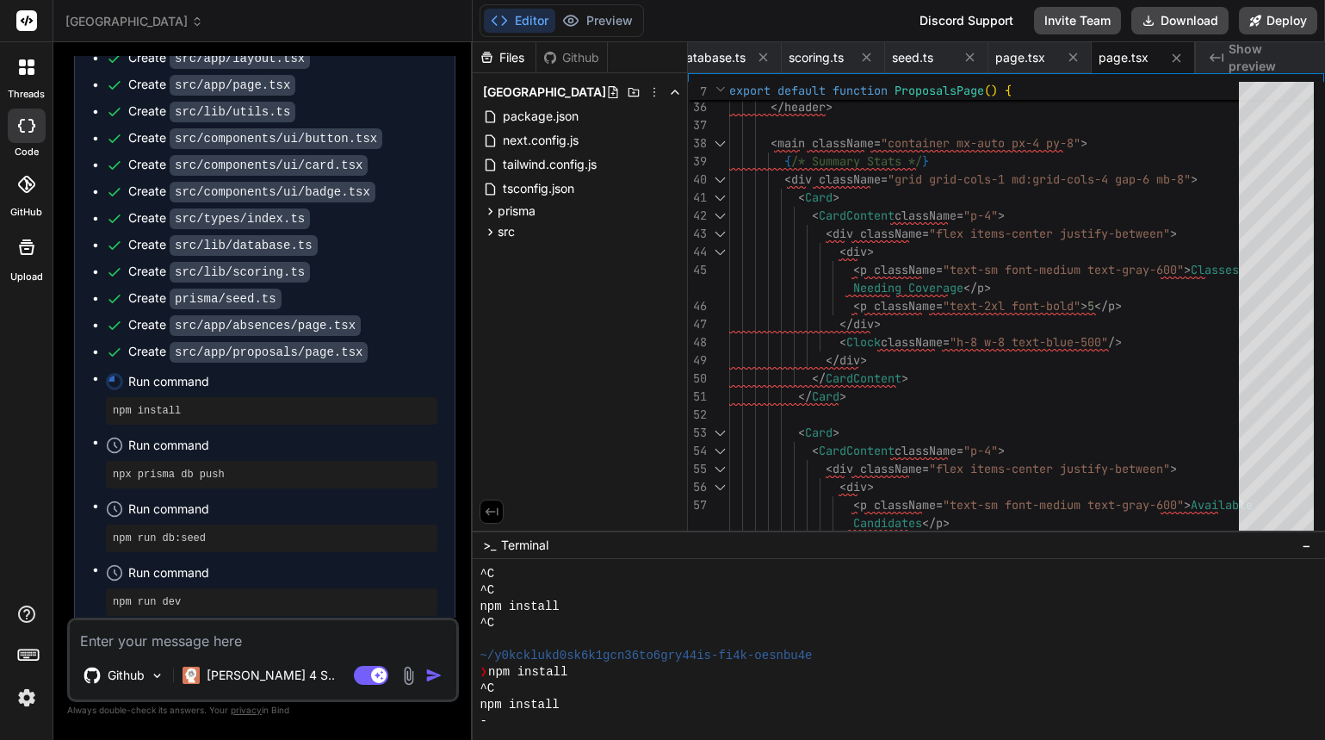
scroll to position [4609, 0]
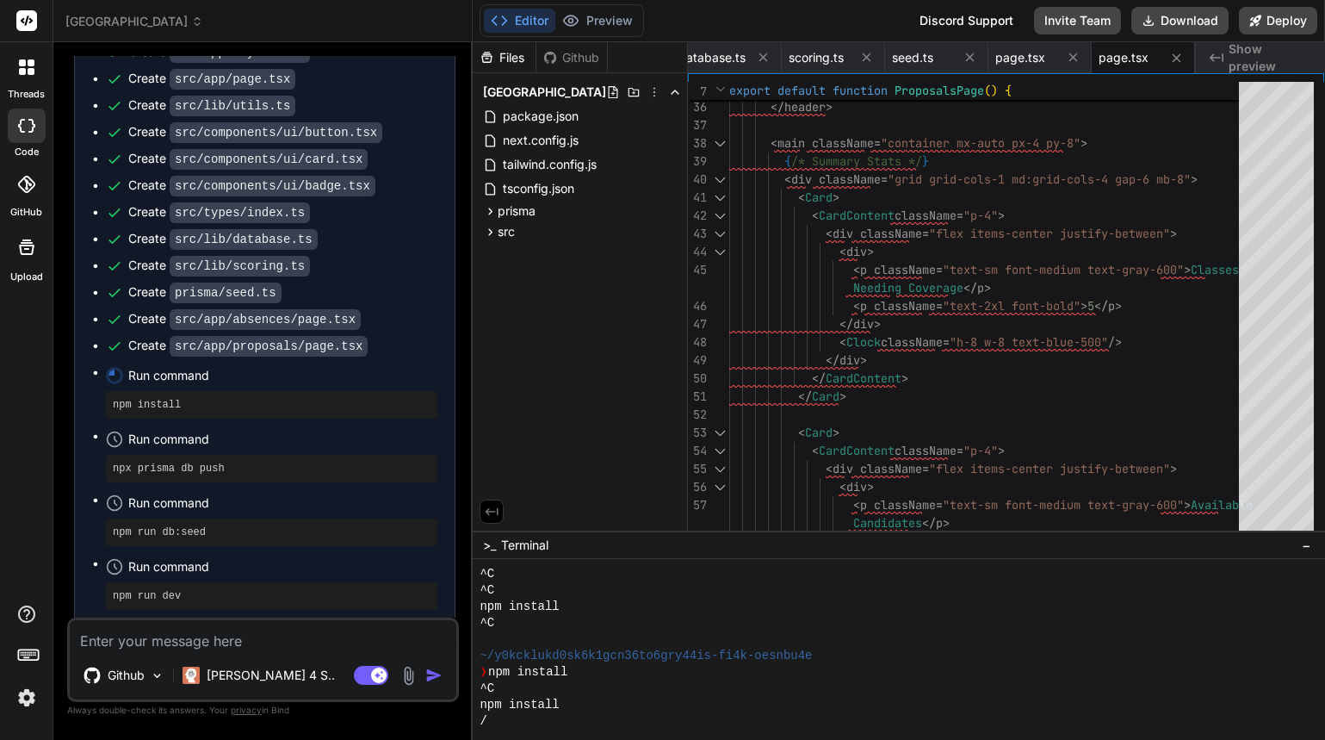
click at [1229, 55] on div "Created with Pixso. Show preview" at bounding box center [1260, 57] width 129 height 31
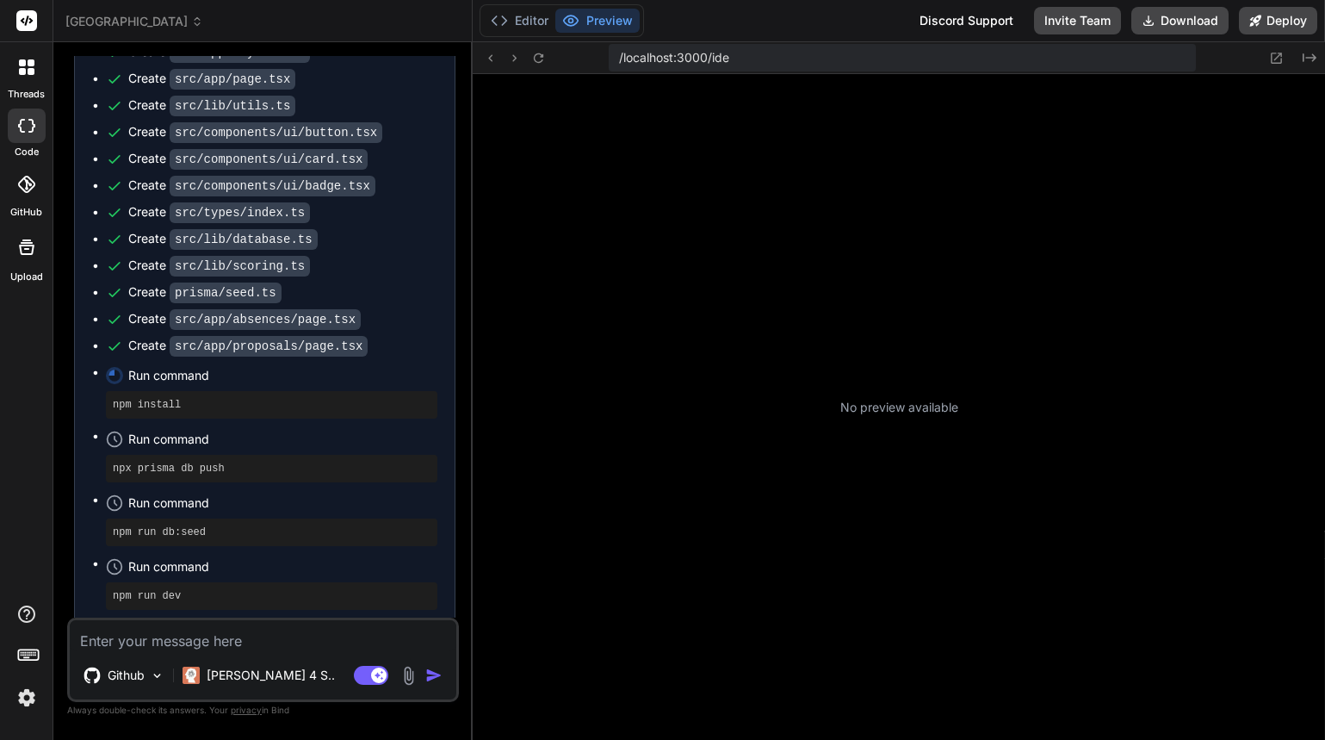
type textarea "x"
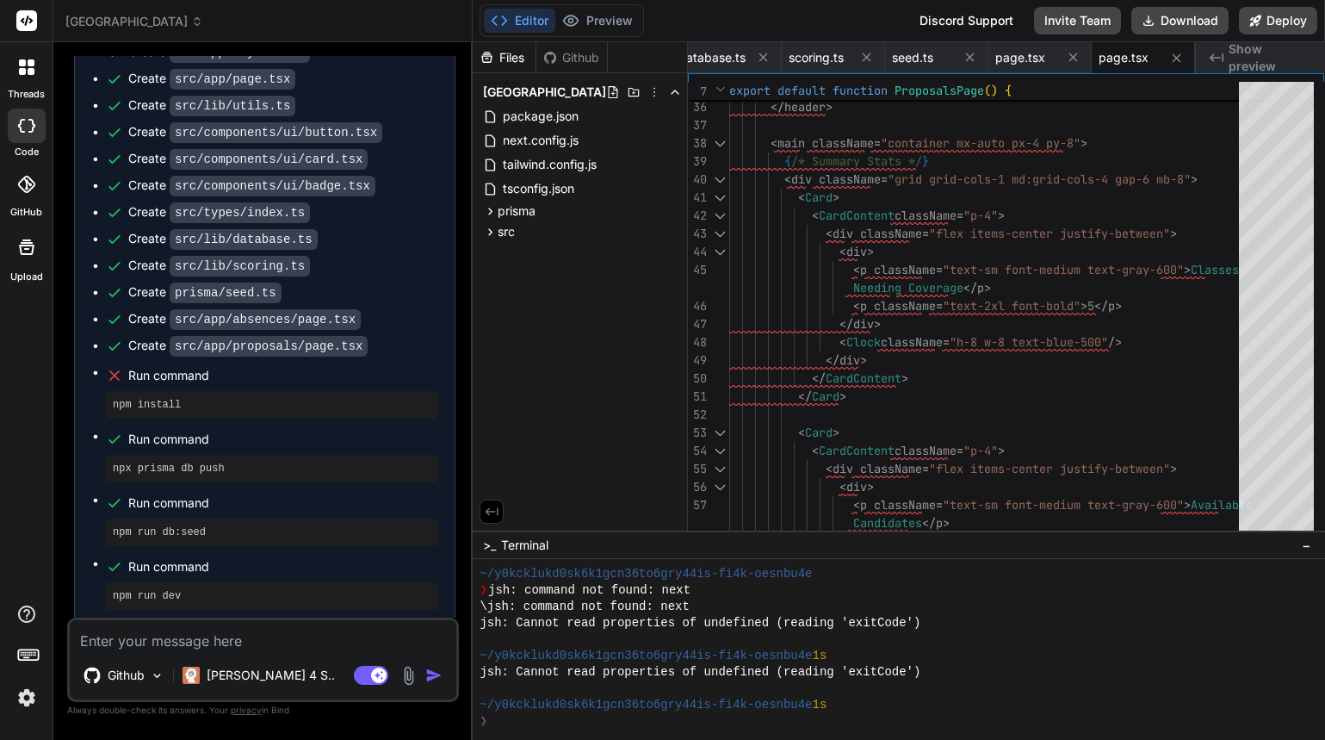
scroll to position [1112, 0]
drag, startPoint x: 111, startPoint y: 391, endPoint x: 193, endPoint y: 404, distance: 82.8
click at [193, 404] on div "npm install" at bounding box center [271, 405] width 331 height 28
copy pre "npm install"
click at [224, 647] on textarea at bounding box center [263, 635] width 387 height 31
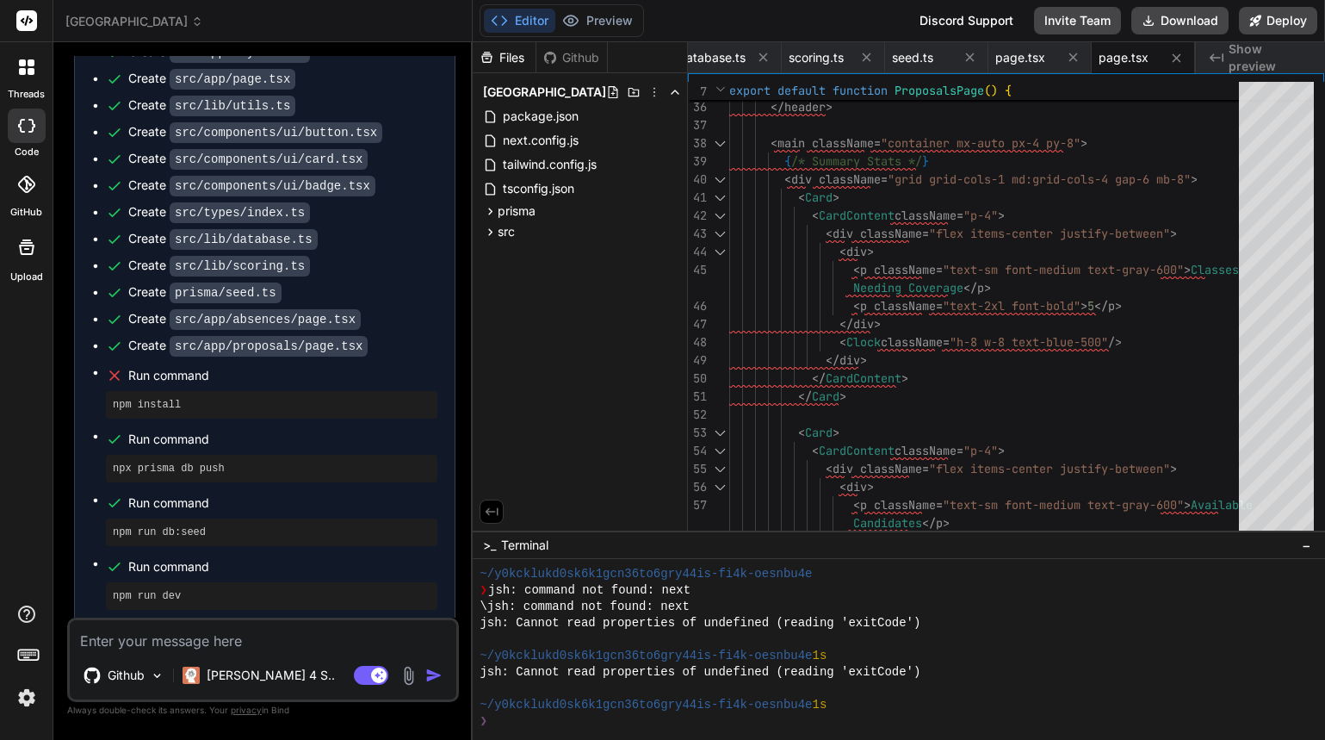
type textarea "w"
type textarea "x"
type textarea "wh"
type textarea "x"
type textarea "why"
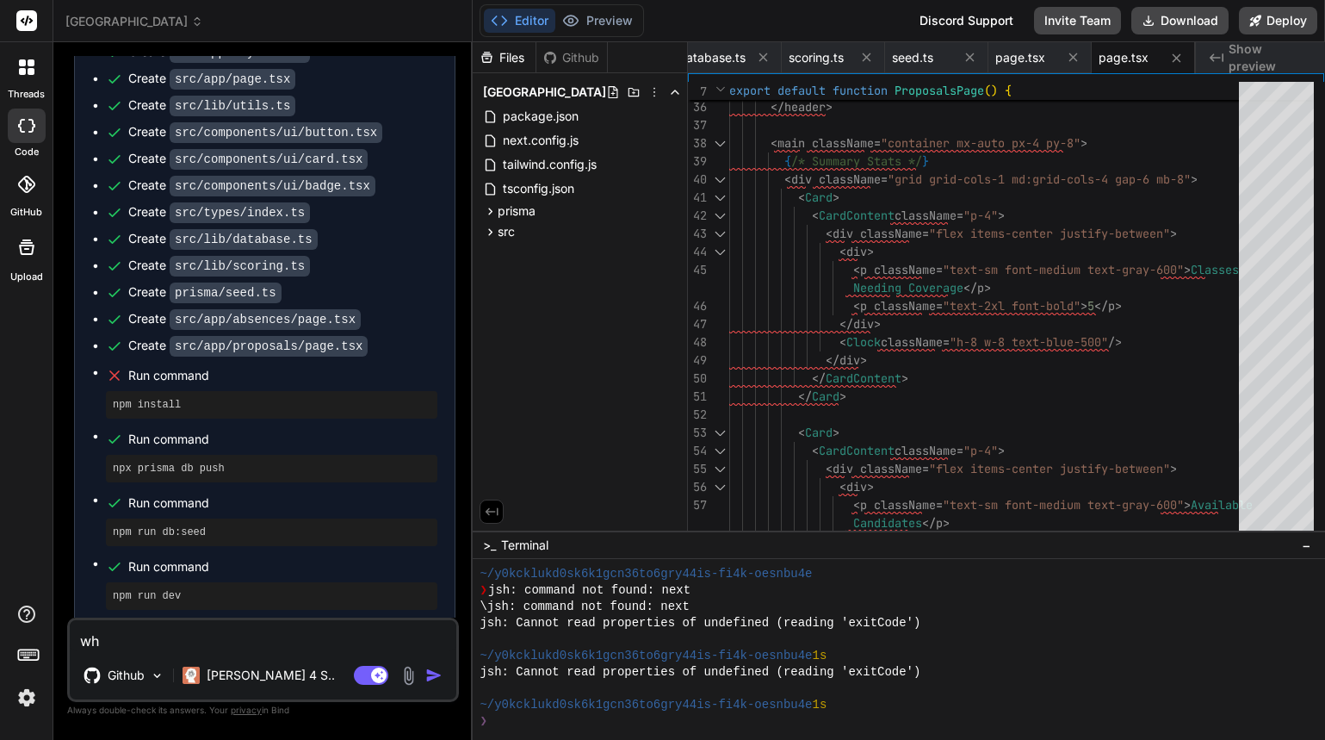
type textarea "x"
type textarea "why"
type textarea "x"
type textarea "why i"
type textarea "x"
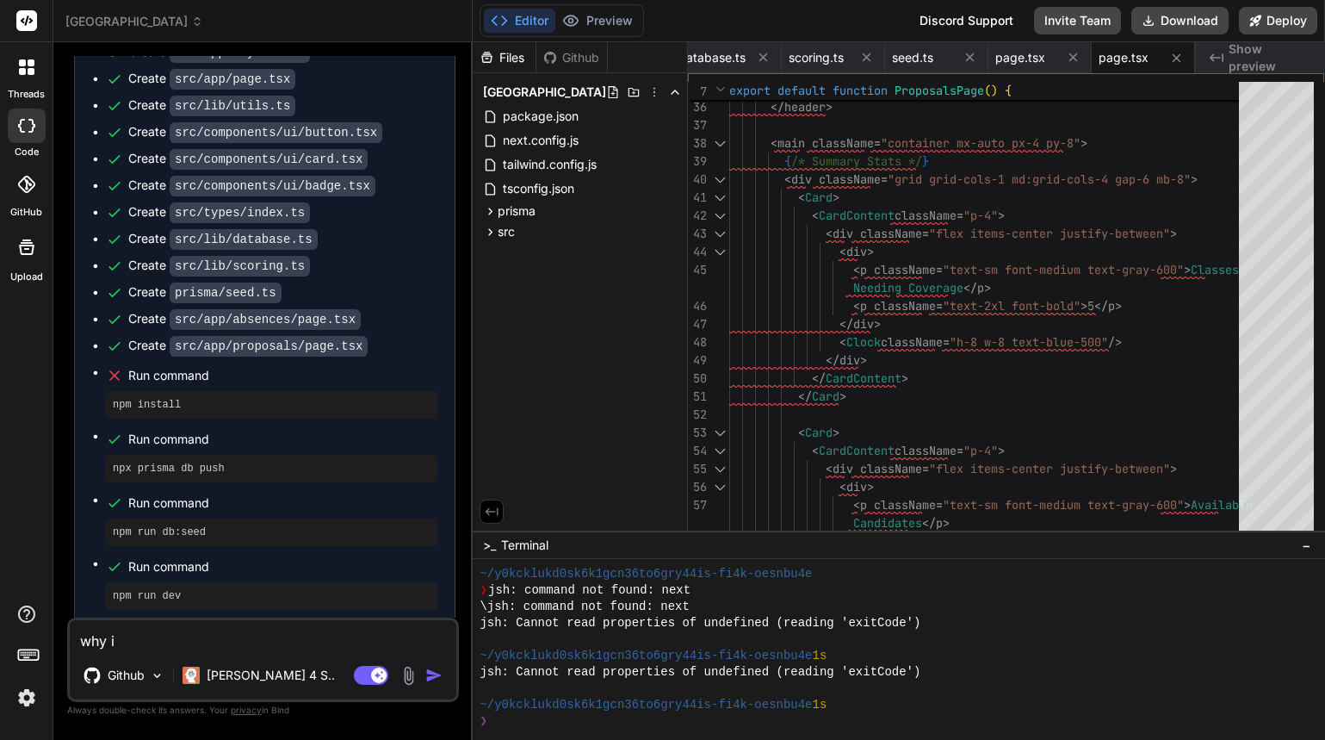
type textarea "why is"
type textarea "x"
type textarea "why is"
type textarea "x"
paste textarea "npm install"
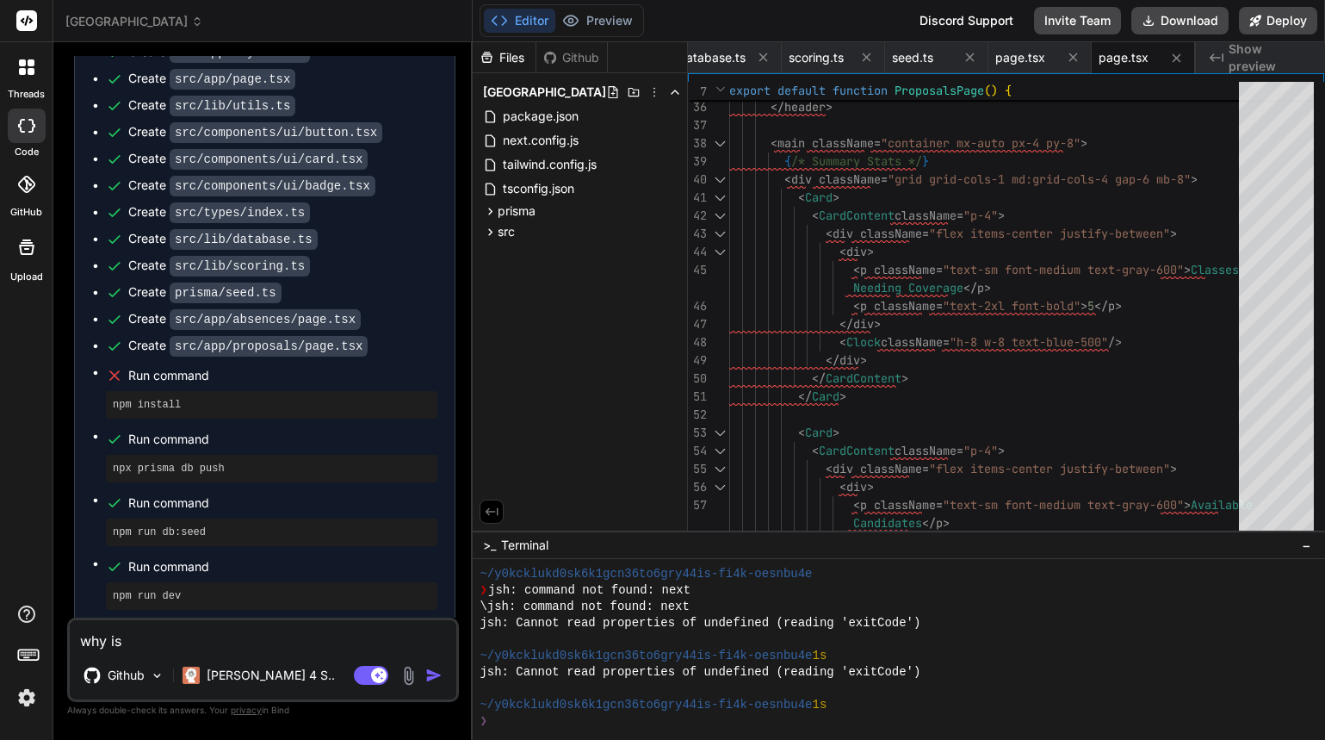
type textarea "why is npm install"
type textarea "x"
type textarea "why is npm install"
type textarea "x"
type textarea "why is npm install f"
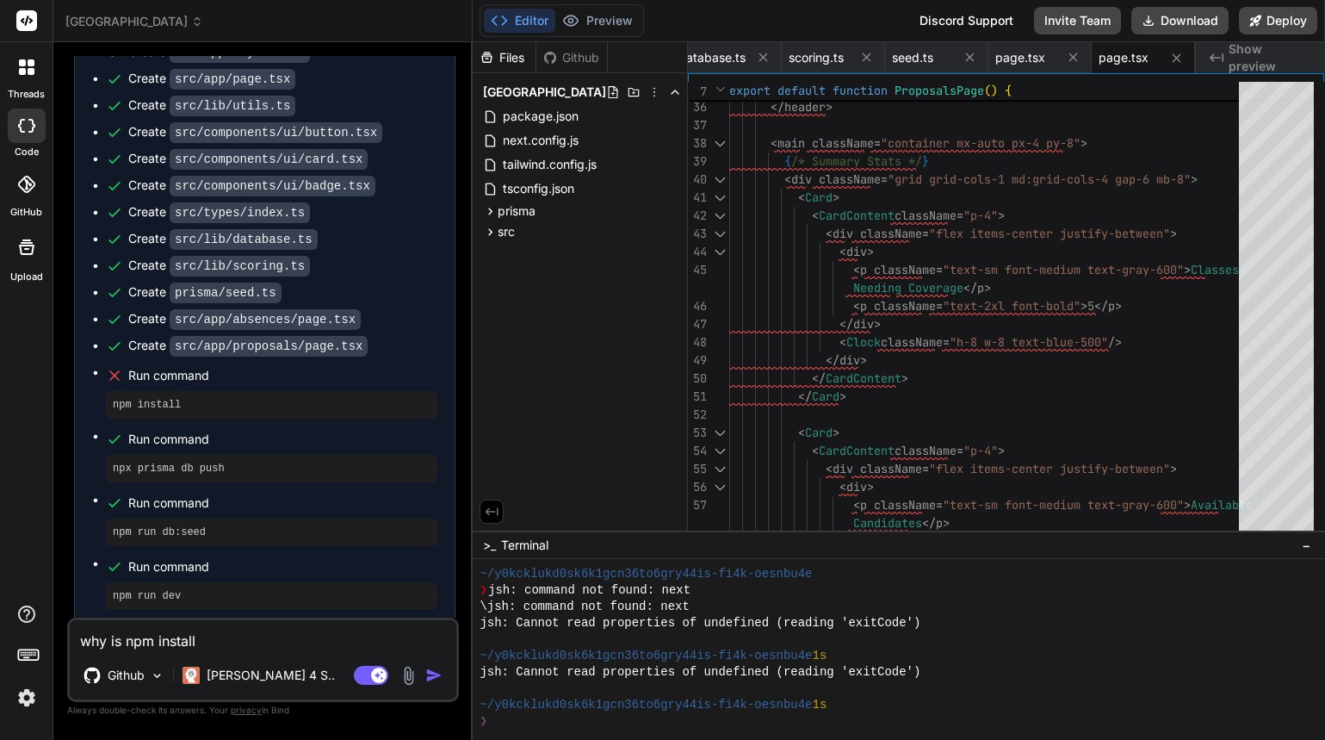
type textarea "x"
type textarea "why is npm install fa"
type textarea "x"
type textarea "why is npm install fai"
type textarea "x"
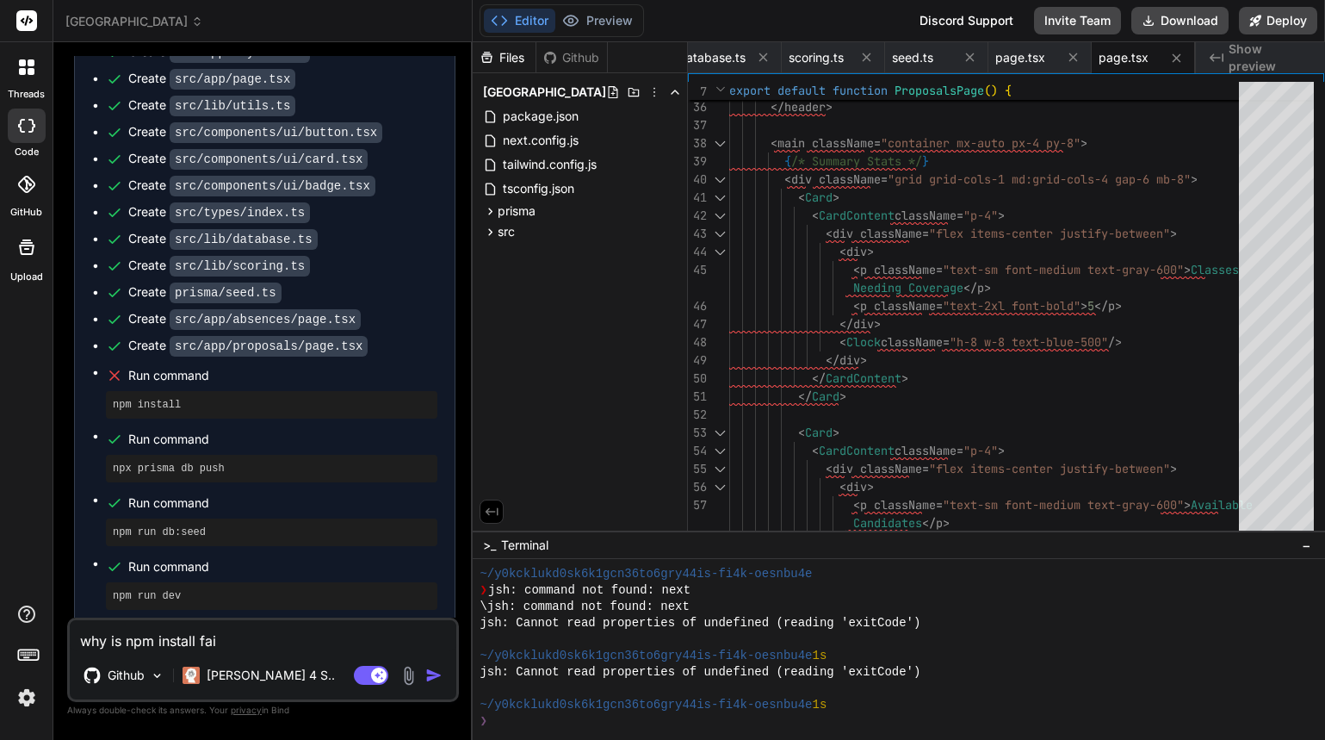
type textarea "why is npm install fail"
type textarea "x"
type textarea "why is npm install faili"
type textarea "x"
type textarea "why is npm install failin"
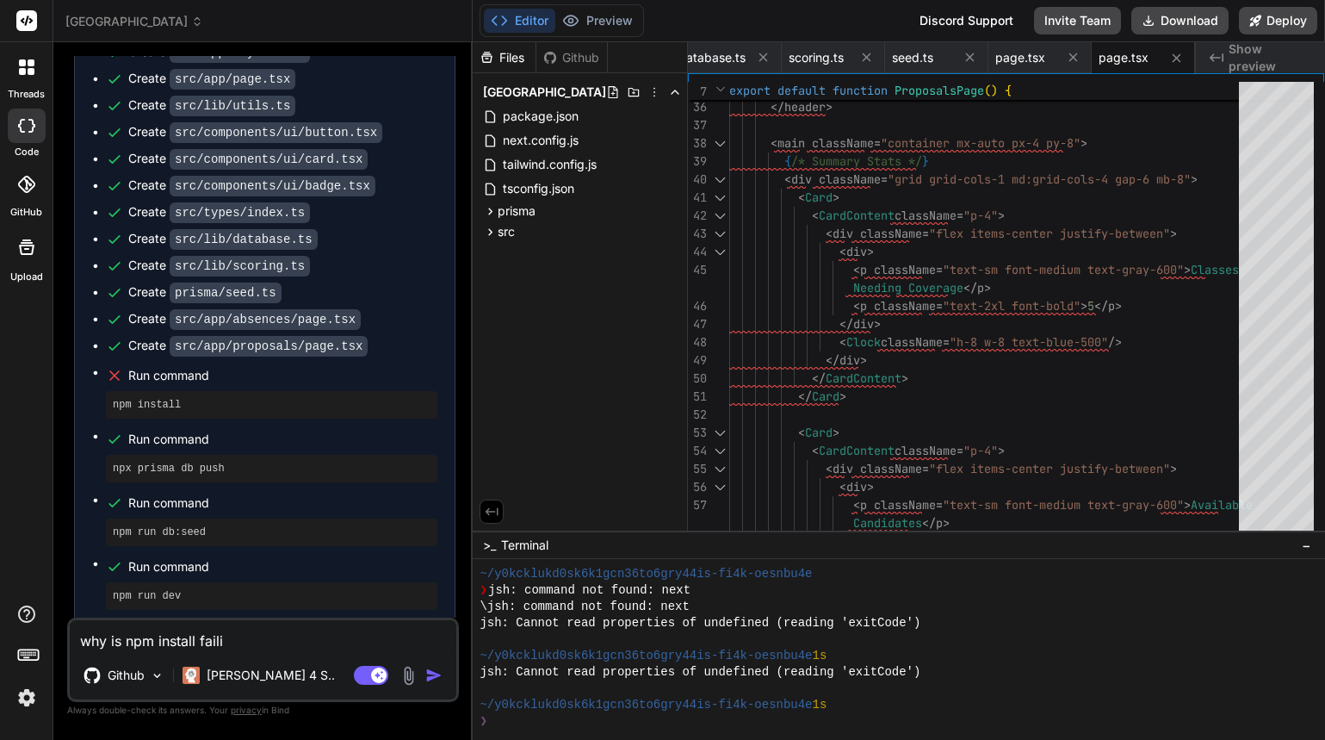
type textarea "x"
type textarea "why is npm install failing"
type textarea "x"
type textarea "why is npm install failing?"
type textarea "x"
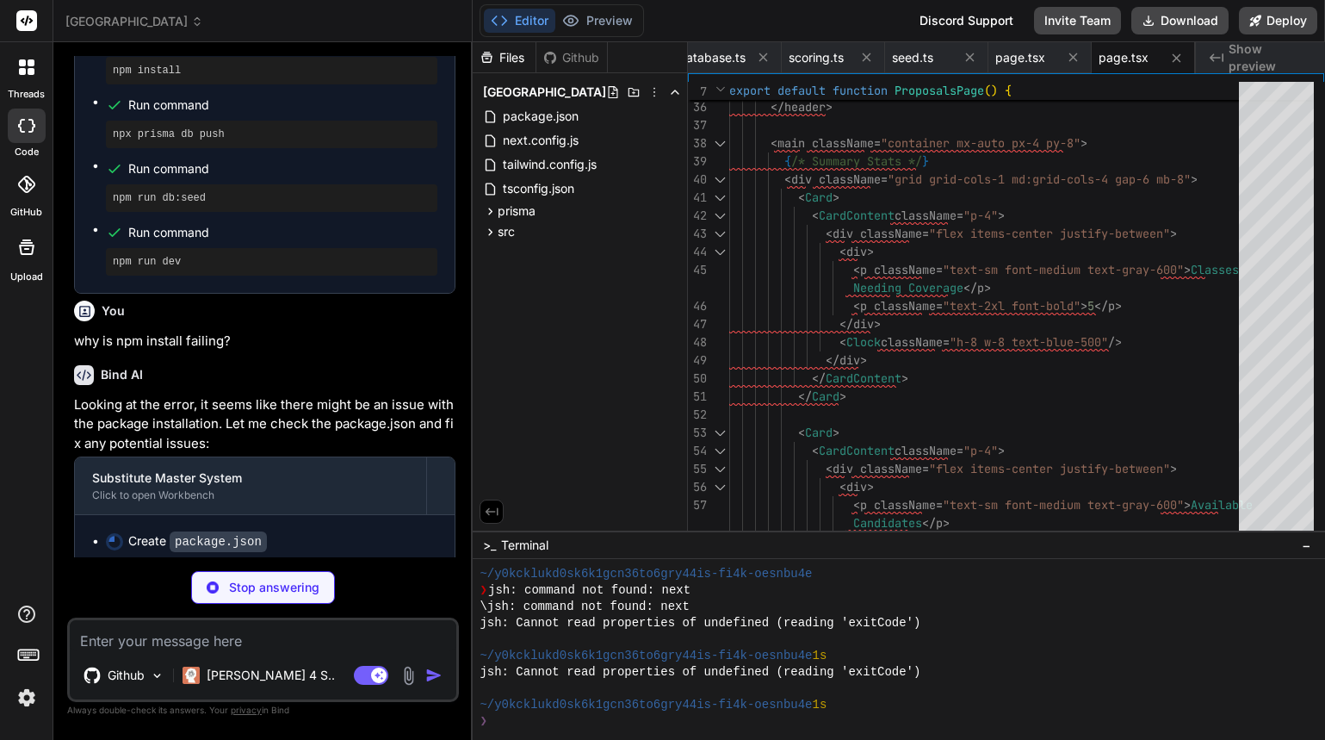
scroll to position [4944, 0]
type textarea "x"
type textarea ""eslint": "^8.50.0", "eslint-config-next": "13.5.1", "prisma": "^5.6.0", "tsx":…"
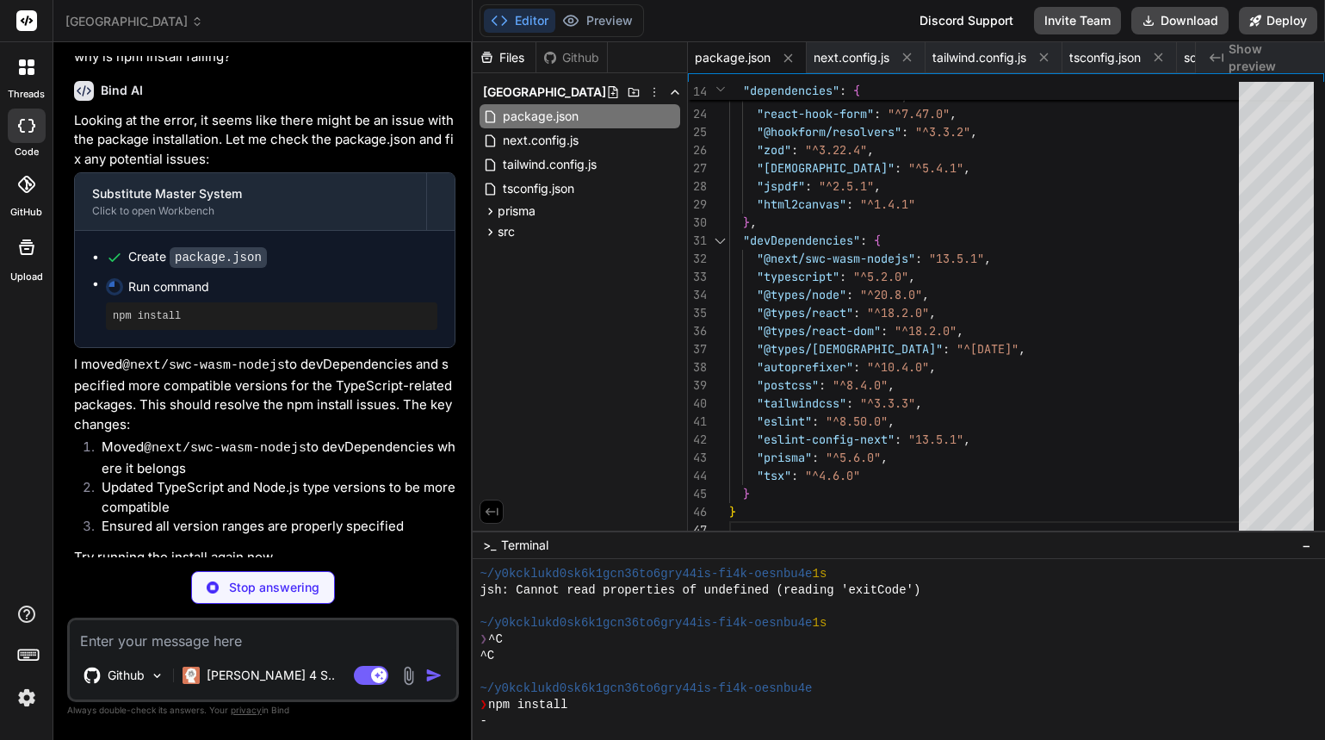
scroll to position [5167, 0]
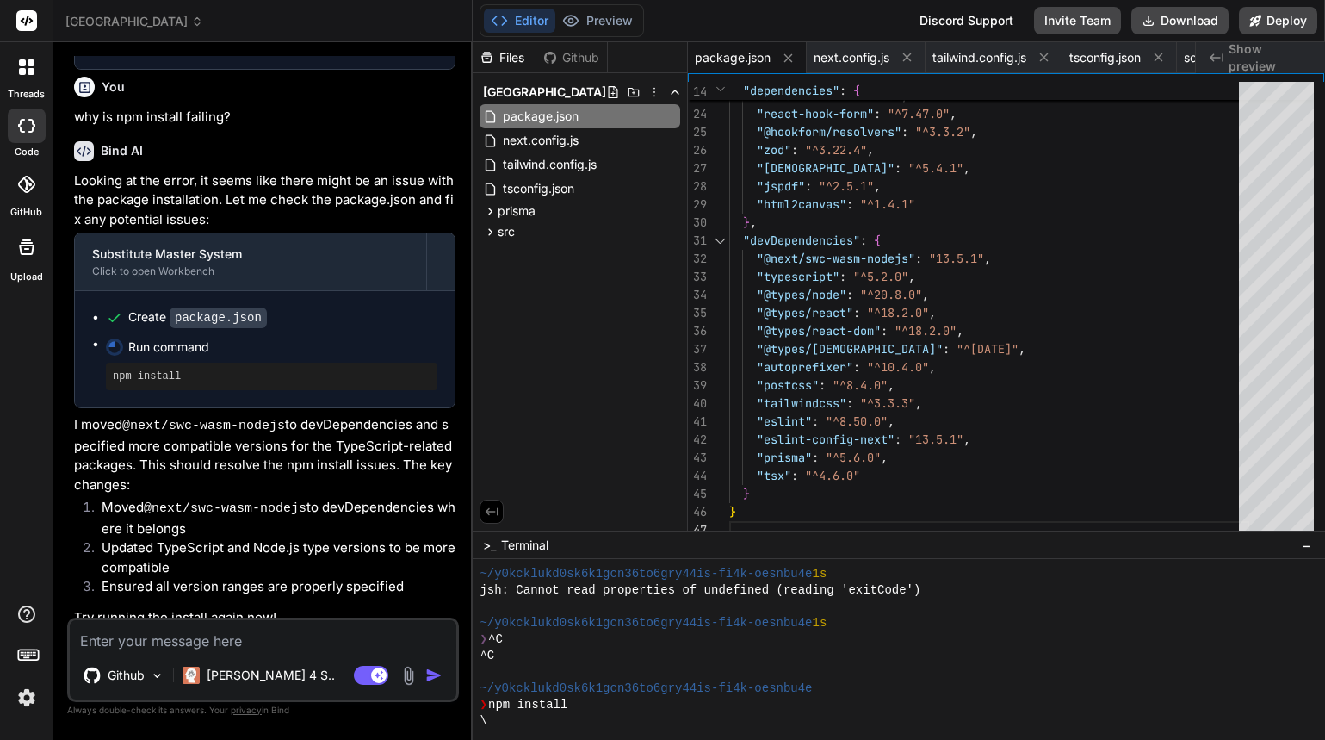
type textarea "x"
click at [232, 644] on textarea at bounding box center [263, 635] width 387 height 31
type textarea "y"
type textarea "x"
type textarea "yo"
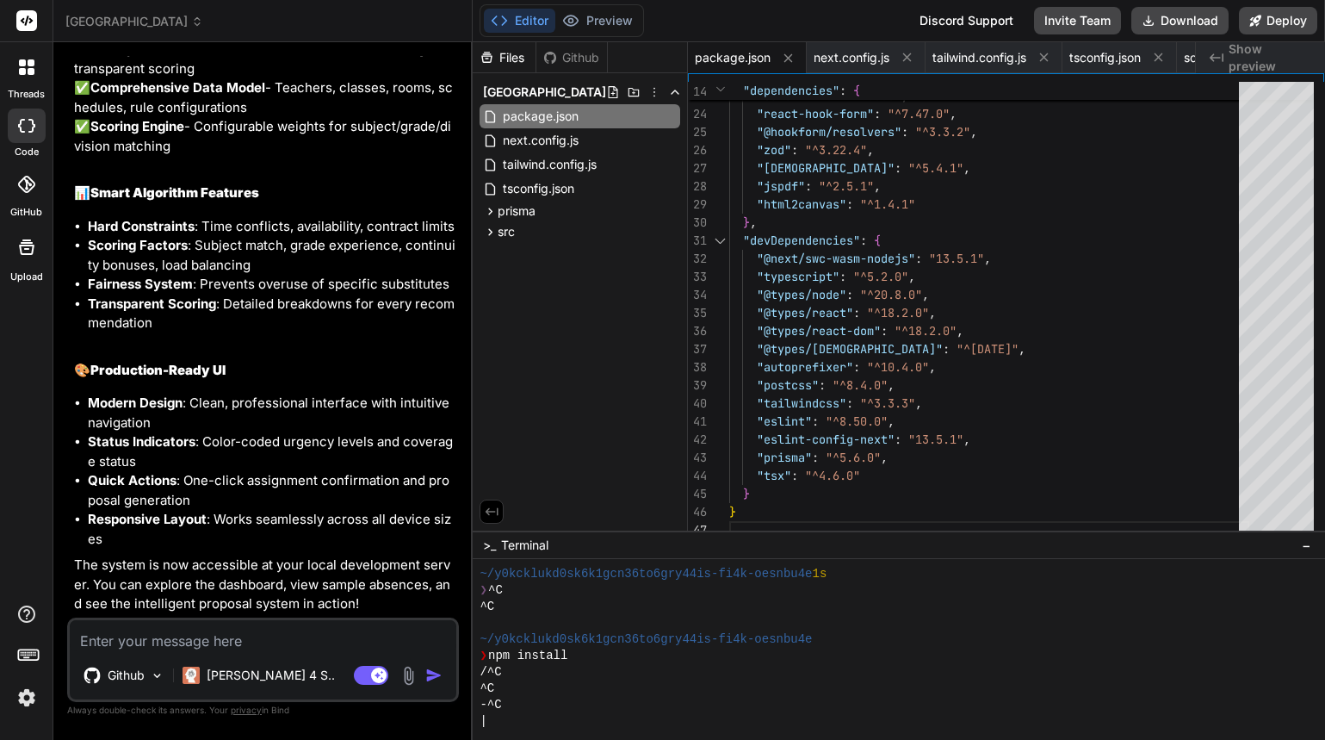
scroll to position [6579, 0]
click at [1230, 53] on span "Show preview" at bounding box center [1270, 57] width 83 height 34
click at [235, 640] on textarea at bounding box center [263, 635] width 387 height 31
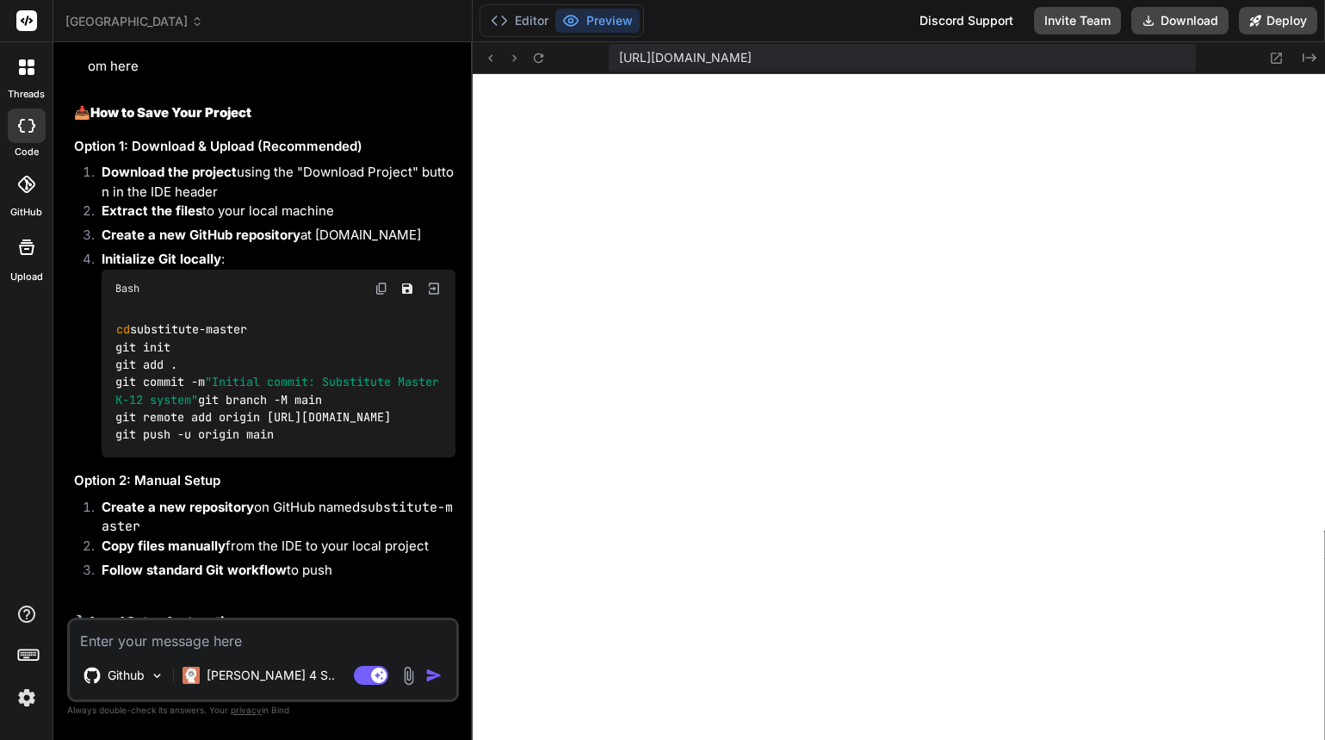
scroll to position [7314, 0]
click at [260, 635] on textarea at bounding box center [263, 635] width 387 height 31
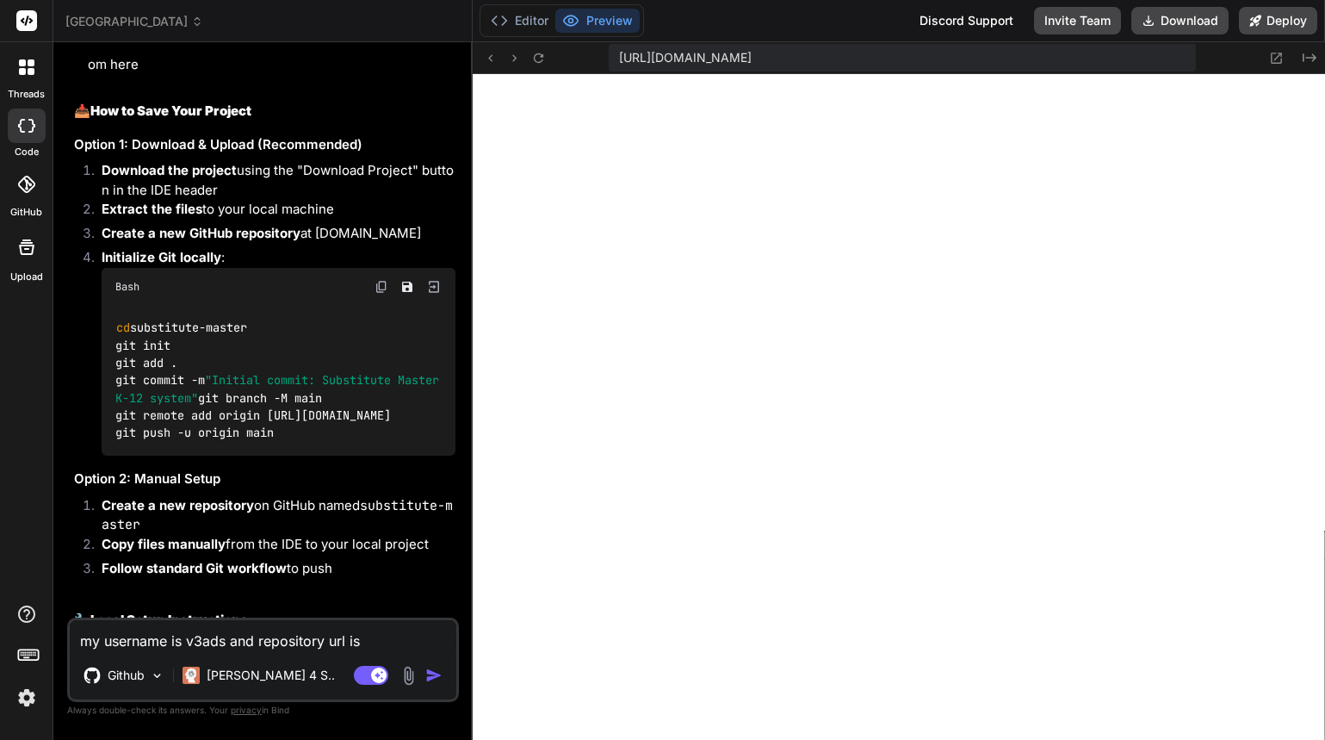
paste textarea "https://github.com/v3ads/newcastle.git"
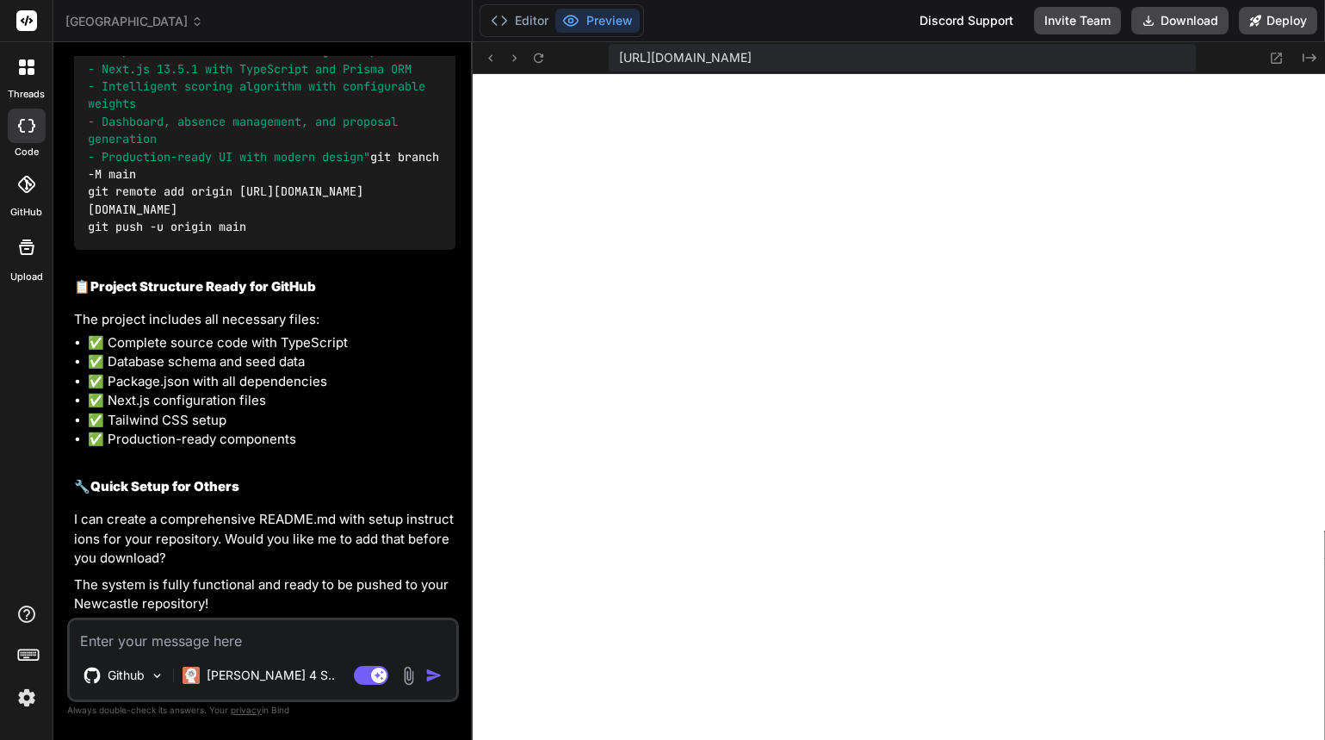
scroll to position [2945, 0]
click at [494, 58] on icon at bounding box center [490, 58] width 15 height 15
click at [521, 11] on button "Editor" at bounding box center [519, 21] width 71 height 24
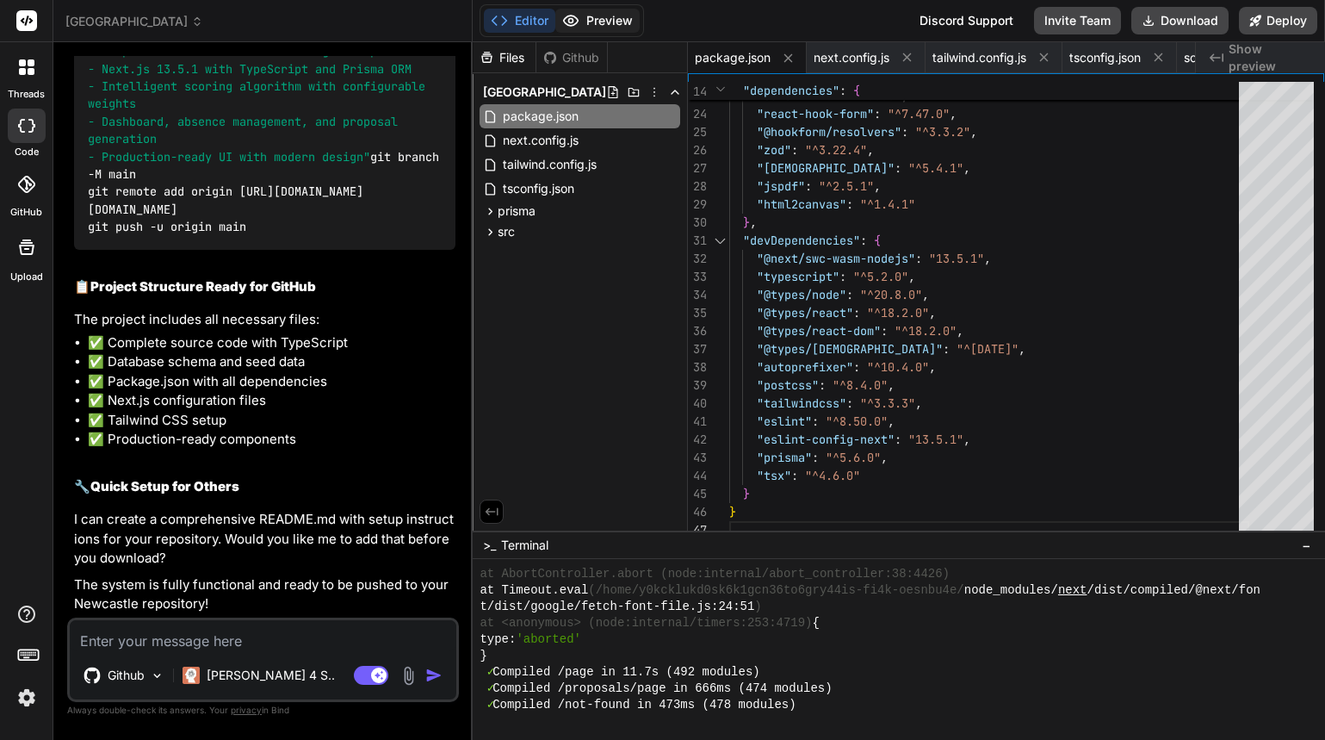
click at [583, 10] on button "Preview" at bounding box center [597, 21] width 84 height 24
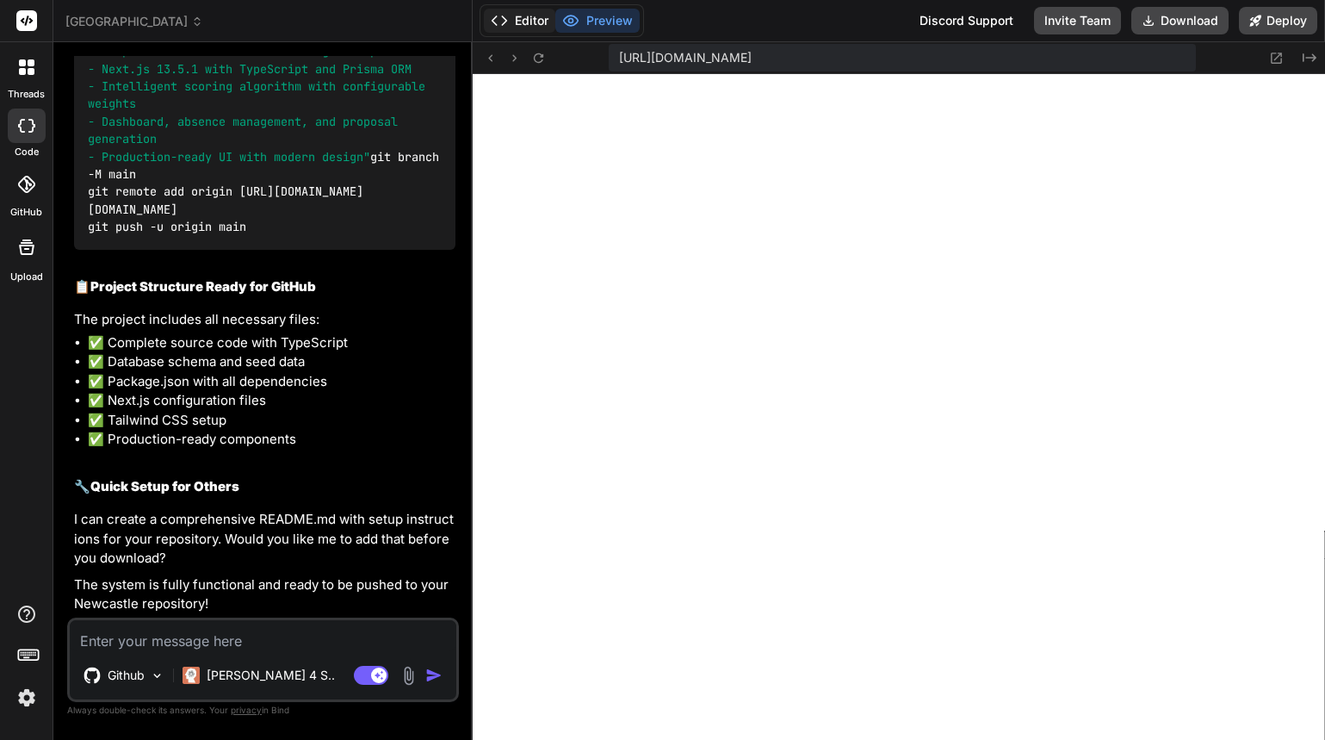
click at [517, 14] on button "Editor" at bounding box center [519, 21] width 71 height 24
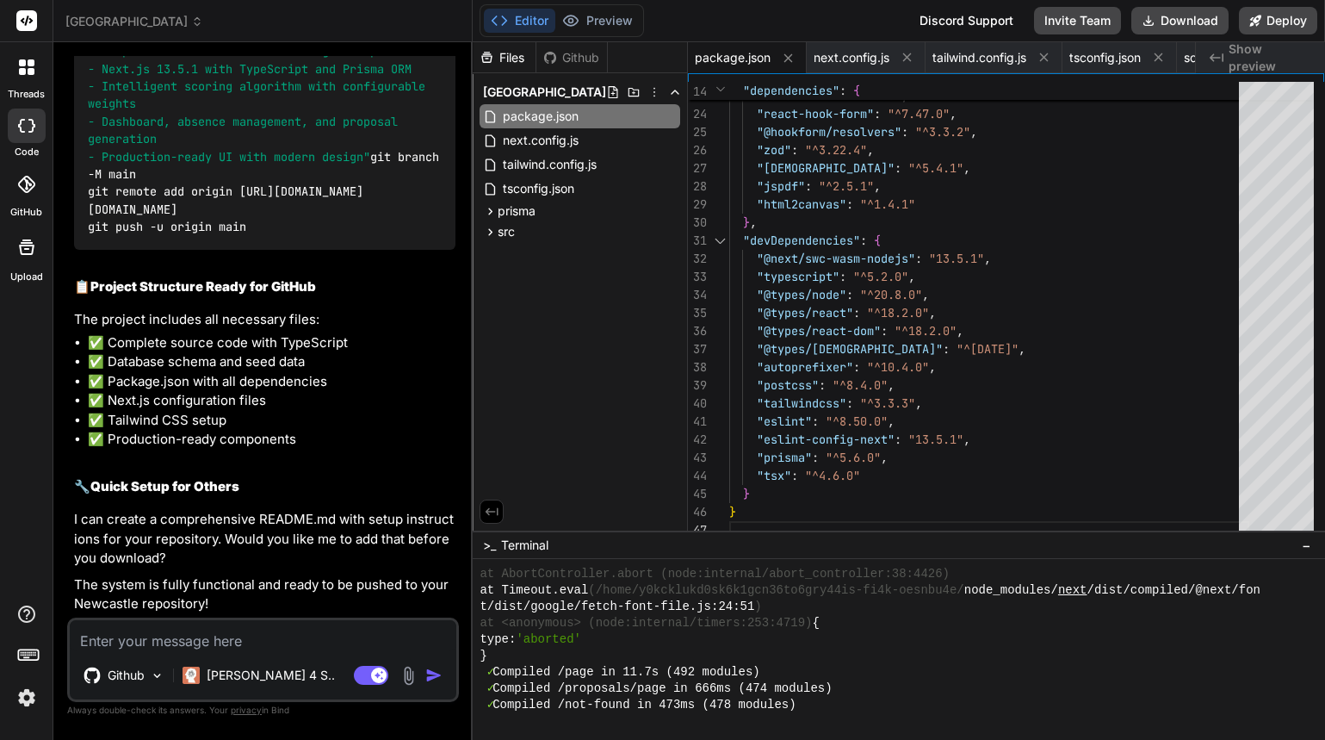
click at [560, 68] on div "Files Github" at bounding box center [540, 57] width 135 height 31
click at [575, 60] on div "Github" at bounding box center [571, 57] width 71 height 17
click at [569, 51] on div "Github" at bounding box center [571, 57] width 71 height 17
click at [585, 27] on button "Preview" at bounding box center [597, 21] width 84 height 24
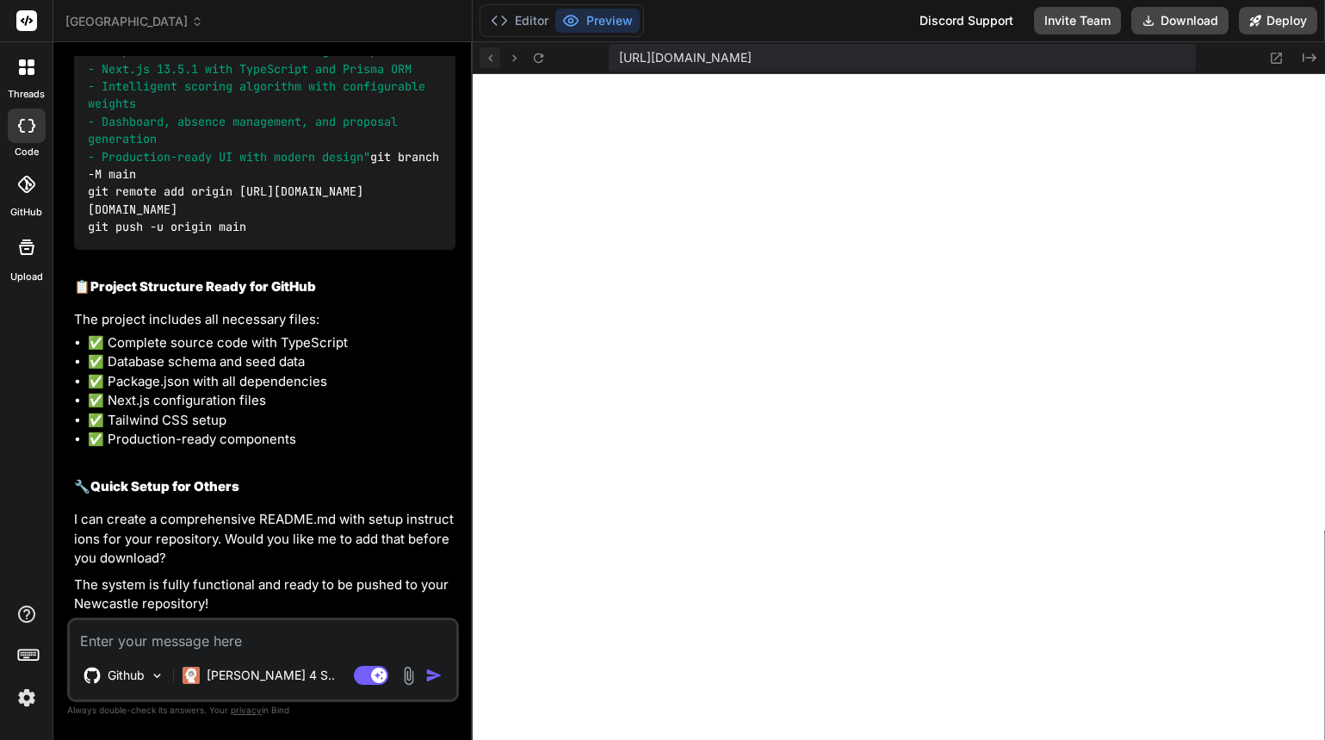
click at [495, 59] on icon at bounding box center [490, 58] width 15 height 15
click at [515, 57] on icon at bounding box center [514, 57] width 4 height 7
click at [541, 59] on icon at bounding box center [538, 58] width 15 height 15
click at [304, 641] on textarea at bounding box center [263, 635] width 387 height 31
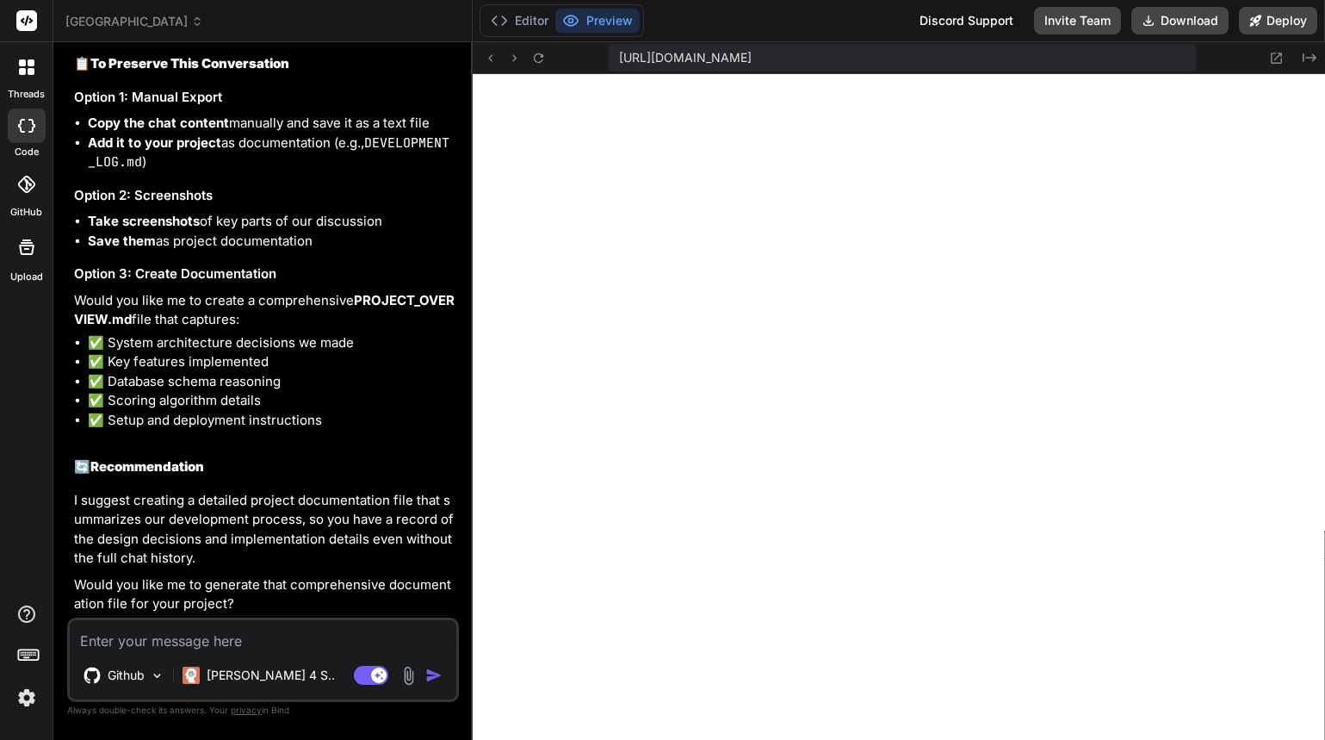
scroll to position [9779, 0]
drag, startPoint x: 188, startPoint y: 497, endPoint x: 410, endPoint y: 503, distance: 222.2
click at [410, 503] on p "I suggest creating a detailed project documentation file that summarizes our de…" at bounding box center [264, 529] width 381 height 77
copy p "a detailed project documentation file"
click at [191, 647] on textarea at bounding box center [263, 635] width 387 height 31
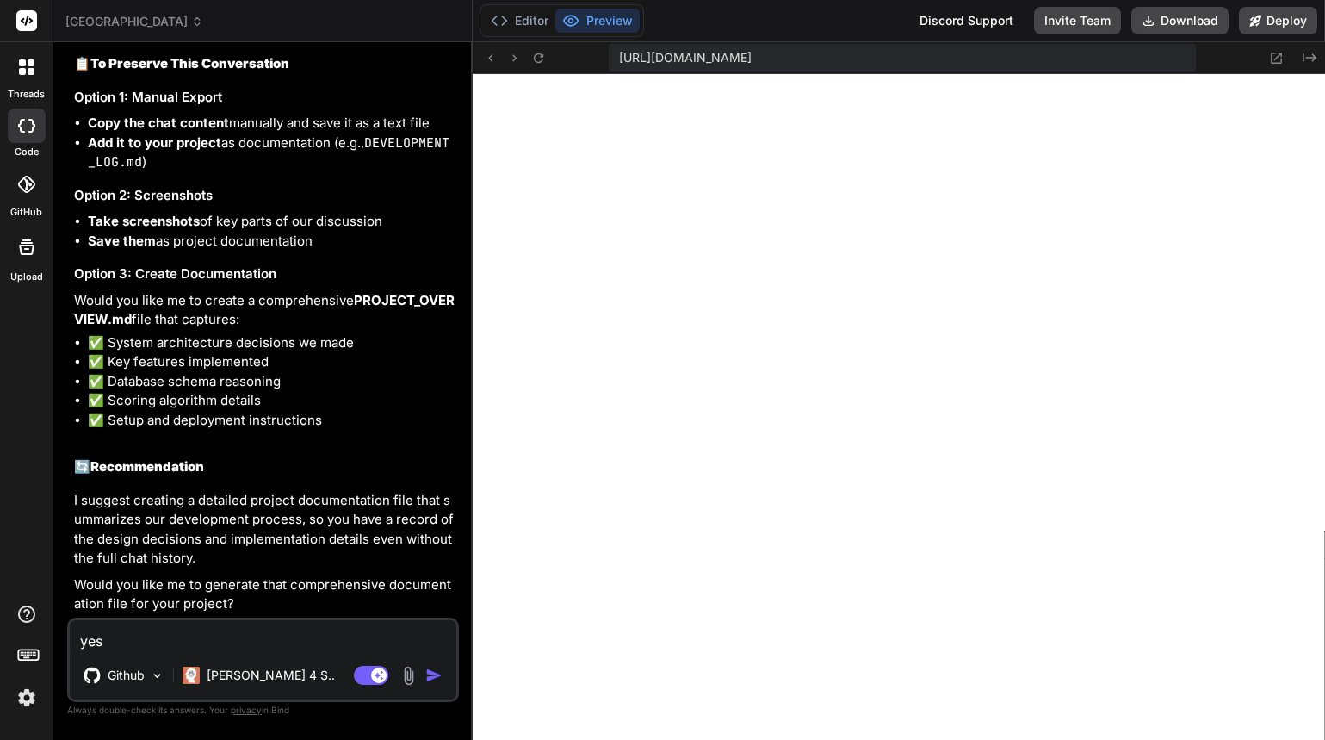
click at [431, 672] on img "button" at bounding box center [433, 674] width 17 height 17
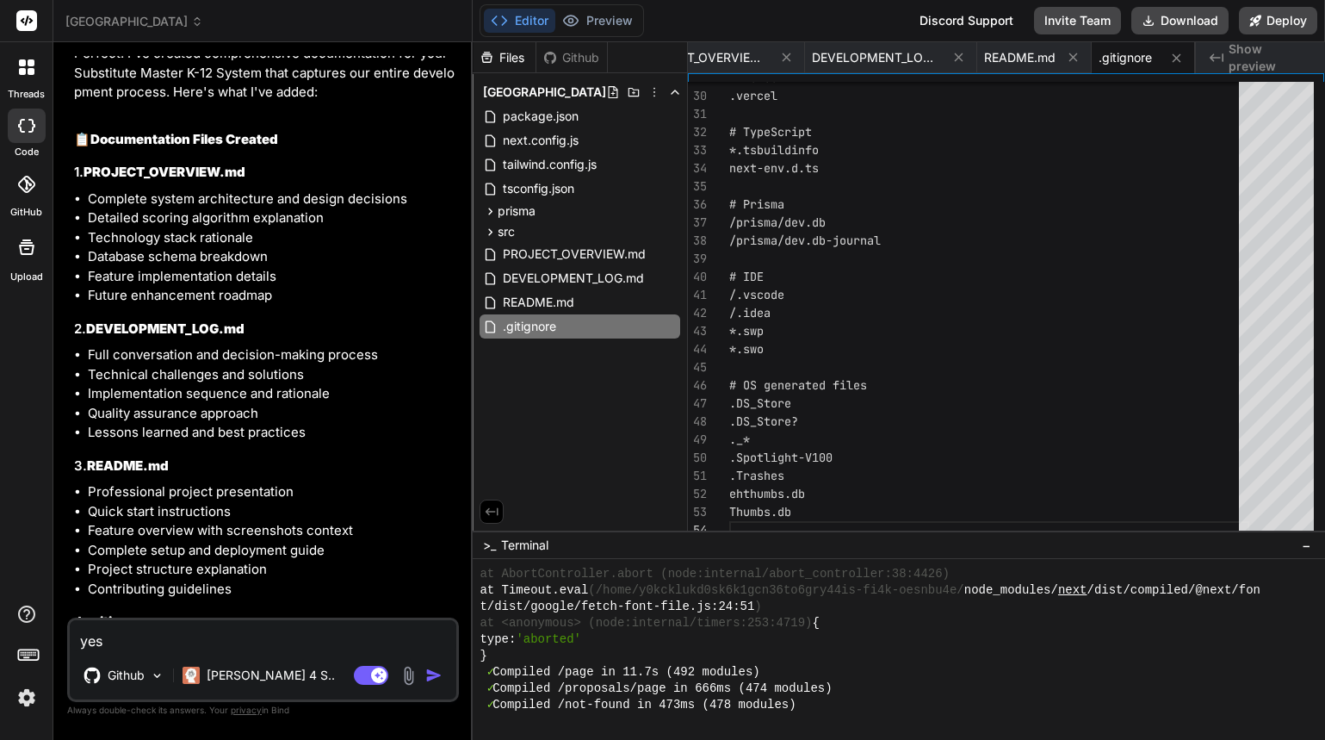
scroll to position [10528, 0]
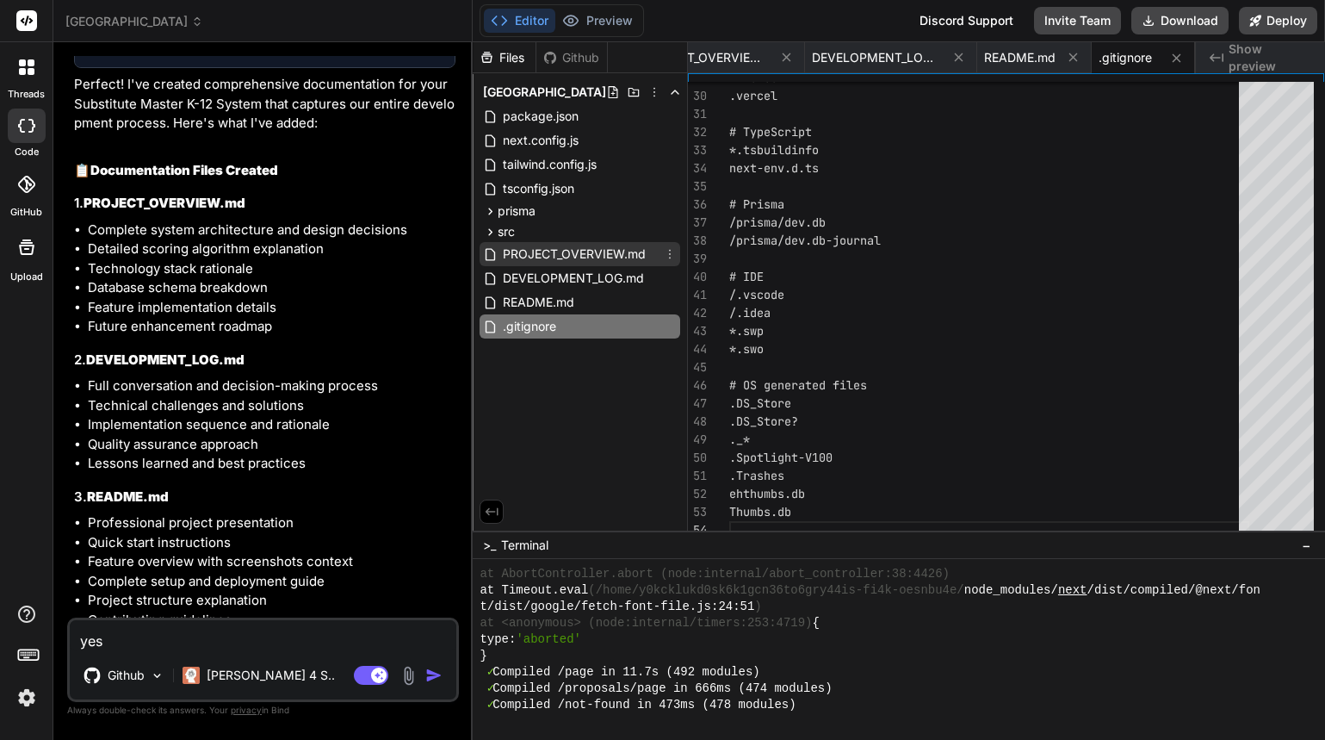
click at [570, 250] on span "PROJECT_OVERVIEW.md" at bounding box center [574, 254] width 146 height 21
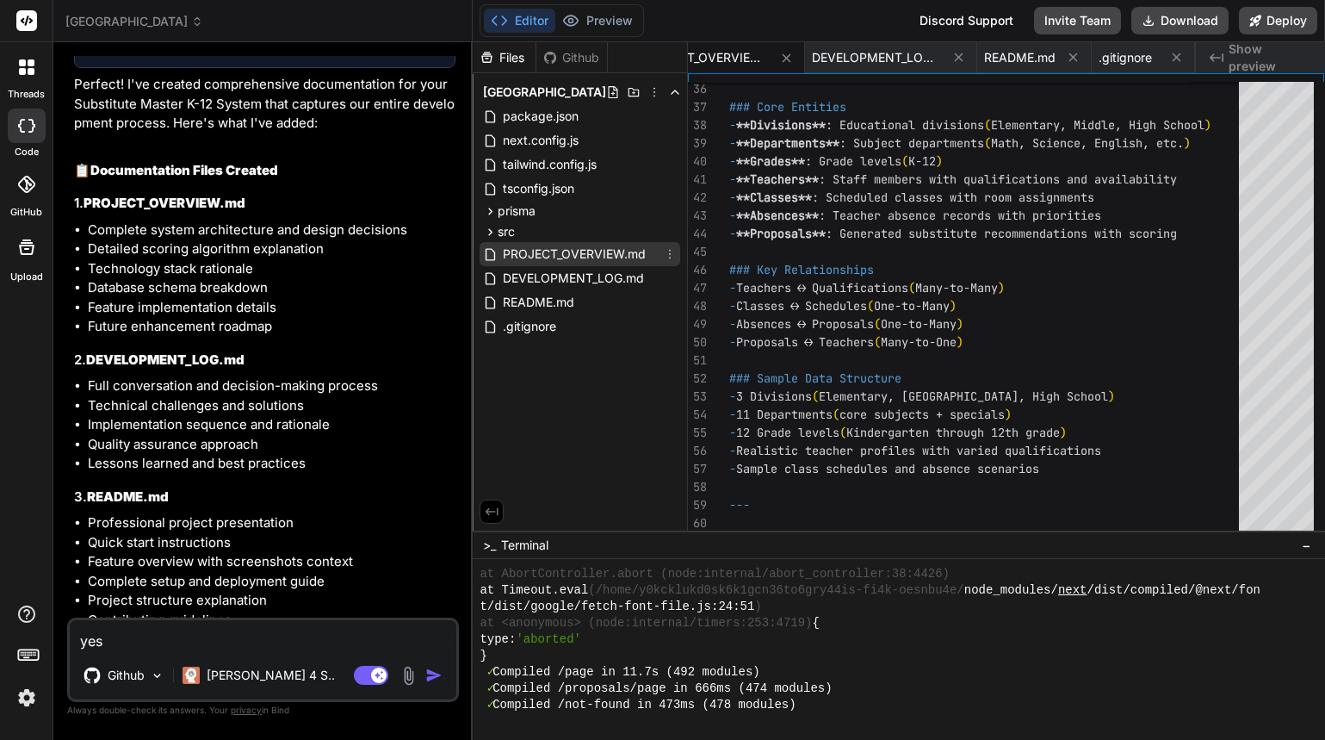
scroll to position [0, 1978]
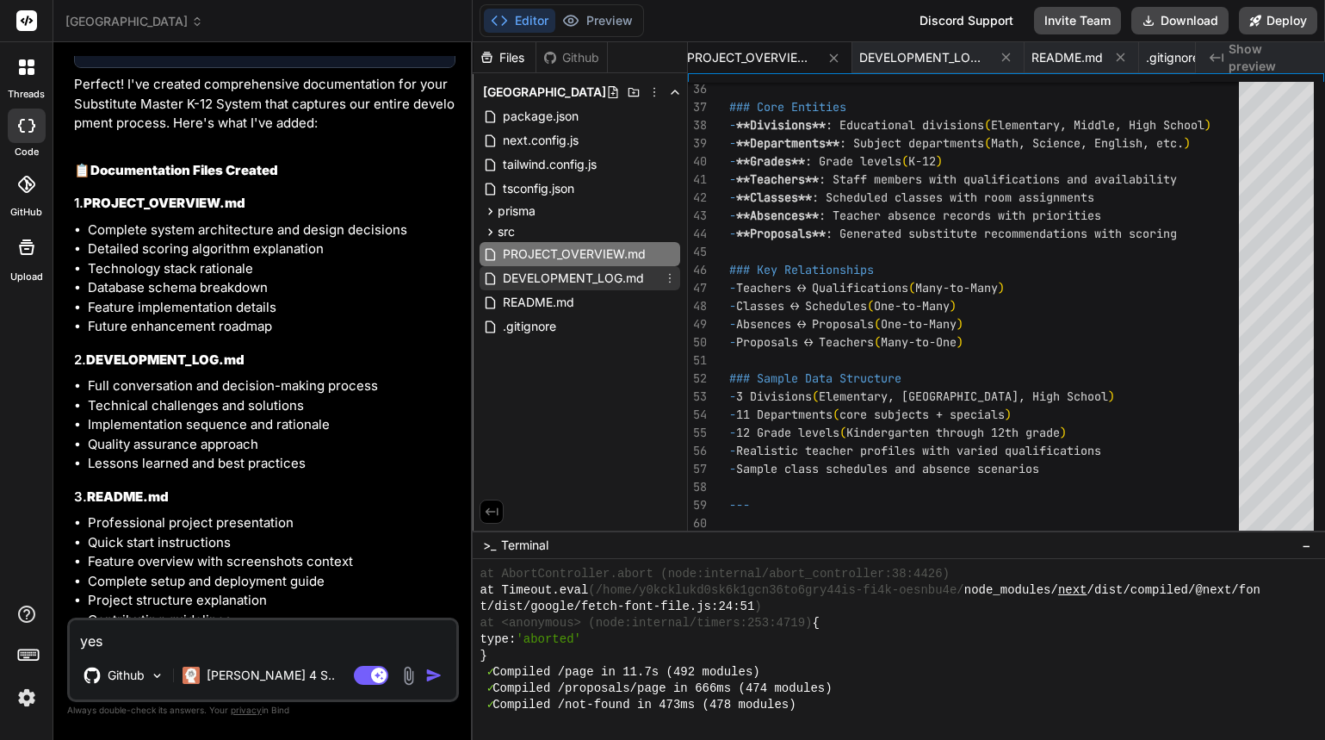
click at [558, 275] on span "DEVELOPMENT_LOG.md" at bounding box center [573, 278] width 145 height 21
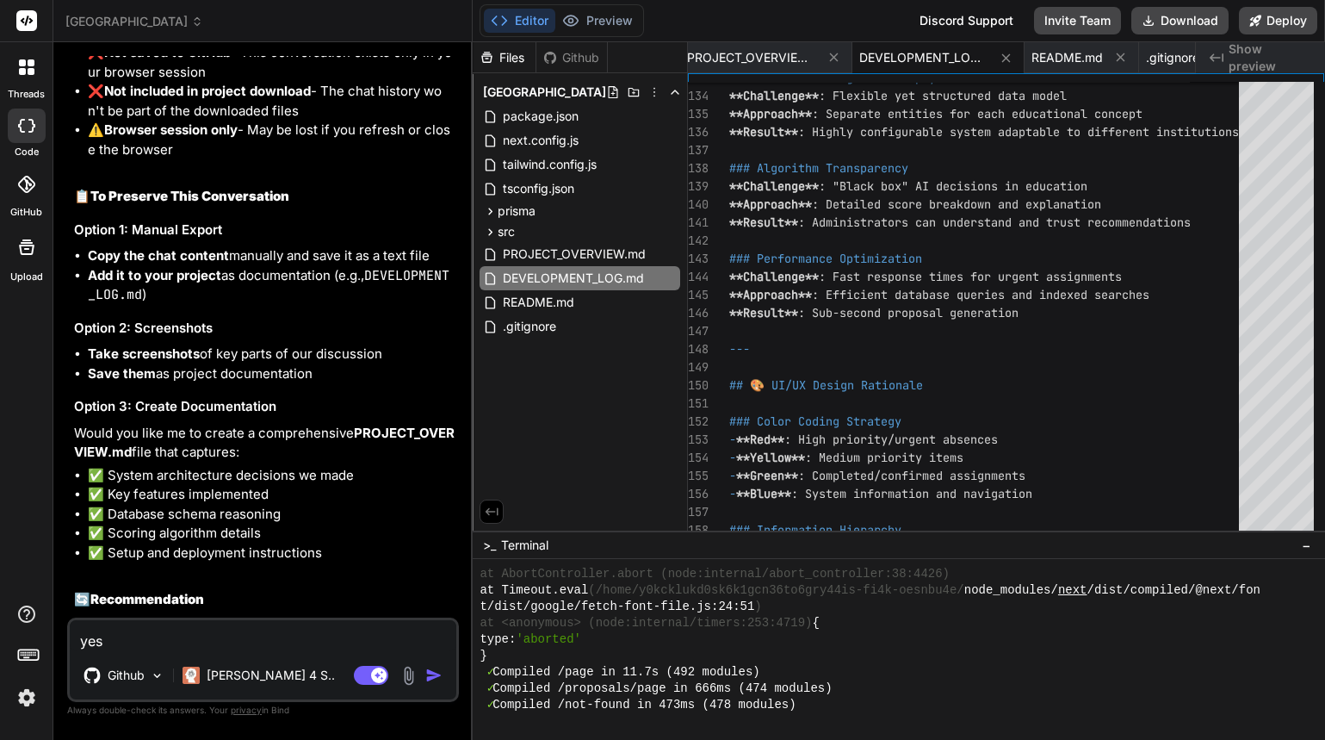
scroll to position [9495, 0]
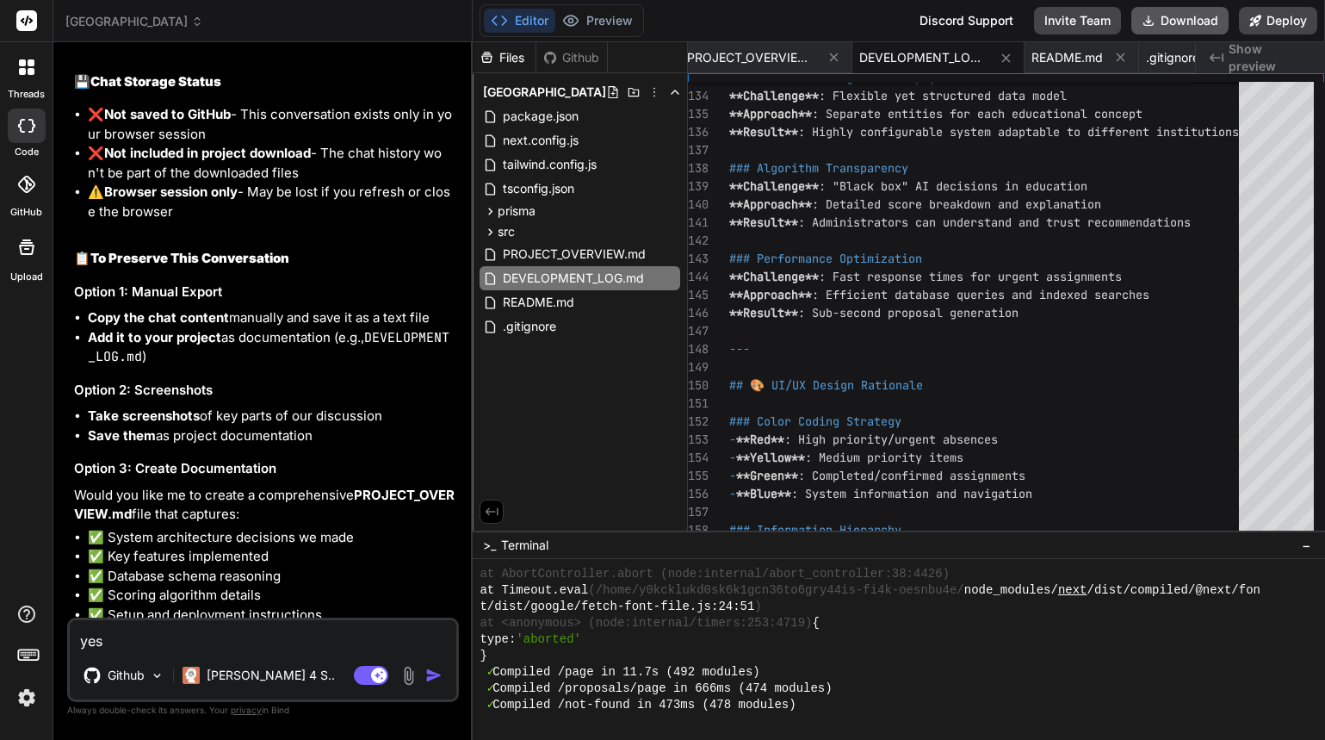
click at [1165, 22] on button "Download" at bounding box center [1179, 21] width 97 height 28
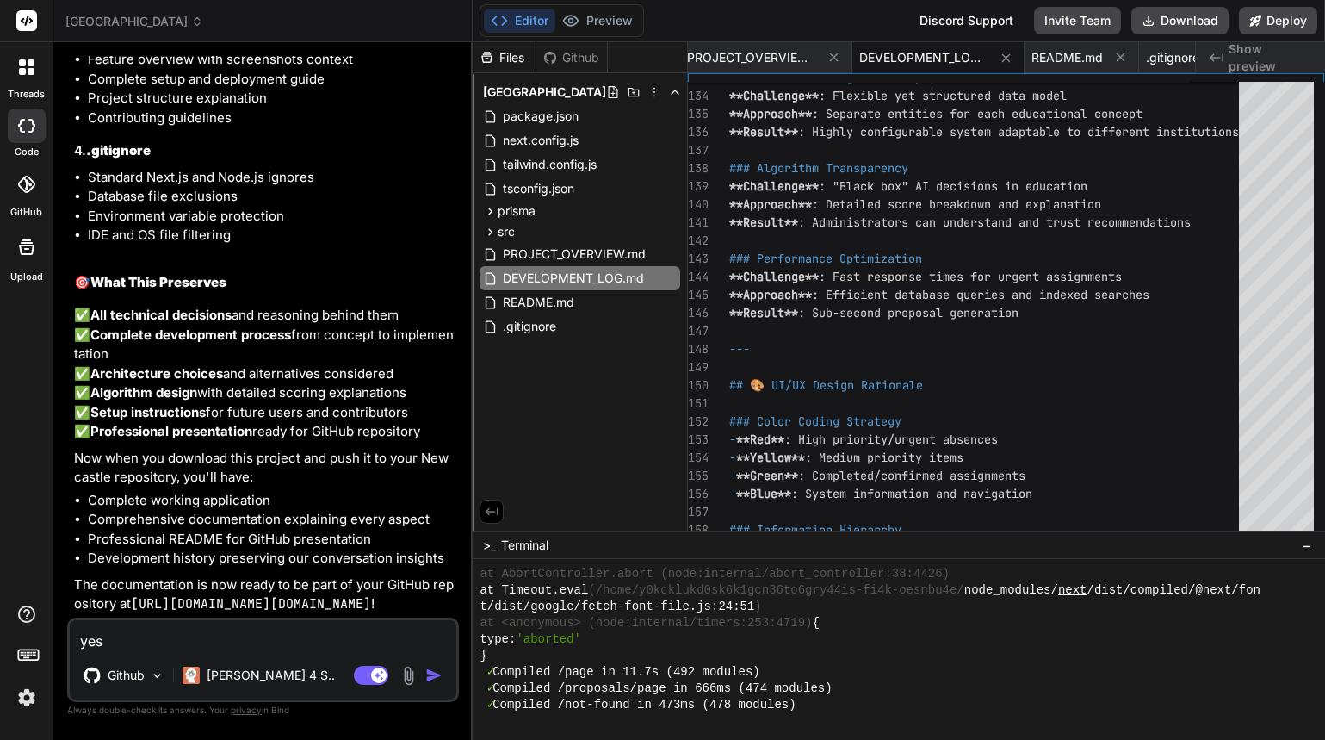
scroll to position [11217, 0]
click at [608, 22] on button "Preview" at bounding box center [597, 21] width 84 height 24
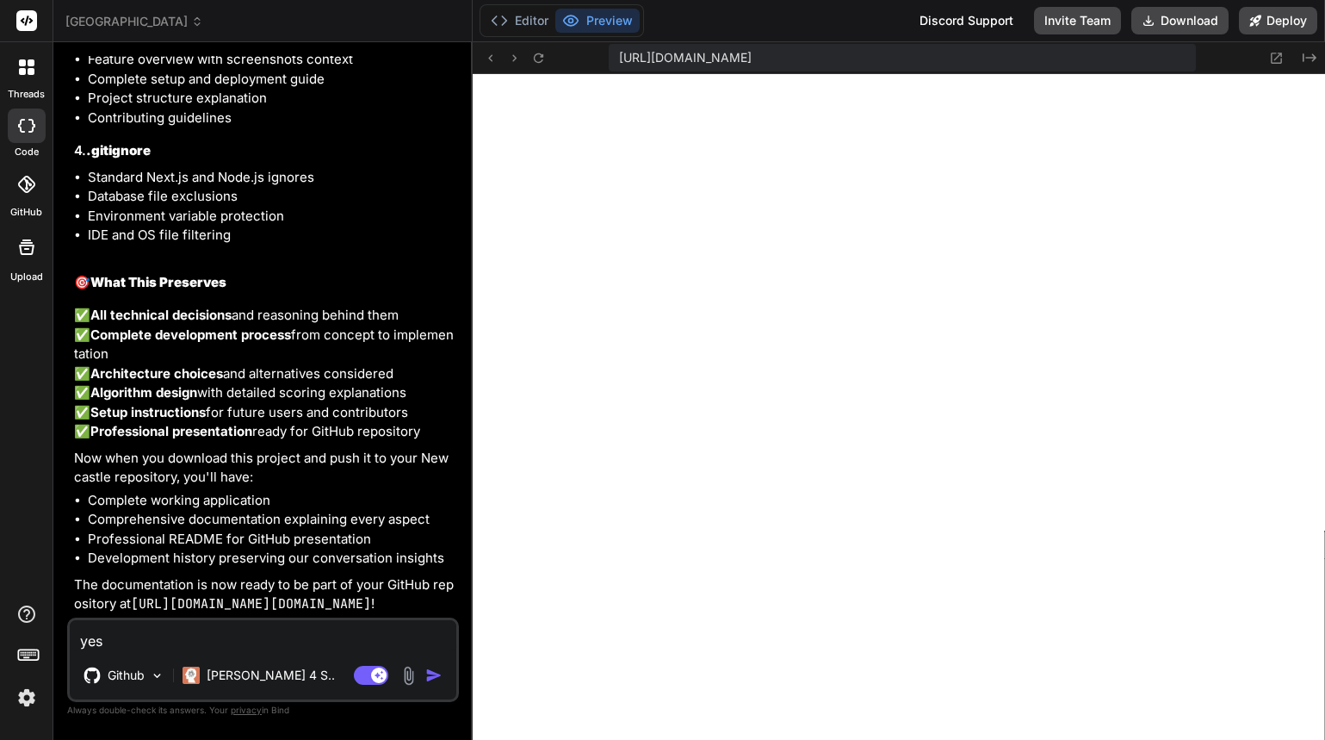
click at [258, 641] on textarea "yes" at bounding box center [263, 635] width 387 height 31
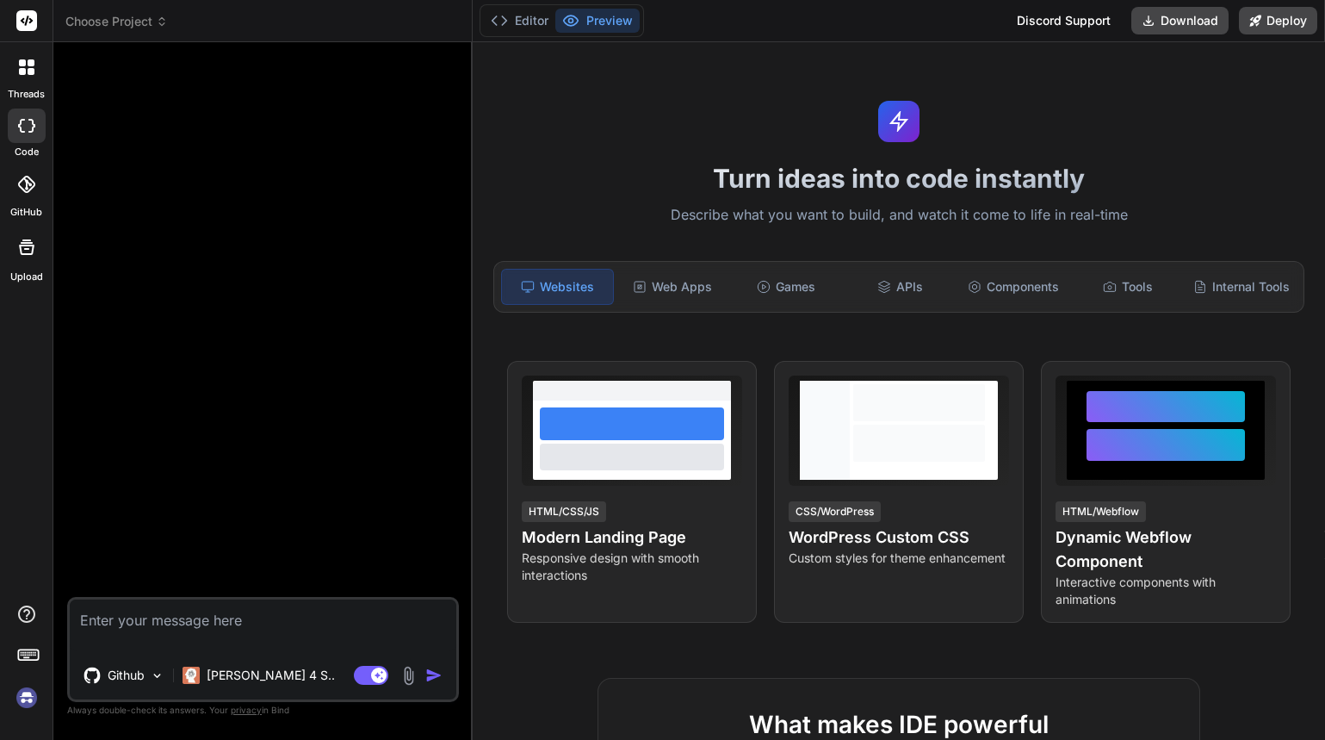
scroll to position [6429, 0]
click at [152, 19] on span "Choose Project" at bounding box center [116, 21] width 102 height 17
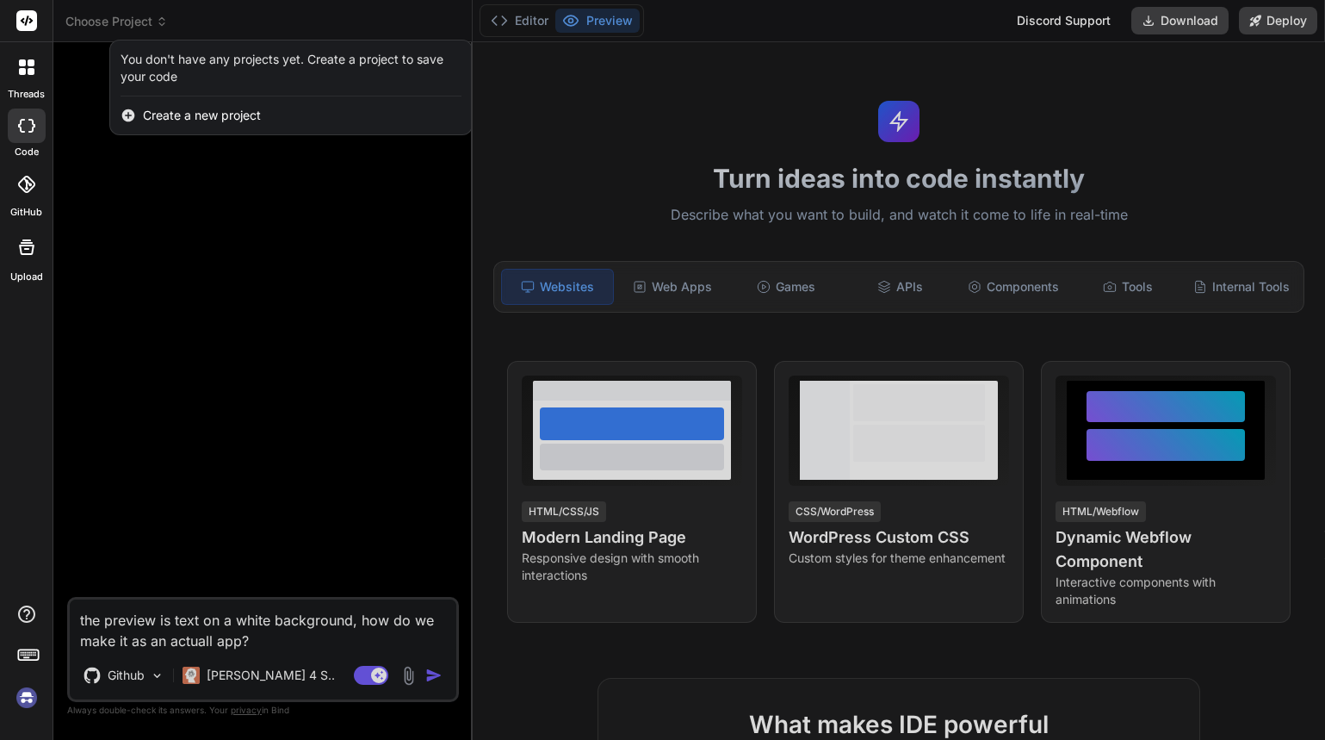
click at [152, 19] on div at bounding box center [662, 370] width 1325 height 740
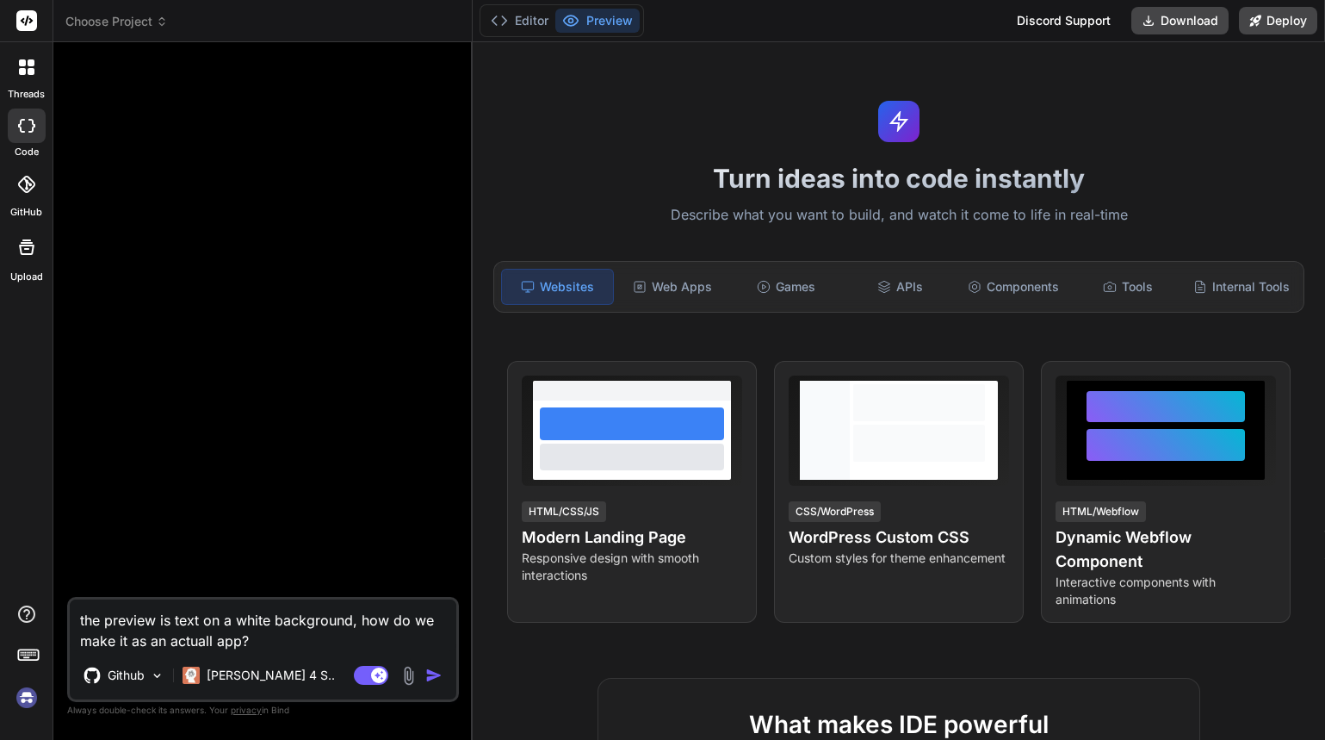
click at [33, 698] on img at bounding box center [26, 697] width 29 height 29
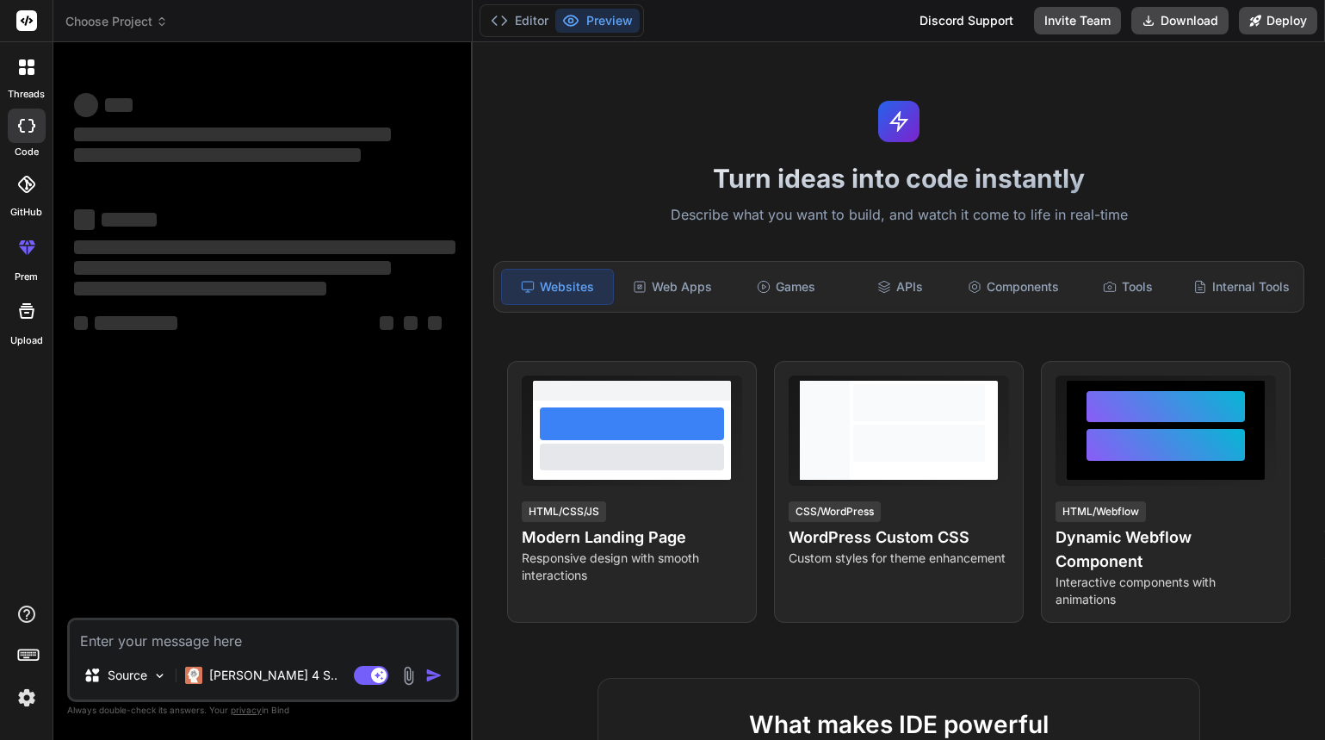
click at [150, 26] on span "Choose Project" at bounding box center [116, 21] width 102 height 17
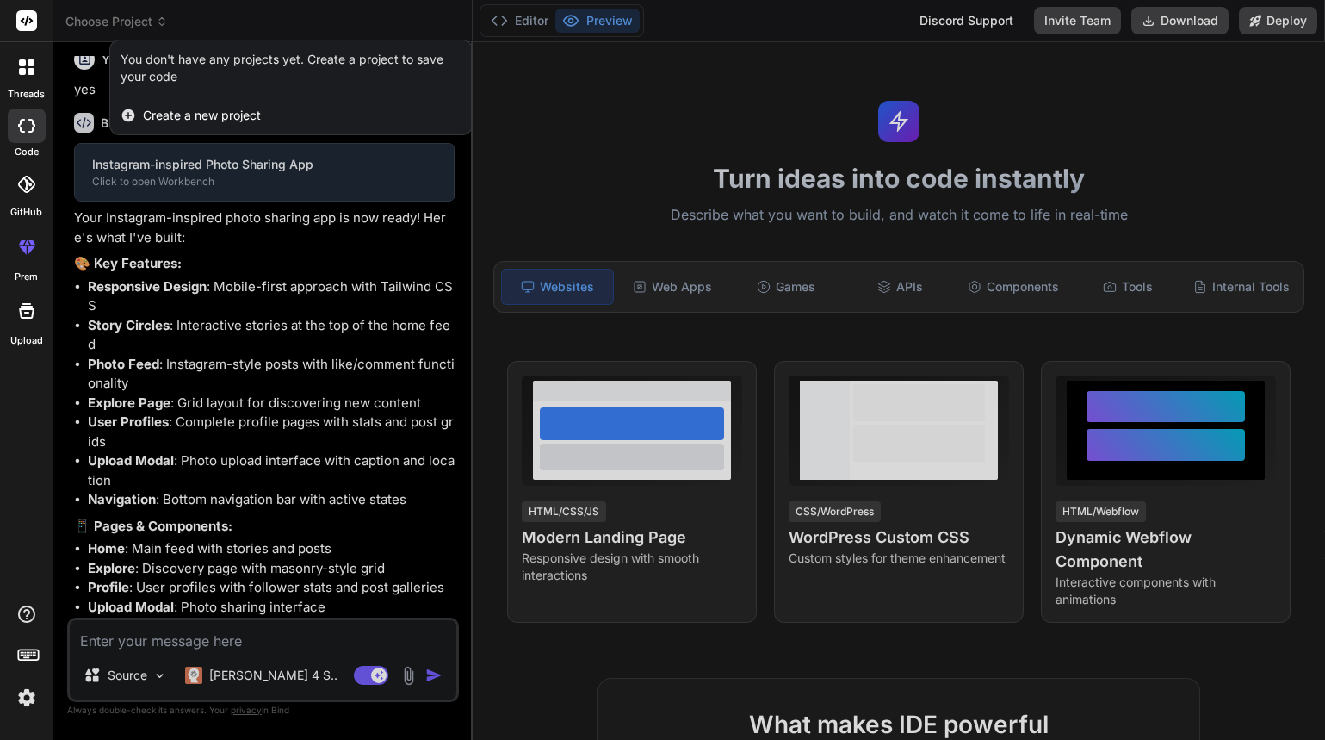
scroll to position [591, 0]
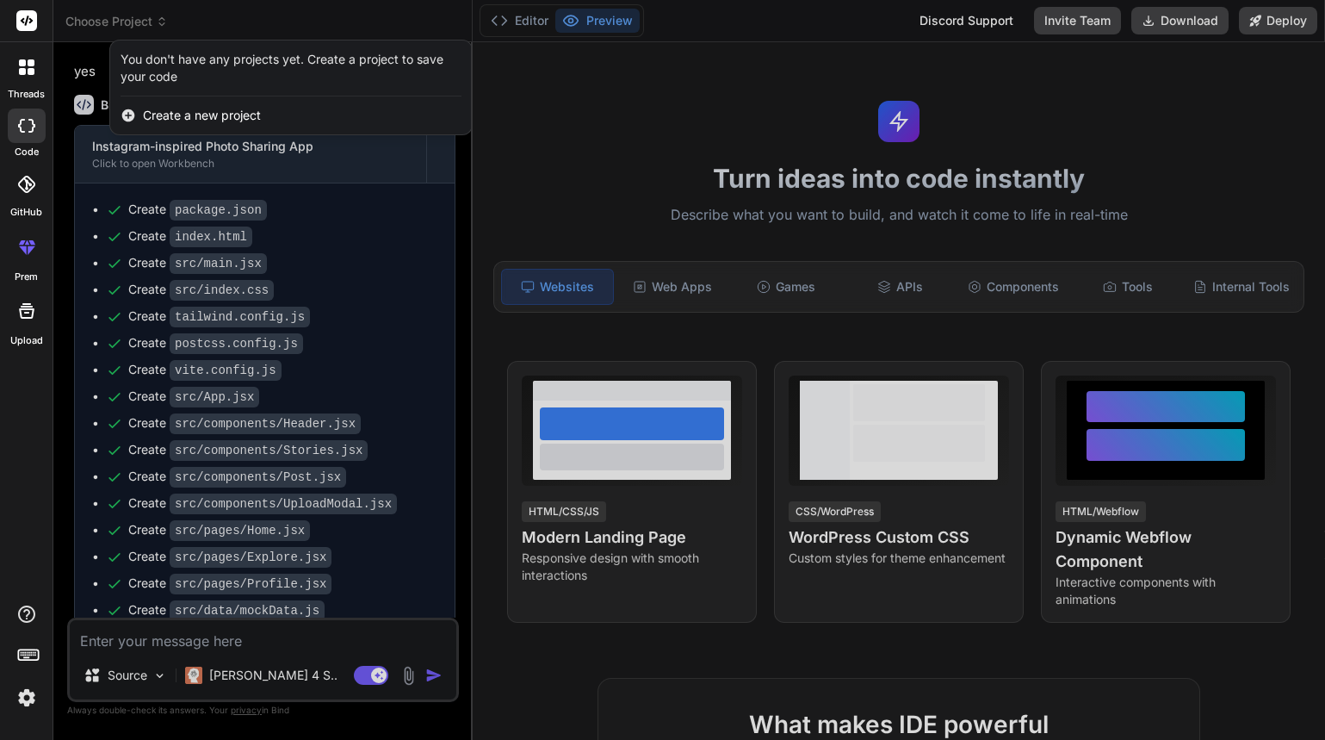
click at [130, 15] on div at bounding box center [662, 370] width 1325 height 740
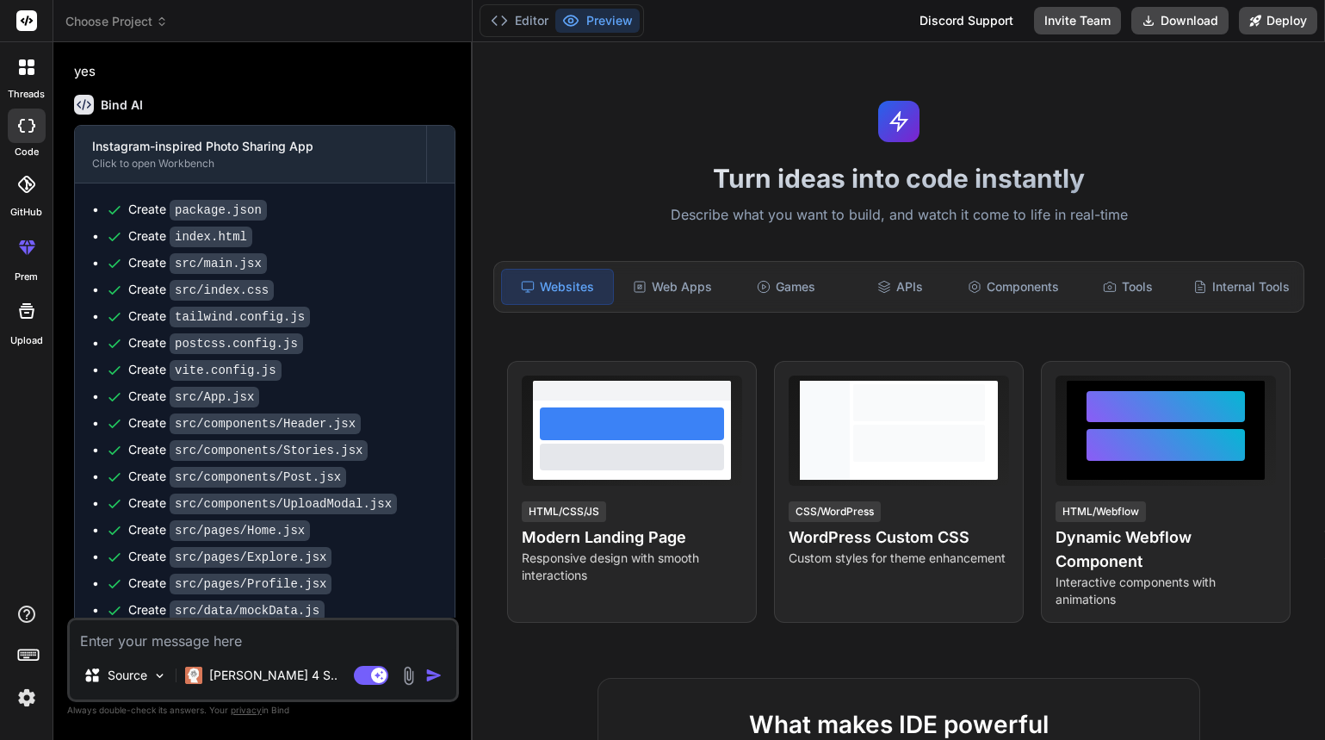
click at [130, 15] on span "Choose Project" at bounding box center [116, 21] width 102 height 17
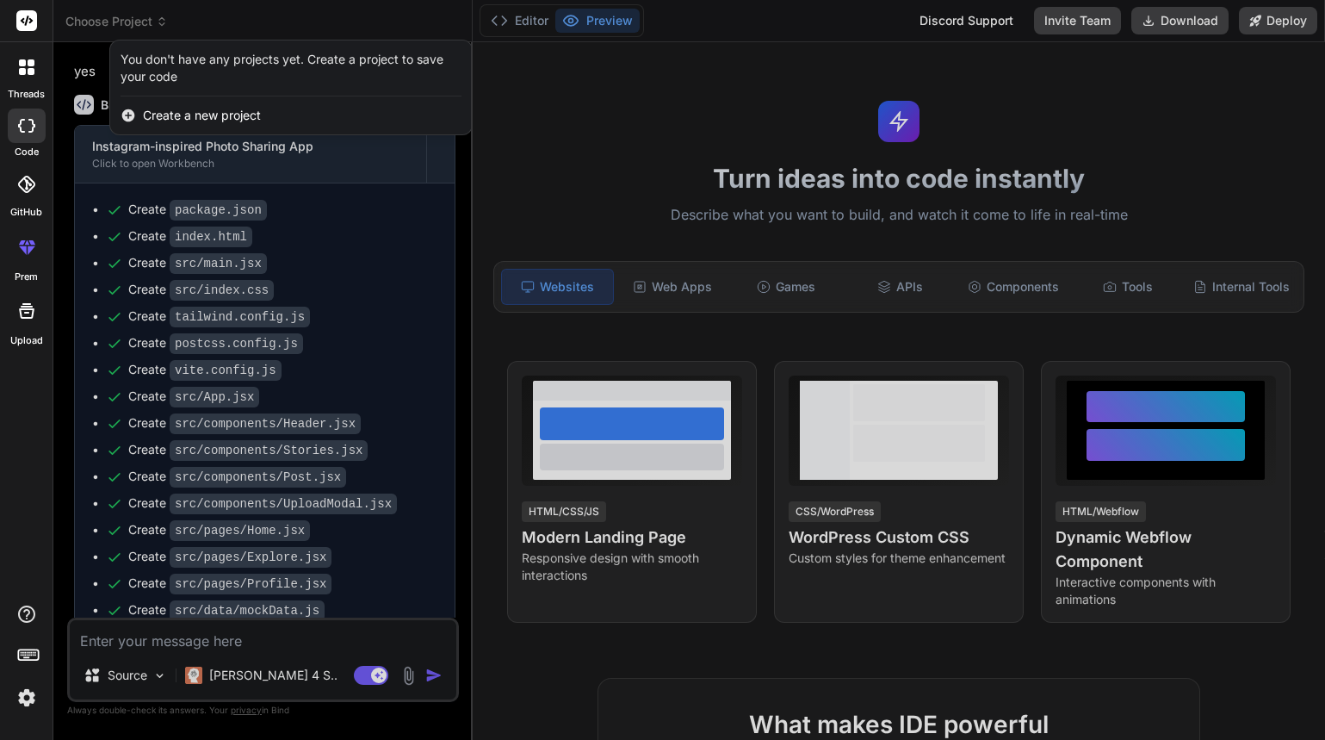
click at [129, 15] on div at bounding box center [662, 370] width 1325 height 740
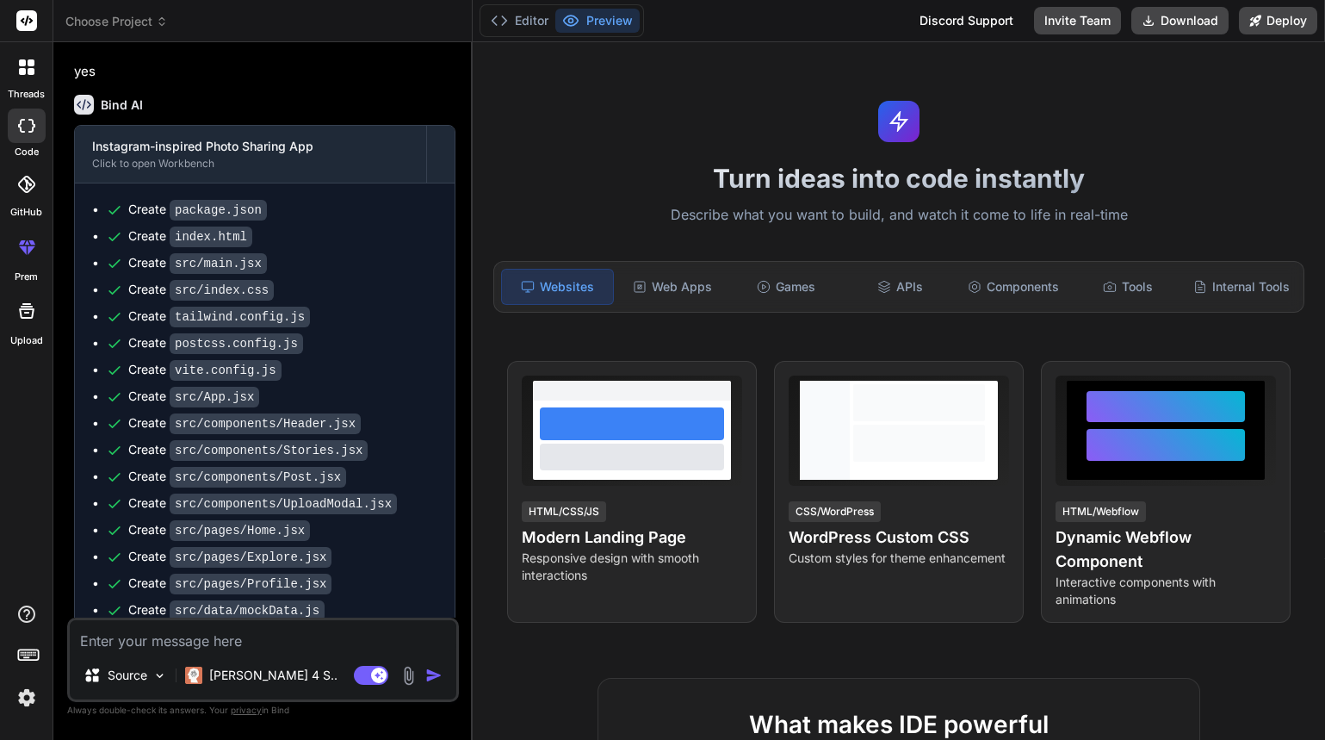
click at [25, 693] on img at bounding box center [26, 697] width 29 height 29
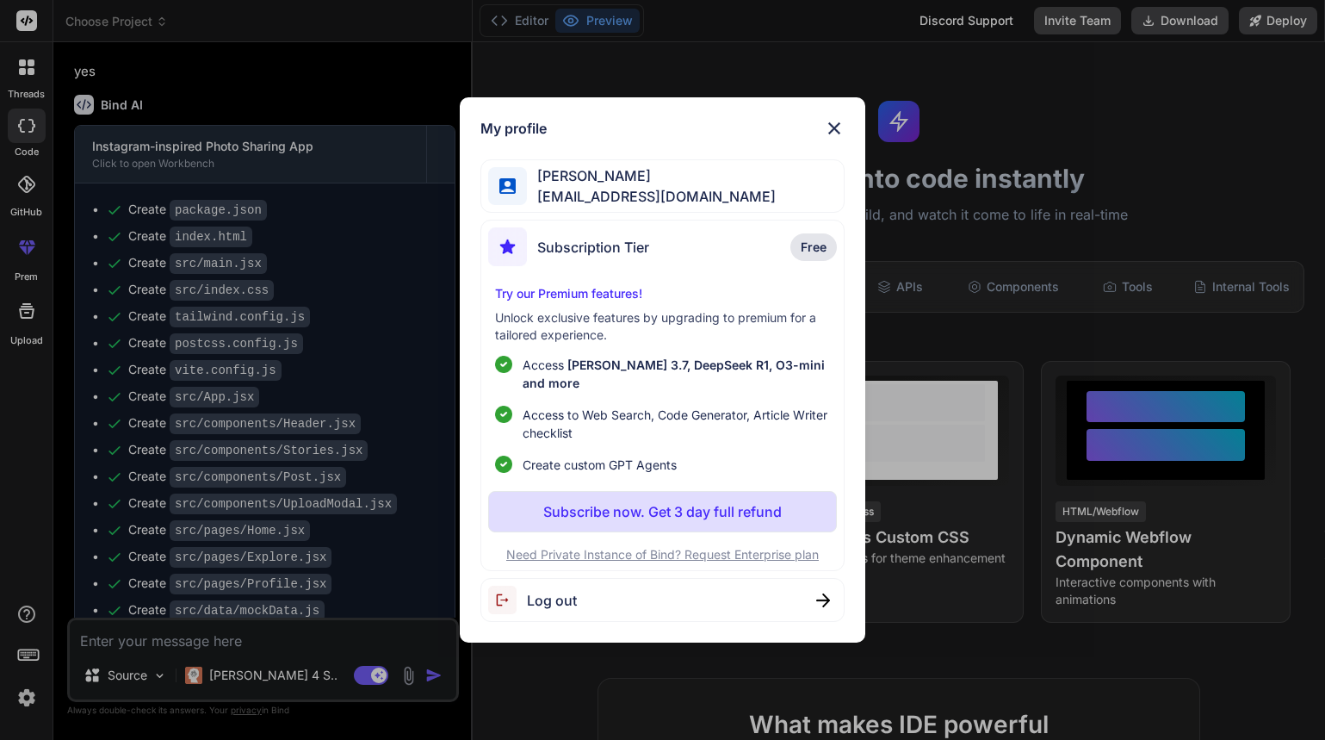
click at [543, 590] on span "Log out" at bounding box center [552, 600] width 50 height 21
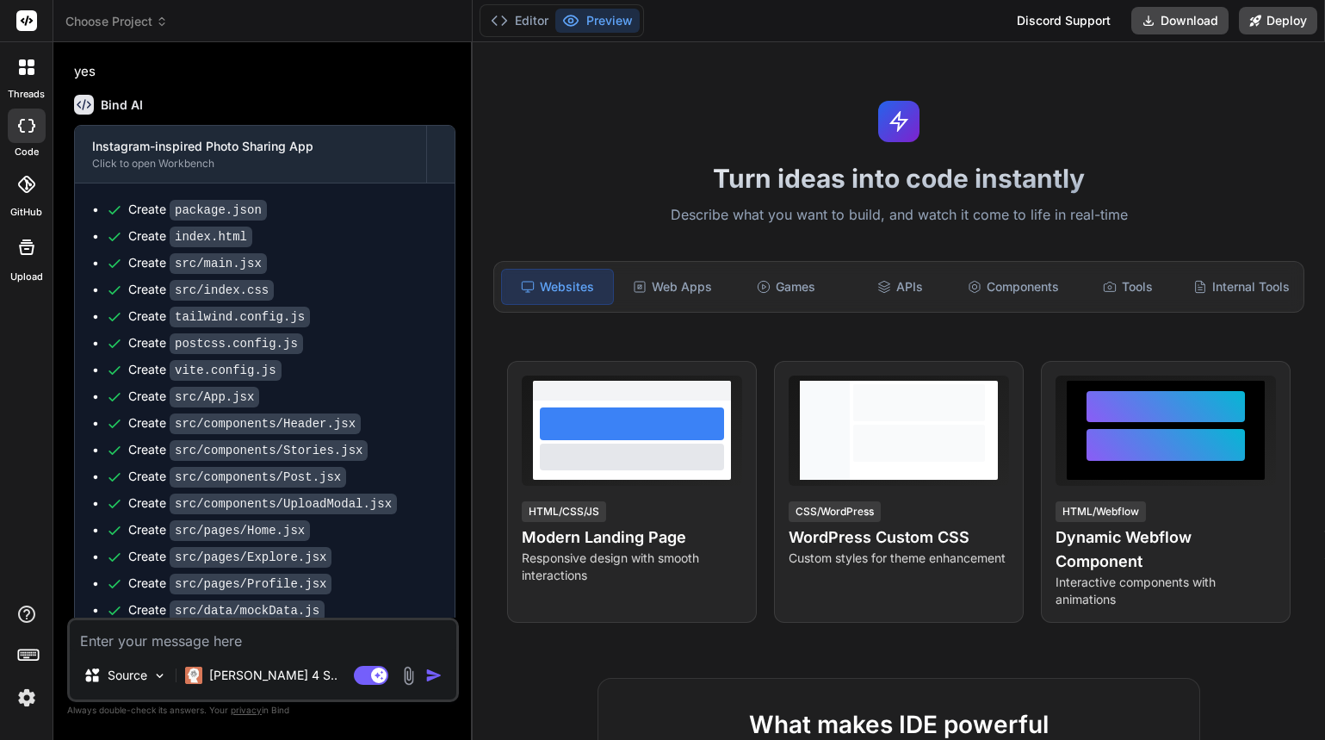
scroll to position [0, 0]
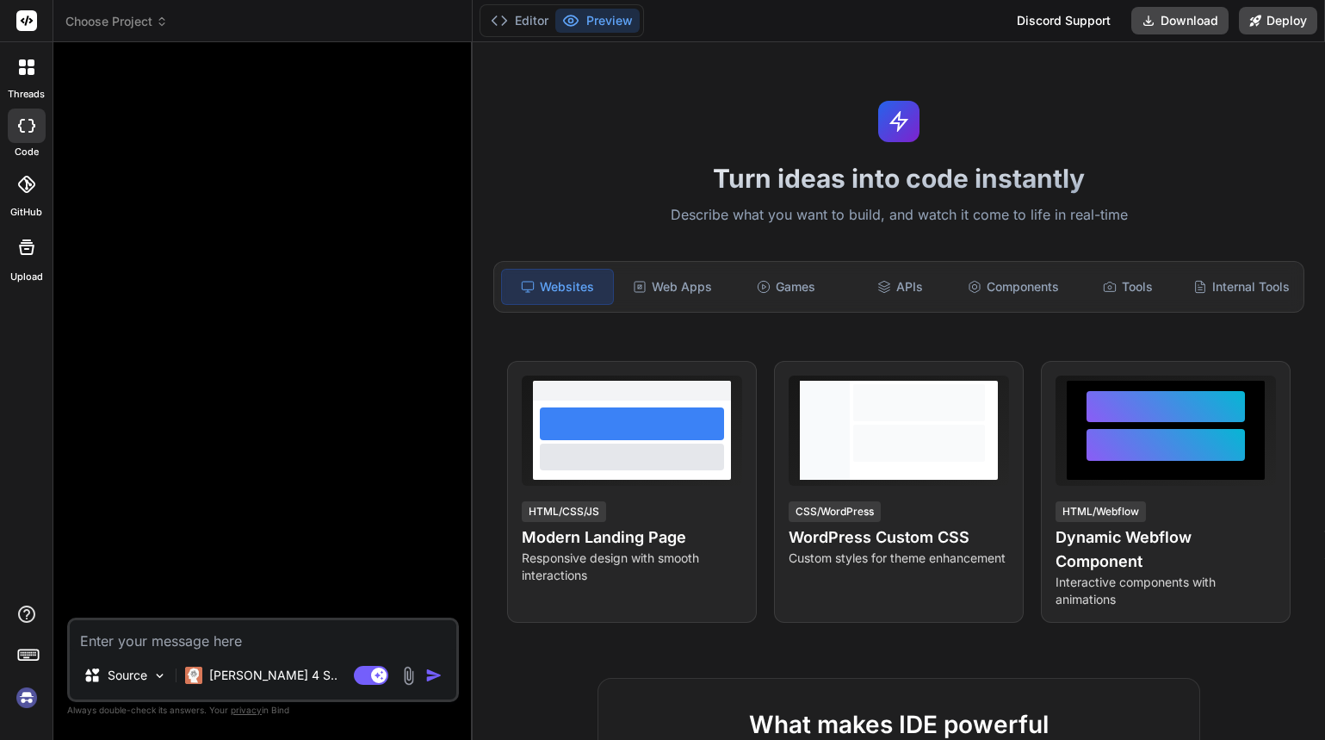
click at [23, 703] on img at bounding box center [26, 697] width 29 height 29
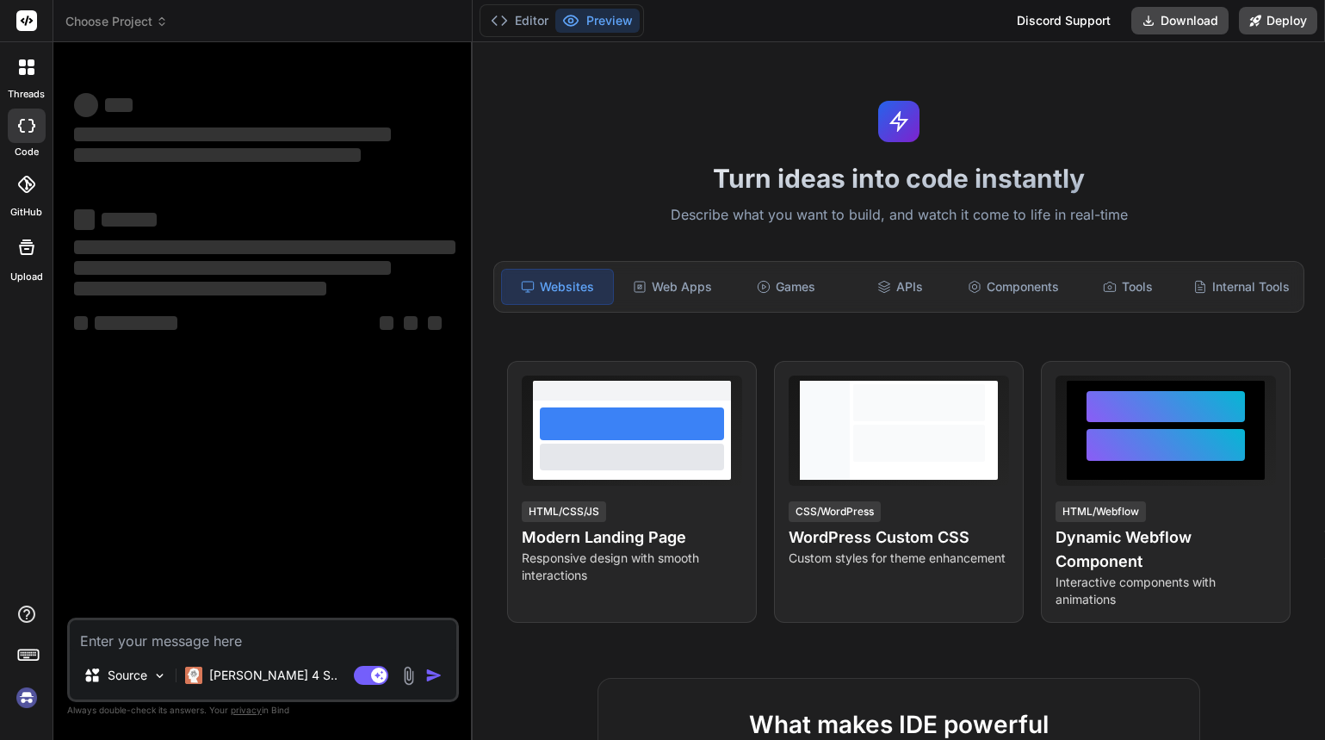
scroll to position [33, 0]
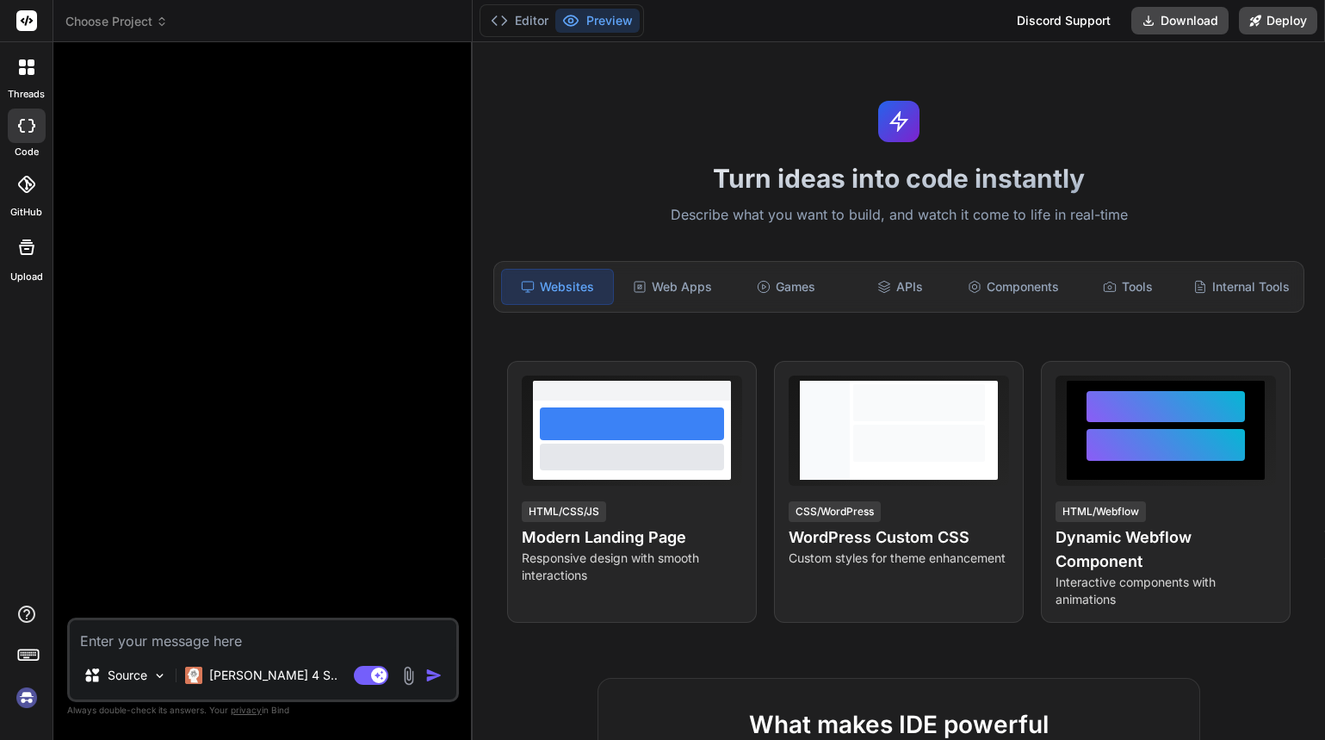
click at [154, 18] on span "Choose Project" at bounding box center [116, 21] width 102 height 17
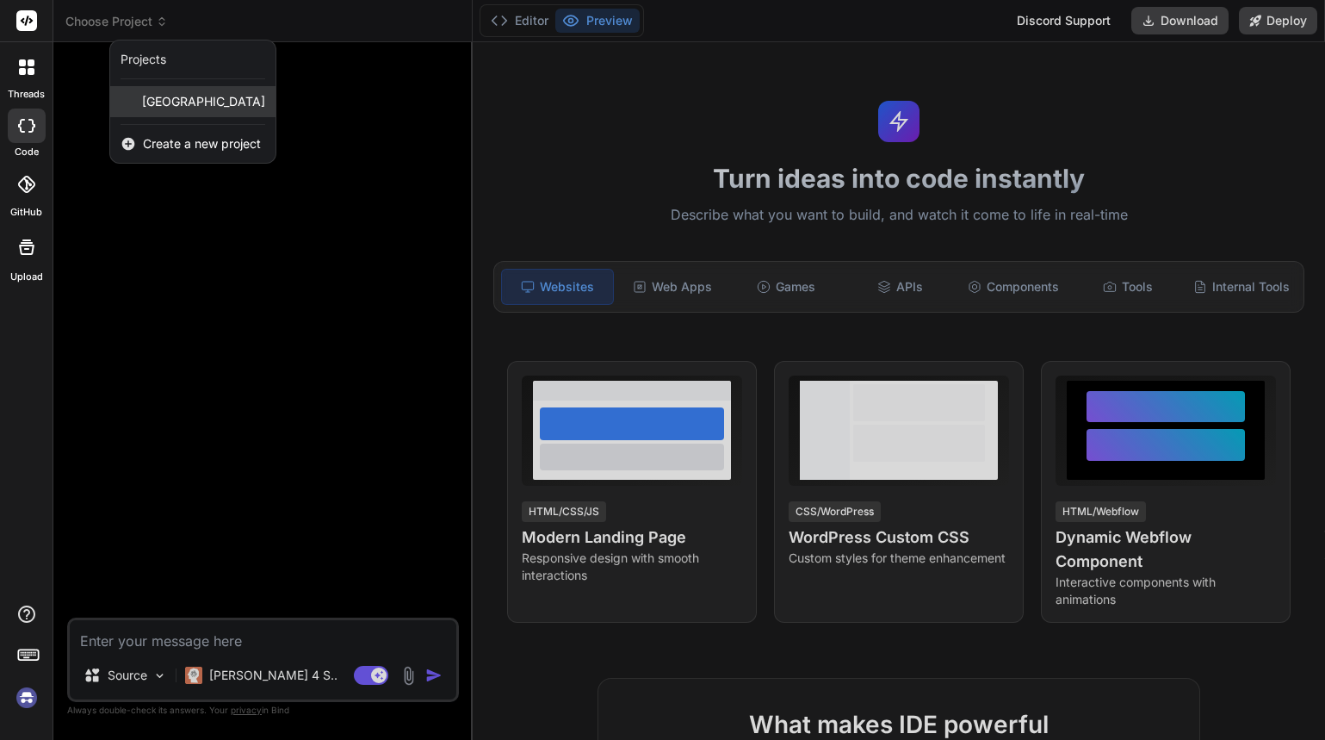
click at [133, 97] on div "newcastle" at bounding box center [192, 101] width 165 height 31
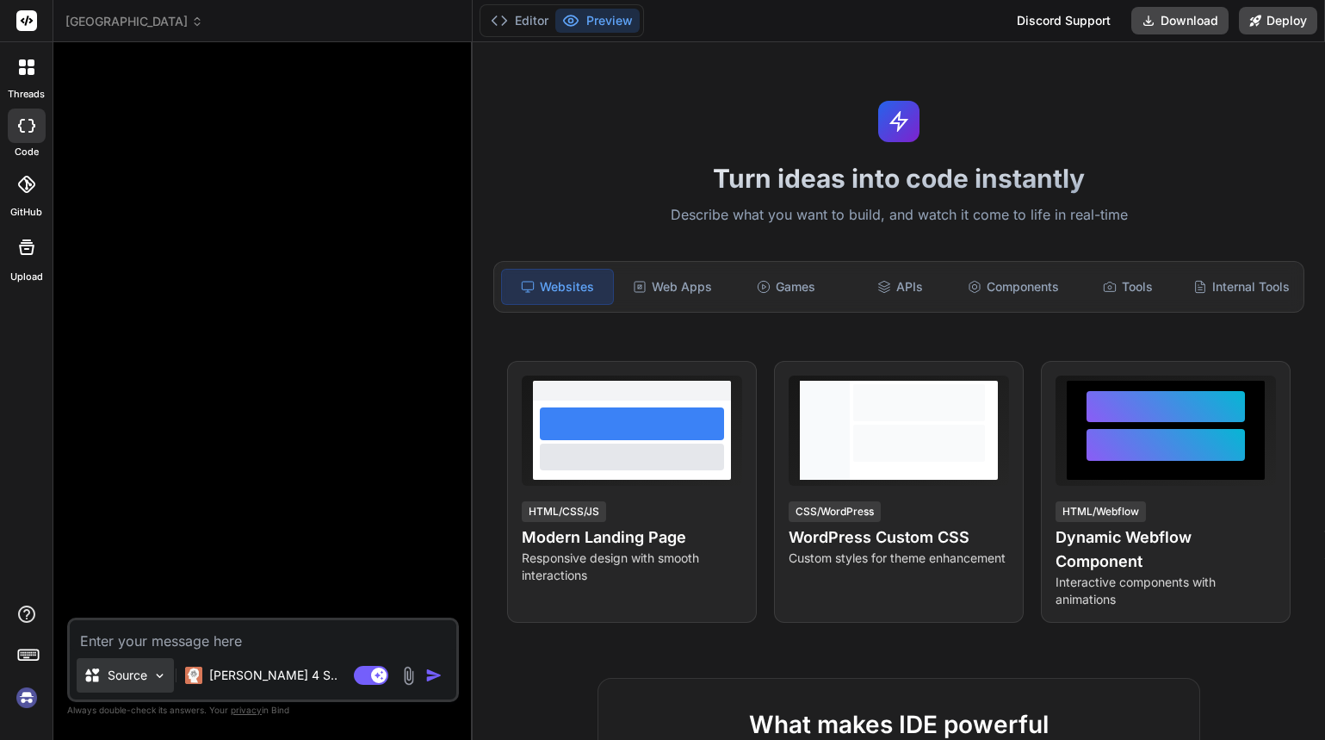
click at [145, 684] on div "Source" at bounding box center [125, 675] width 97 height 34
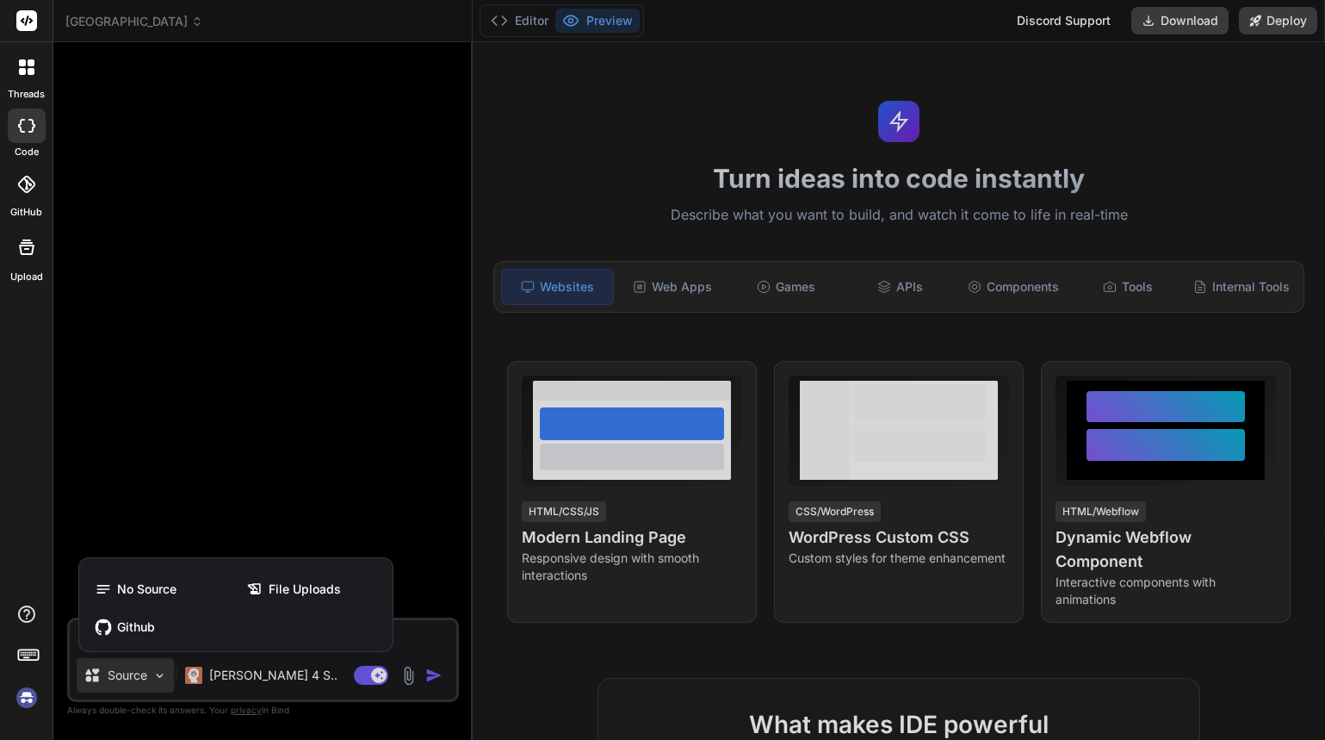
click at [177, 455] on div at bounding box center [662, 370] width 1325 height 740
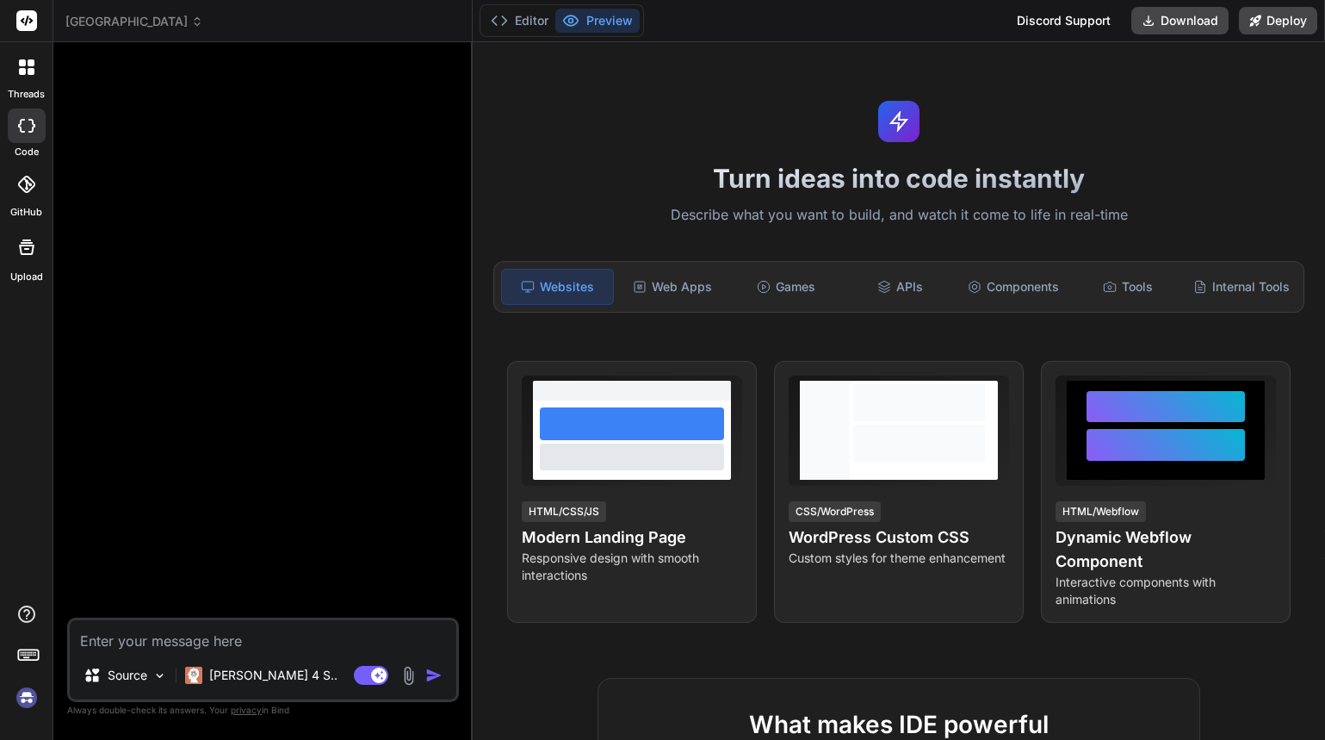
click at [387, 200] on div at bounding box center [265, 336] width 388 height 561
click at [123, 681] on p "Source" at bounding box center [128, 674] width 40 height 17
type textarea "x"
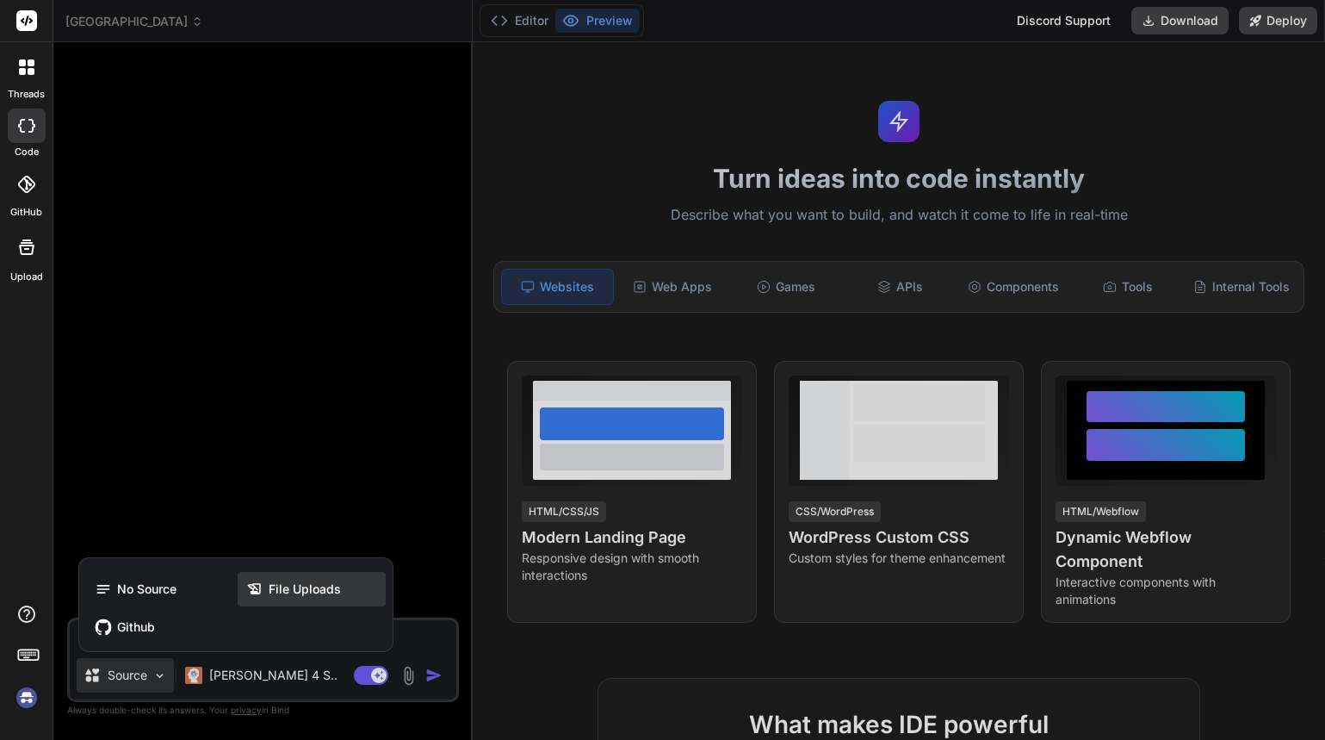
click at [312, 593] on span "File Uploads" at bounding box center [305, 588] width 72 height 17
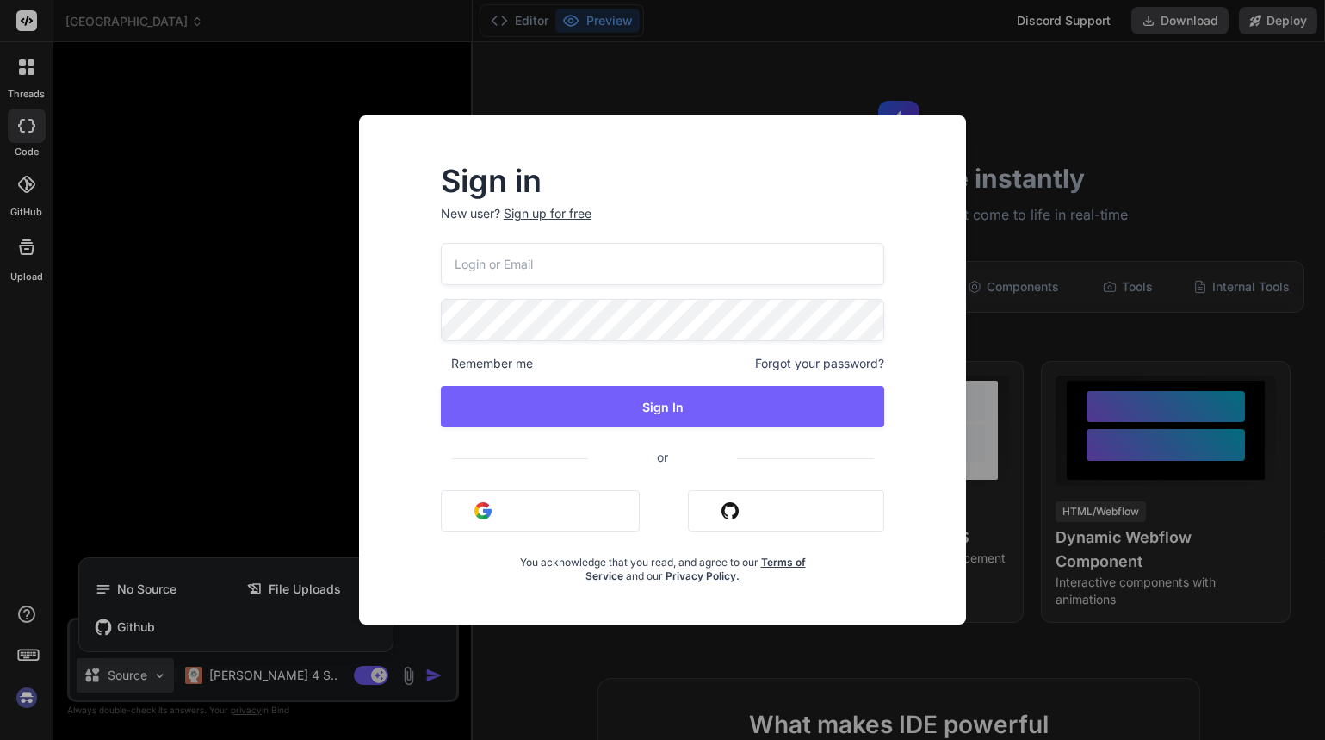
click at [508, 514] on button "Sign in with Google" at bounding box center [540, 510] width 199 height 41
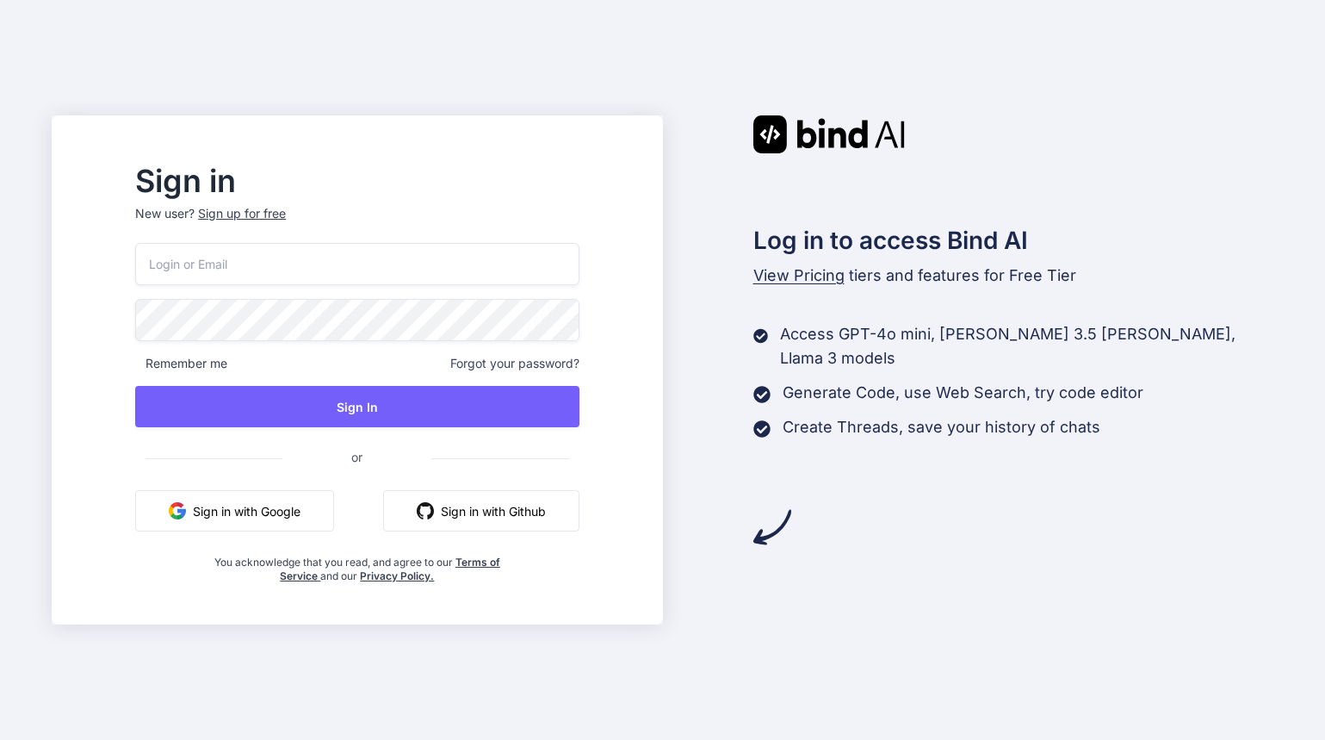
click at [334, 511] on button "Sign in with Google" at bounding box center [234, 510] width 199 height 41
